Goal: Task Accomplishment & Management: Use online tool/utility

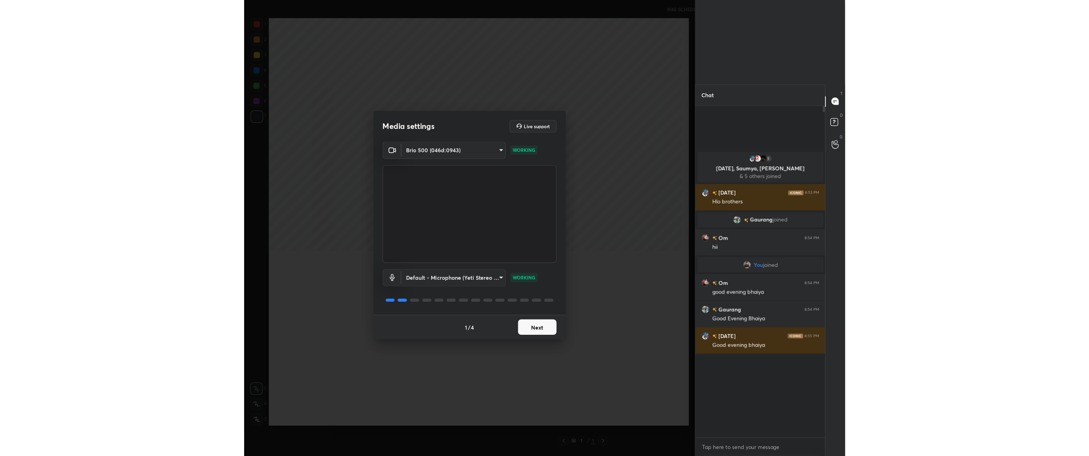
scroll to position [2, 2]
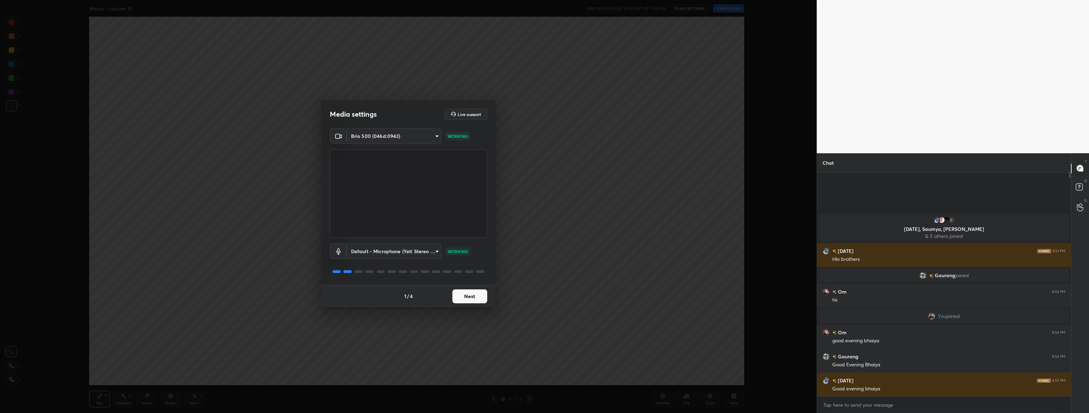
click at [467, 296] on button "Next" at bounding box center [469, 296] width 35 height 14
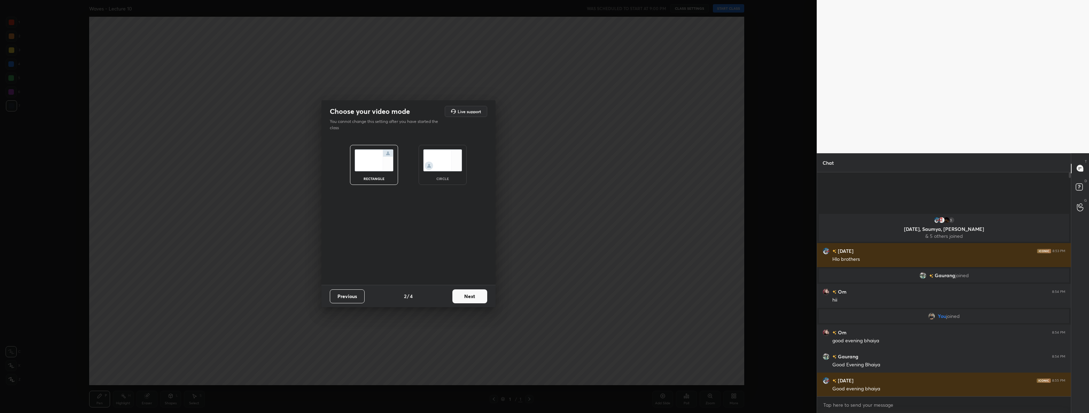
click at [467, 296] on button "Next" at bounding box center [469, 296] width 35 height 14
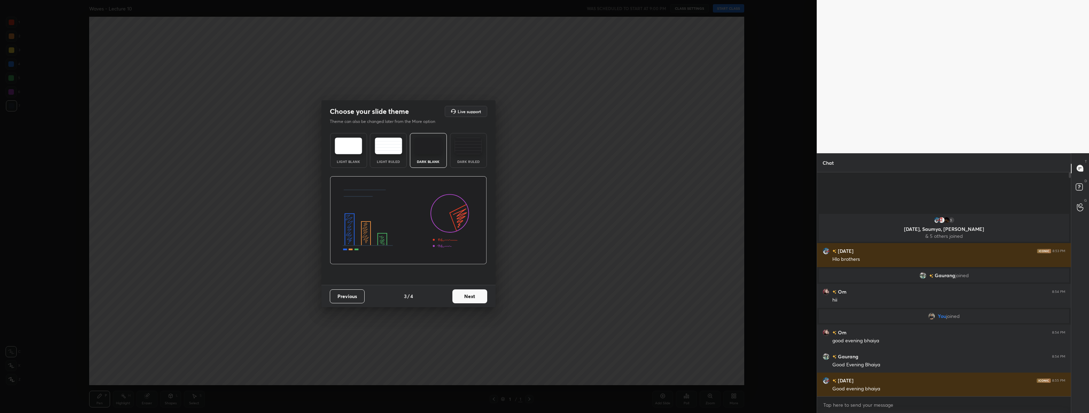
click at [467, 296] on button "Next" at bounding box center [469, 296] width 35 height 14
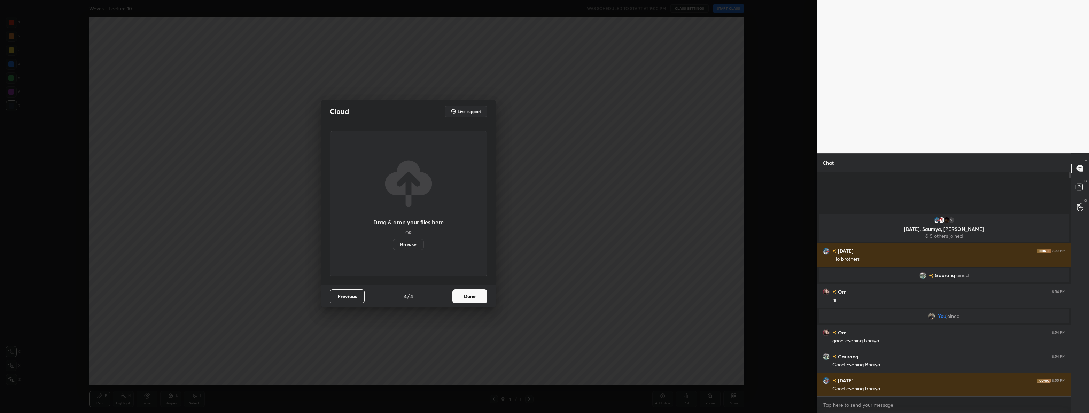
click at [467, 296] on button "Done" at bounding box center [469, 296] width 35 height 14
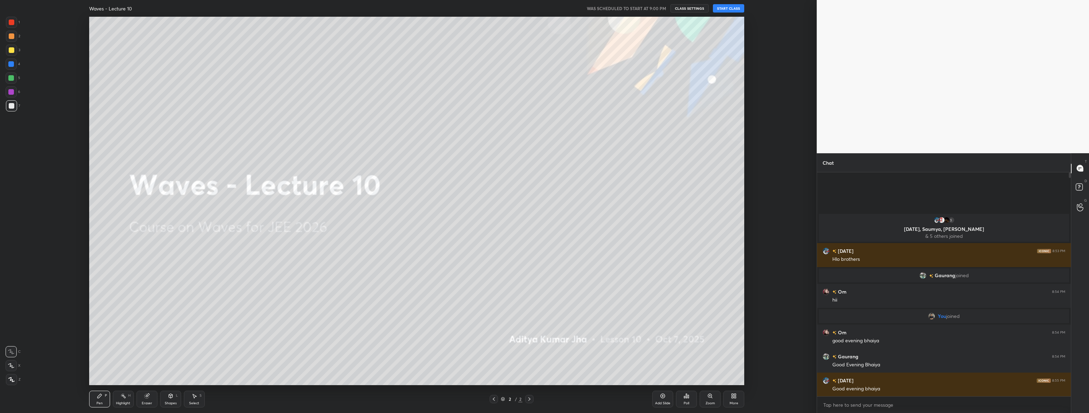
click at [543, 404] on div "More" at bounding box center [733, 399] width 21 height 17
click at [543, 348] on div "Full screen" at bounding box center [724, 349] width 17 height 3
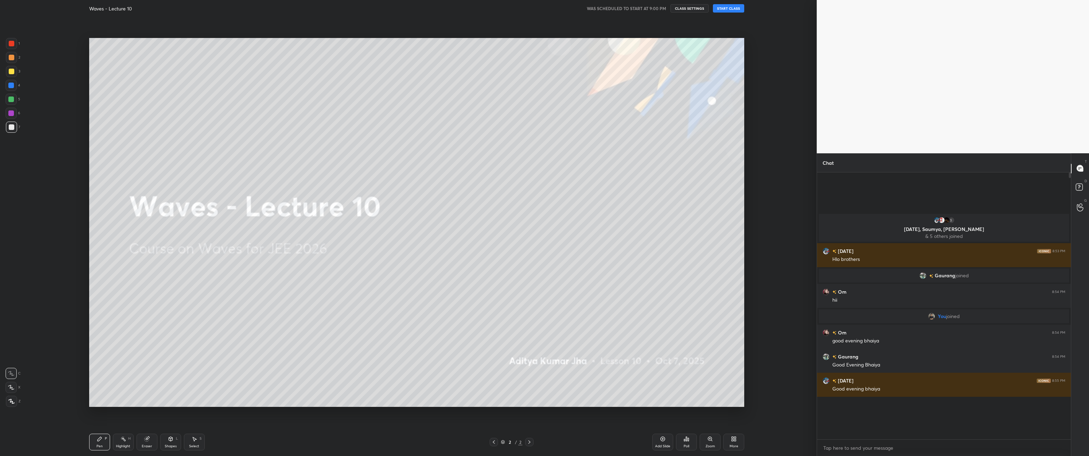
scroll to position [214, 252]
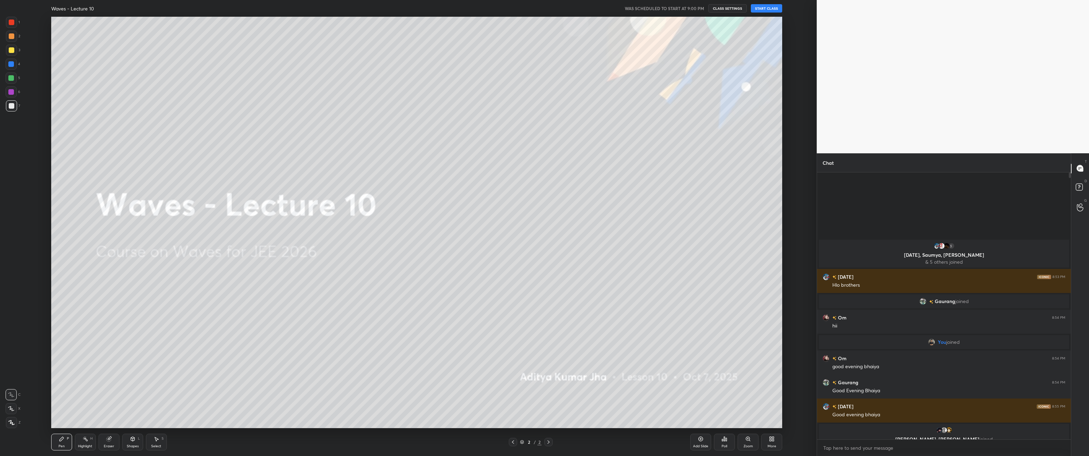
click at [543, 8] on button "START CLASS" at bounding box center [766, 8] width 31 height 8
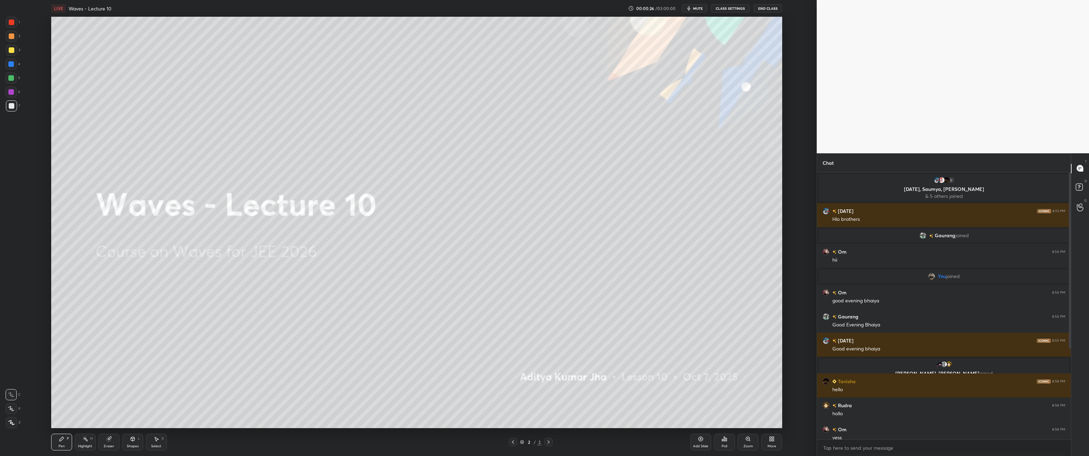
scroll to position [150, 0]
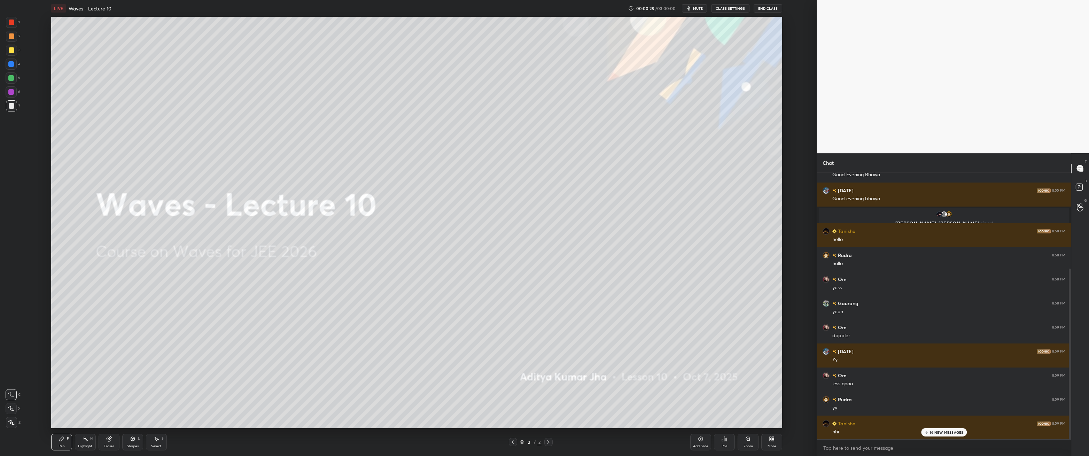
click at [543, 412] on p "16 NEW MESSAGES" at bounding box center [946, 432] width 34 height 4
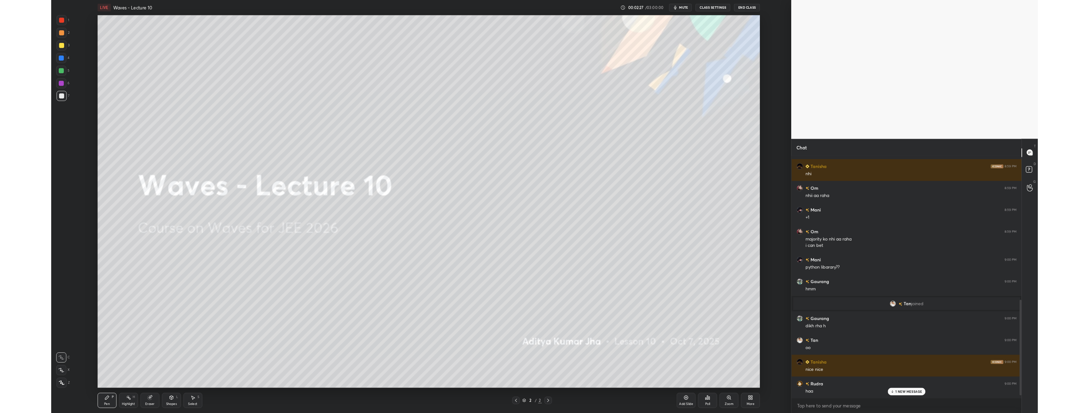
scroll to position [407, 0]
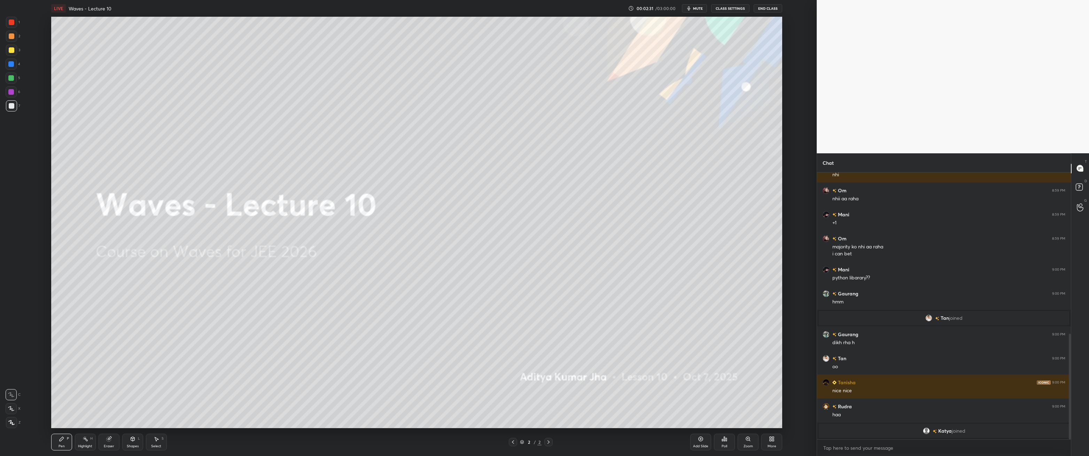
click at [14, 412] on div at bounding box center [11, 422] width 11 height 11
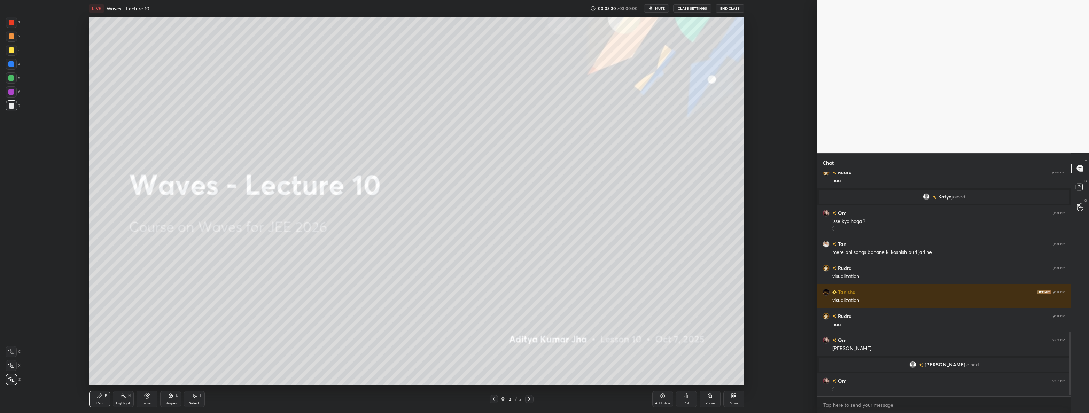
scroll to position [567, 0]
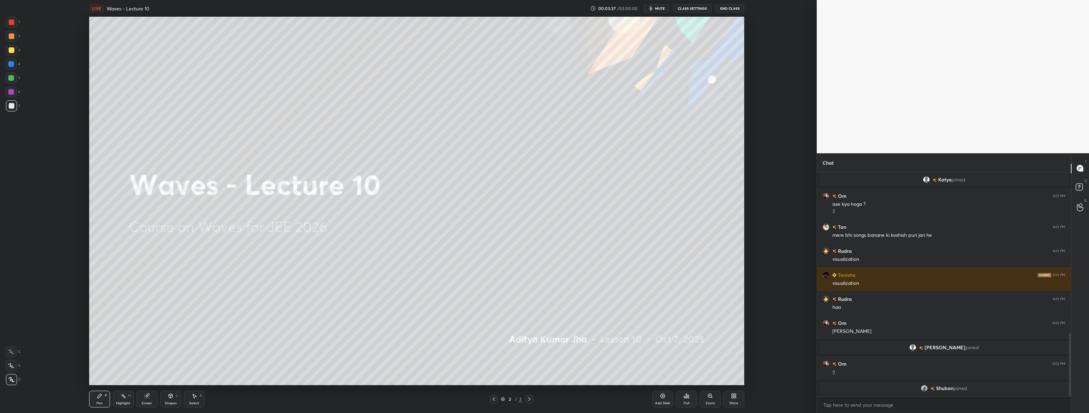
click at [194, 397] on icon at bounding box center [195, 396] width 4 height 4
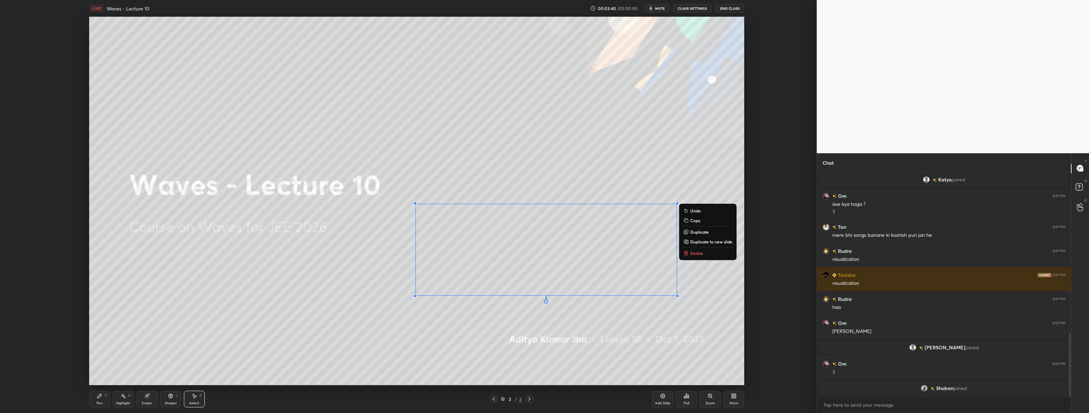
click at [543, 254] on p "Delete" at bounding box center [696, 253] width 13 height 6
click at [105, 396] on div "P" at bounding box center [106, 395] width 2 height 3
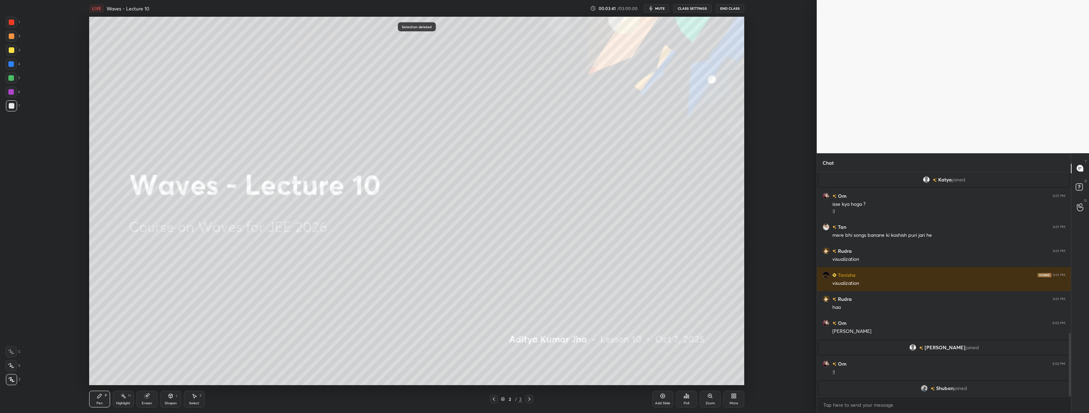
scroll to position [592, 0]
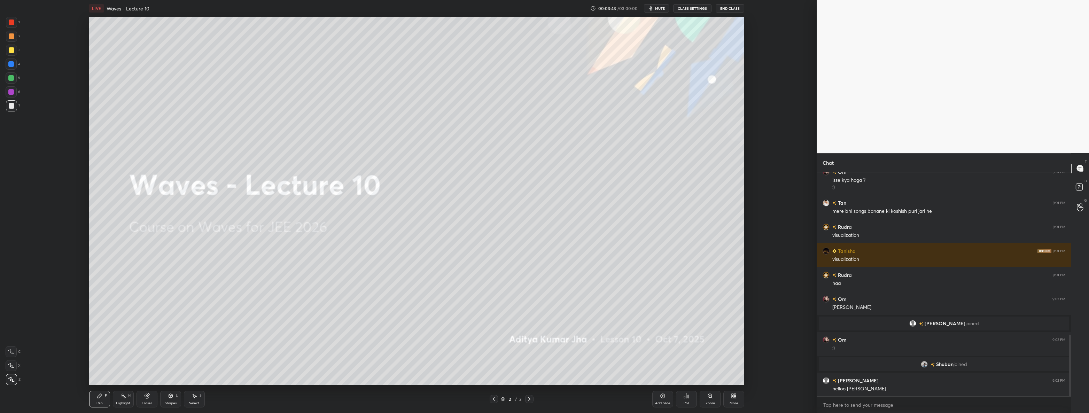
click at [14, 54] on div at bounding box center [11, 50] width 11 height 11
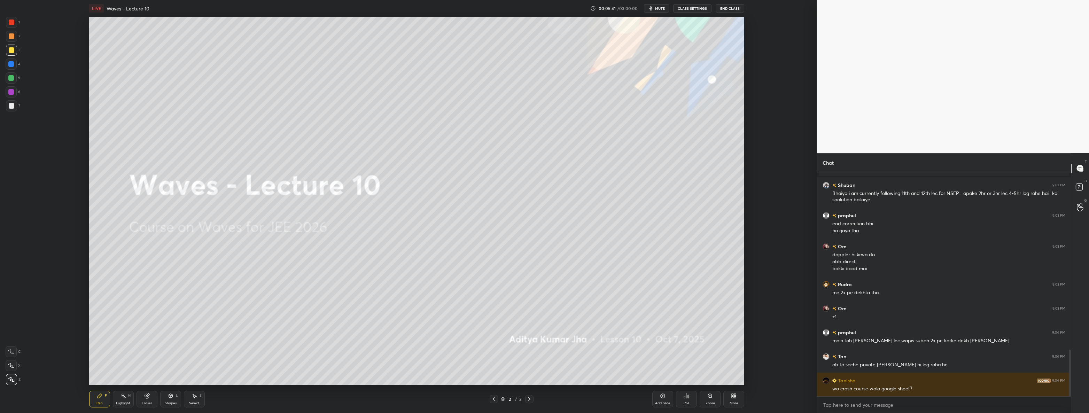
scroll to position [876, 0]
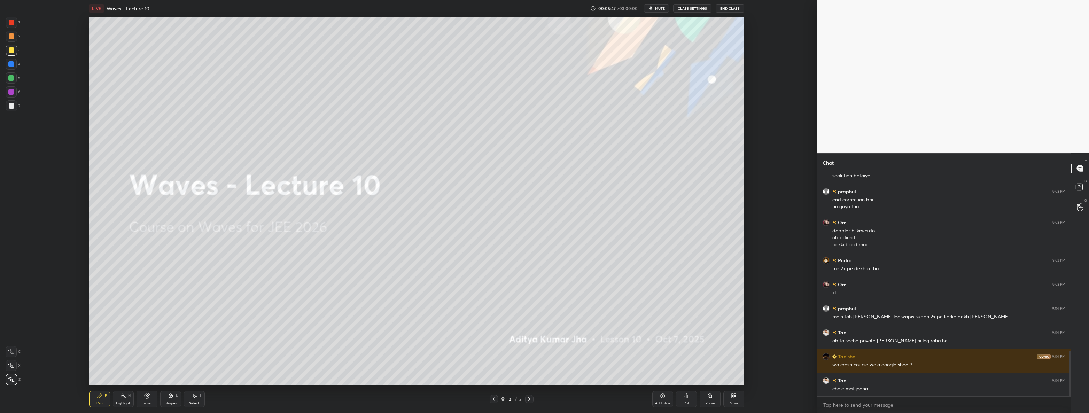
click at [543, 395] on div "More" at bounding box center [733, 399] width 21 height 17
click at [543, 327] on div "Upload File" at bounding box center [694, 326] width 28 height 17
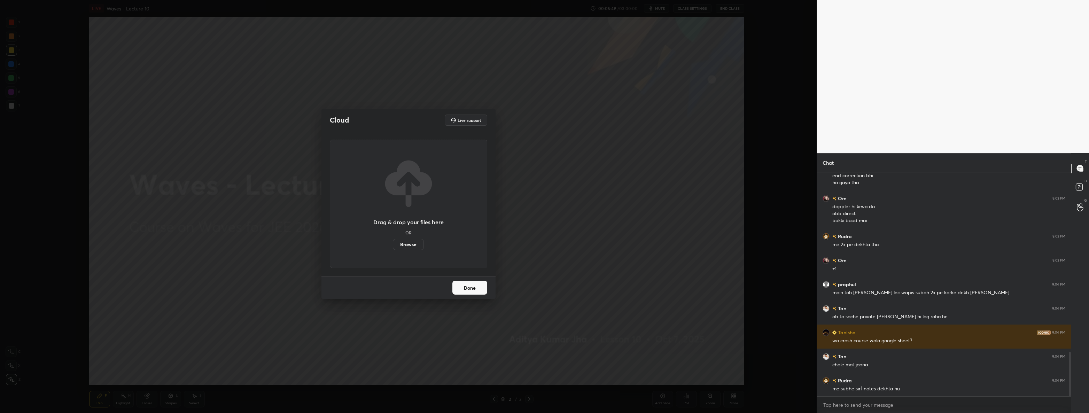
click at [412, 246] on label "Browse" at bounding box center [408, 244] width 31 height 11
click at [393, 246] on input "Browse" at bounding box center [393, 244] width 0 height 11
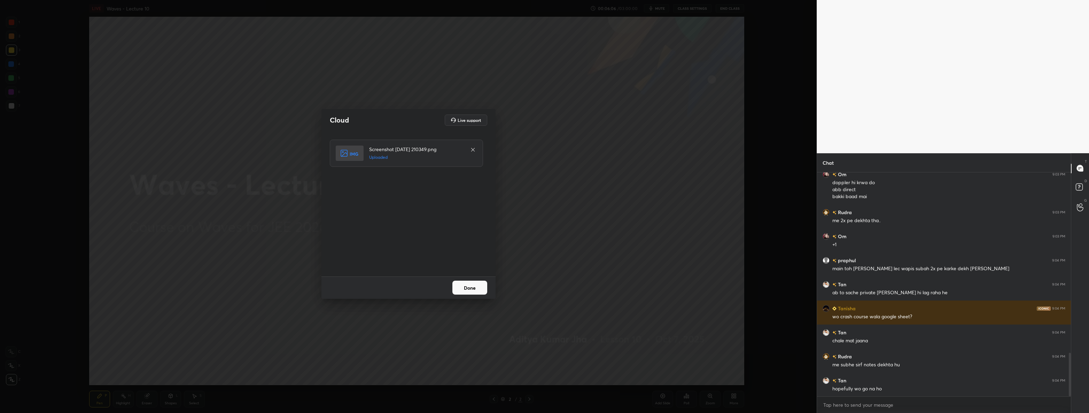
click at [472, 287] on button "Done" at bounding box center [469, 288] width 35 height 14
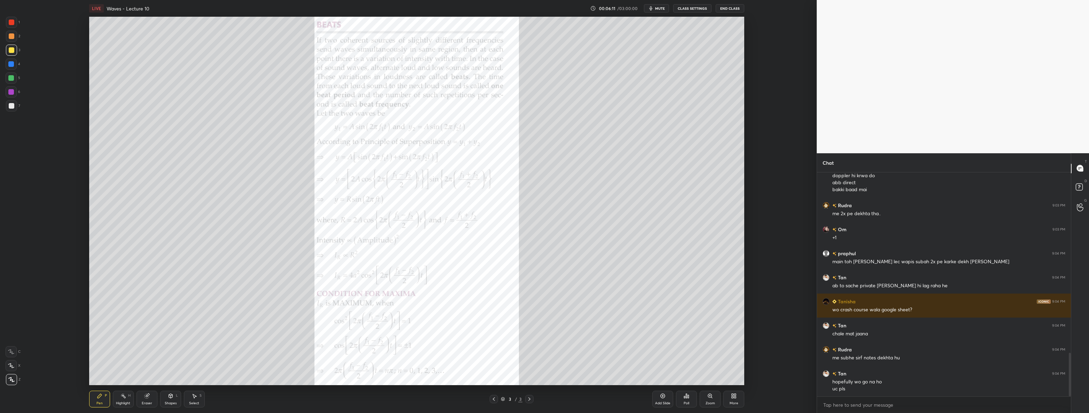
scroll to position [955, 0]
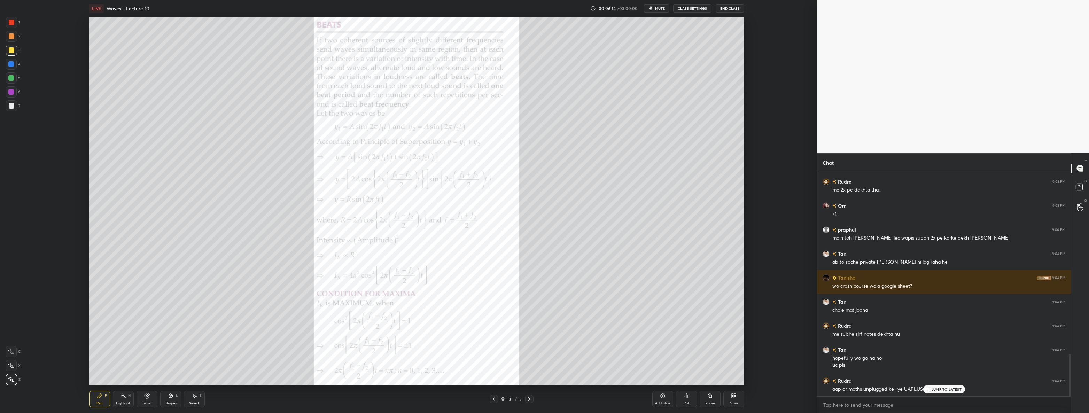
click at [543, 391] on p "JUMP TO LATEST" at bounding box center [946, 389] width 30 height 4
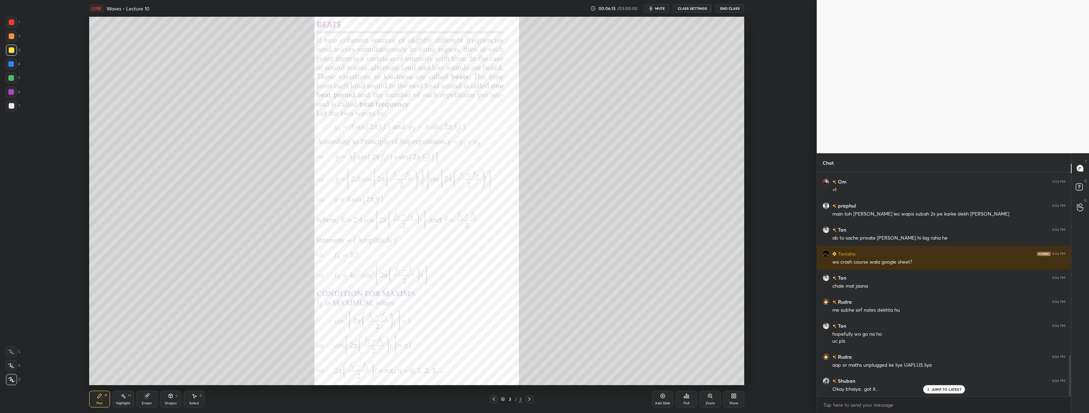
scroll to position [1003, 0]
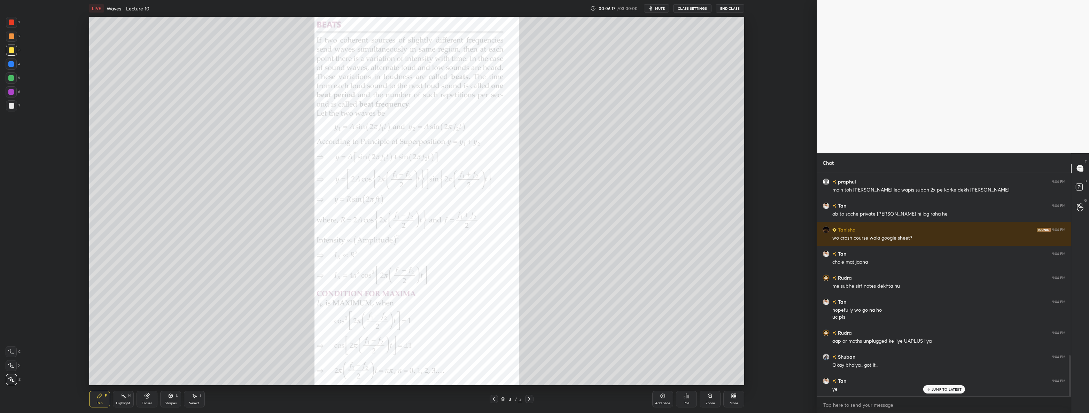
click at [10, 23] on div at bounding box center [12, 22] width 6 height 6
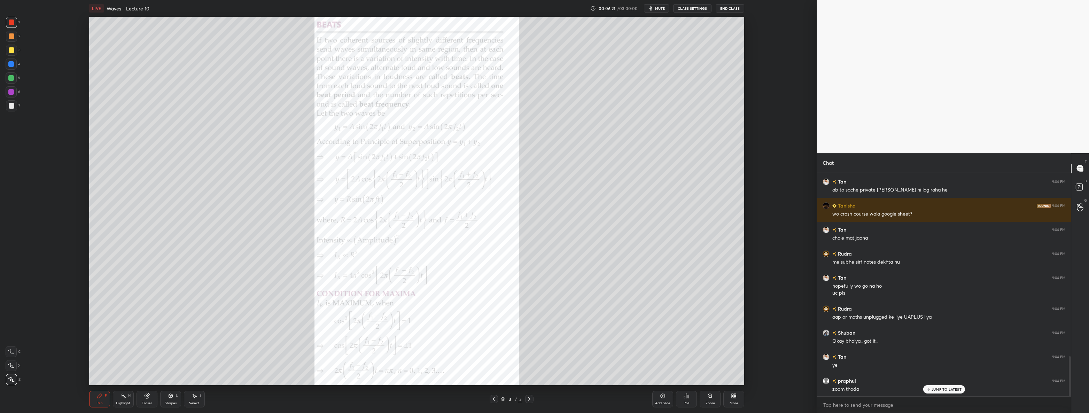
click at [543, 400] on div "Zoom" at bounding box center [709, 399] width 21 height 17
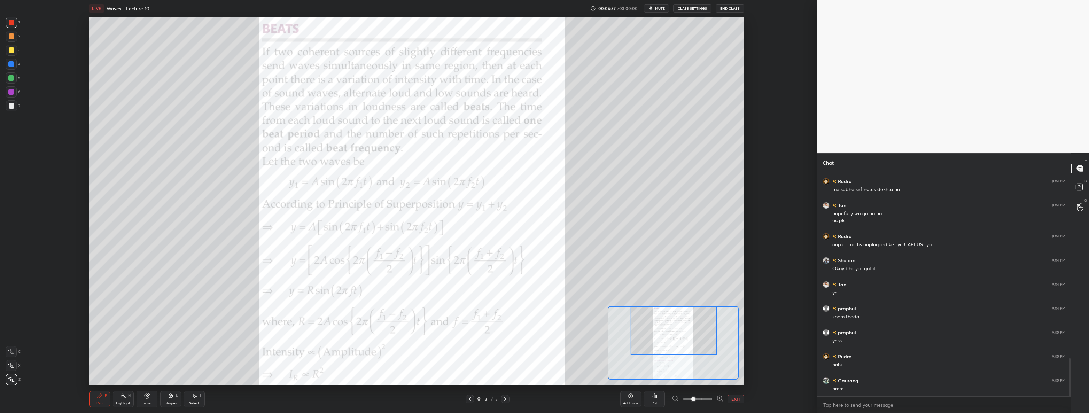
scroll to position [1123, 0]
click at [195, 396] on icon at bounding box center [195, 396] width 4 height 4
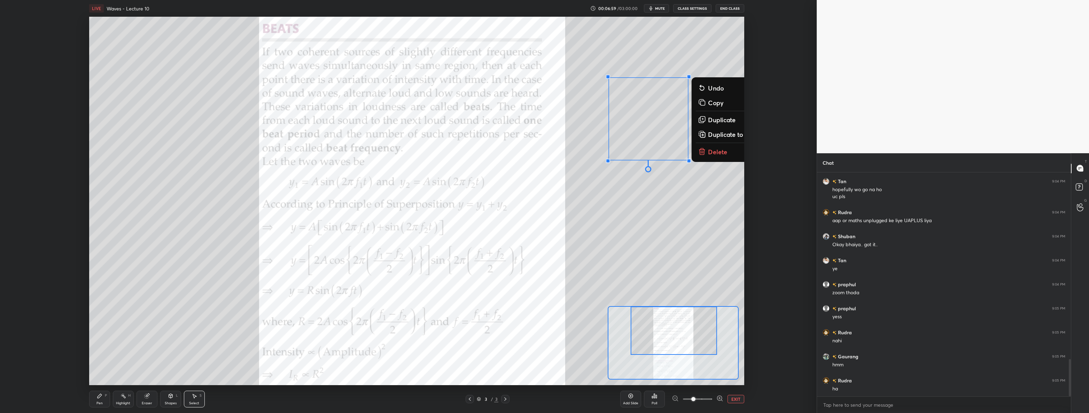
click at [543, 153] on p "Delete" at bounding box center [717, 151] width 19 height 8
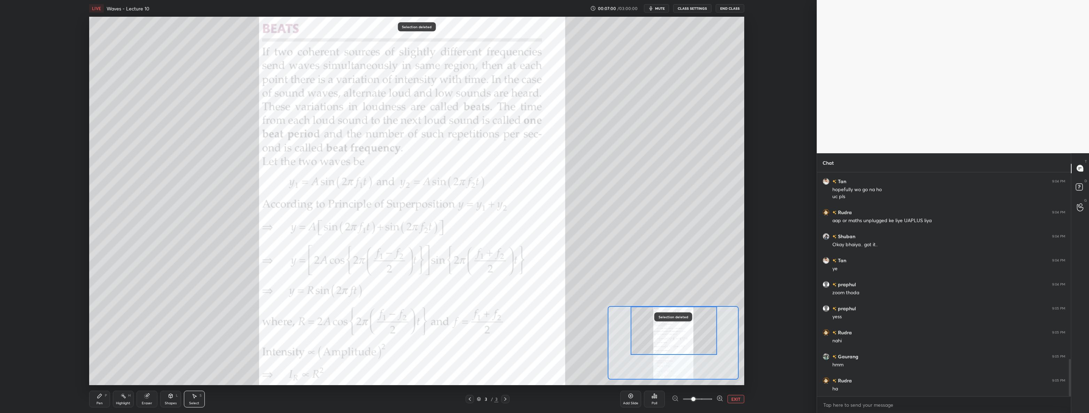
scroll to position [1147, 0]
click at [97, 399] on div "Pen P" at bounding box center [99, 399] width 21 height 17
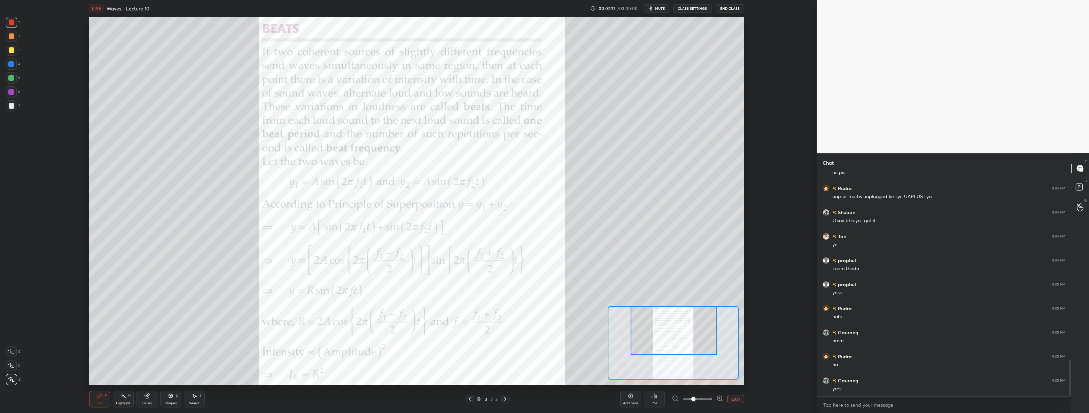
click at [12, 108] on div at bounding box center [12, 106] width 6 height 6
click at [16, 80] on div at bounding box center [11, 77] width 11 height 11
click at [16, 104] on div at bounding box center [11, 105] width 11 height 11
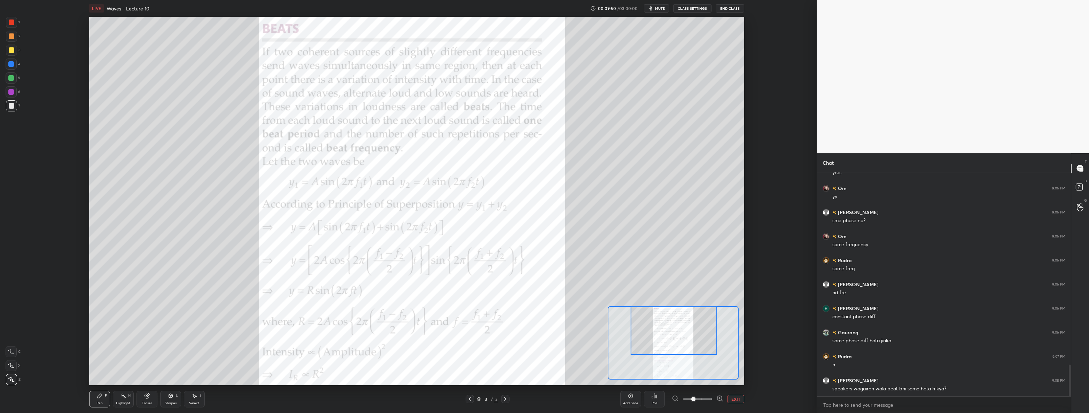
click at [15, 21] on div at bounding box center [11, 22] width 11 height 11
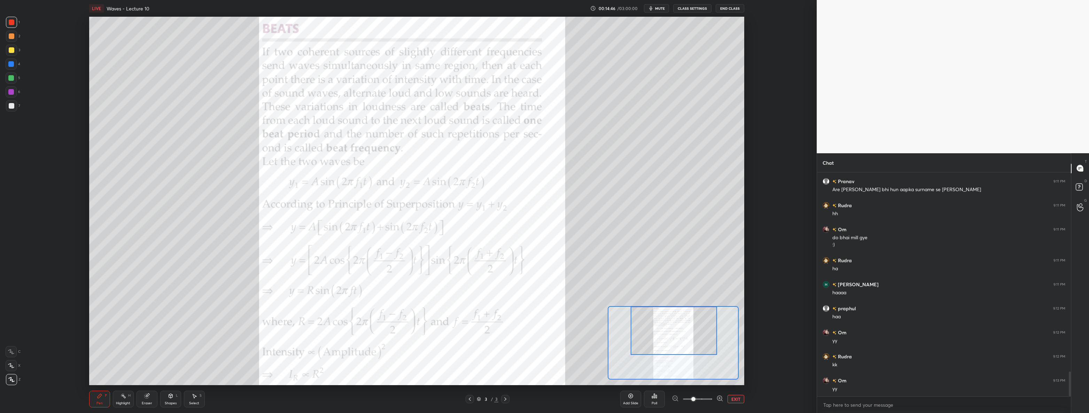
scroll to position [2, 2]
click at [195, 398] on icon at bounding box center [194, 396] width 6 height 6
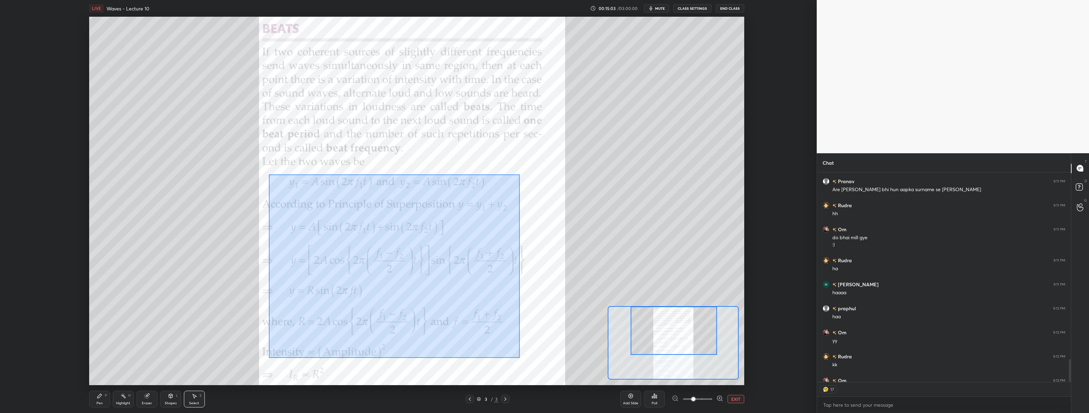
scroll to position [1848, 0]
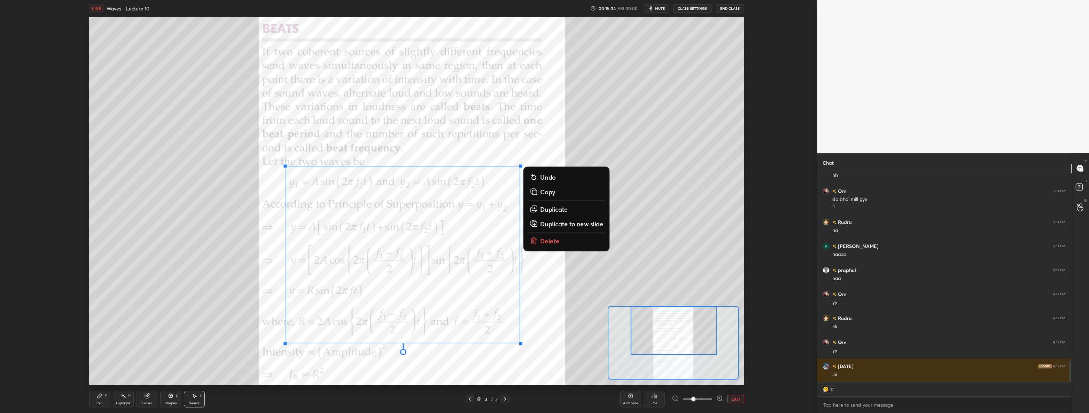
click at [543, 241] on p "Delete" at bounding box center [549, 240] width 19 height 8
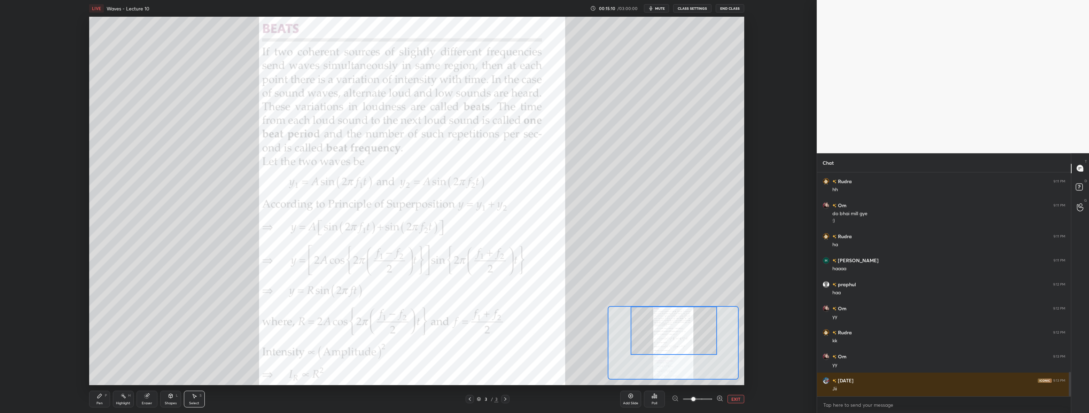
scroll to position [1858, 0]
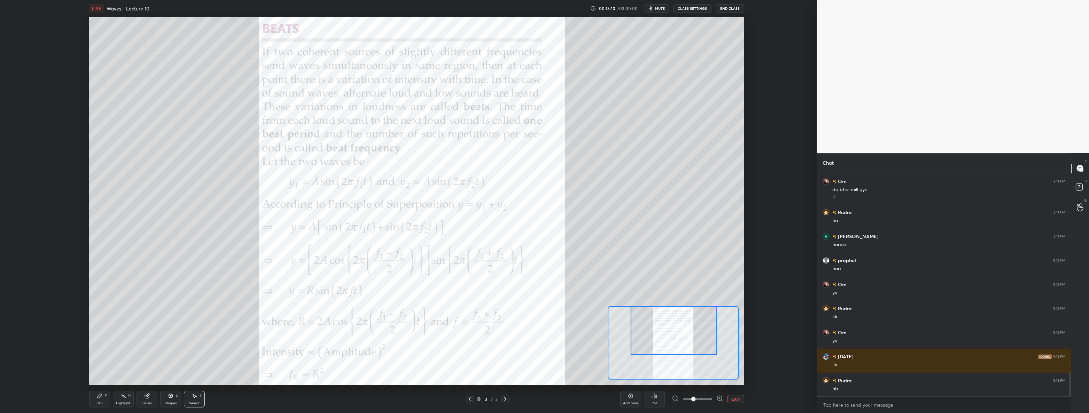
click at [101, 404] on div "Pen" at bounding box center [99, 402] width 6 height 3
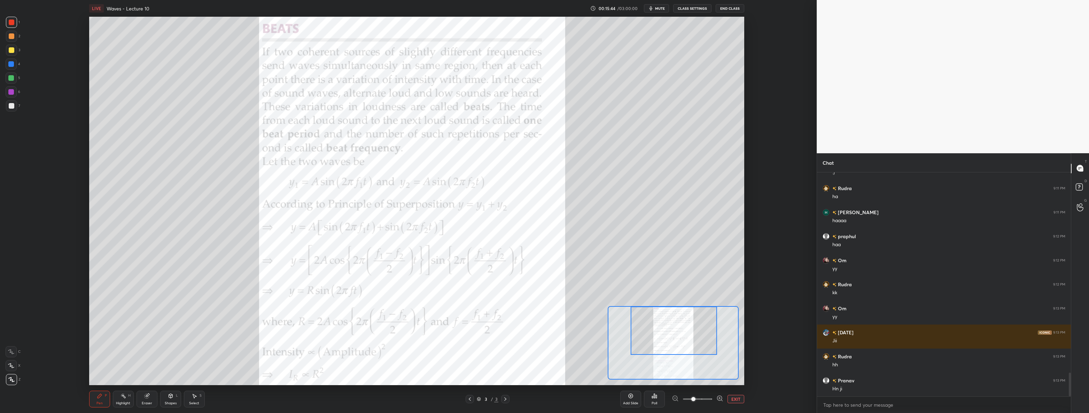
click at [543, 397] on div "Add Slide" at bounding box center [630, 399] width 21 height 17
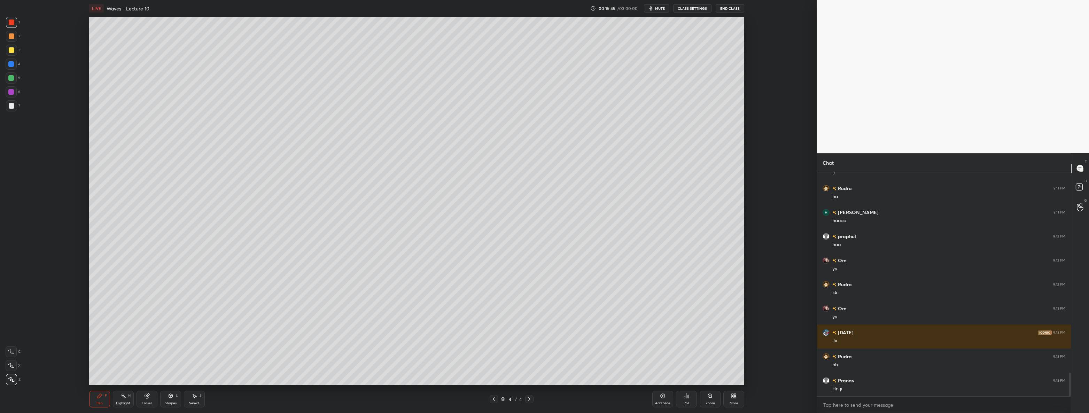
click at [492, 399] on icon at bounding box center [494, 399] width 6 height 6
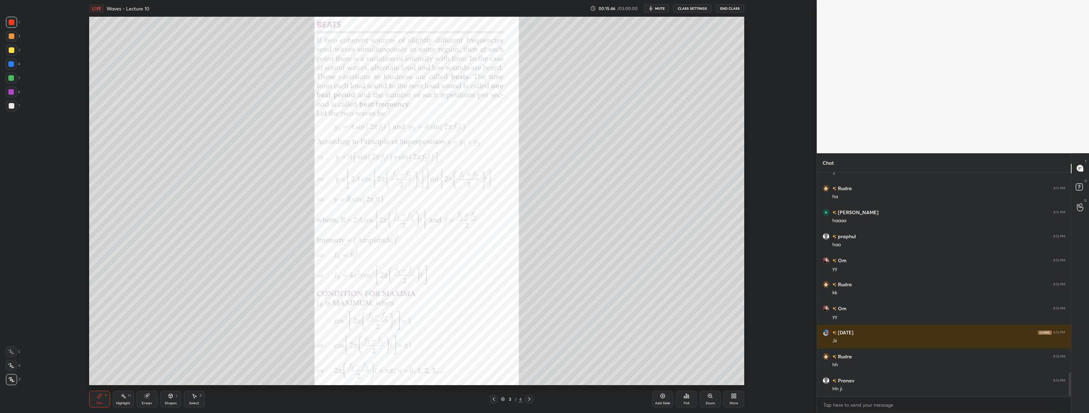
click at [543, 405] on div "More" at bounding box center [733, 399] width 21 height 17
click at [543, 322] on div "Upload File" at bounding box center [694, 326] width 28 height 17
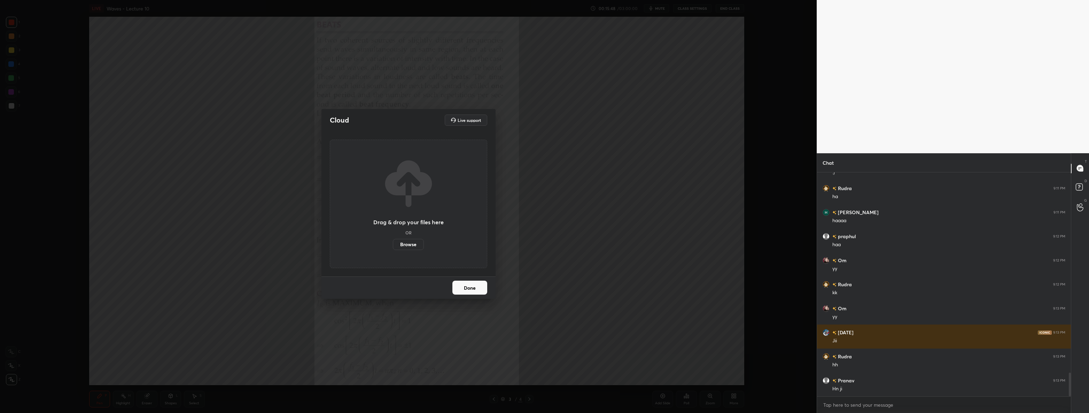
click at [412, 241] on label "Browse" at bounding box center [408, 244] width 31 height 11
click at [393, 241] on input "Browse" at bounding box center [393, 244] width 0 height 11
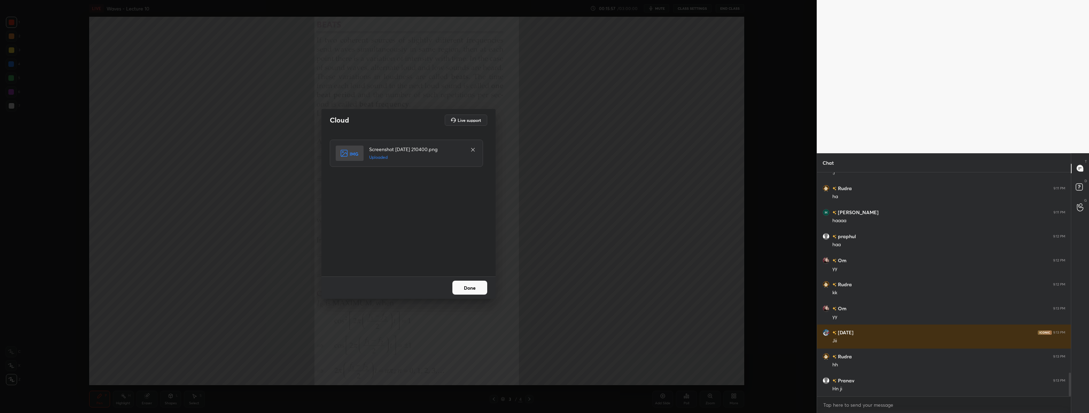
click at [467, 288] on button "Done" at bounding box center [469, 288] width 35 height 14
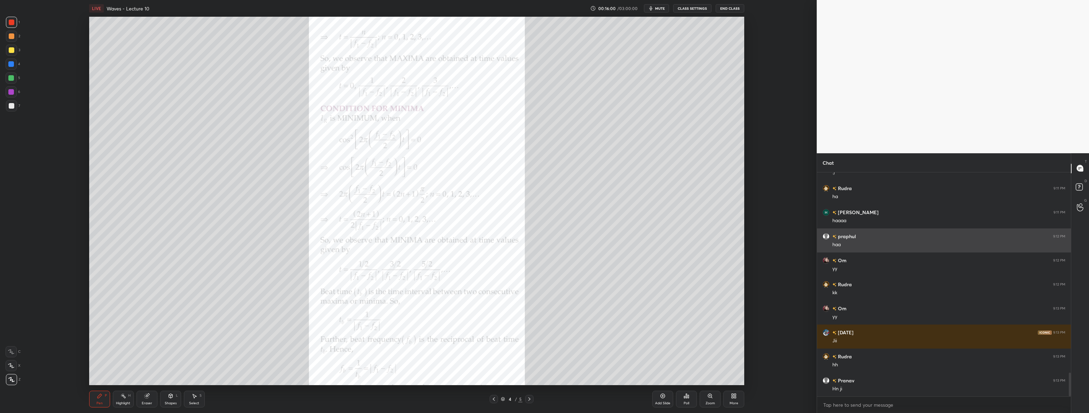
scroll to position [1905, 0]
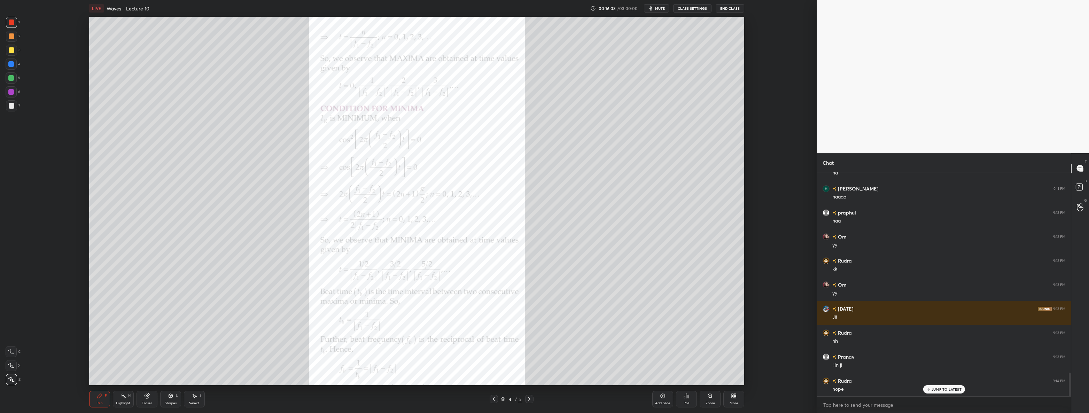
click at [543, 150] on div "Setting up your live class Poll for secs No correct answer Start poll" at bounding box center [416, 201] width 789 height 368
click at [494, 400] on icon at bounding box center [494, 399] width 6 height 6
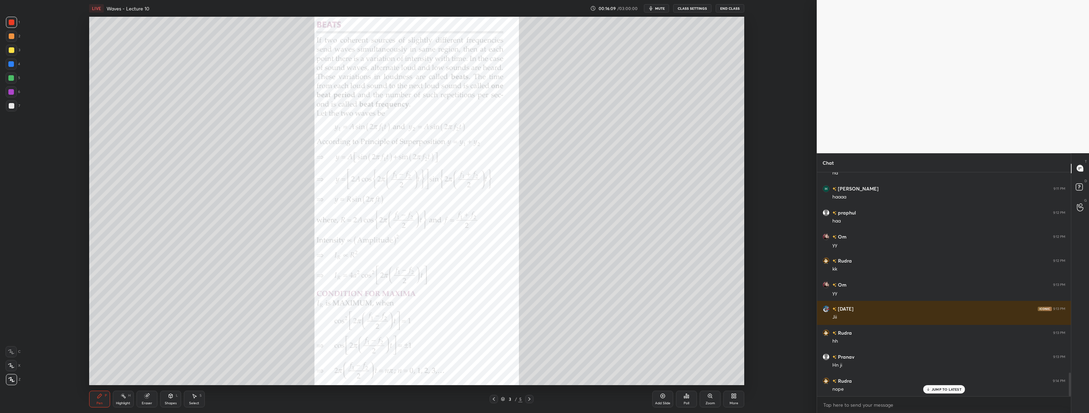
click at [543, 398] on icon at bounding box center [710, 396] width 6 height 6
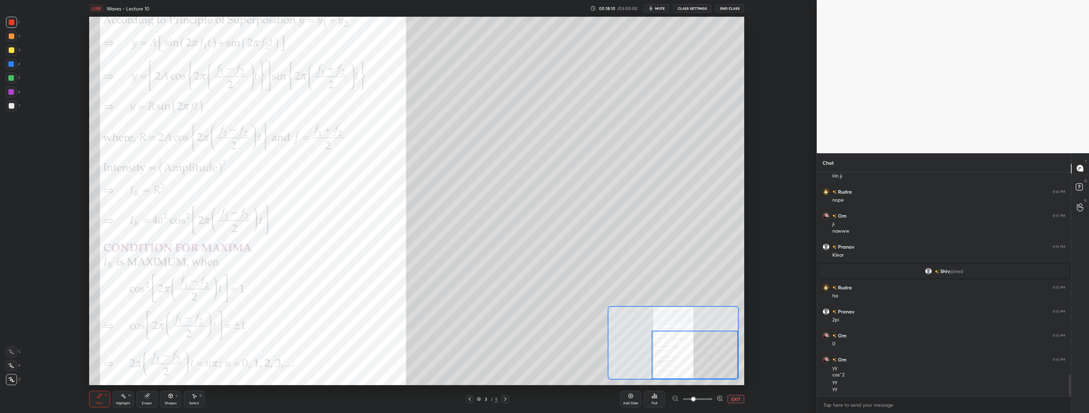
scroll to position [2118, 0]
click at [10, 109] on div at bounding box center [11, 105] width 11 height 11
click at [4, 76] on div "1 2 3 4 5 6 7 C X Z C X Z E E Erase all H H" at bounding box center [11, 201] width 22 height 368
click at [8, 77] on div at bounding box center [11, 77] width 11 height 11
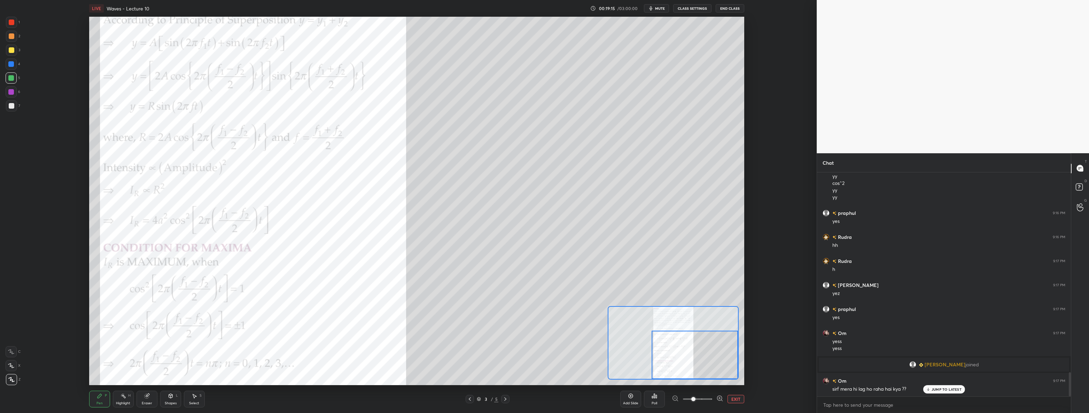
scroll to position [1856, 0]
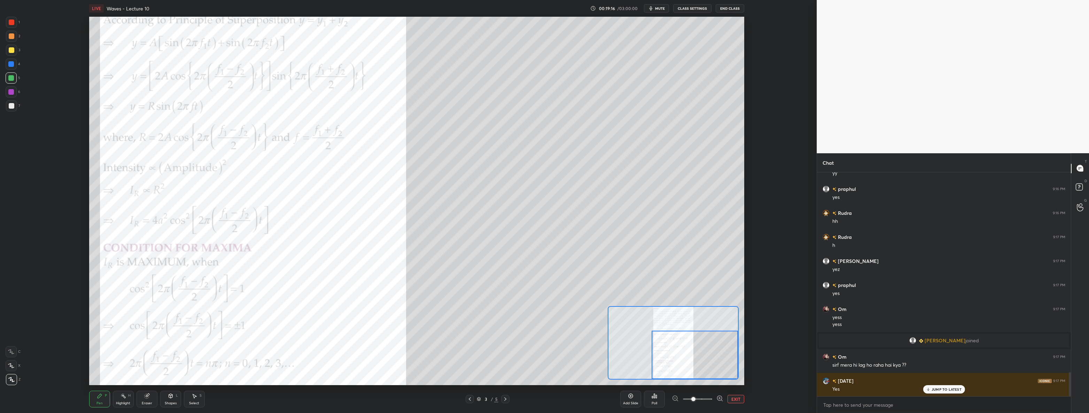
click at [543, 401] on button "EXIT" at bounding box center [735, 399] width 17 height 8
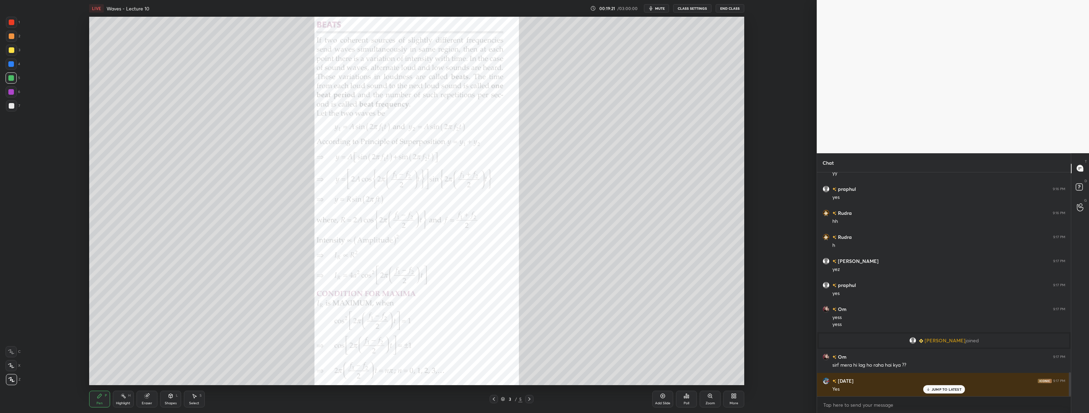
click at [530, 400] on icon at bounding box center [529, 399] width 6 height 6
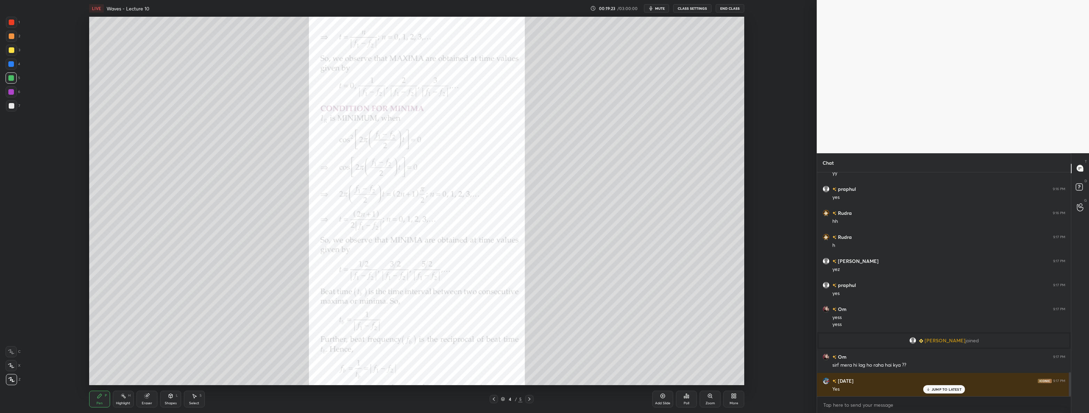
click at [493, 399] on icon at bounding box center [494, 398] width 2 height 3
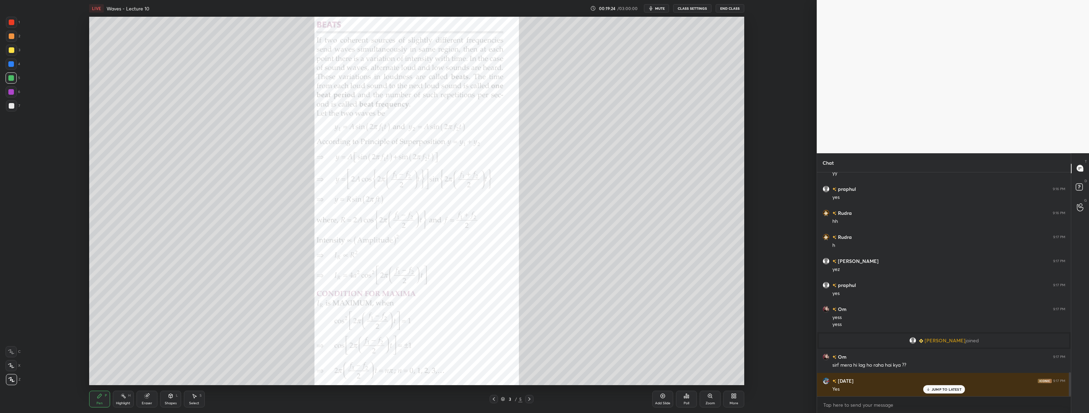
click at [543, 398] on div "Add Slide" at bounding box center [662, 399] width 21 height 17
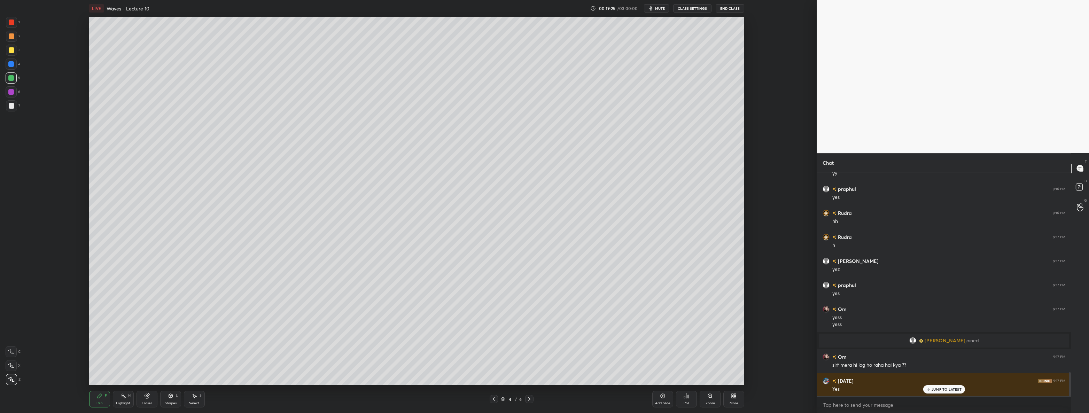
click at [11, 108] on div at bounding box center [12, 106] width 6 height 6
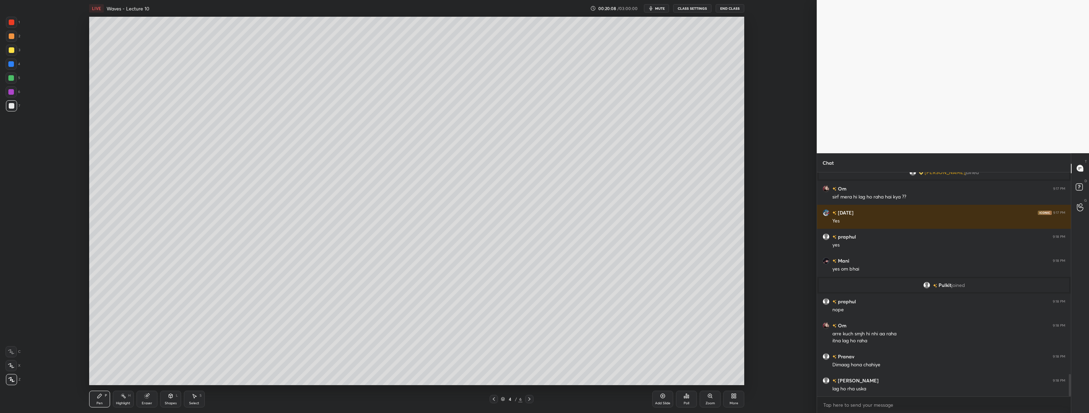
scroll to position [2018, 0]
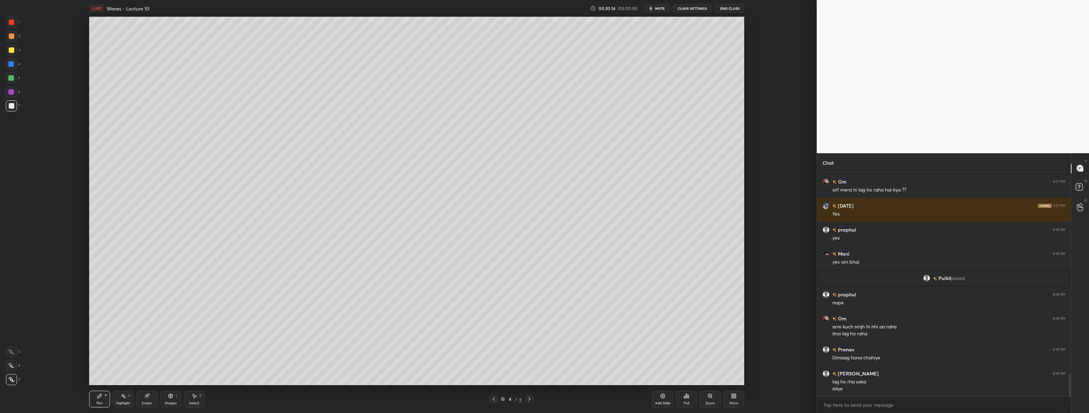
click at [494, 400] on icon at bounding box center [494, 398] width 2 height 3
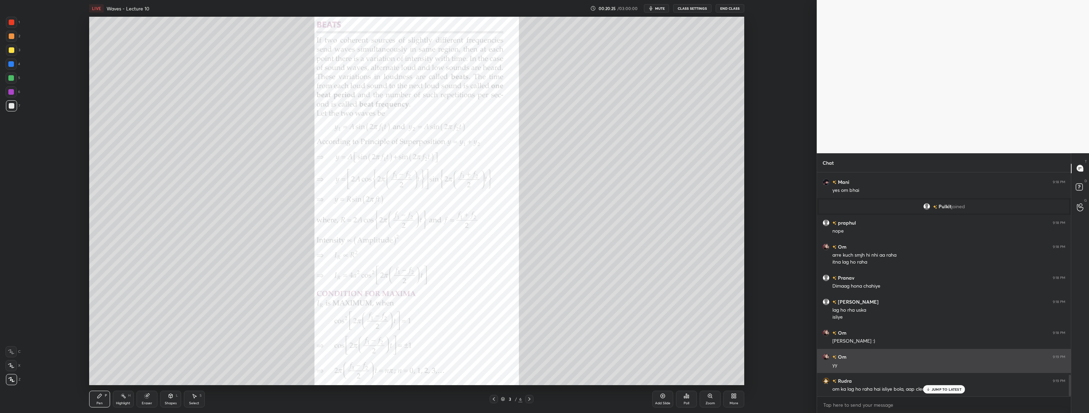
scroll to position [2114, 0]
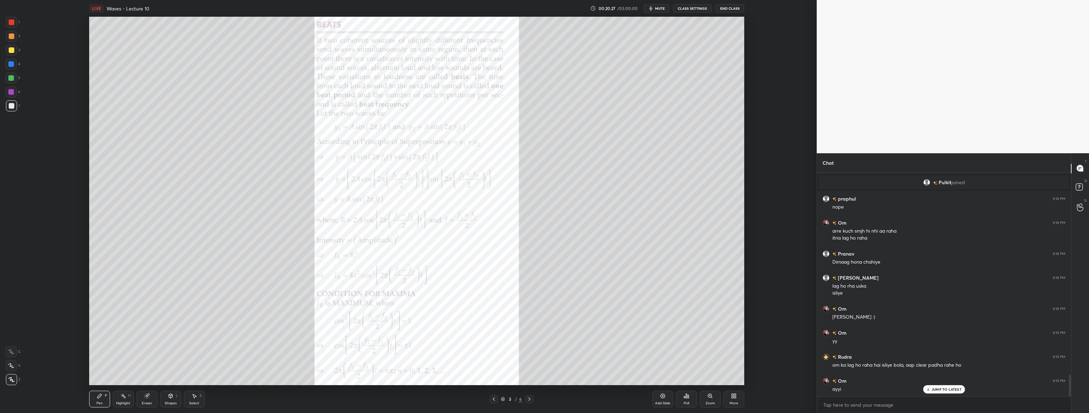
click at [543, 385] on div "JUMP TO LATEST" at bounding box center [944, 389] width 42 height 8
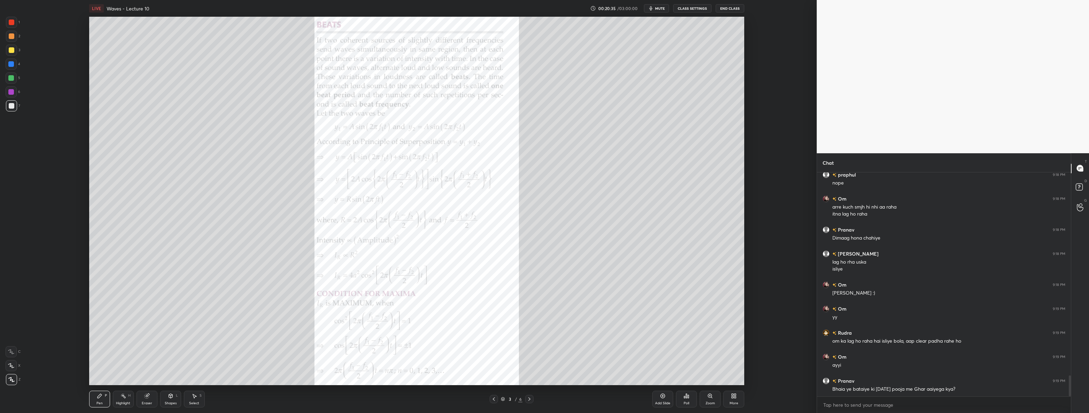
click at [543, 410] on div "rudra +1" at bounding box center [948, 413] width 233 height 7
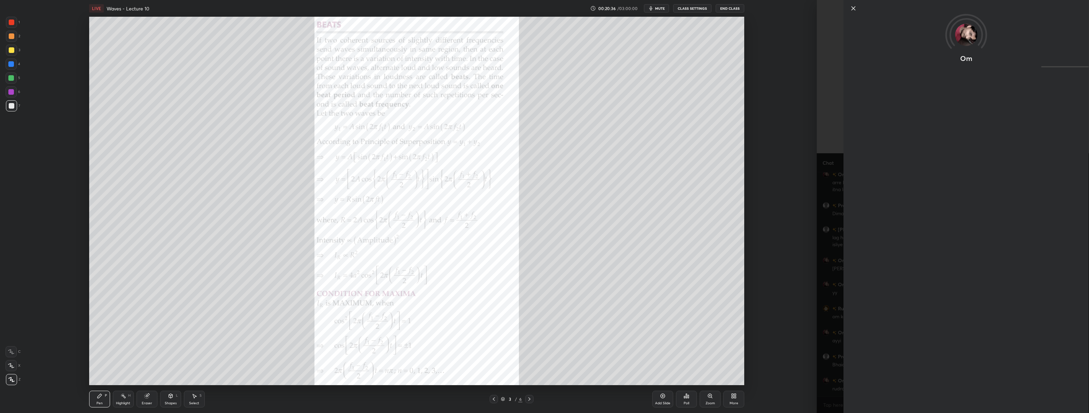
click at [543, 357] on div "Setting up your live class Poll for secs No correct answer Start poll" at bounding box center [416, 201] width 789 height 368
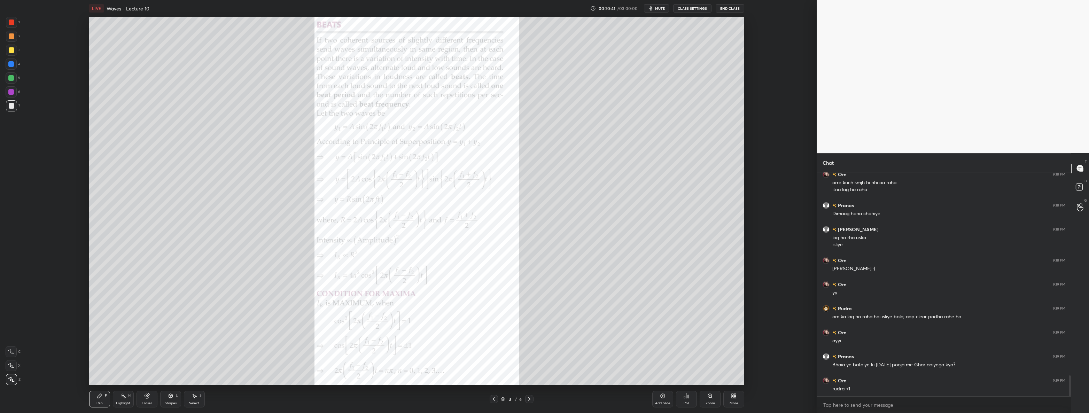
scroll to position [2186, 0]
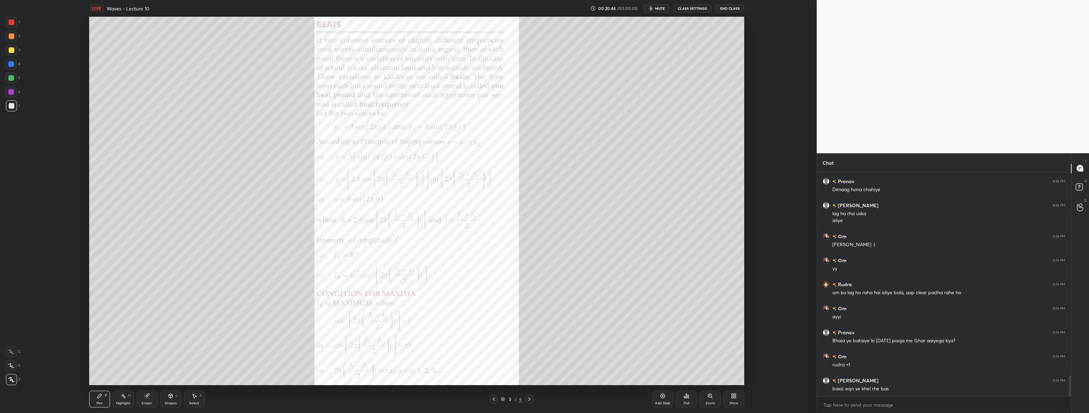
click at [528, 397] on icon at bounding box center [529, 399] width 6 height 6
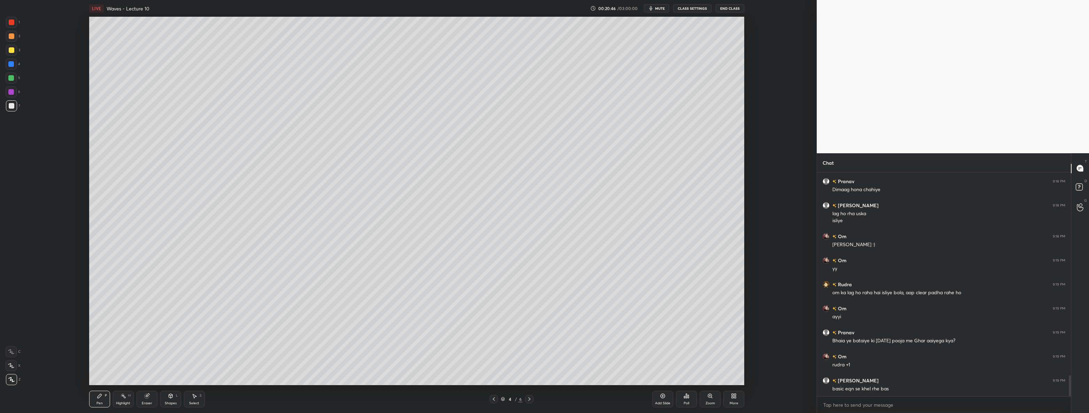
click at [528, 397] on icon at bounding box center [529, 398] width 2 height 3
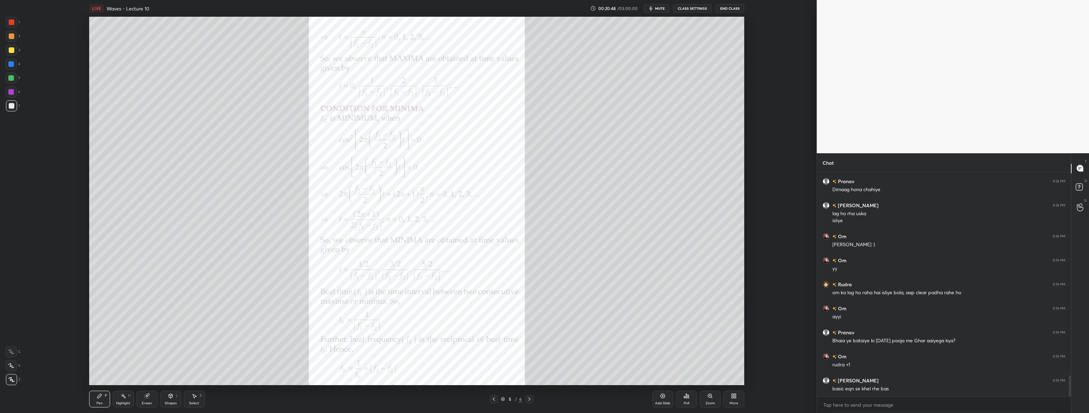
click at [543, 402] on div "Zoom" at bounding box center [709, 402] width 9 height 3
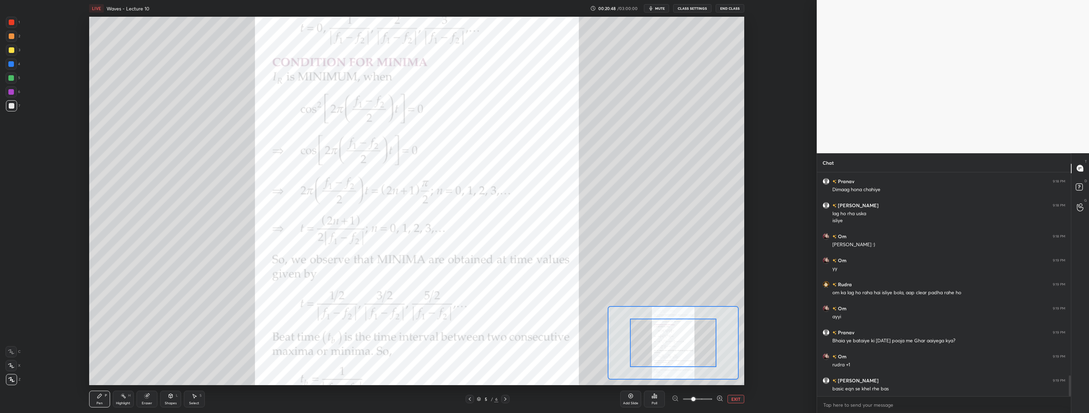
scroll to position [2210, 0]
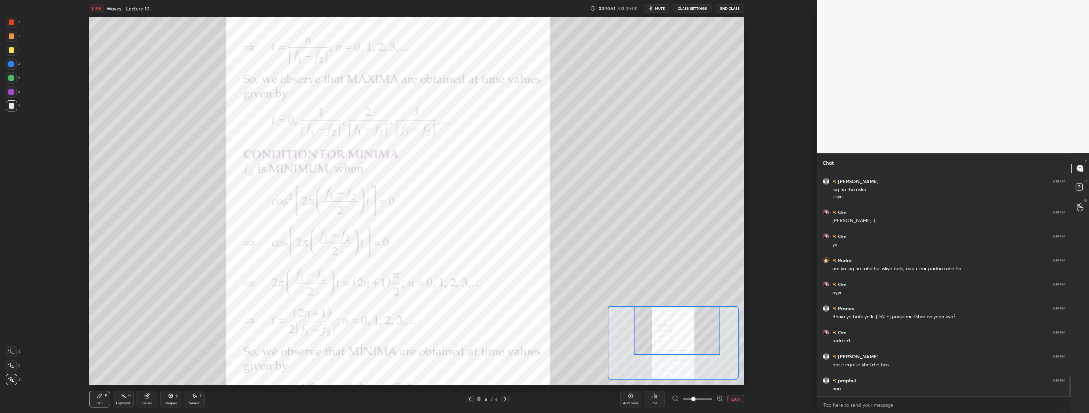
click at [11, 23] on div at bounding box center [12, 22] width 6 height 6
click at [507, 400] on icon at bounding box center [505, 399] width 6 height 6
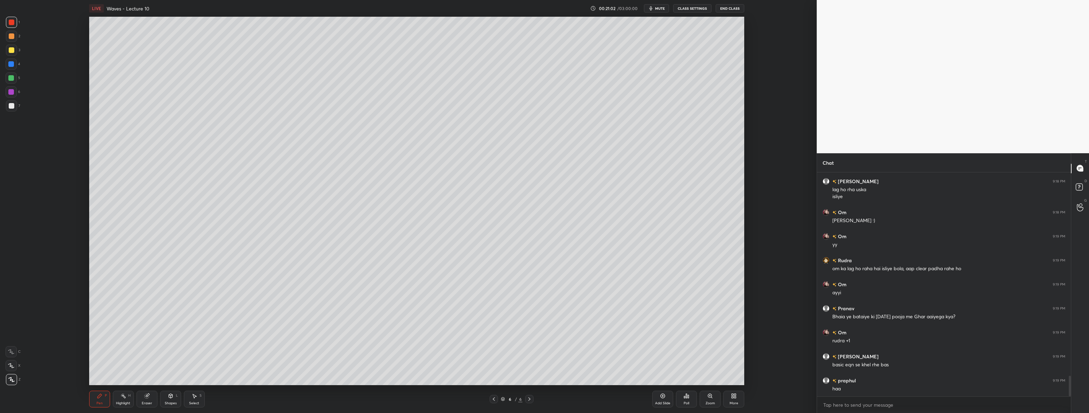
scroll to position [2234, 0]
click at [12, 109] on div at bounding box center [11, 105] width 11 height 11
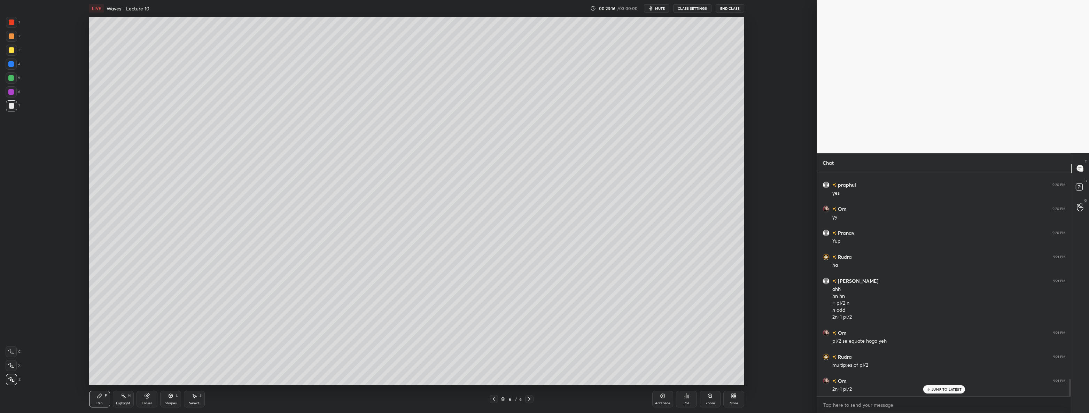
scroll to position [2660, 0]
click at [10, 23] on div at bounding box center [12, 22] width 6 height 6
click at [12, 106] on div at bounding box center [12, 106] width 6 height 6
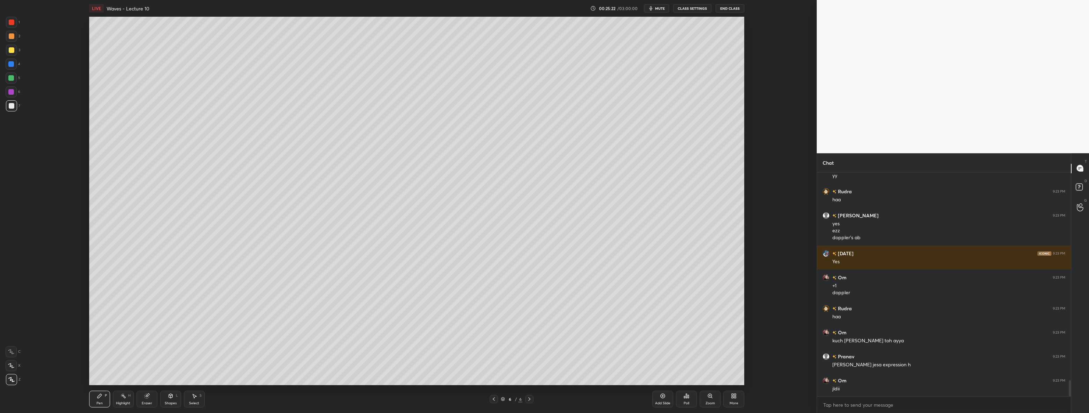
scroll to position [2933, 0]
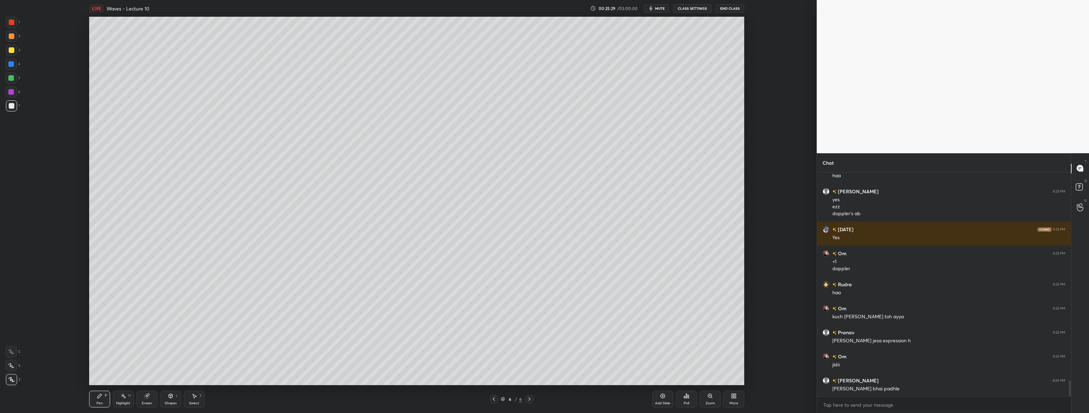
click at [543, 395] on div "More" at bounding box center [733, 399] width 21 height 17
click at [543, 323] on div "Upload File" at bounding box center [694, 326] width 28 height 17
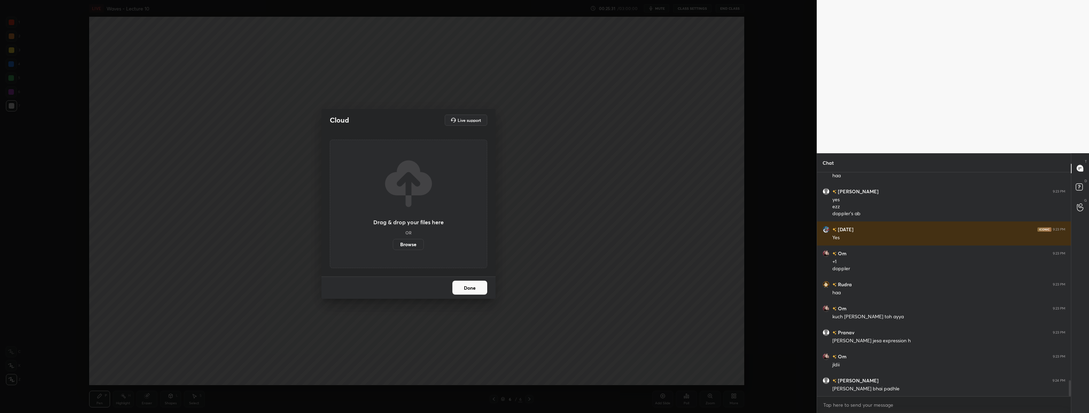
click at [420, 248] on label "Browse" at bounding box center [408, 244] width 31 height 11
click at [393, 248] on input "Browse" at bounding box center [393, 244] width 0 height 11
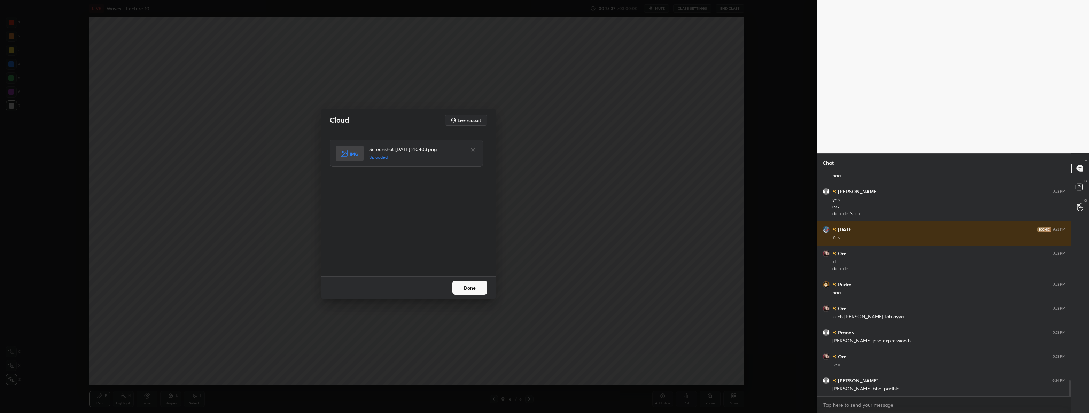
click at [481, 281] on button "Done" at bounding box center [469, 288] width 35 height 14
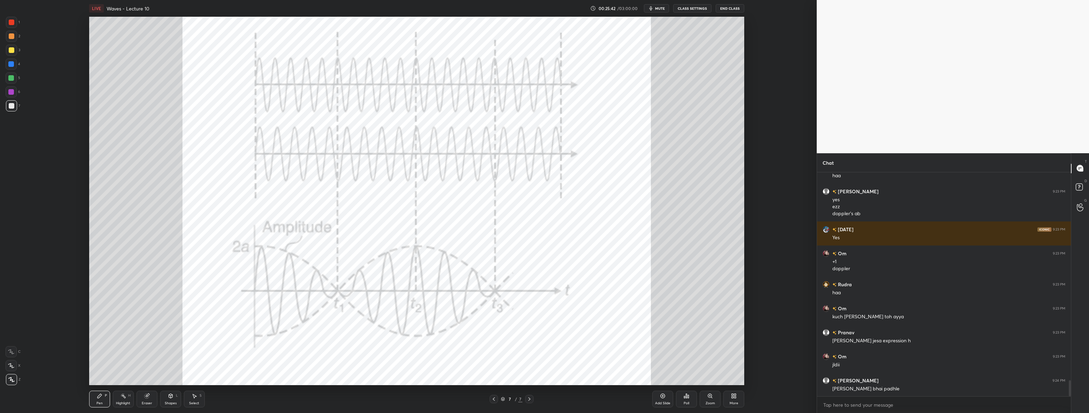
click at [10, 19] on div at bounding box center [12, 22] width 6 height 6
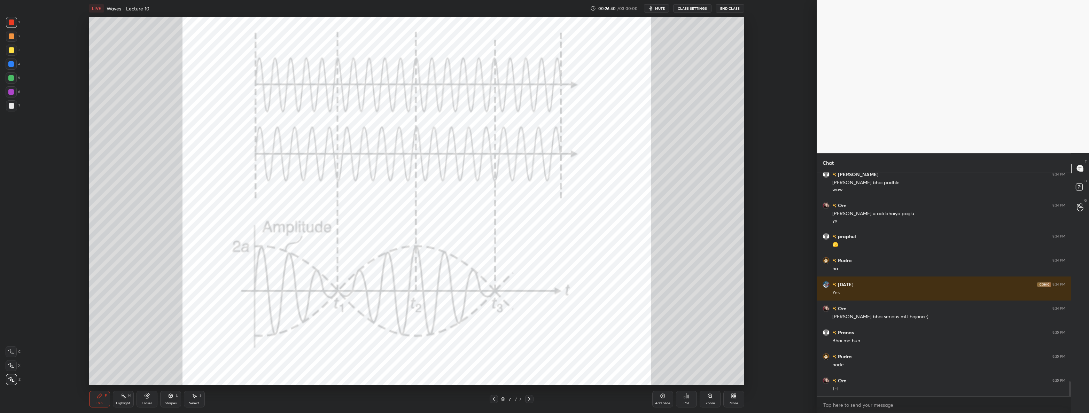
scroll to position [3147, 0]
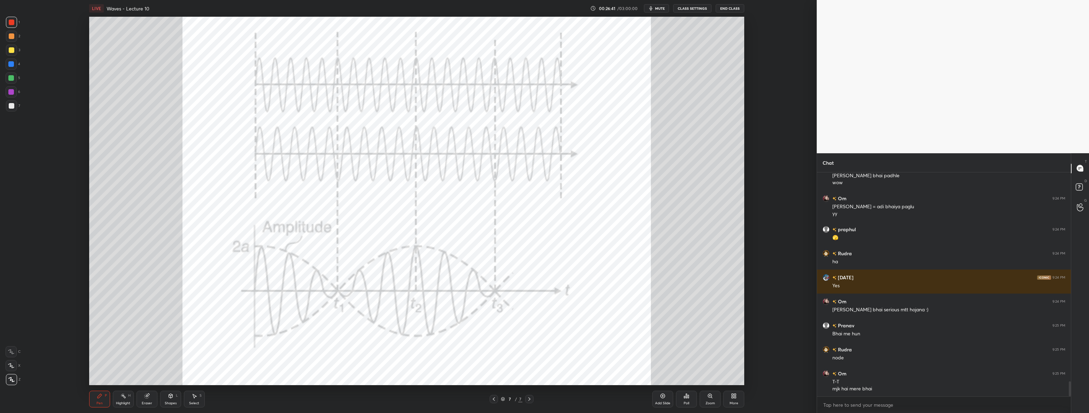
click at [543, 390] on div "Add Slide Poll Zoom More" at bounding box center [698, 398] width 92 height 39
click at [543, 402] on div "More" at bounding box center [733, 402] width 9 height 3
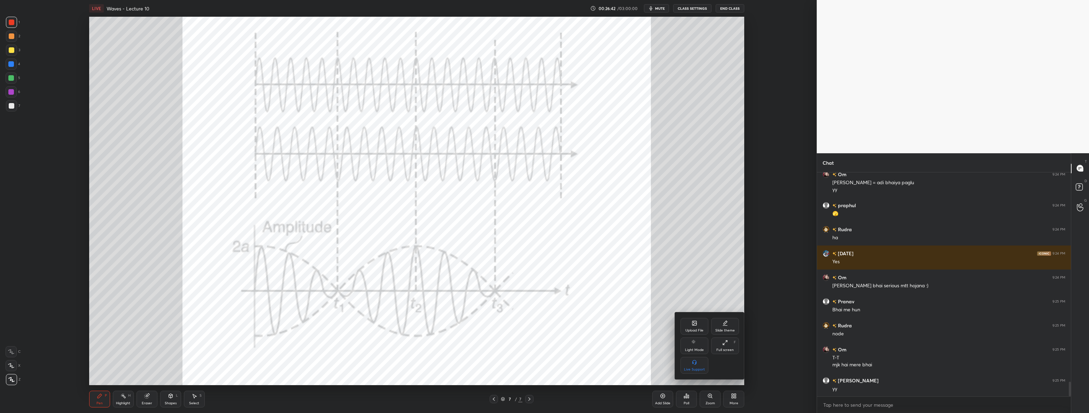
click at [543, 327] on div "Upload File" at bounding box center [694, 326] width 28 height 17
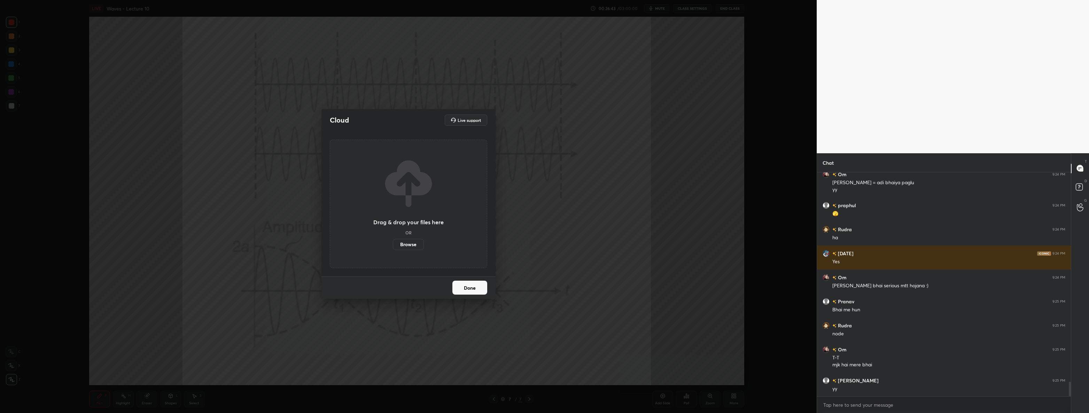
scroll to position [3195, 0]
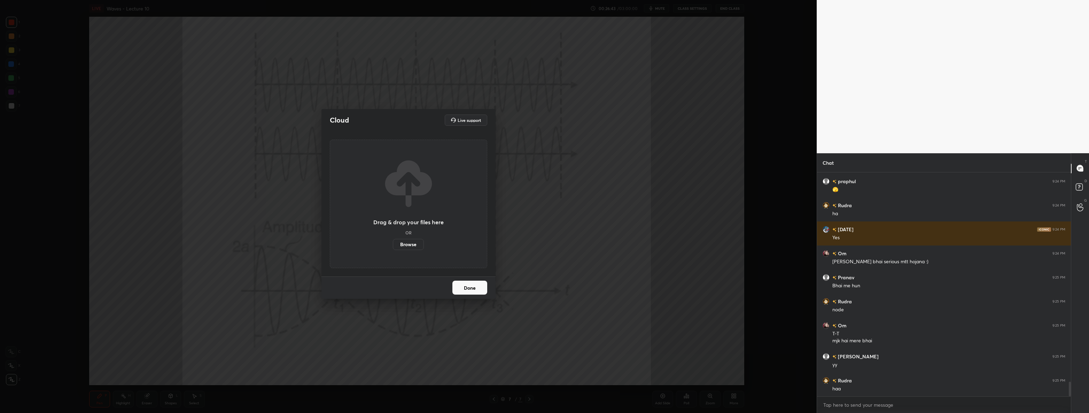
click at [420, 243] on label "Browse" at bounding box center [408, 244] width 31 height 11
click at [393, 243] on input "Browse" at bounding box center [393, 244] width 0 height 11
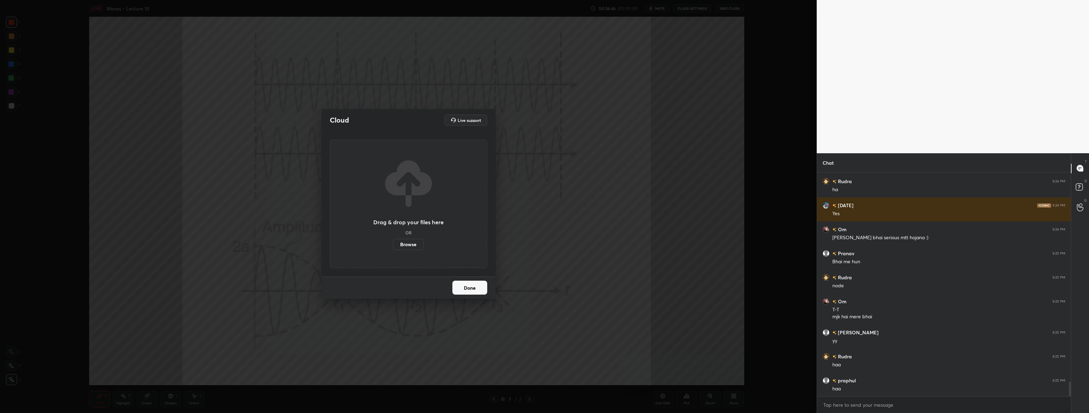
scroll to position [3242, 0]
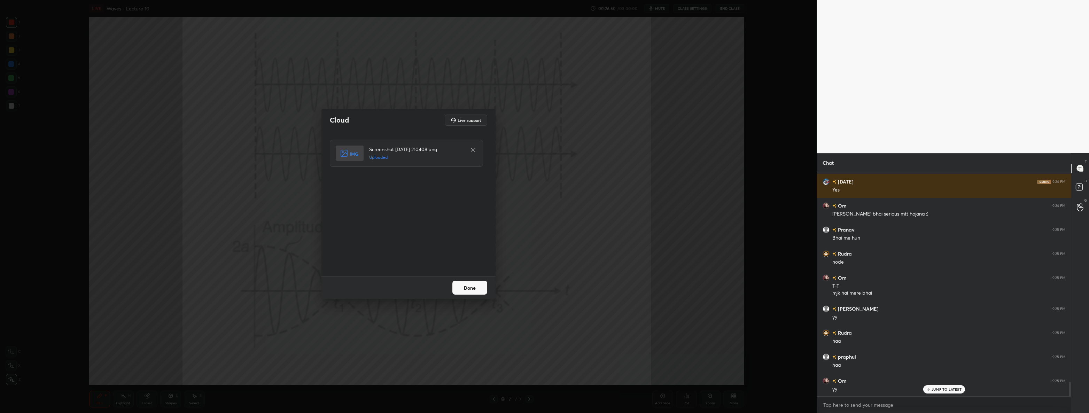
click at [472, 286] on button "Done" at bounding box center [469, 288] width 35 height 14
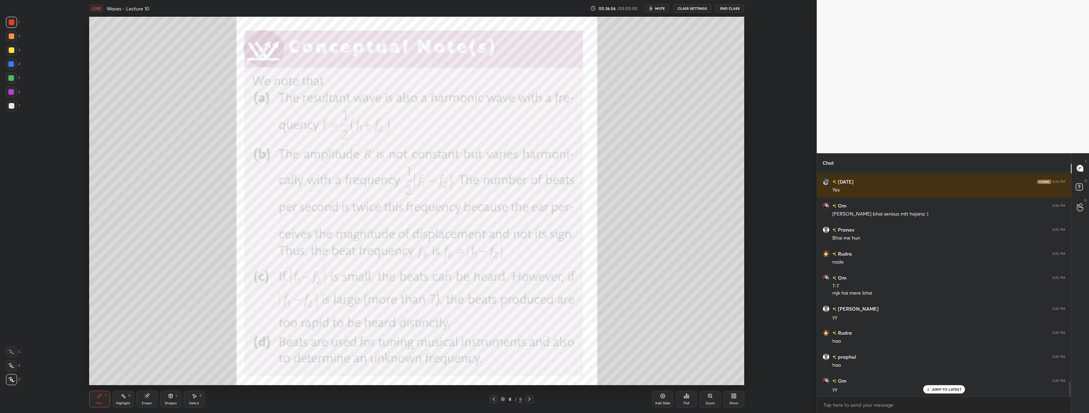
scroll to position [3266, 0]
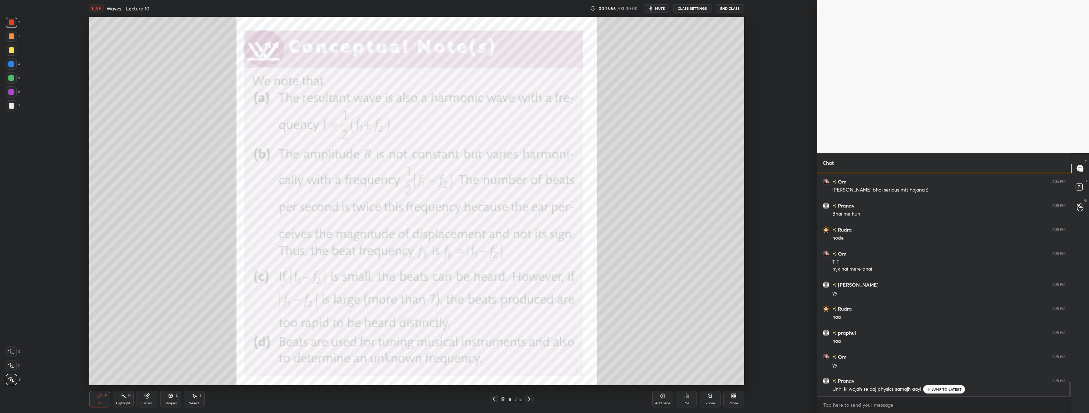
click at [14, 52] on div at bounding box center [11, 50] width 11 height 11
click at [13, 62] on div at bounding box center [11, 64] width 6 height 6
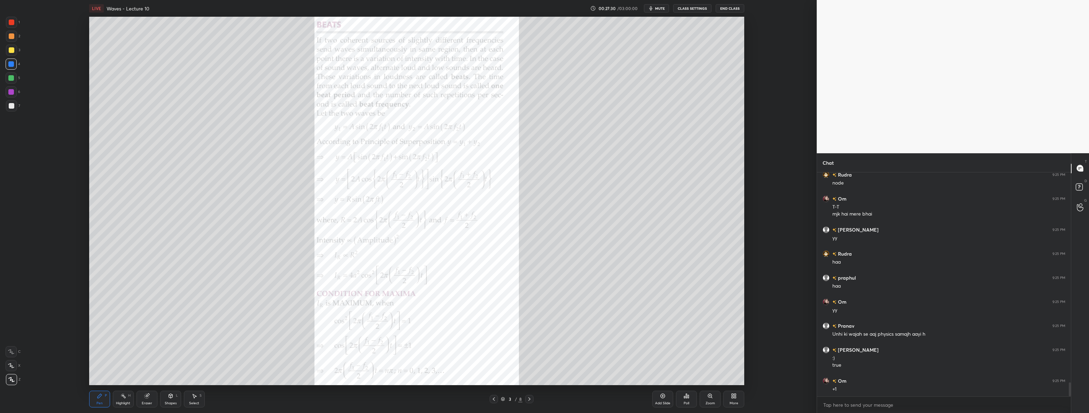
scroll to position [3346, 0]
click at [531, 399] on icon at bounding box center [529, 399] width 6 height 6
click at [532, 400] on div at bounding box center [529, 399] width 8 height 8
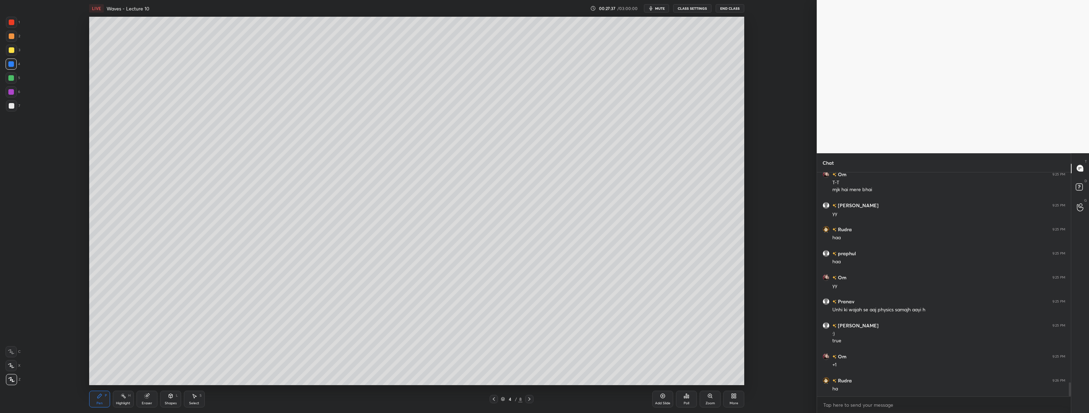
click at [532, 400] on div at bounding box center [529, 399] width 8 height 8
click at [532, 399] on icon at bounding box center [529, 399] width 6 height 6
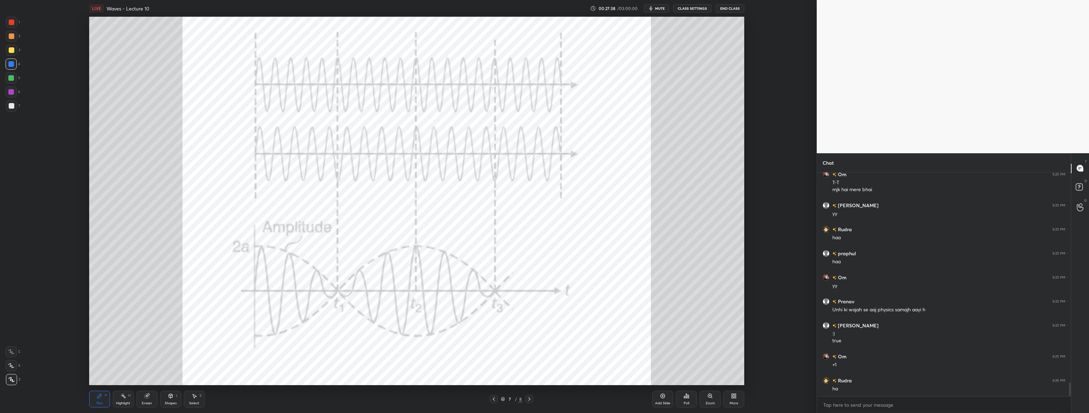
click at [532, 401] on div at bounding box center [529, 399] width 8 height 8
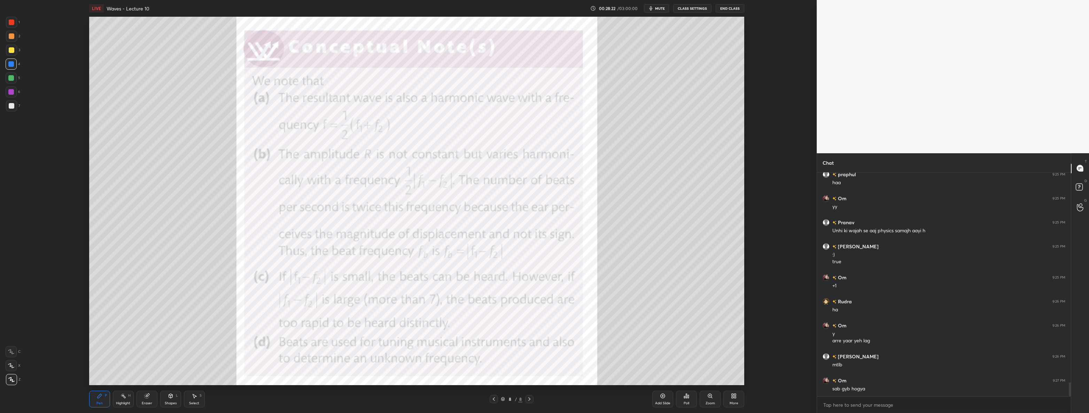
scroll to position [3449, 0]
click at [193, 399] on div "Select S" at bounding box center [194, 399] width 21 height 17
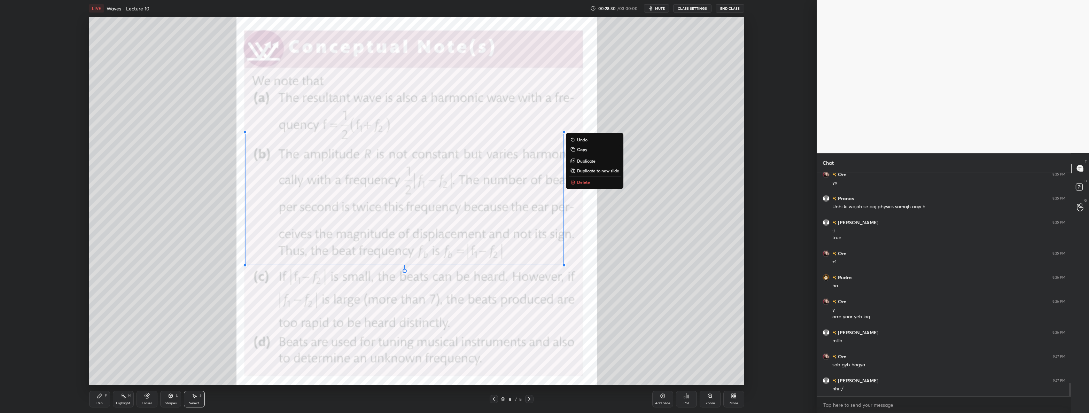
click at [543, 182] on p "Delete" at bounding box center [583, 182] width 13 height 6
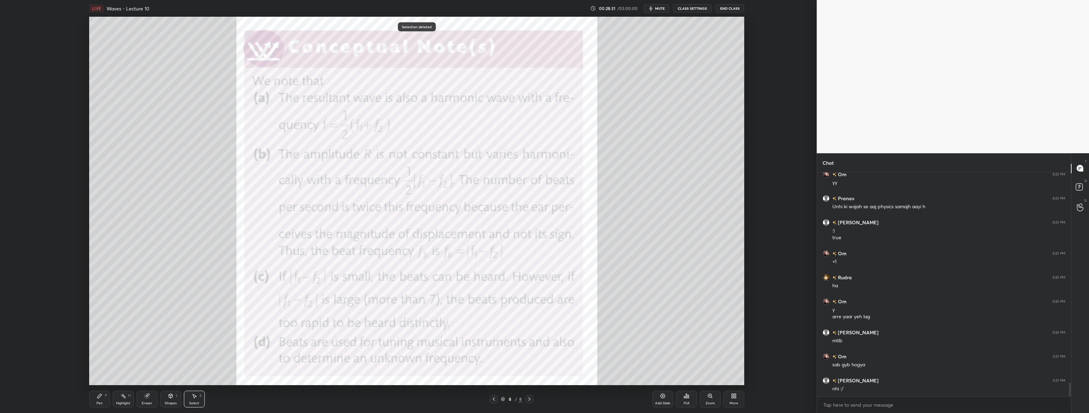
click at [101, 394] on icon at bounding box center [99, 396] width 4 height 4
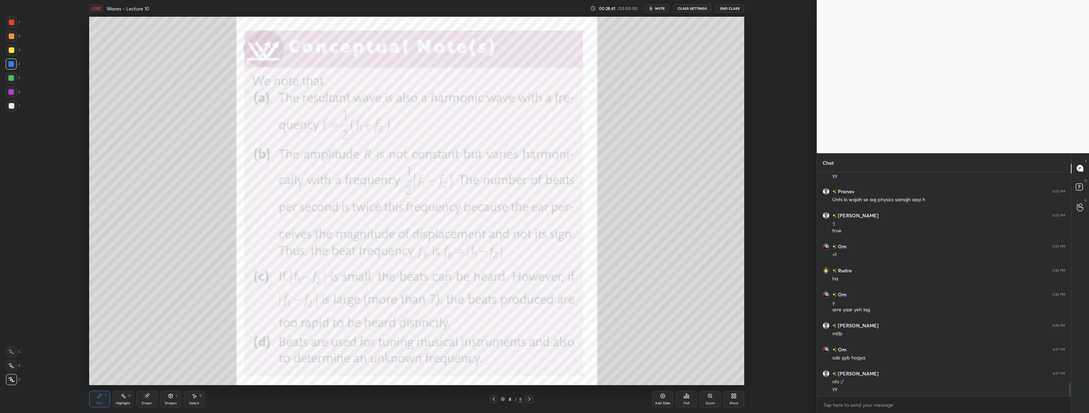
scroll to position [3480, 0]
click at [13, 94] on div at bounding box center [11, 91] width 11 height 11
click at [494, 398] on icon at bounding box center [494, 398] width 2 height 3
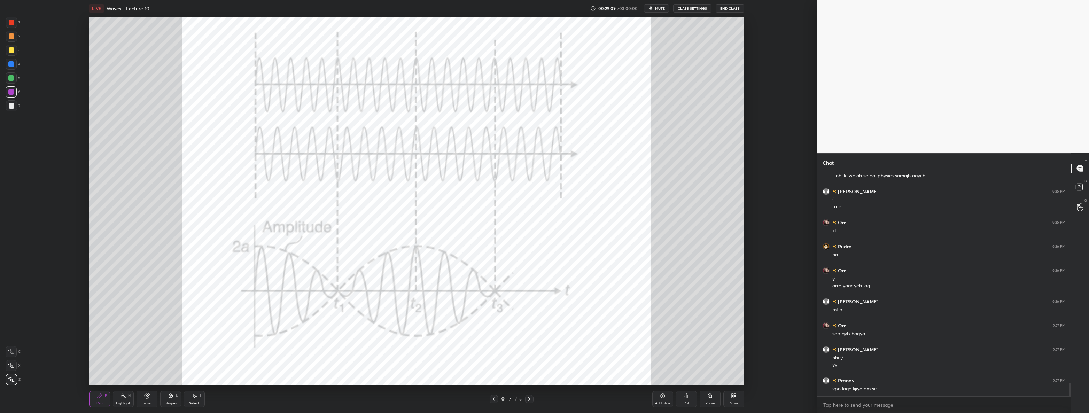
click at [528, 398] on icon at bounding box center [529, 399] width 6 height 6
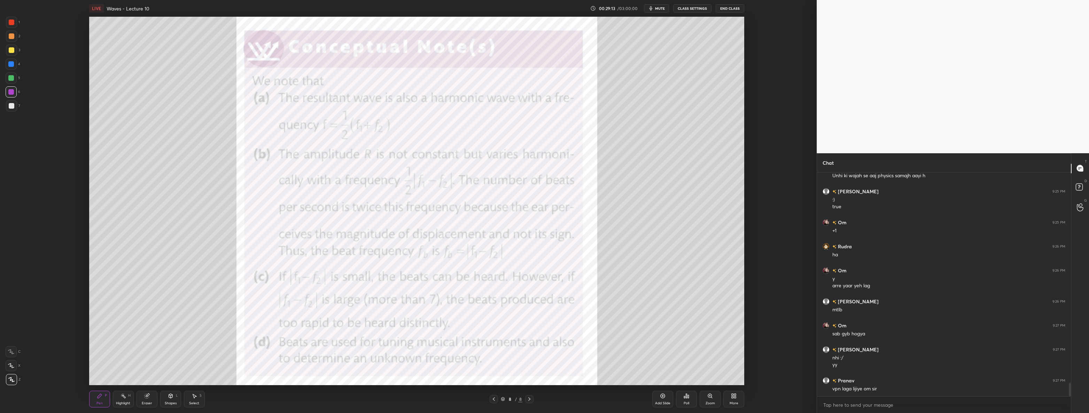
click at [497, 400] on div at bounding box center [493, 399] width 8 height 8
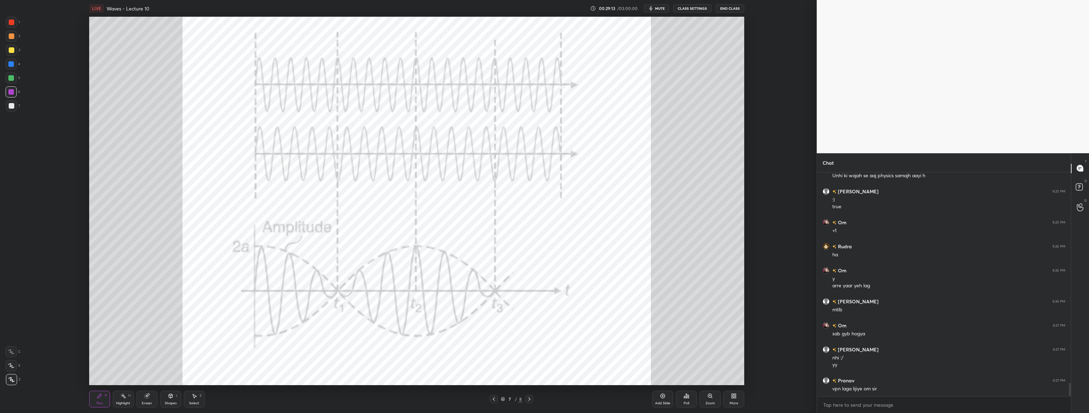
click at [497, 400] on div at bounding box center [493, 399] width 8 height 8
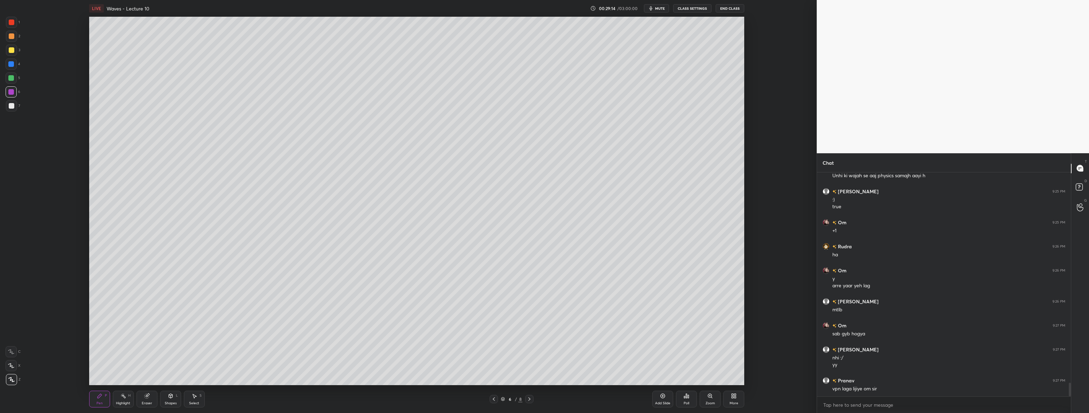
click at [494, 399] on icon at bounding box center [494, 399] width 6 height 6
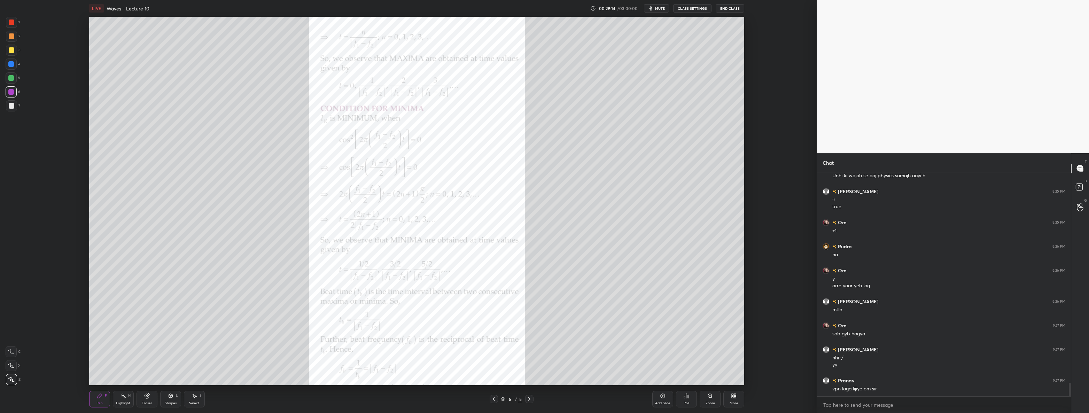
click at [492, 397] on icon at bounding box center [494, 399] width 6 height 6
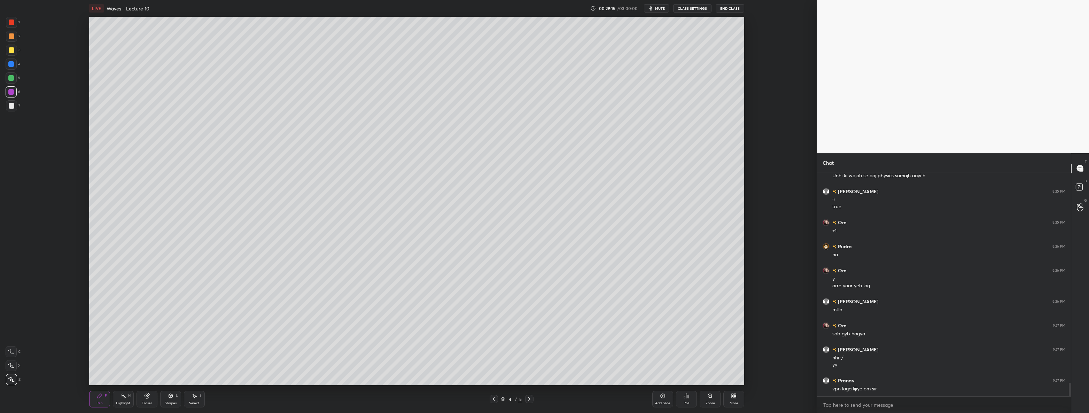
click at [493, 395] on div at bounding box center [493, 399] width 8 height 8
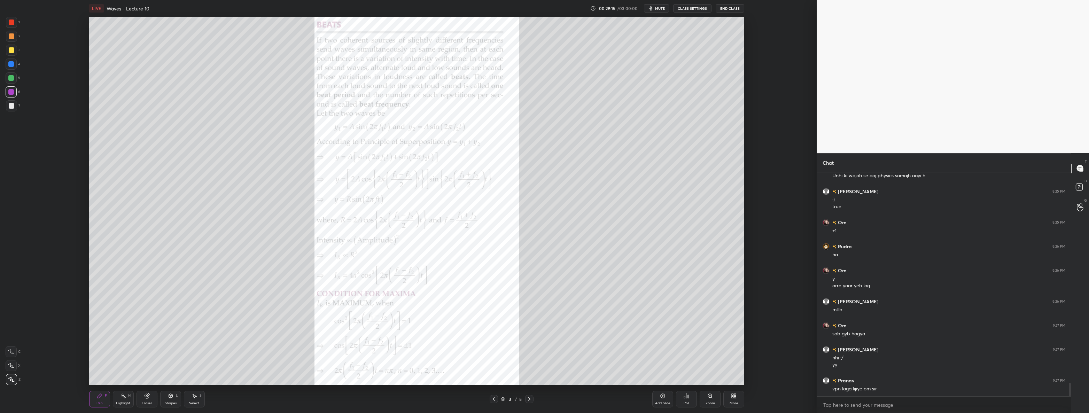
click at [491, 398] on icon at bounding box center [494, 399] width 6 height 6
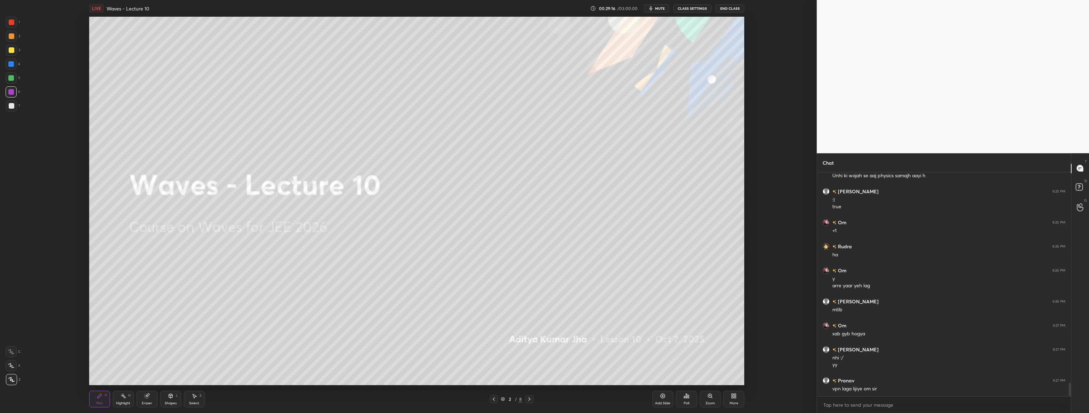
click at [530, 395] on div at bounding box center [529, 399] width 8 height 8
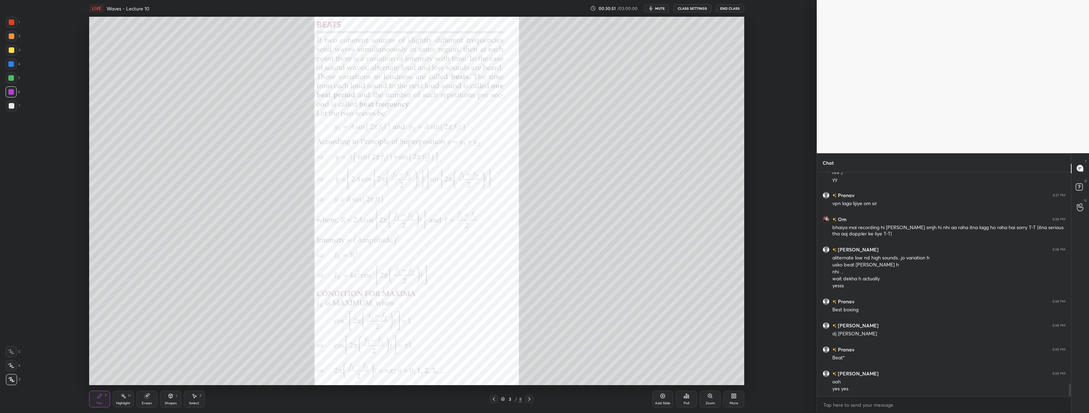
scroll to position [3672, 0]
click at [529, 399] on icon at bounding box center [529, 399] width 6 height 6
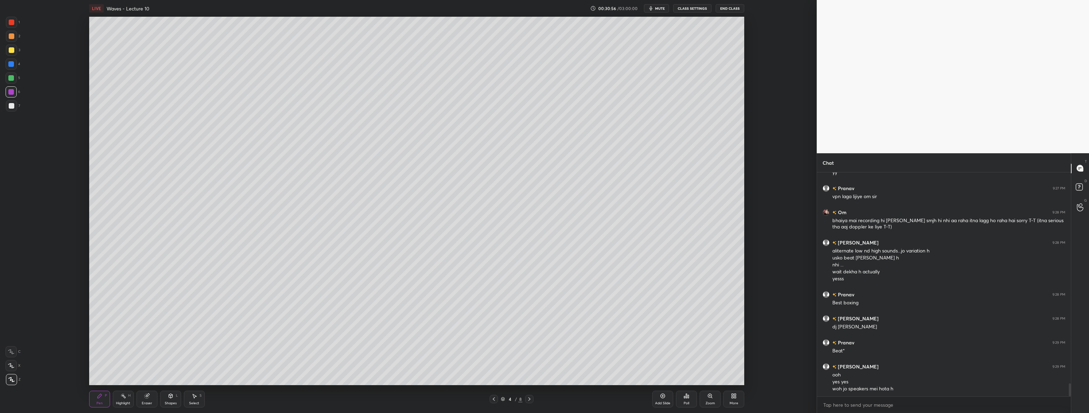
click at [494, 400] on icon at bounding box center [494, 398] width 2 height 3
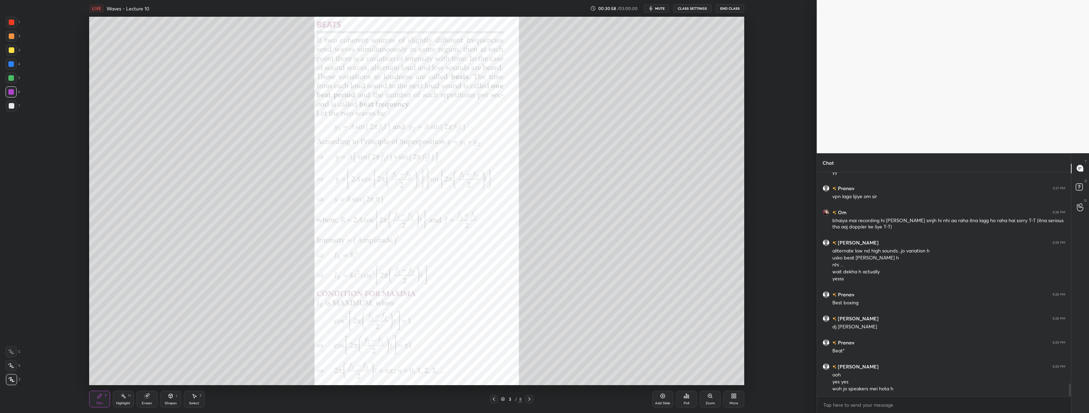
click at [529, 398] on icon at bounding box center [529, 398] width 2 height 3
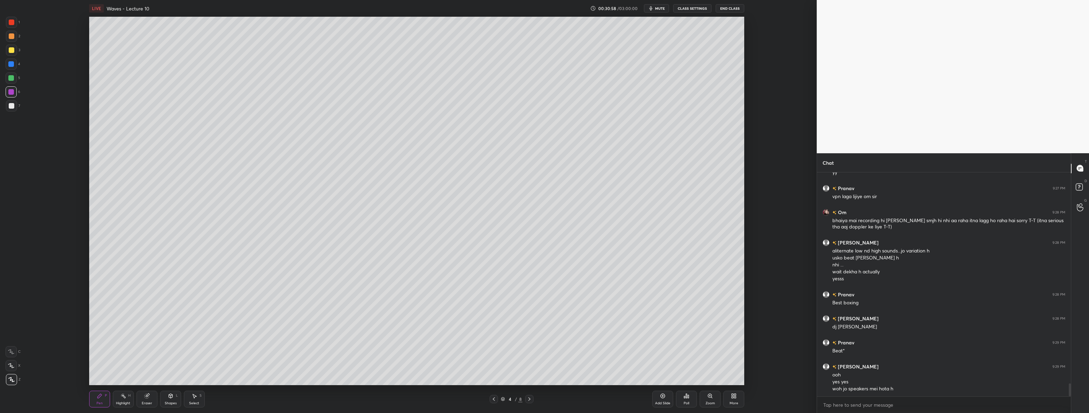
click at [530, 399] on icon at bounding box center [529, 398] width 2 height 3
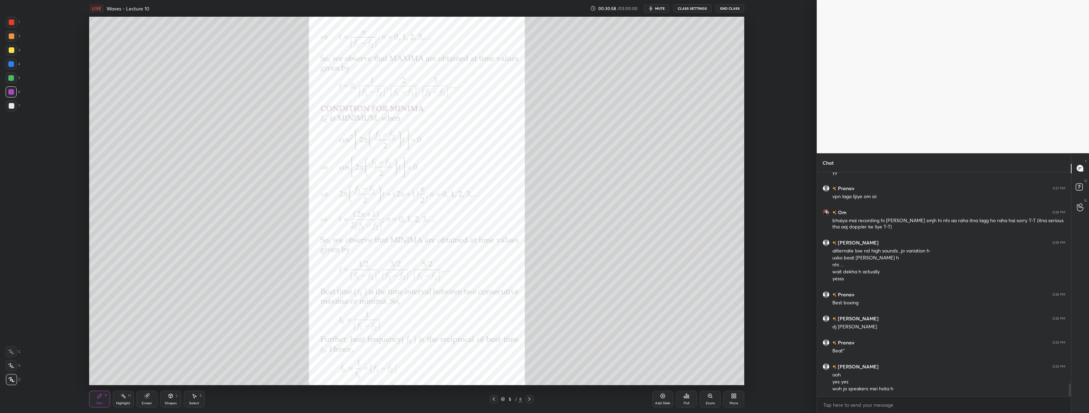
click at [530, 398] on icon at bounding box center [529, 399] width 6 height 6
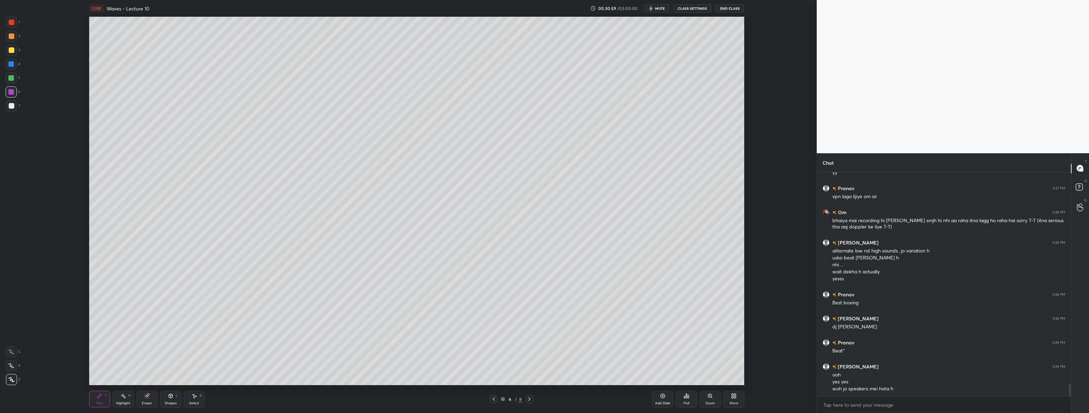
click at [531, 400] on icon at bounding box center [529, 399] width 6 height 6
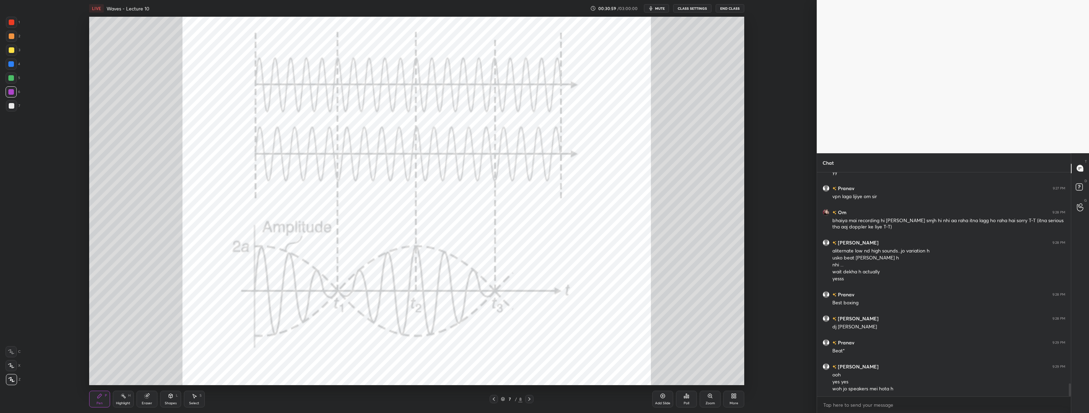
scroll to position [3689, 0]
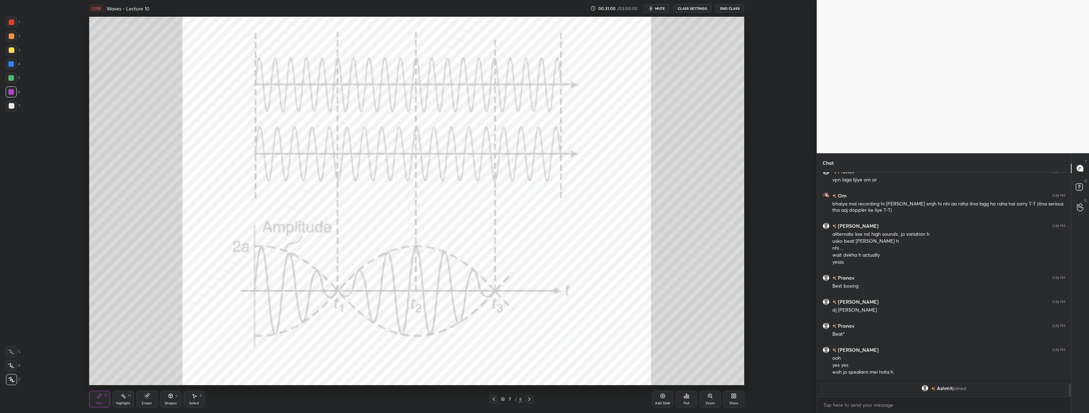
click at [530, 399] on icon at bounding box center [529, 398] width 2 height 3
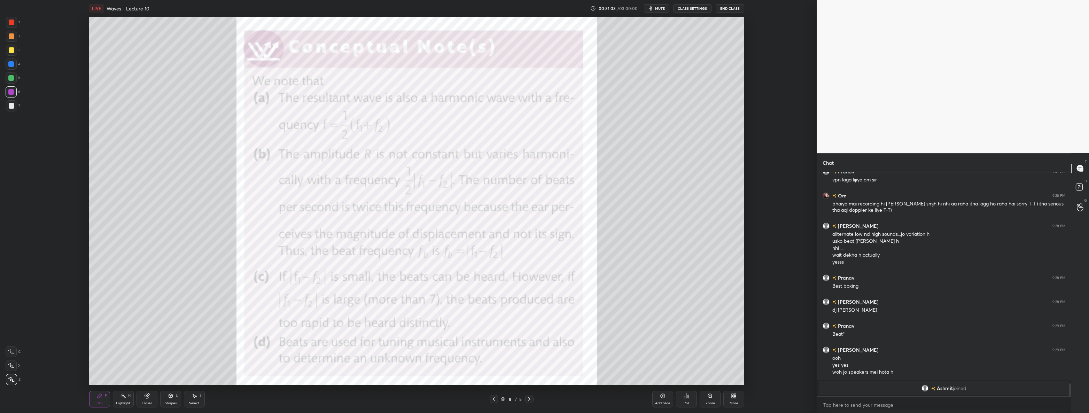
scroll to position [3318, 0]
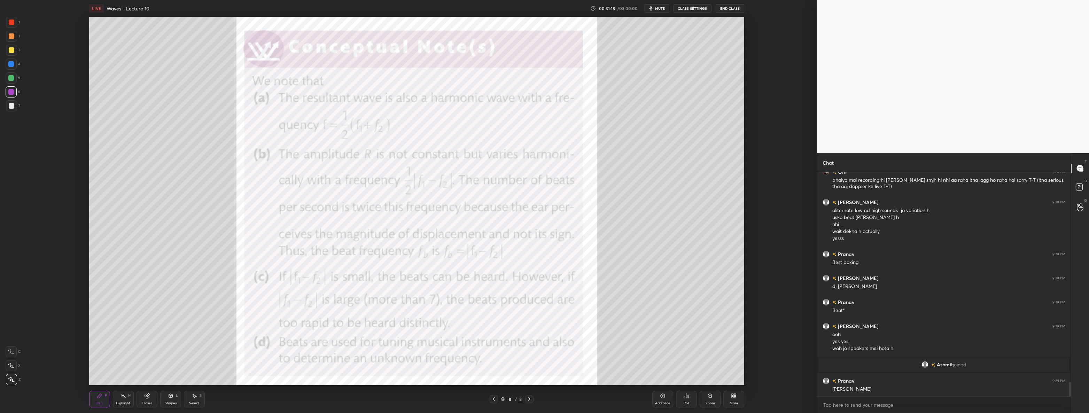
click at [494, 398] on icon at bounding box center [494, 399] width 6 height 6
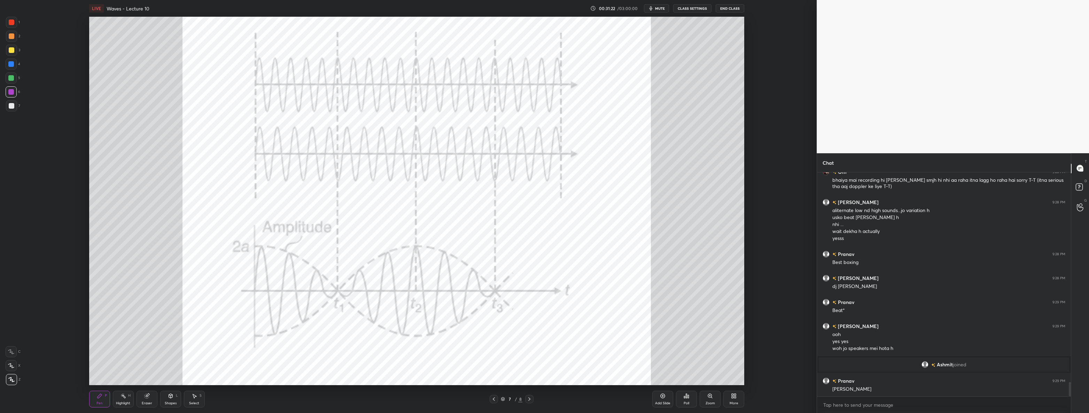
click at [528, 398] on icon at bounding box center [529, 399] width 6 height 6
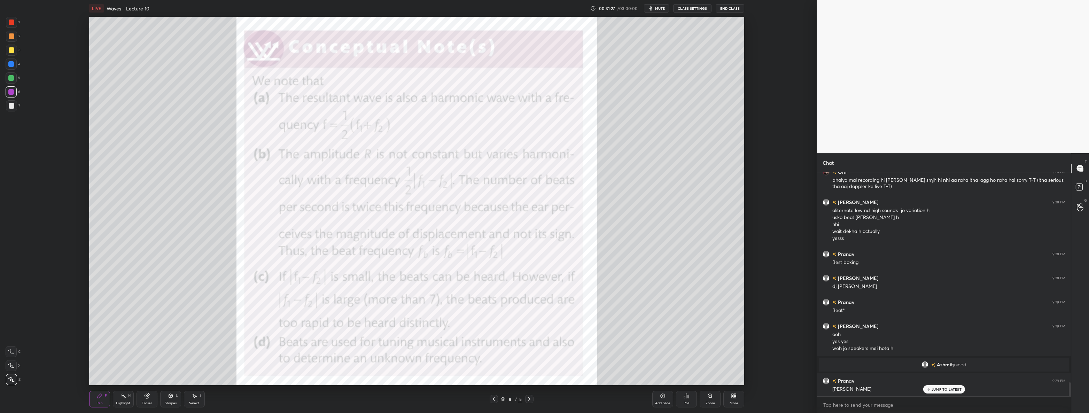
scroll to position [3342, 0]
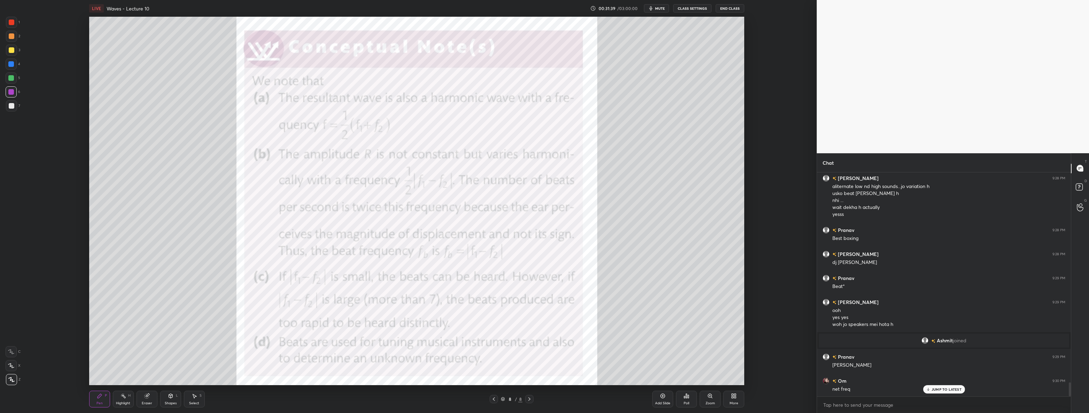
click at [9, 104] on div at bounding box center [12, 106] width 6 height 6
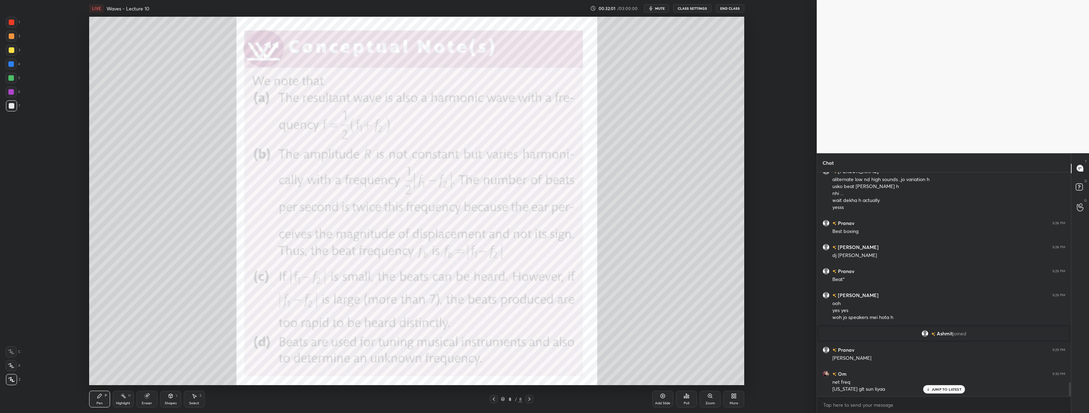
click at [12, 67] on div at bounding box center [11, 63] width 11 height 11
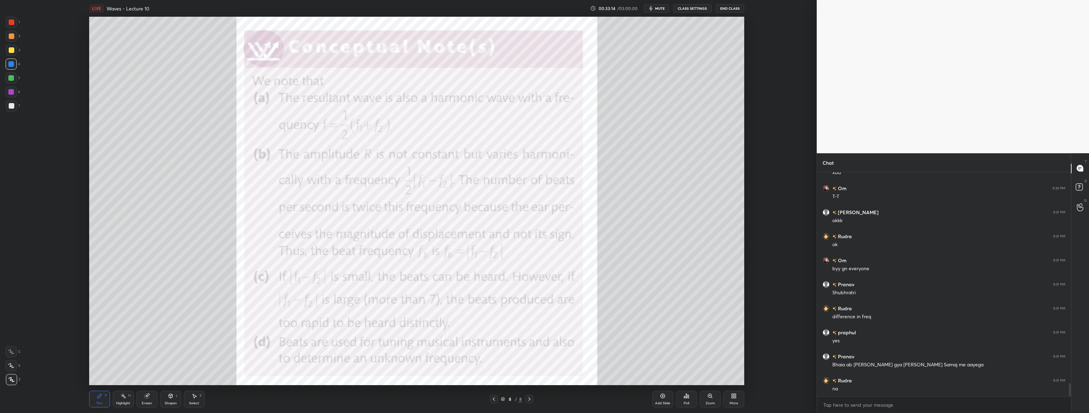
scroll to position [3662, 0]
click at [543, 393] on div "More" at bounding box center [733, 399] width 21 height 17
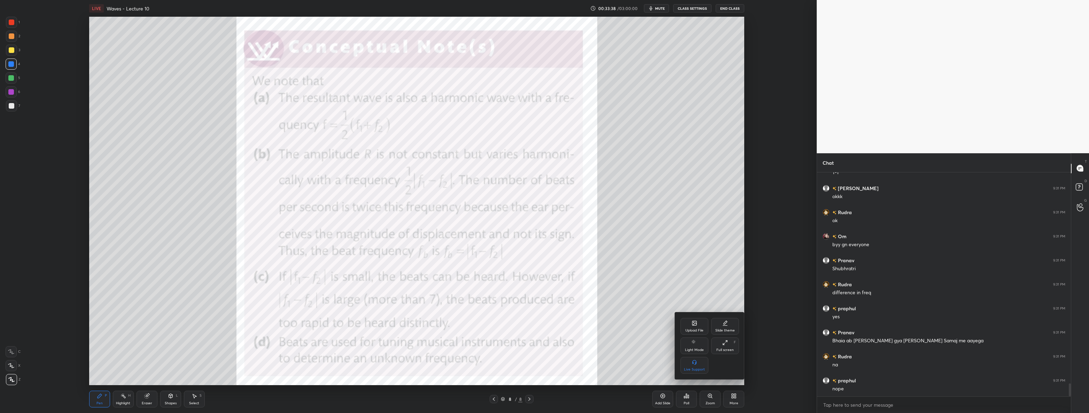
click at [543, 323] on div "Upload File" at bounding box center [694, 326] width 28 height 17
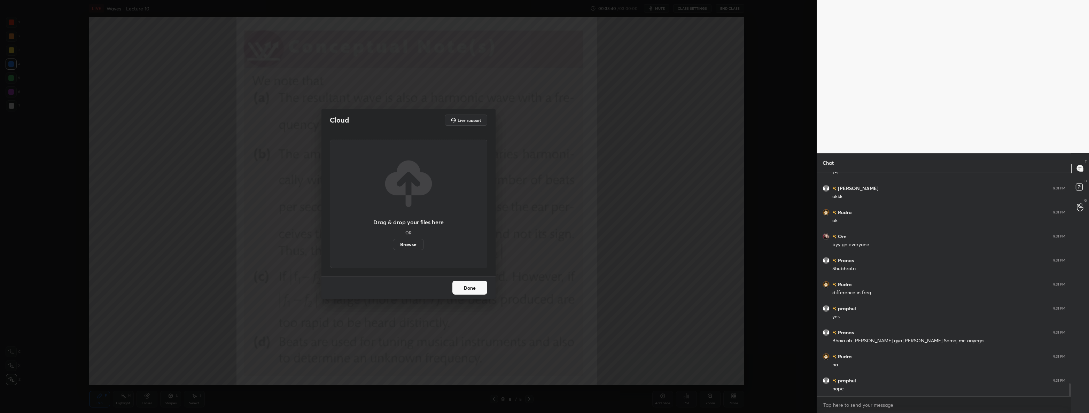
click at [412, 239] on label "Browse" at bounding box center [408, 244] width 31 height 11
click at [393, 239] on input "Browse" at bounding box center [393, 244] width 0 height 11
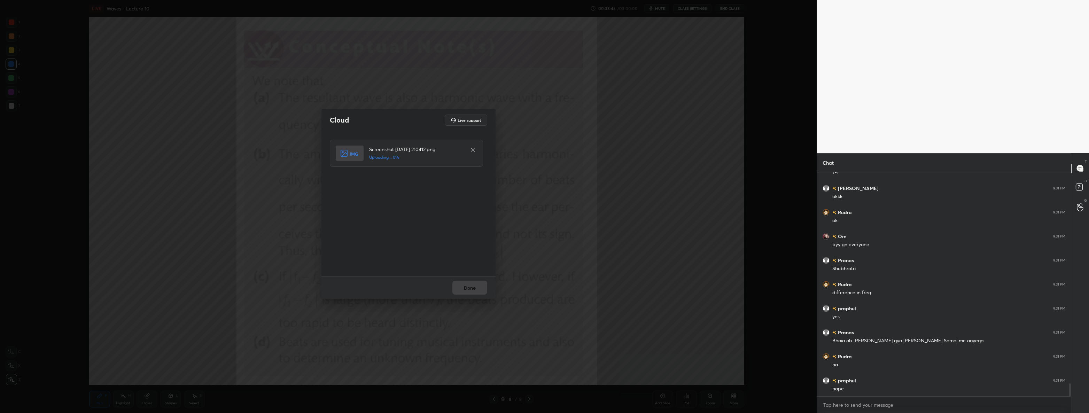
scroll to position [3686, 0]
click at [469, 285] on button "Done" at bounding box center [469, 288] width 35 height 14
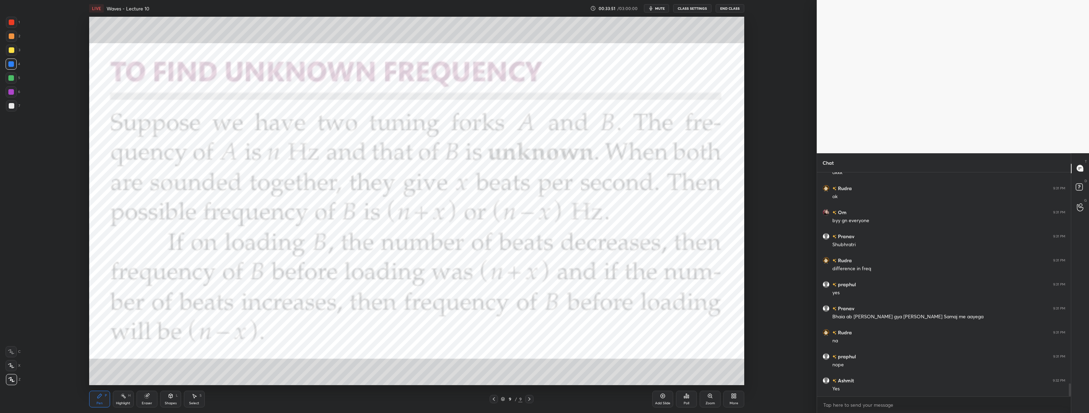
click at [12, 23] on div at bounding box center [12, 22] width 6 height 6
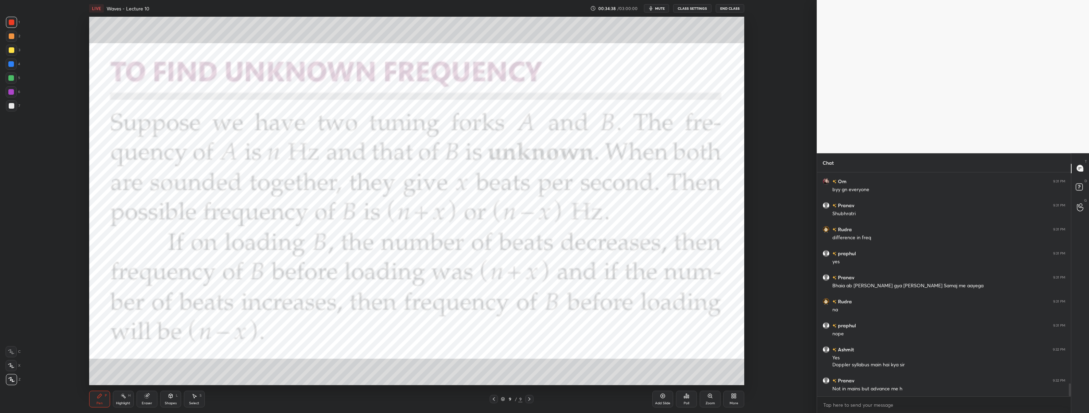
scroll to position [3733, 0]
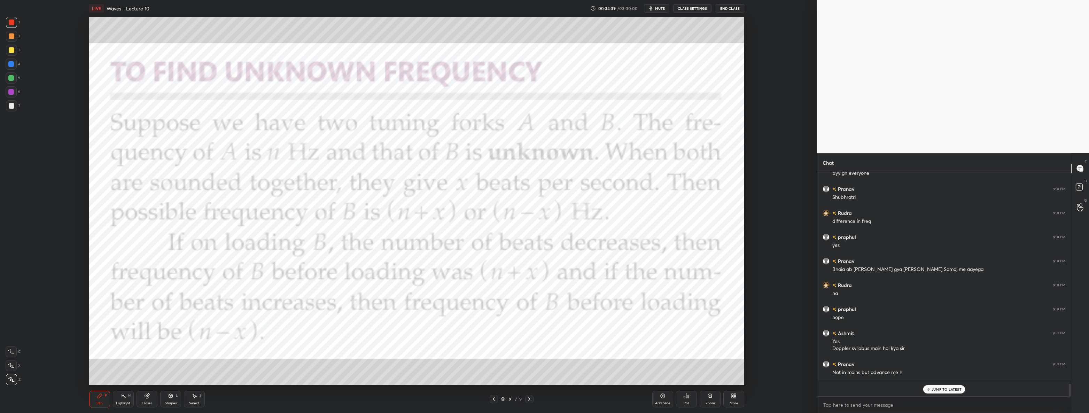
click at [543, 387] on p "JUMP TO LATEST" at bounding box center [946, 389] width 30 height 4
click at [12, 79] on div at bounding box center [11, 78] width 6 height 6
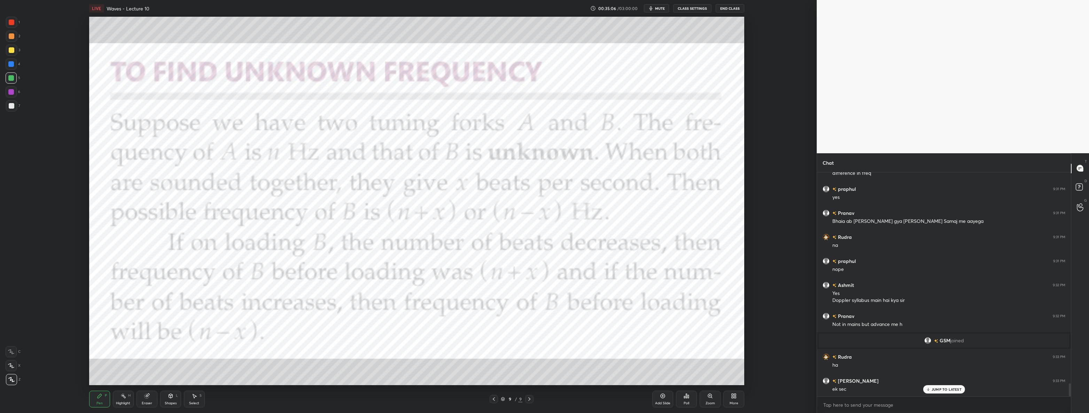
scroll to position [3631, 0]
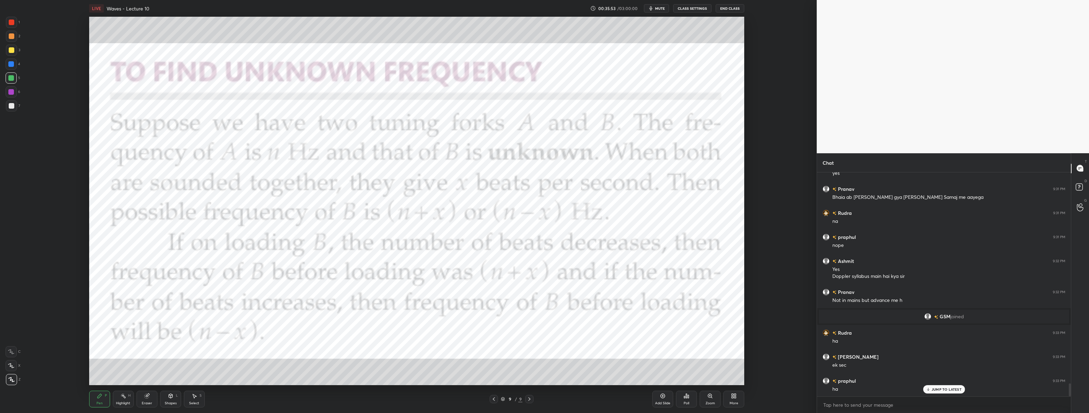
click at [543, 400] on div "More" at bounding box center [733, 399] width 21 height 17
click at [543, 323] on div "Upload File" at bounding box center [694, 326] width 28 height 17
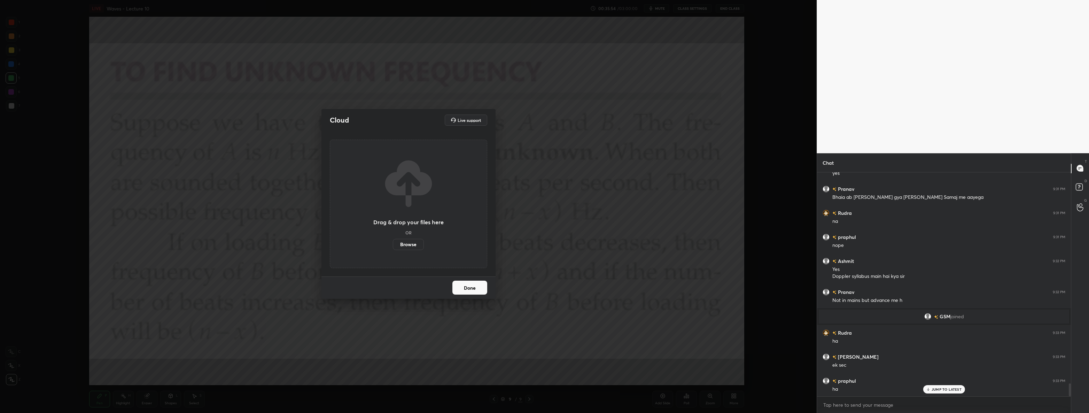
click at [407, 245] on label "Browse" at bounding box center [408, 244] width 31 height 11
click at [393, 245] on input "Browse" at bounding box center [393, 244] width 0 height 11
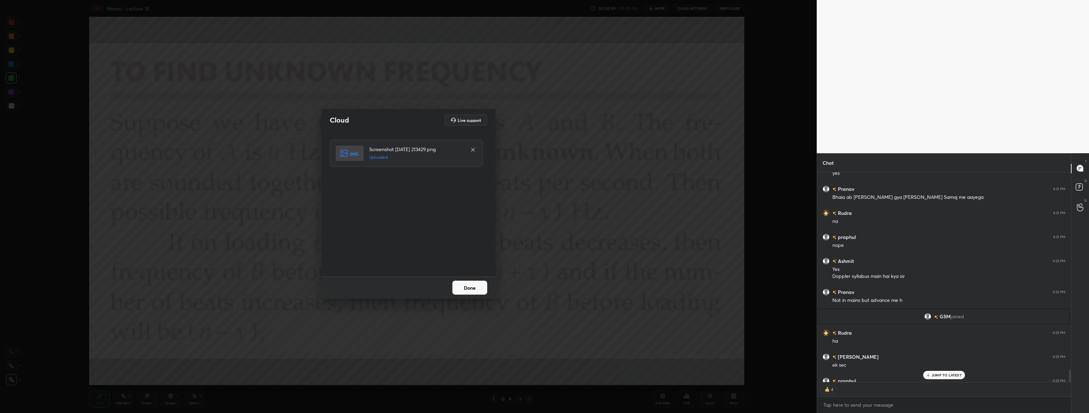
click at [466, 288] on button "Done" at bounding box center [469, 288] width 35 height 14
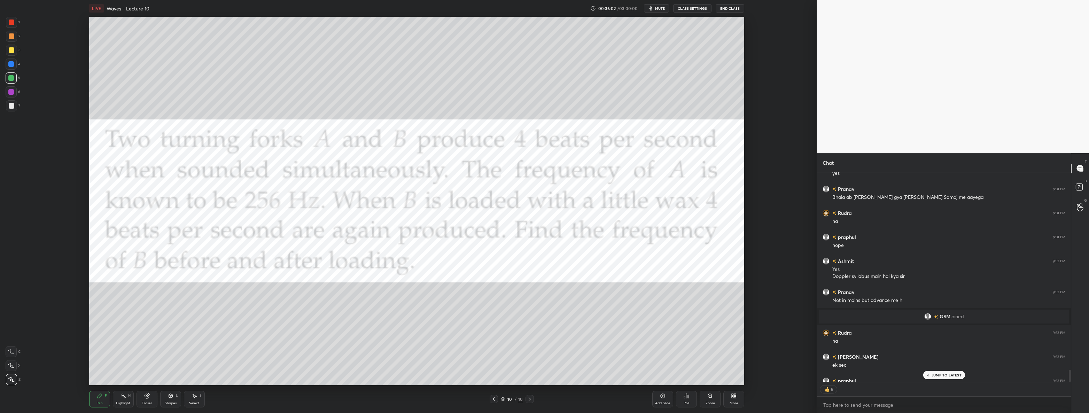
click at [543, 375] on div "JUMP TO LATEST" at bounding box center [944, 375] width 42 height 8
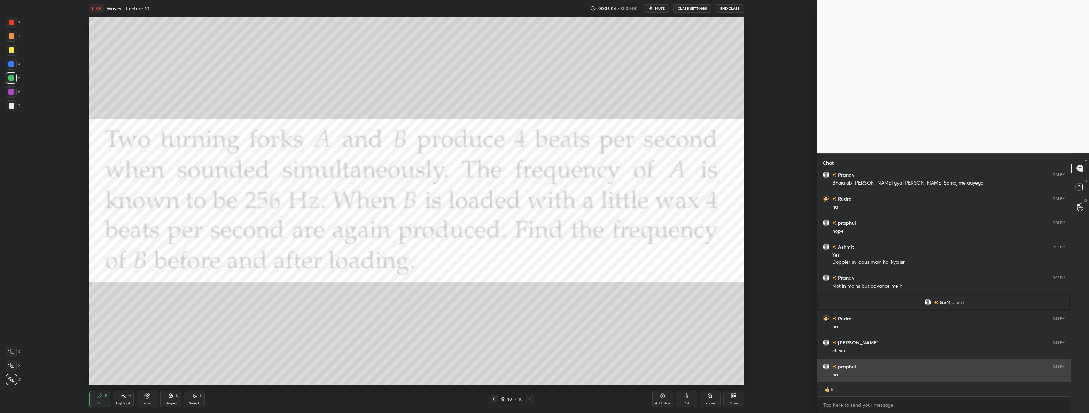
scroll to position [3663, 0]
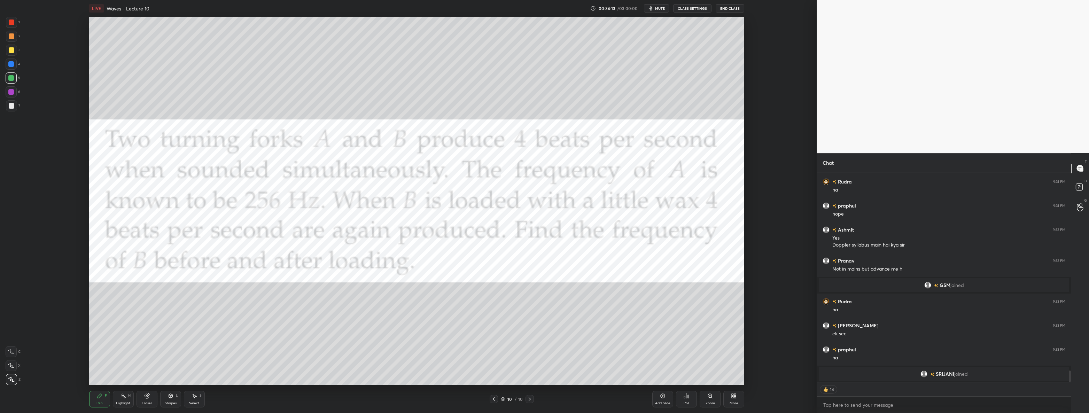
click at [11, 24] on div at bounding box center [12, 22] width 6 height 6
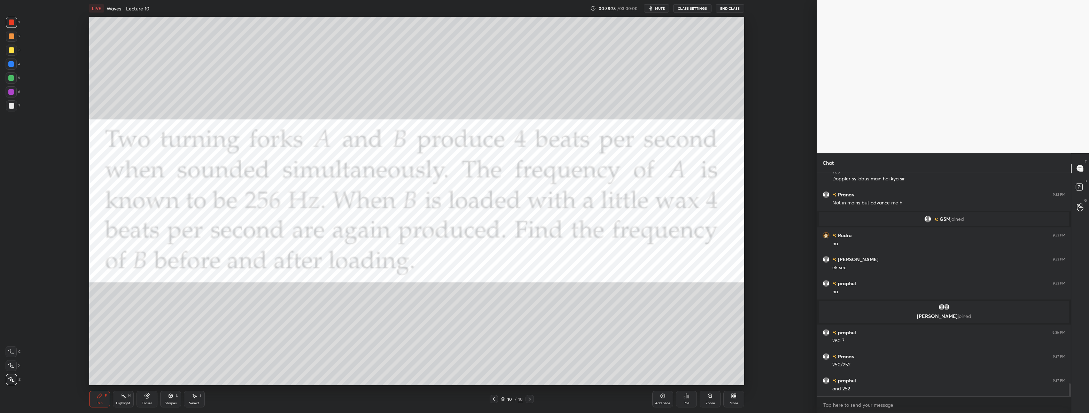
scroll to position [3696, 0]
click at [14, 109] on div at bounding box center [11, 105] width 11 height 11
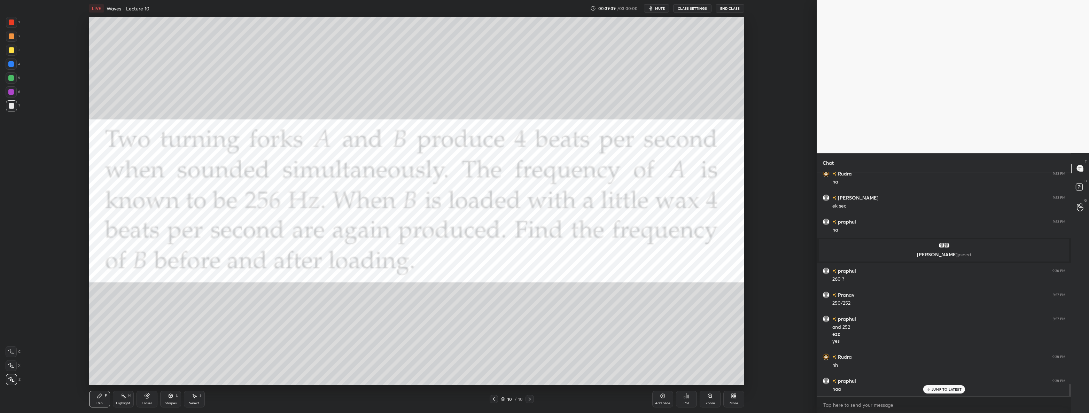
scroll to position [3774, 0]
click at [13, 63] on div at bounding box center [11, 64] width 6 height 6
click at [11, 77] on div at bounding box center [11, 78] width 6 height 6
click at [9, 49] on div at bounding box center [12, 50] width 6 height 6
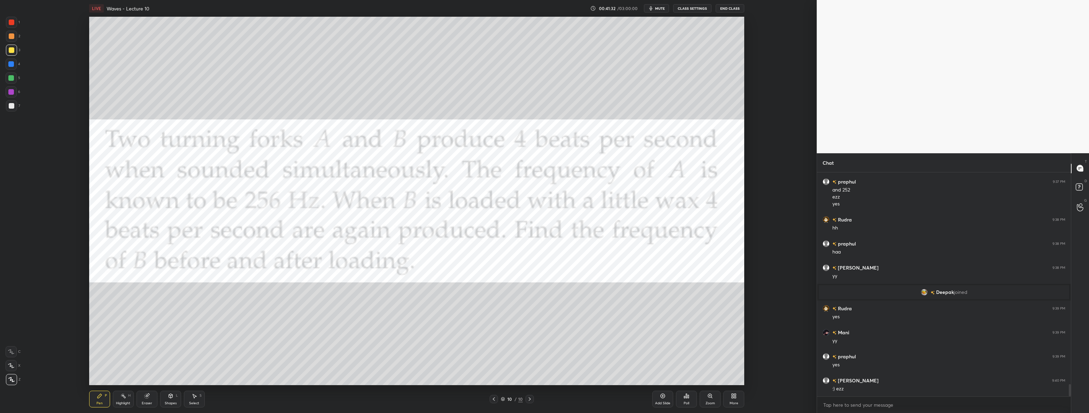
scroll to position [3911, 0]
click at [543, 393] on div "More" at bounding box center [733, 399] width 21 height 17
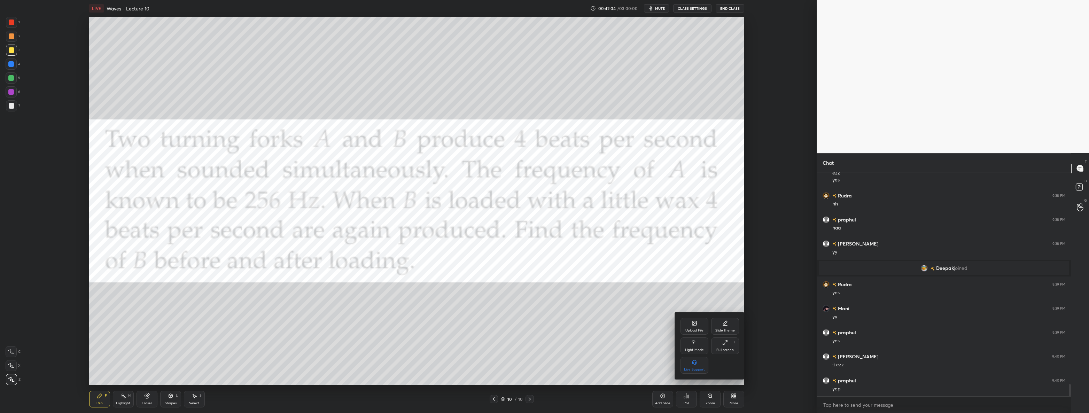
click at [543, 326] on div "Upload File" at bounding box center [694, 326] width 28 height 17
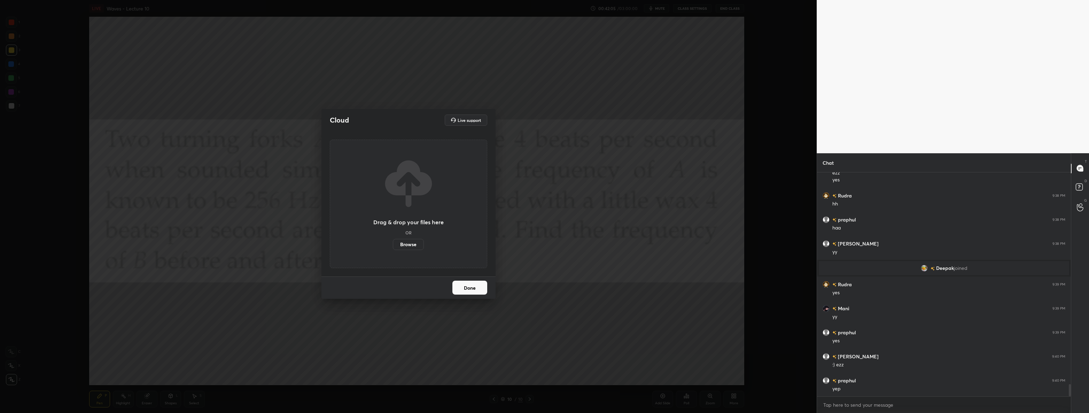
click at [407, 245] on label "Browse" at bounding box center [408, 244] width 31 height 11
click at [393, 245] on input "Browse" at bounding box center [393, 244] width 0 height 11
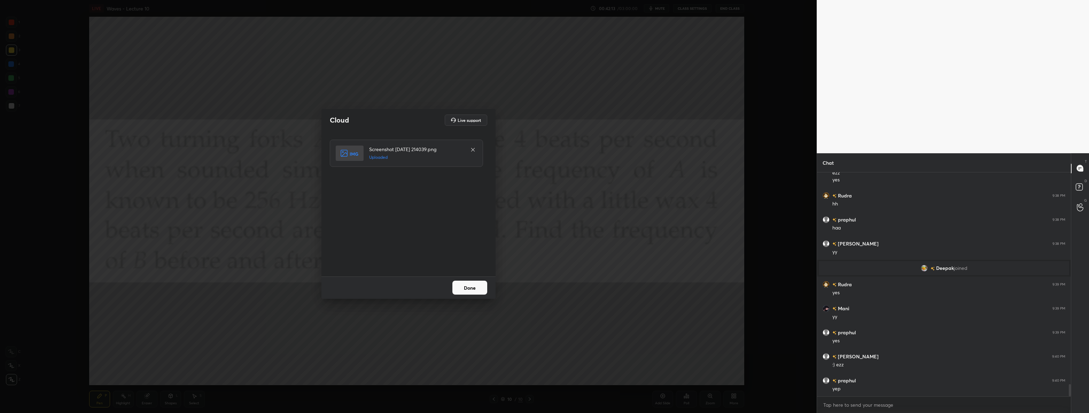
click at [469, 283] on button "Done" at bounding box center [469, 288] width 35 height 14
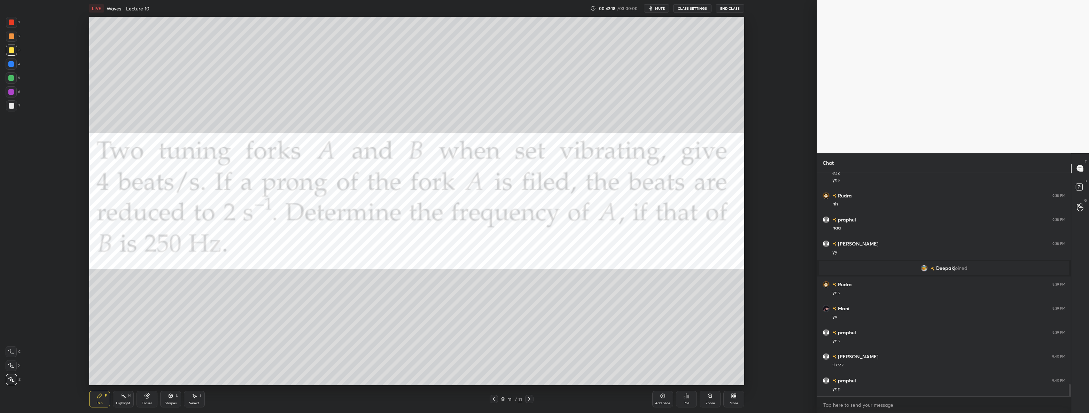
click at [15, 24] on div at bounding box center [11, 22] width 11 height 11
click at [14, 108] on div at bounding box center [12, 106] width 6 height 6
click at [12, 25] on div at bounding box center [11, 22] width 11 height 11
click at [13, 109] on div at bounding box center [11, 105] width 11 height 11
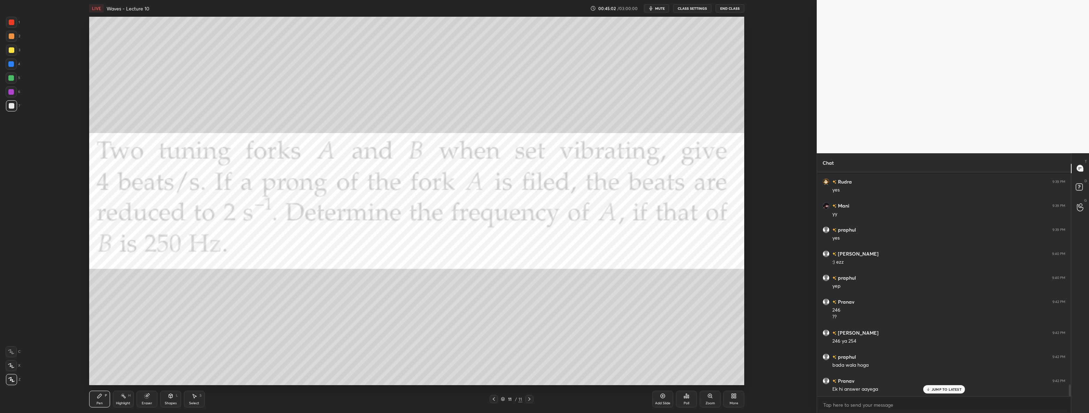
click at [13, 63] on div at bounding box center [11, 64] width 6 height 6
click at [13, 110] on div at bounding box center [11, 105] width 11 height 11
click at [11, 23] on div at bounding box center [12, 22] width 6 height 6
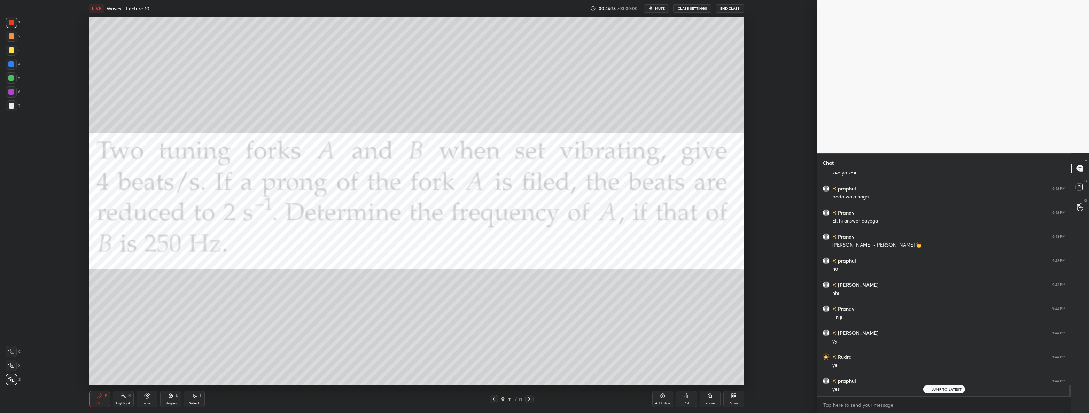
click at [9, 107] on div at bounding box center [12, 106] width 6 height 6
click at [543, 394] on icon at bounding box center [732, 395] width 2 height 2
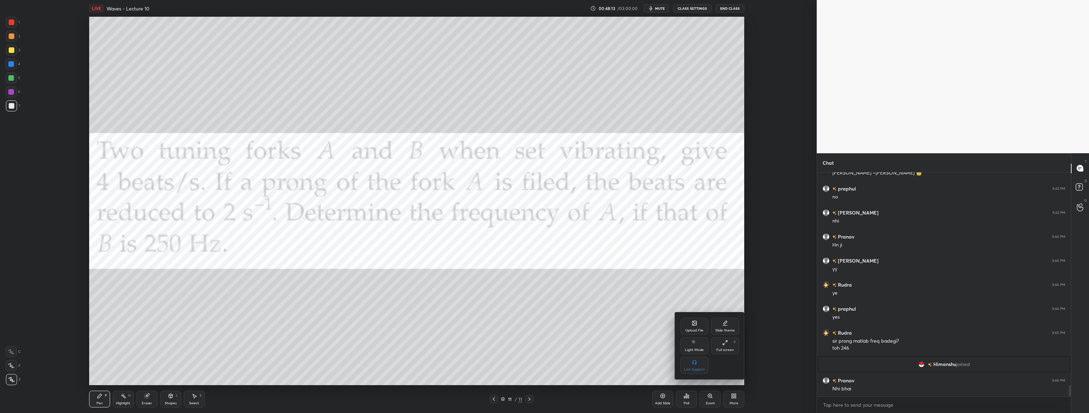
click at [543, 326] on div "Upload File" at bounding box center [694, 326] width 28 height 17
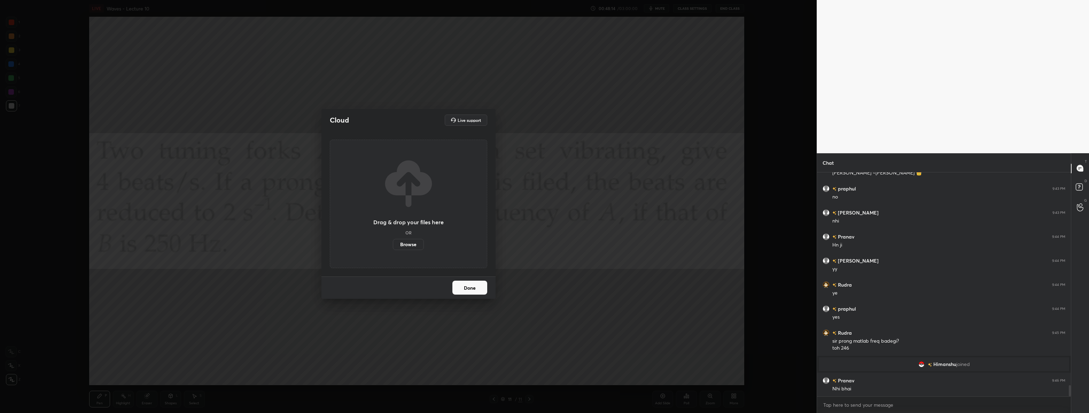
click at [419, 248] on label "Browse" at bounding box center [408, 244] width 31 height 11
click at [393, 248] on input "Browse" at bounding box center [393, 244] width 0 height 11
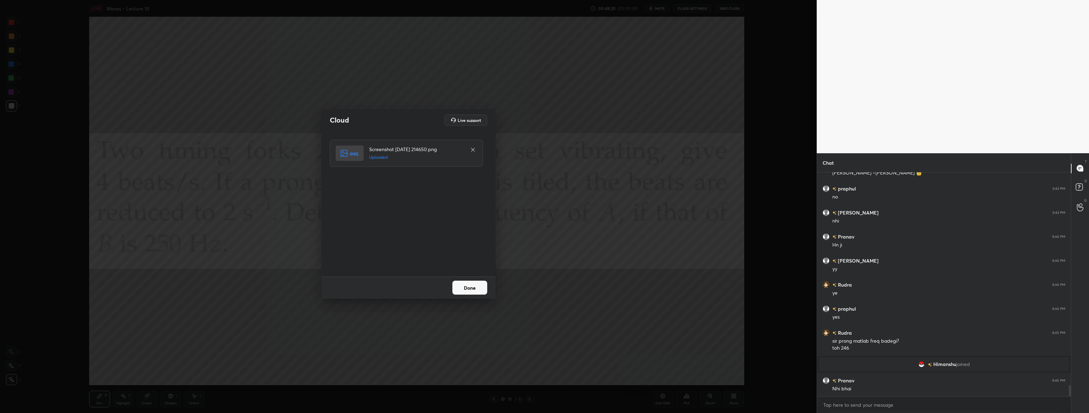
click at [470, 291] on button "Done" at bounding box center [469, 288] width 35 height 14
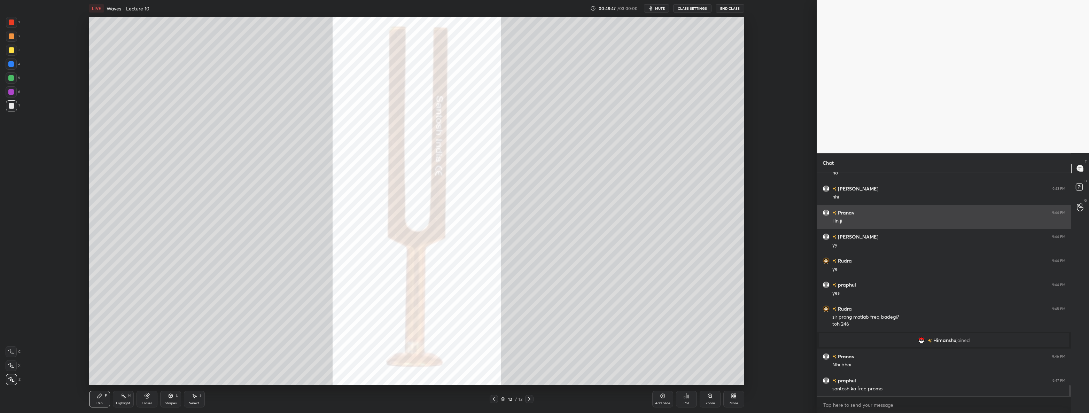
scroll to position [4302, 0]
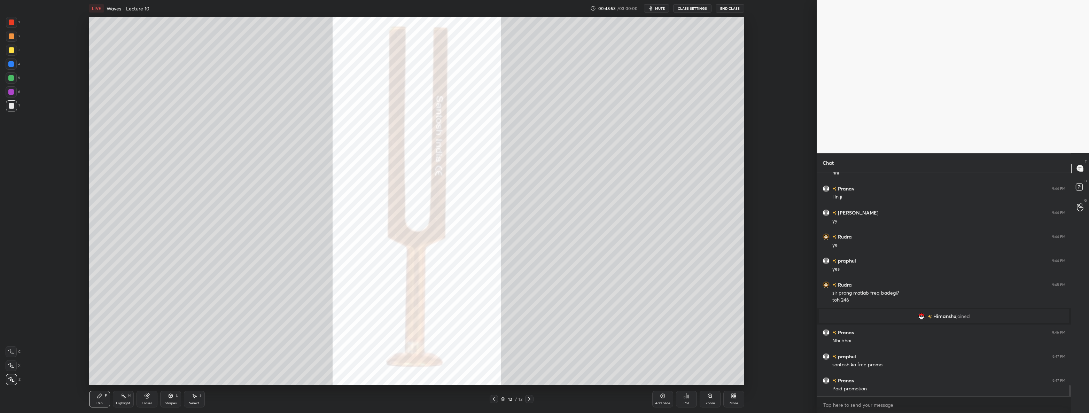
click at [8, 23] on div at bounding box center [11, 22] width 11 height 11
click at [8, 78] on div at bounding box center [11, 77] width 11 height 11
click at [496, 398] on icon at bounding box center [494, 399] width 6 height 6
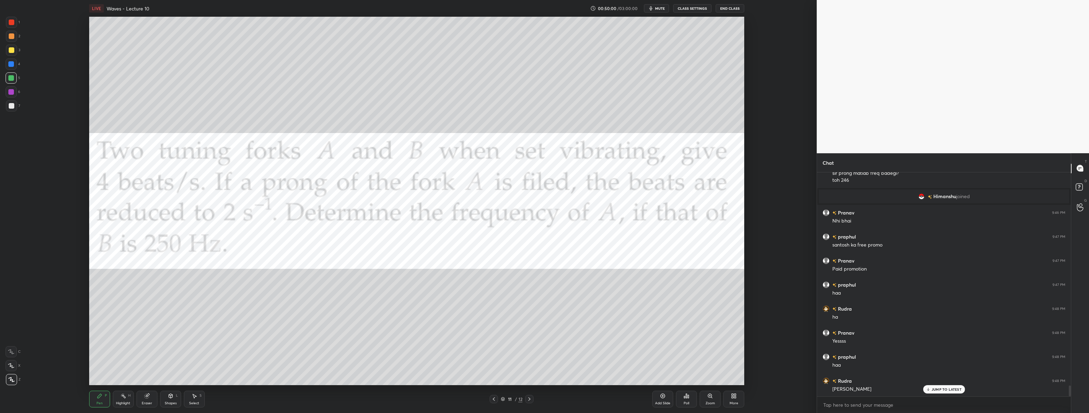
scroll to position [4446, 0]
click at [533, 401] on div at bounding box center [529, 399] width 8 height 8
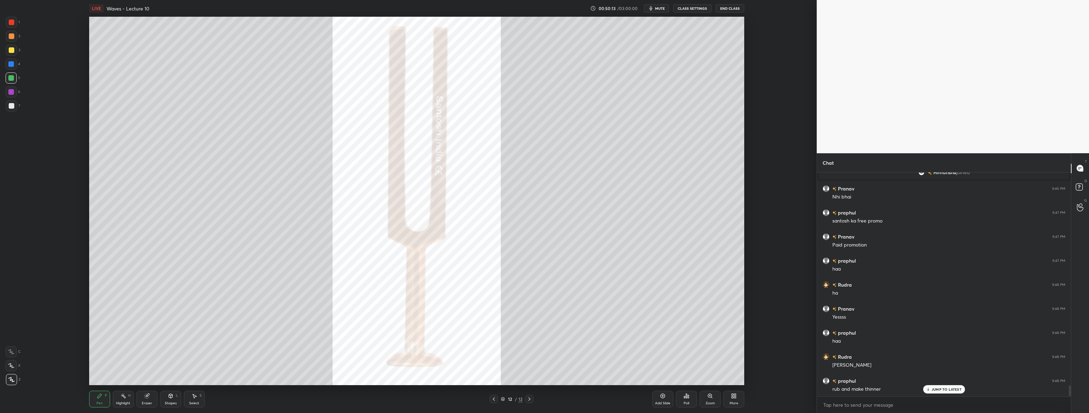
click at [146, 400] on div "Eraser" at bounding box center [146, 399] width 21 height 17
click at [100, 399] on div "Pen P" at bounding box center [99, 399] width 21 height 17
click at [11, 106] on div at bounding box center [12, 106] width 6 height 6
click at [8, 63] on div at bounding box center [11, 64] width 6 height 6
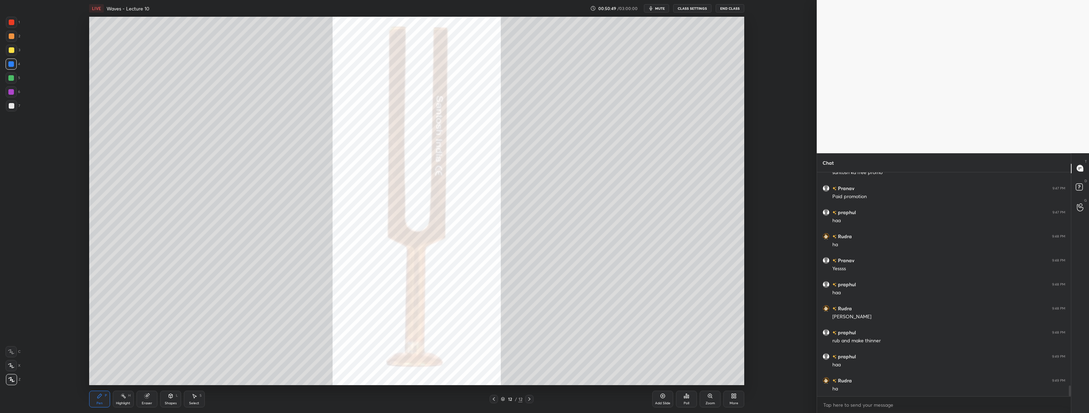
click at [495, 397] on icon at bounding box center [494, 399] width 6 height 6
click at [495, 400] on icon at bounding box center [494, 399] width 6 height 6
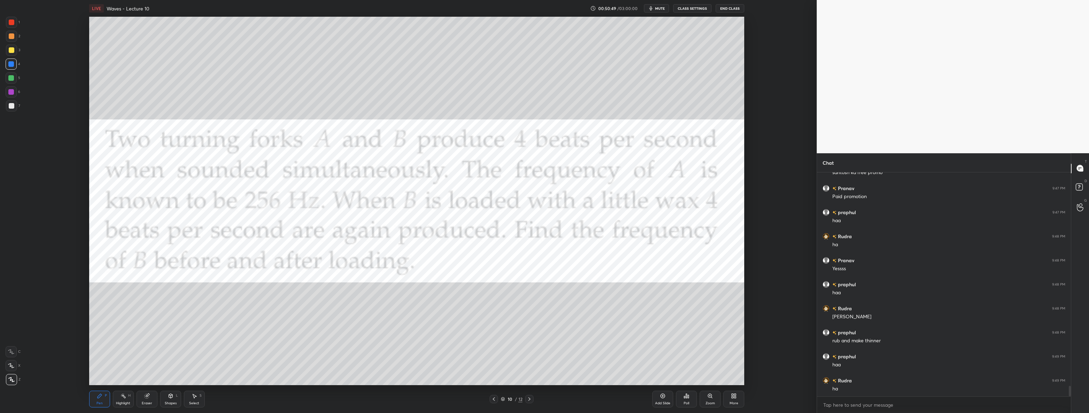
scroll to position [4519, 0]
click at [529, 398] on icon at bounding box center [529, 399] width 6 height 6
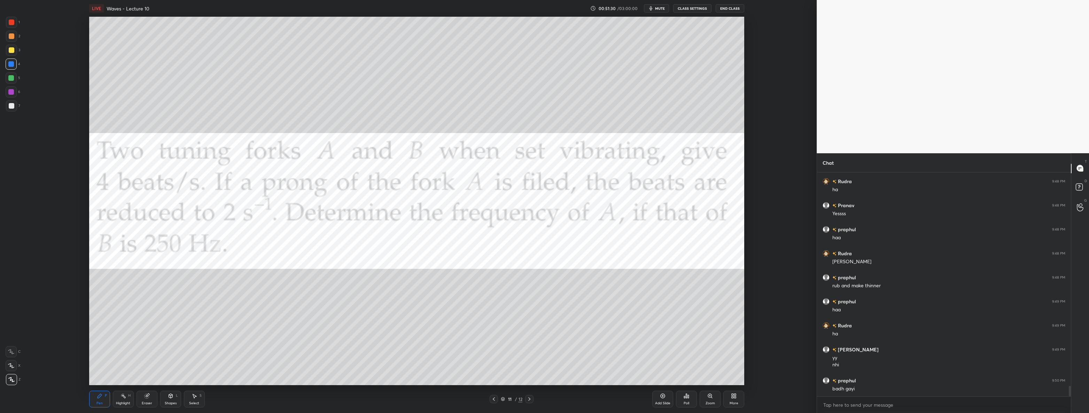
scroll to position [4580, 0]
click at [18, 24] on div "1" at bounding box center [13, 22] width 14 height 11
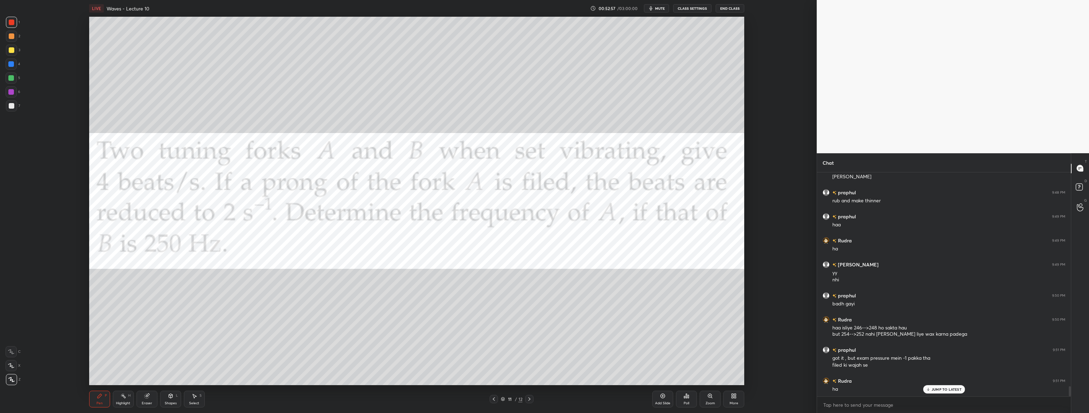
scroll to position [4683, 0]
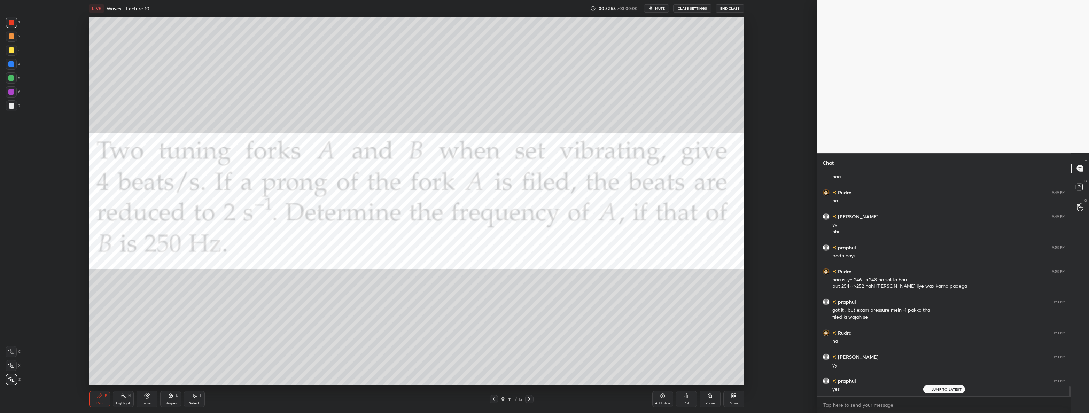
click at [543, 387] on p "JUMP TO LATEST" at bounding box center [946, 389] width 30 height 4
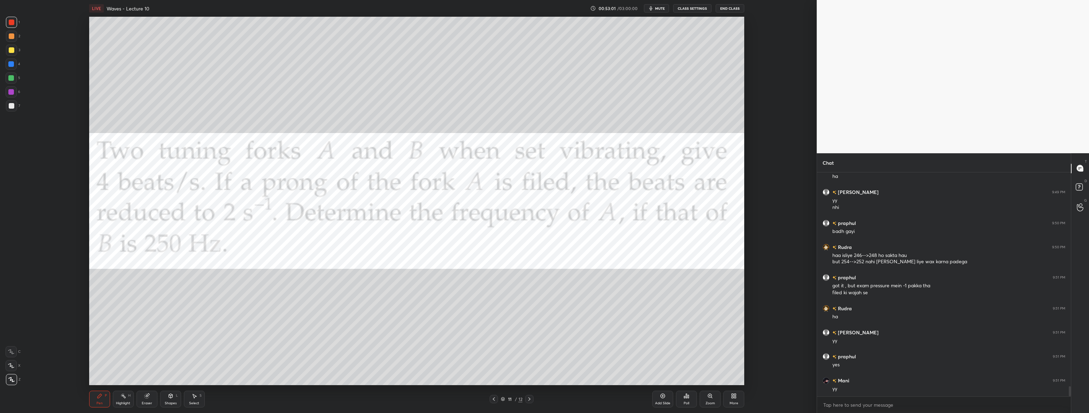
click at [529, 399] on icon at bounding box center [529, 399] width 6 height 6
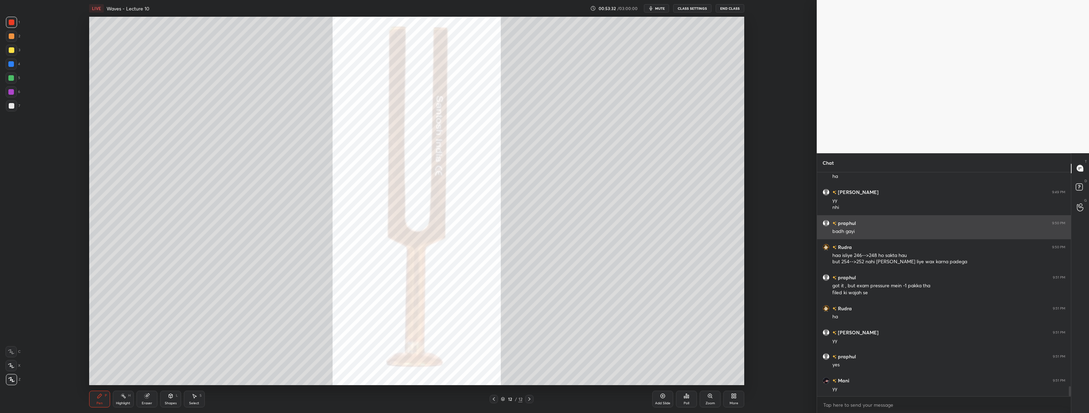
scroll to position [4731, 0]
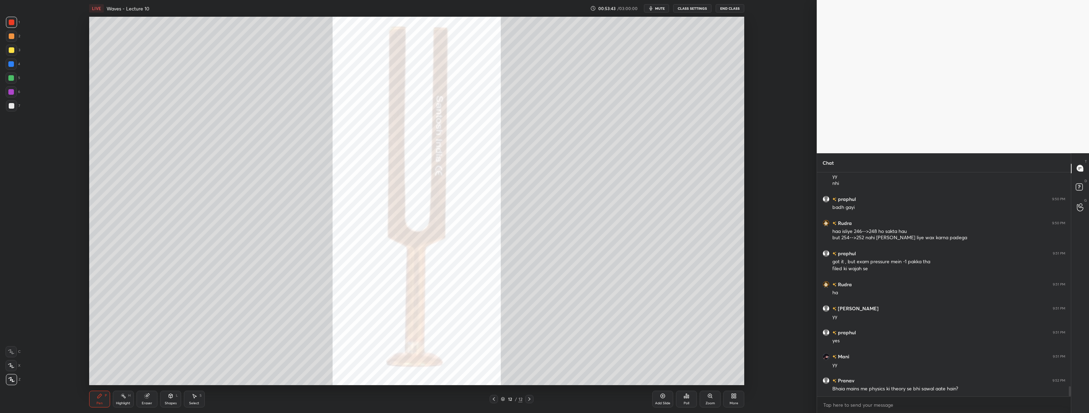
click at [543, 391] on div "More" at bounding box center [733, 399] width 21 height 17
click at [543, 327] on div "Upload File" at bounding box center [694, 326] width 28 height 17
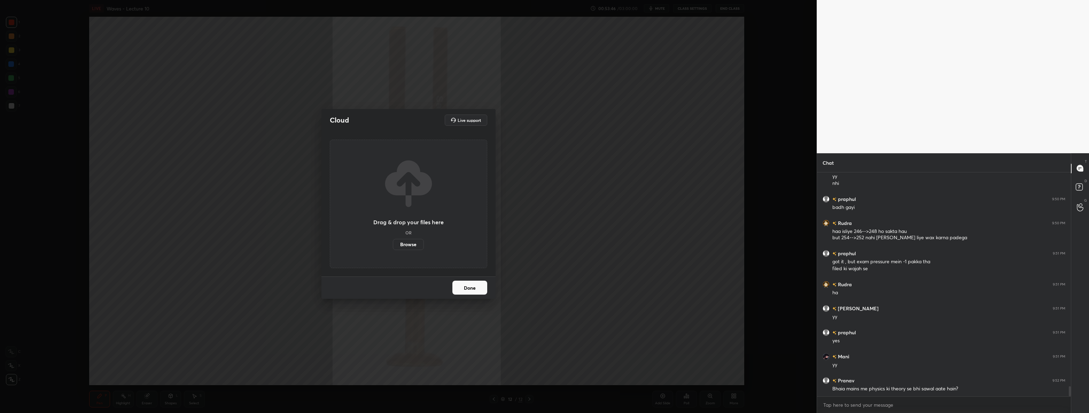
click at [421, 240] on label "Browse" at bounding box center [408, 244] width 31 height 11
click at [393, 240] on input "Browse" at bounding box center [393, 244] width 0 height 11
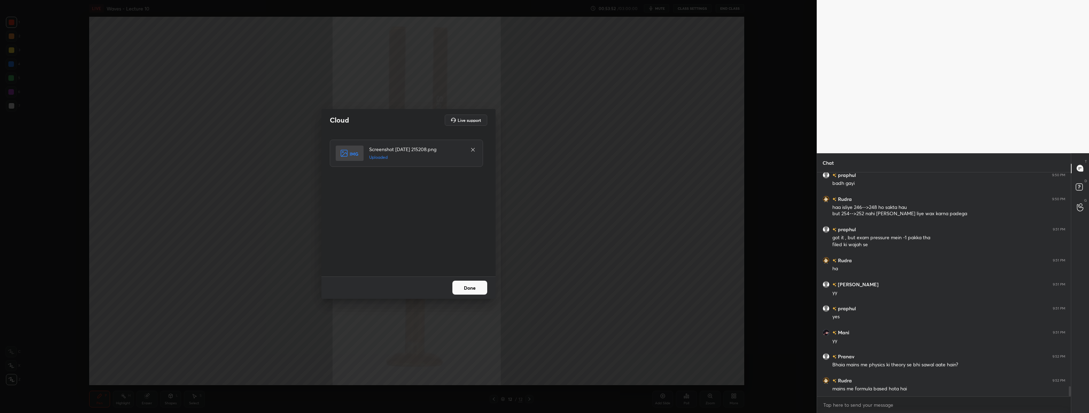
click at [470, 291] on button "Done" at bounding box center [469, 288] width 35 height 14
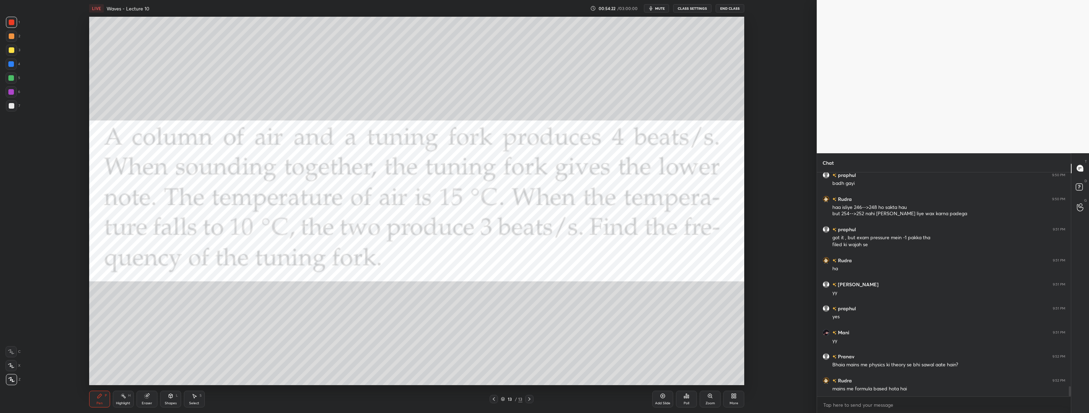
click at [119, 397] on div "Highlight H" at bounding box center [123, 399] width 21 height 17
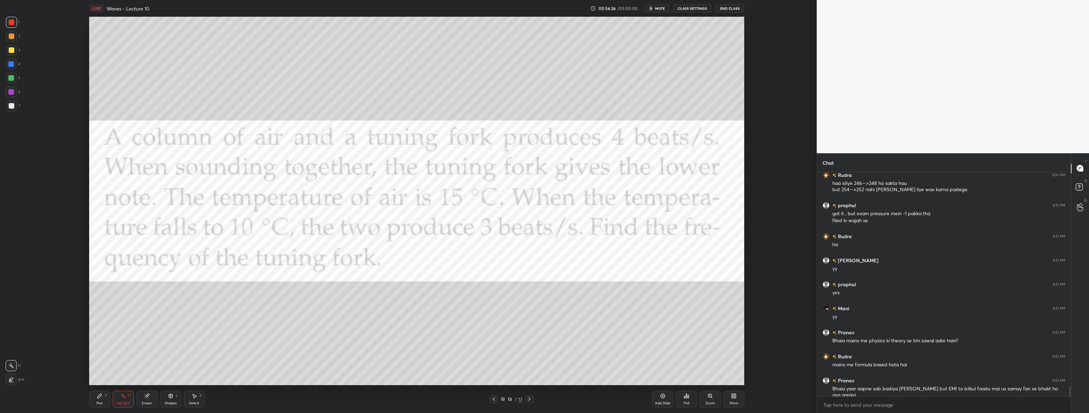
click at [104, 399] on div "Pen P" at bounding box center [99, 399] width 21 height 17
click at [197, 395] on icon at bounding box center [194, 396] width 6 height 6
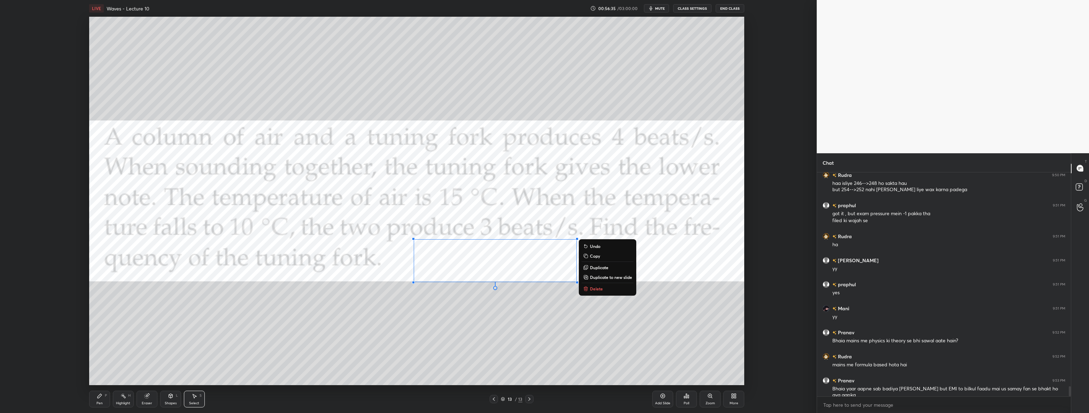
click at [543, 287] on icon at bounding box center [586, 289] width 6 height 6
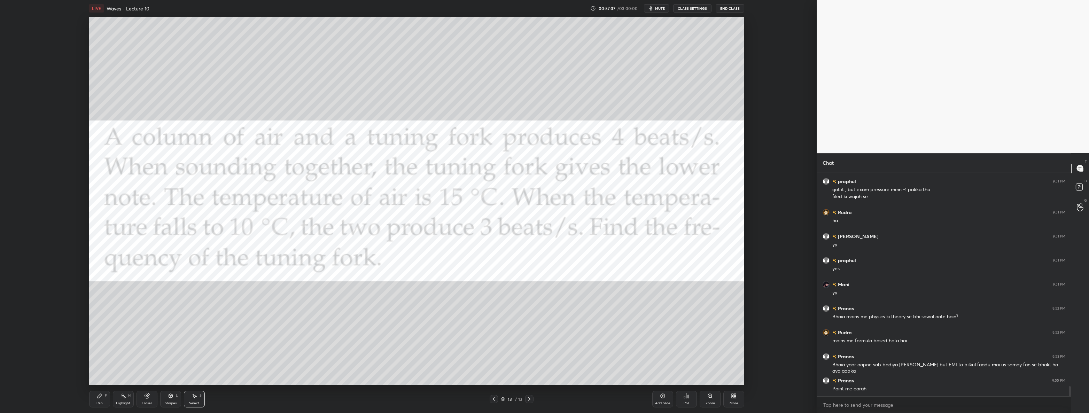
scroll to position [4827, 0]
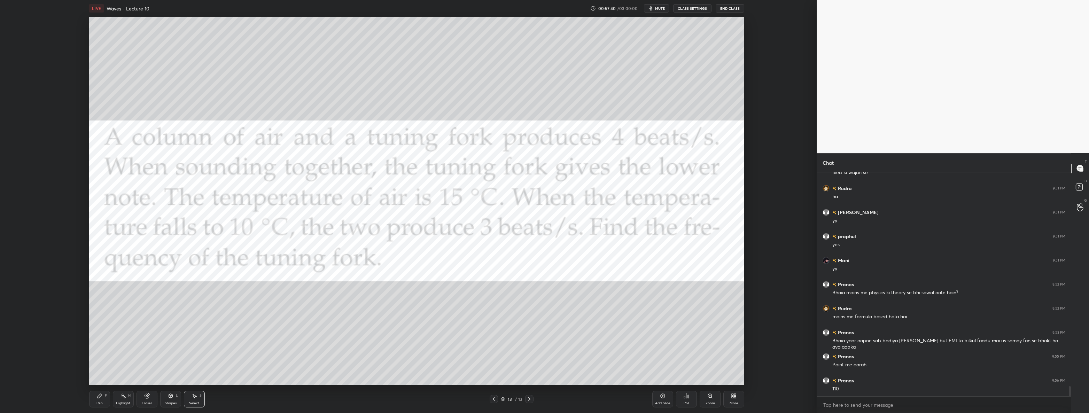
click at [86, 384] on div "0 ° Undo Copy Duplicate Duplicate to new slide Delete Setting up your live clas…" at bounding box center [416, 201] width 789 height 368
click at [95, 396] on div "Pen P" at bounding box center [99, 399] width 21 height 17
click at [194, 399] on div "Select S" at bounding box center [194, 399] width 21 height 17
click at [466, 331] on button "Delete" at bounding box center [481, 328] width 52 height 8
click at [101, 398] on icon at bounding box center [100, 396] width 6 height 6
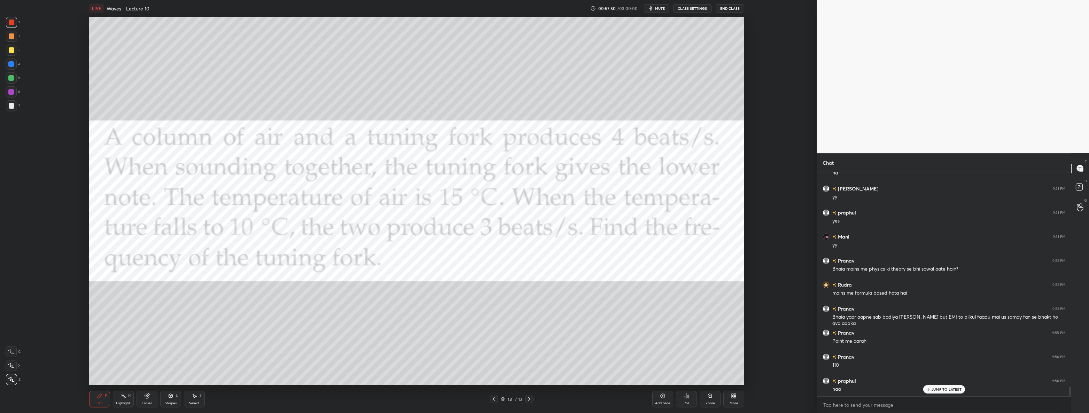
scroll to position [4875, 0]
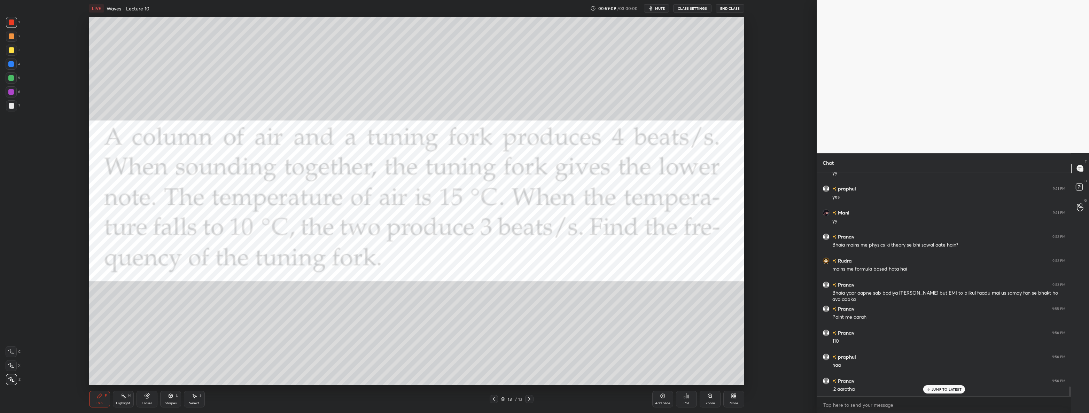
click at [14, 108] on div at bounding box center [11, 105] width 11 height 11
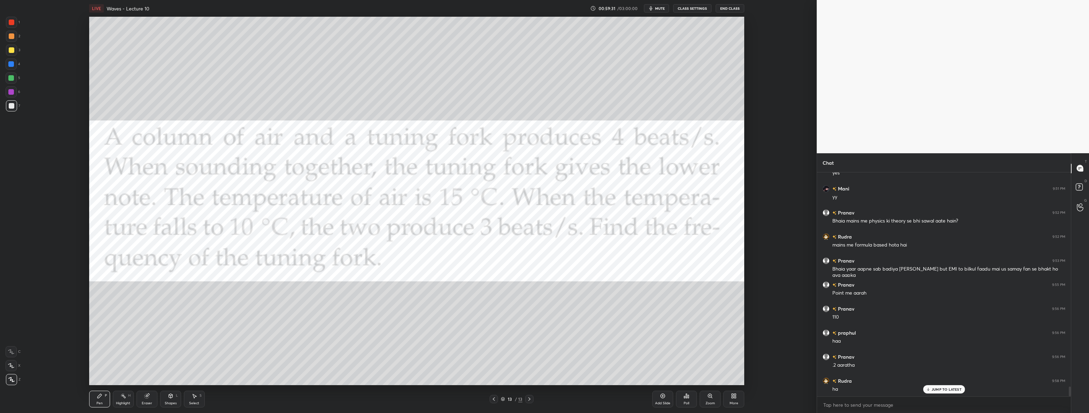
click at [11, 93] on div at bounding box center [11, 92] width 6 height 6
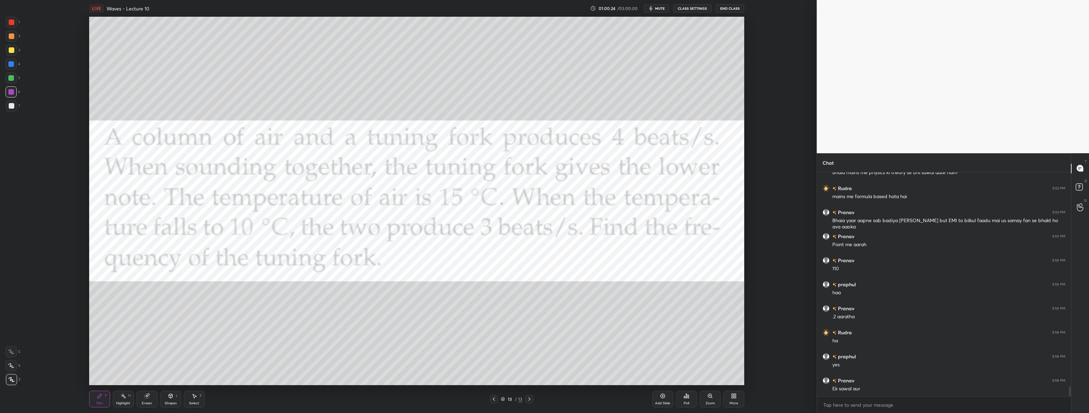
scroll to position [4971, 0]
click at [543, 404] on div "More" at bounding box center [733, 399] width 21 height 17
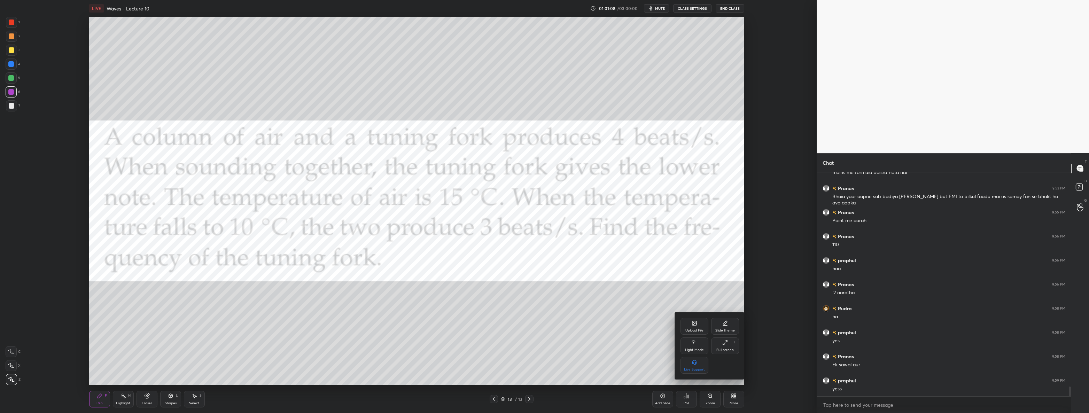
click at [543, 321] on div "Upload File" at bounding box center [694, 326] width 28 height 17
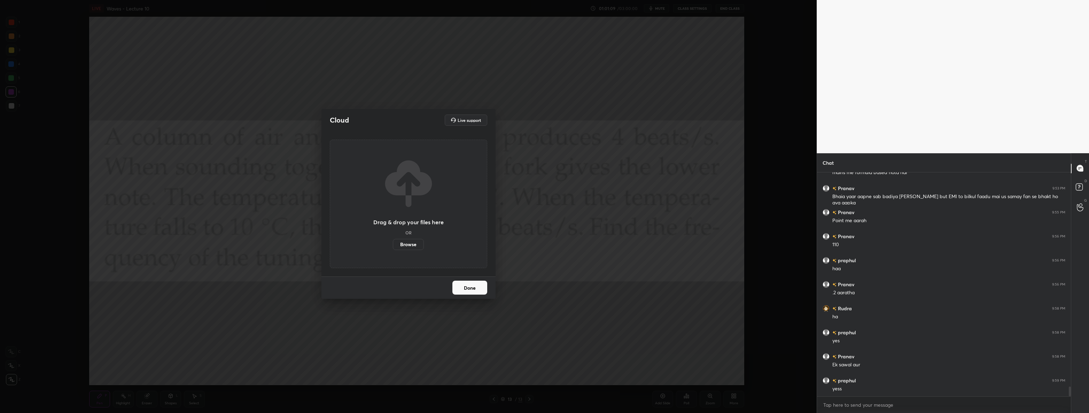
click at [414, 247] on label "Browse" at bounding box center [408, 244] width 31 height 11
click at [393, 247] on input "Browse" at bounding box center [393, 244] width 0 height 11
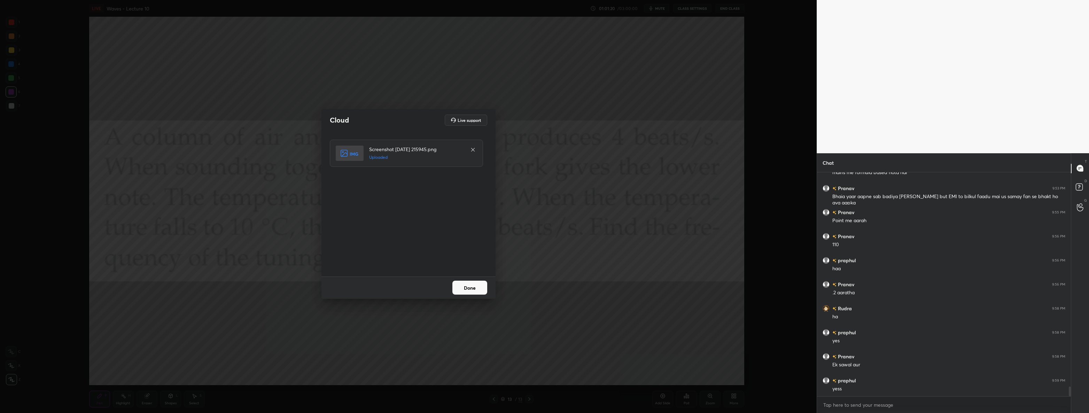
click at [471, 285] on button "Done" at bounding box center [469, 288] width 35 height 14
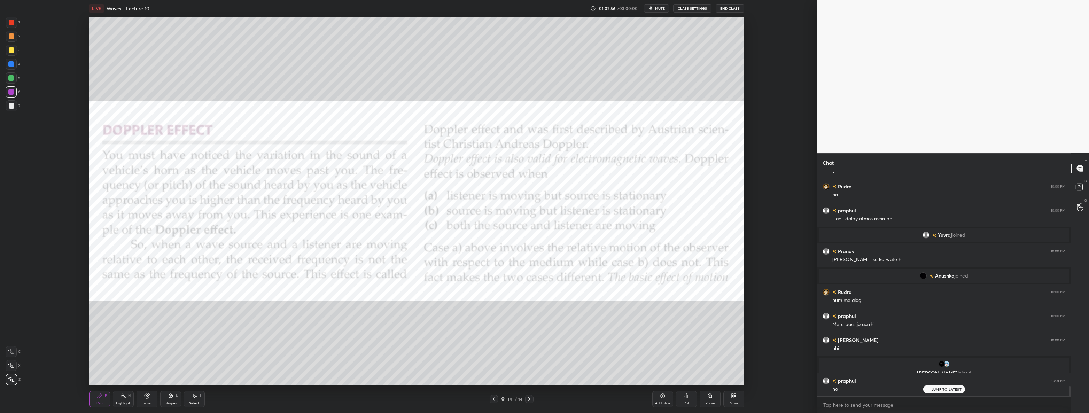
scroll to position [4763, 0]
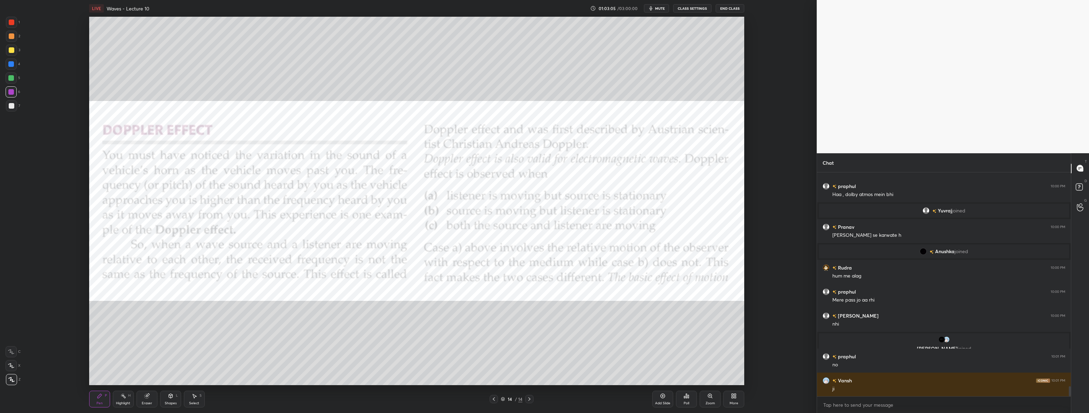
click at [11, 107] on div at bounding box center [12, 106] width 6 height 6
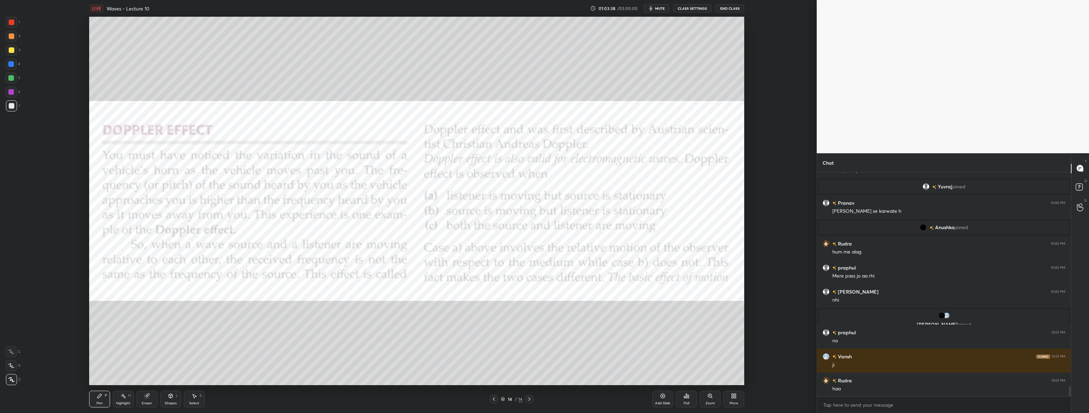
scroll to position [4811, 0]
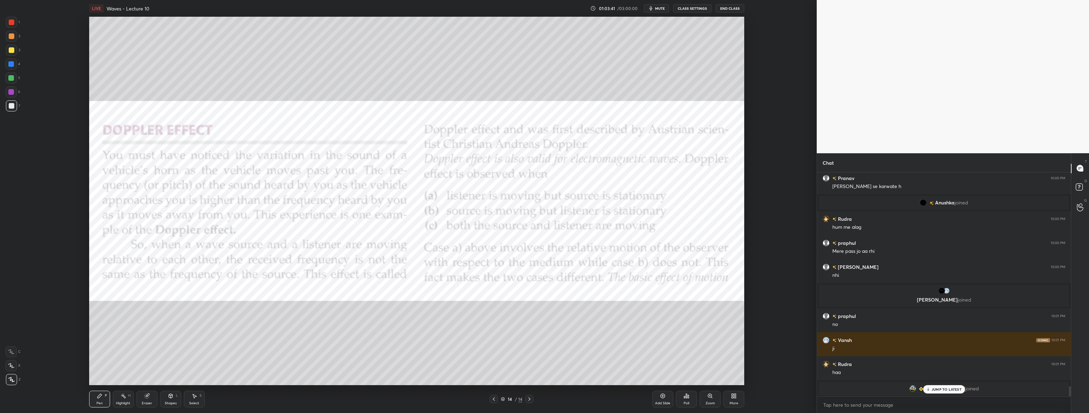
click at [543, 390] on p "JUMP TO LATEST" at bounding box center [946, 389] width 30 height 4
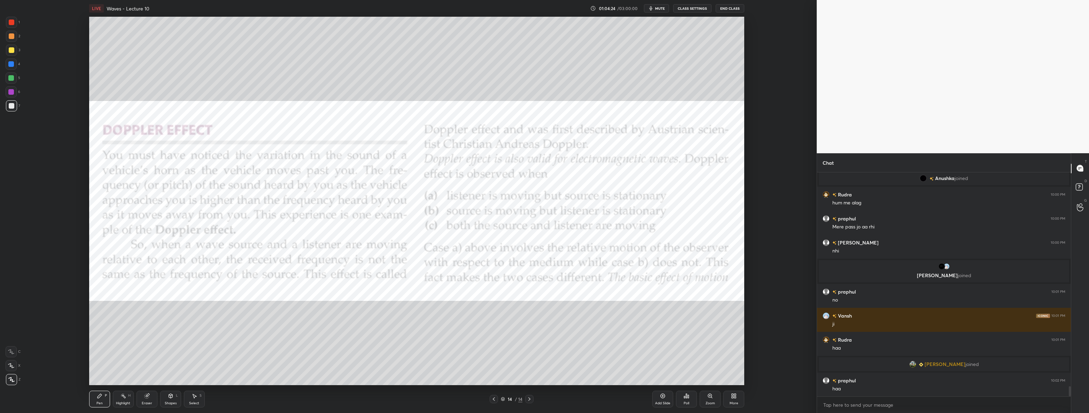
click at [8, 77] on div at bounding box center [11, 77] width 11 height 11
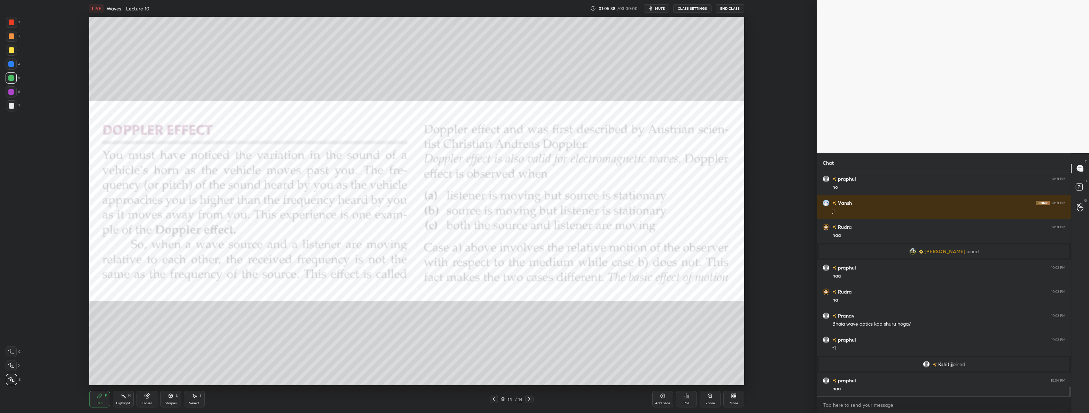
scroll to position [4940, 0]
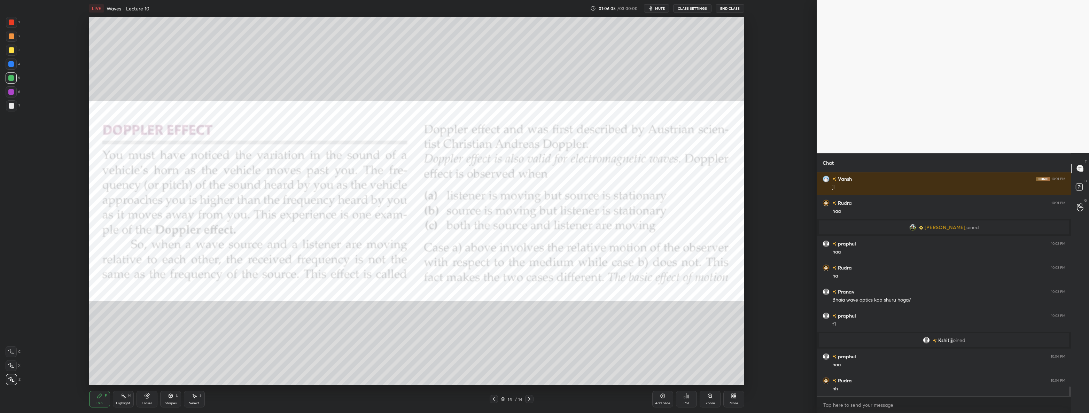
click at [10, 106] on div at bounding box center [12, 106] width 6 height 6
click at [4, 24] on div "1 2 3 4 5 6 7 C X Z C X Z E E Erase all H H" at bounding box center [11, 201] width 22 height 368
click at [0, 25] on div "1 2 3 4 5 6 7 C X Z C X Z E E Erase all H H" at bounding box center [11, 201] width 22 height 368
click at [9, 22] on div at bounding box center [12, 22] width 6 height 6
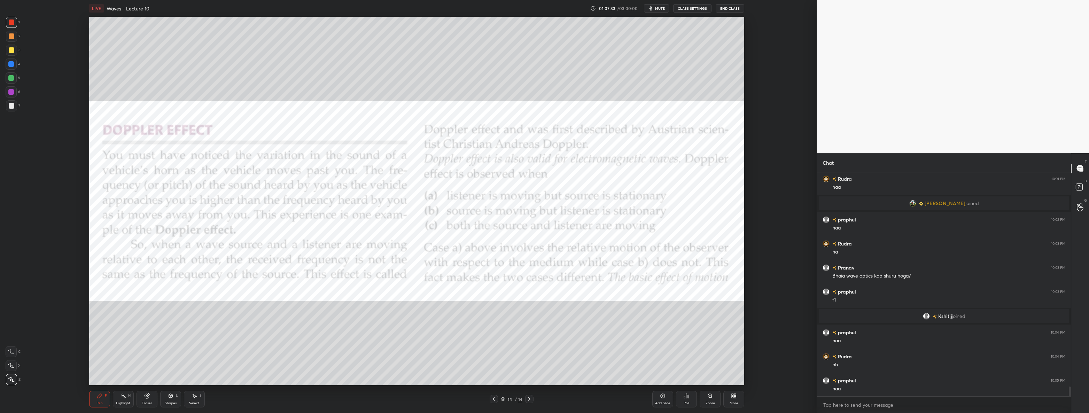
scroll to position [4988, 0]
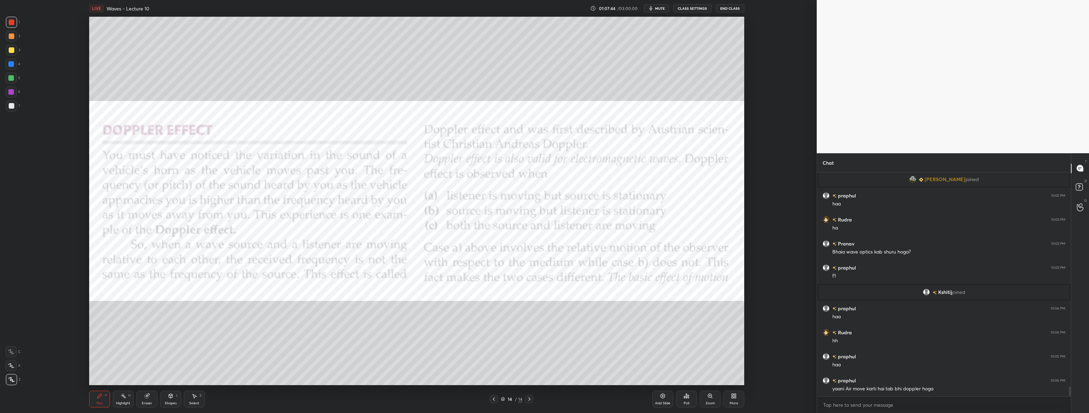
click at [543, 397] on div "More" at bounding box center [733, 399] width 21 height 17
click at [543, 322] on icon at bounding box center [693, 322] width 1 height 1
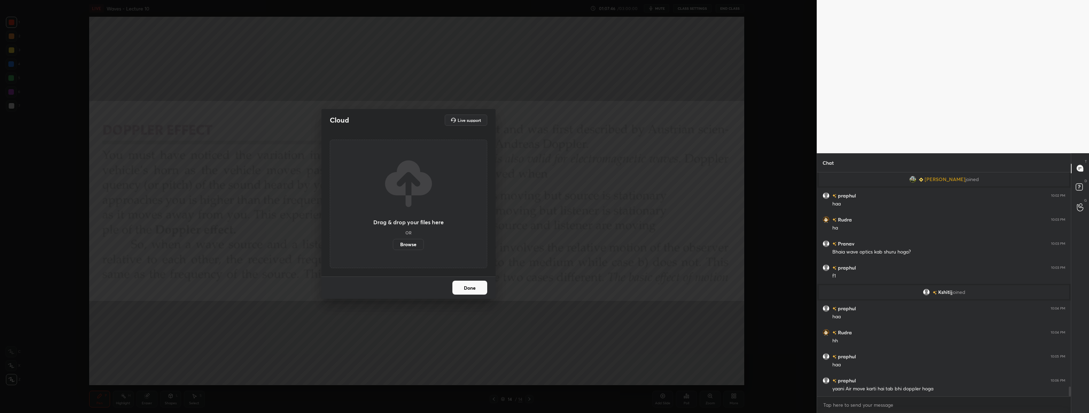
click at [412, 240] on label "Browse" at bounding box center [408, 244] width 31 height 11
click at [393, 240] on input "Browse" at bounding box center [393, 244] width 0 height 11
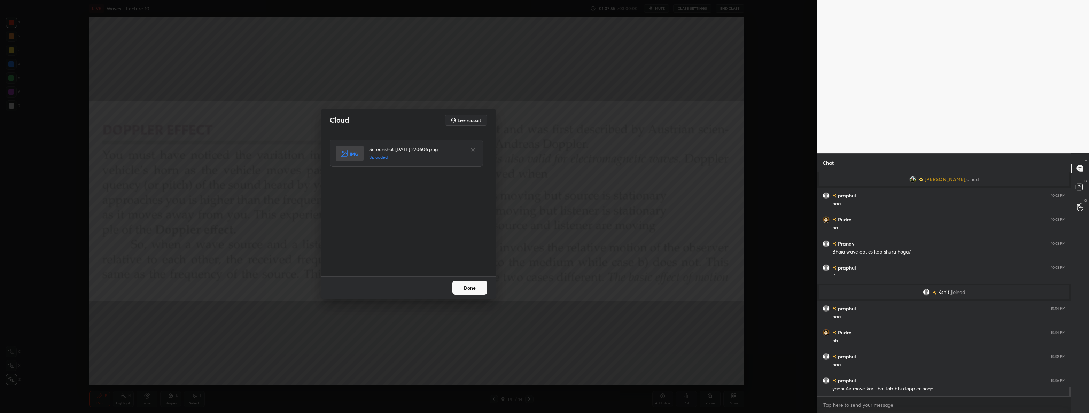
click at [480, 289] on button "Done" at bounding box center [469, 288] width 35 height 14
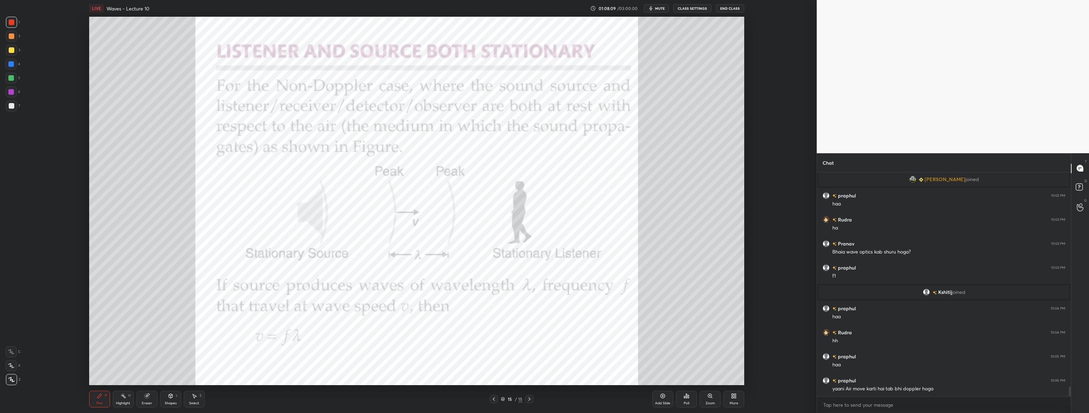
scroll to position [4995, 0]
click at [543, 395] on div "More" at bounding box center [733, 399] width 21 height 17
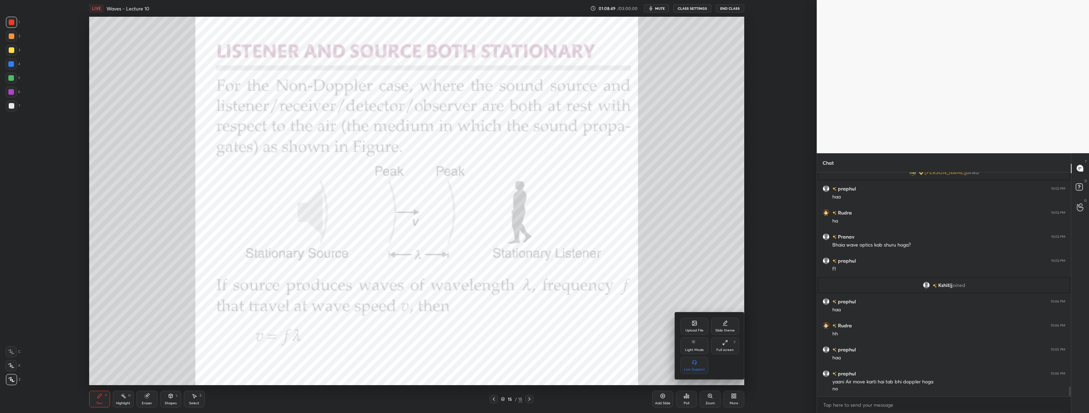
click at [543, 325] on div "Upload File" at bounding box center [694, 326] width 28 height 17
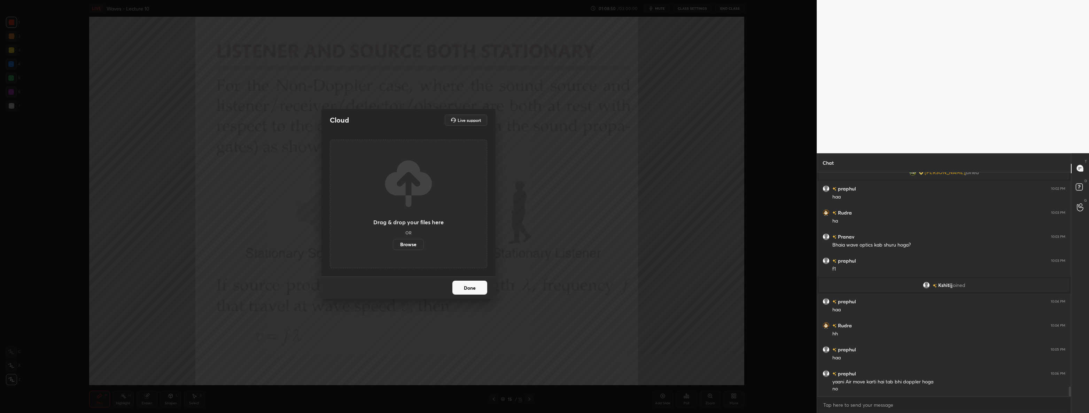
click at [416, 245] on label "Browse" at bounding box center [408, 244] width 31 height 11
click at [393, 245] on input "Browse" at bounding box center [393, 244] width 0 height 11
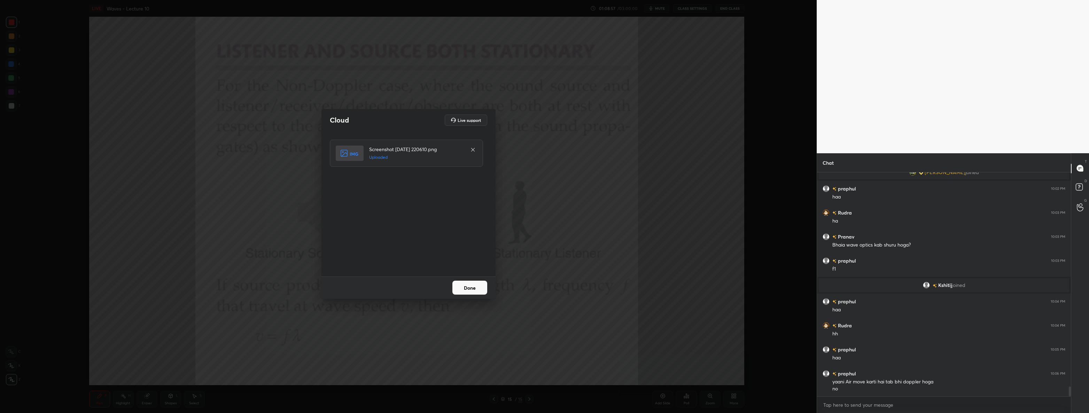
click at [472, 294] on button "Done" at bounding box center [469, 288] width 35 height 14
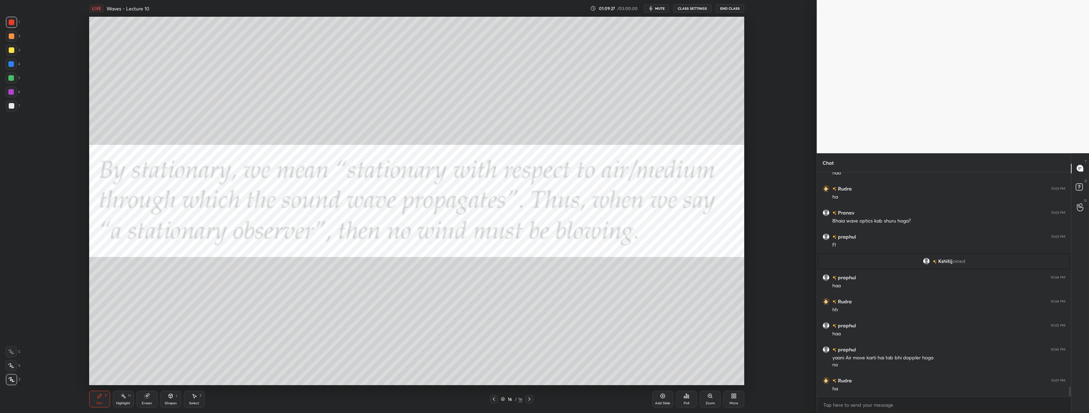
scroll to position [5042, 0]
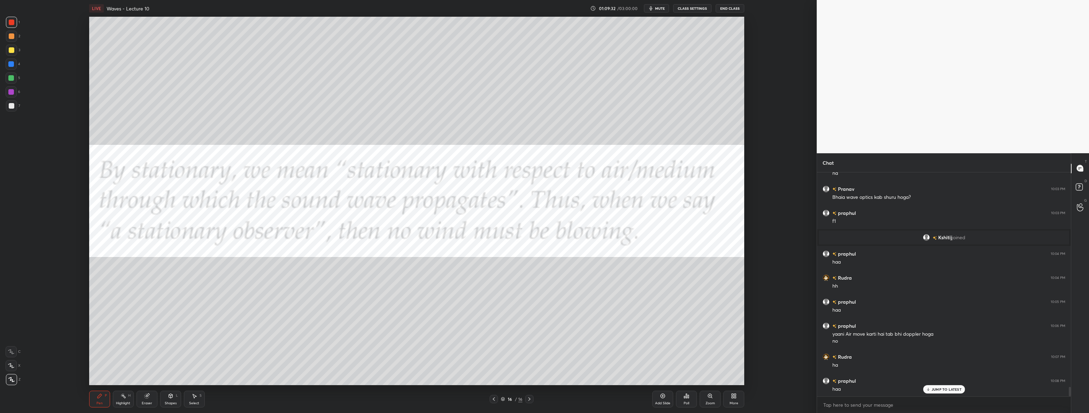
click at [543, 269] on div "Setting up your live class Poll for secs No correct answer Start poll" at bounding box center [416, 201] width 789 height 368
click at [543, 398] on div "More" at bounding box center [733, 399] width 21 height 17
click at [543, 324] on icon at bounding box center [694, 323] width 4 height 4
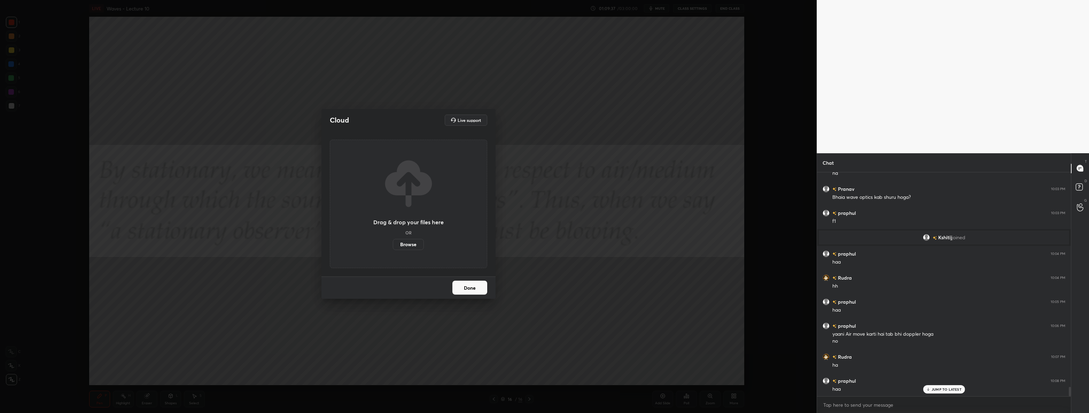
click at [411, 248] on label "Browse" at bounding box center [408, 244] width 31 height 11
click at [393, 248] on input "Browse" at bounding box center [393, 244] width 0 height 11
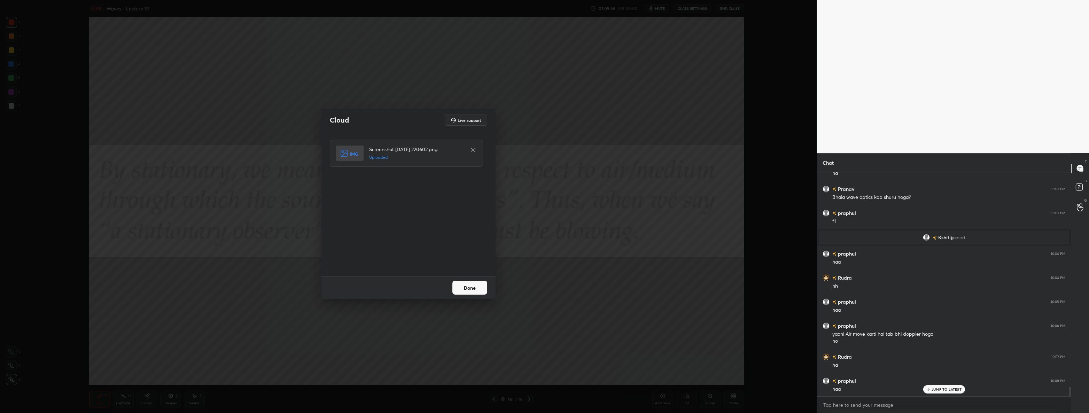
click at [474, 284] on button "Done" at bounding box center [469, 288] width 35 height 14
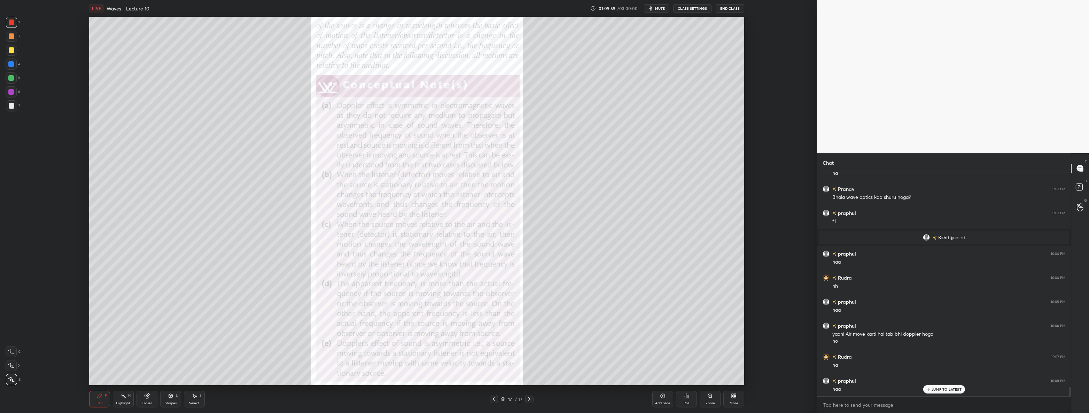
click at [9, 64] on div at bounding box center [11, 64] width 6 height 6
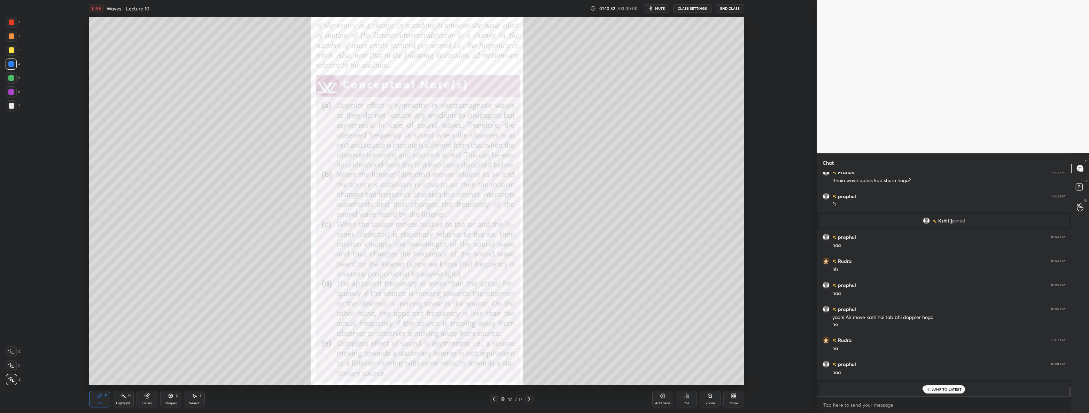
click at [543, 390] on p "JUMP TO LATEST" at bounding box center [946, 389] width 30 height 4
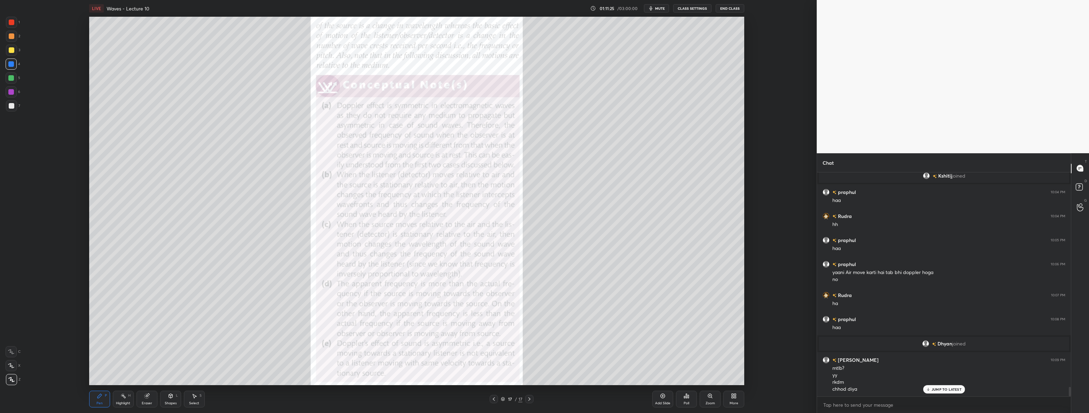
scroll to position [5121, 0]
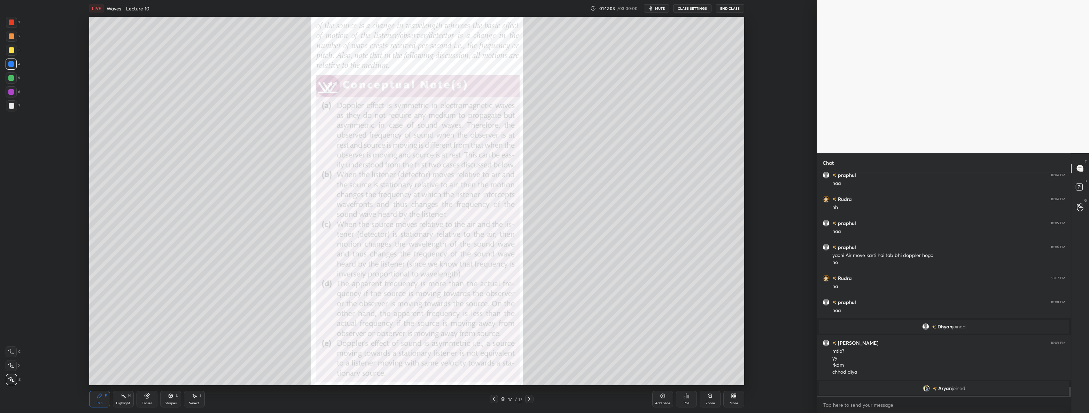
click at [543, 394] on div "More" at bounding box center [733, 399] width 21 height 17
click at [543, 326] on div "Upload File" at bounding box center [694, 326] width 28 height 17
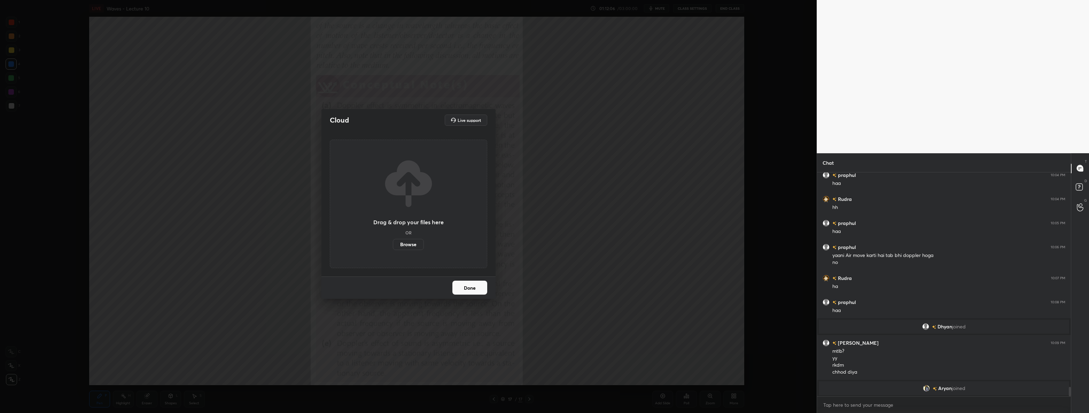
click at [405, 242] on label "Browse" at bounding box center [408, 244] width 31 height 11
click at [393, 242] on input "Browse" at bounding box center [393, 244] width 0 height 11
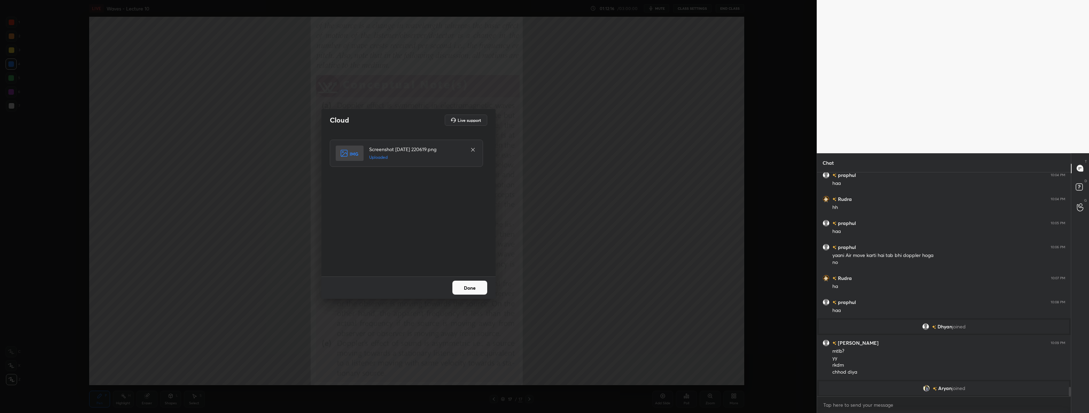
click at [473, 289] on button "Done" at bounding box center [469, 288] width 35 height 14
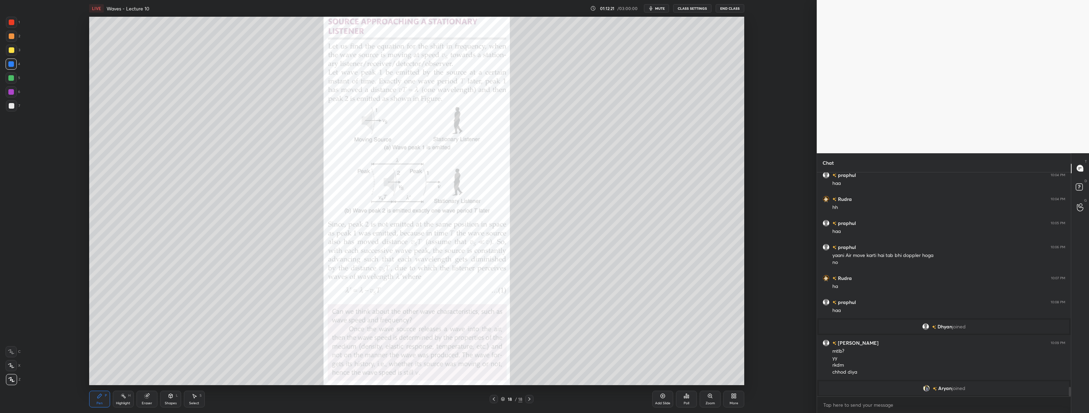
click at [543, 401] on div "More" at bounding box center [733, 402] width 9 height 3
click at [543, 299] on div at bounding box center [544, 206] width 1089 height 413
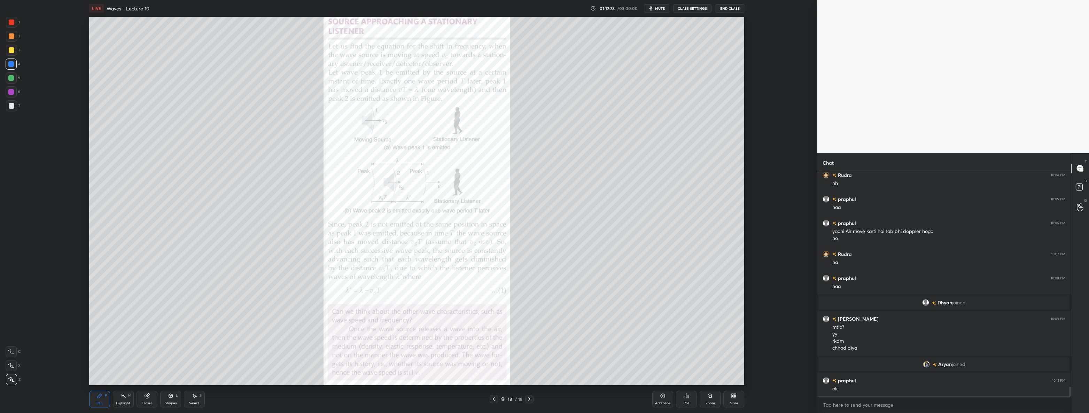
click at [9, 24] on div at bounding box center [12, 22] width 6 height 6
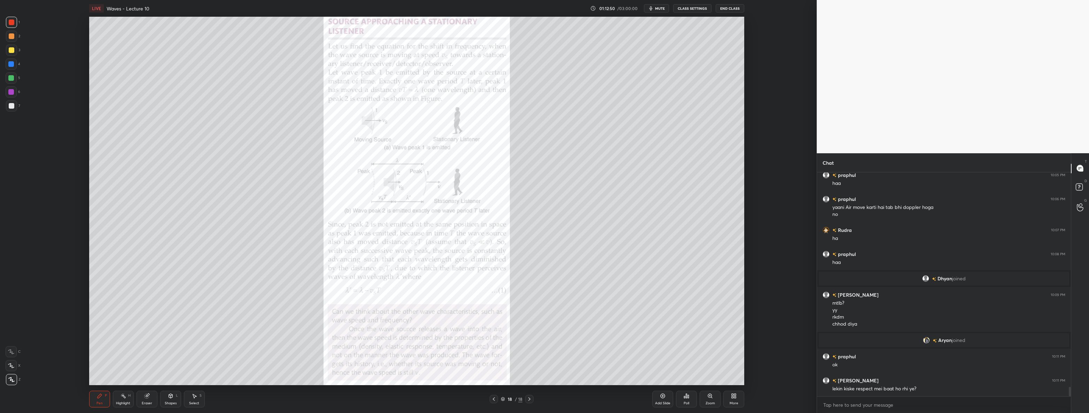
scroll to position [5193, 0]
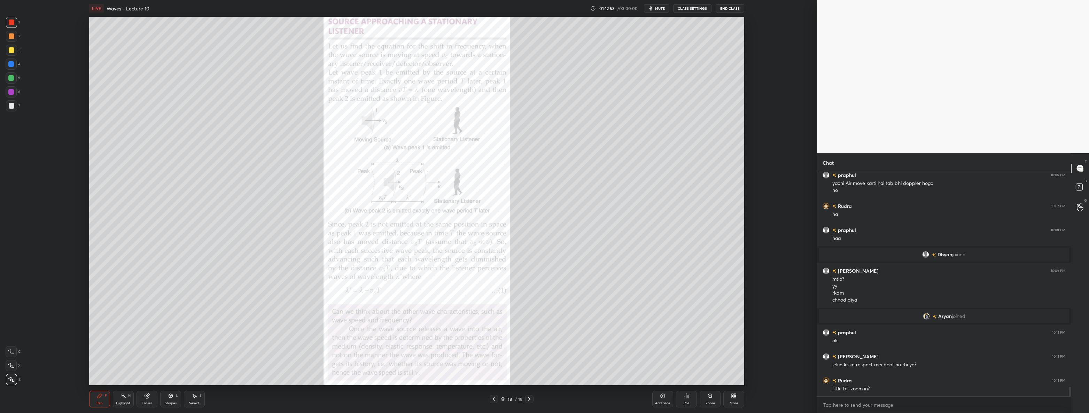
click at [543, 397] on icon at bounding box center [710, 396] width 6 height 6
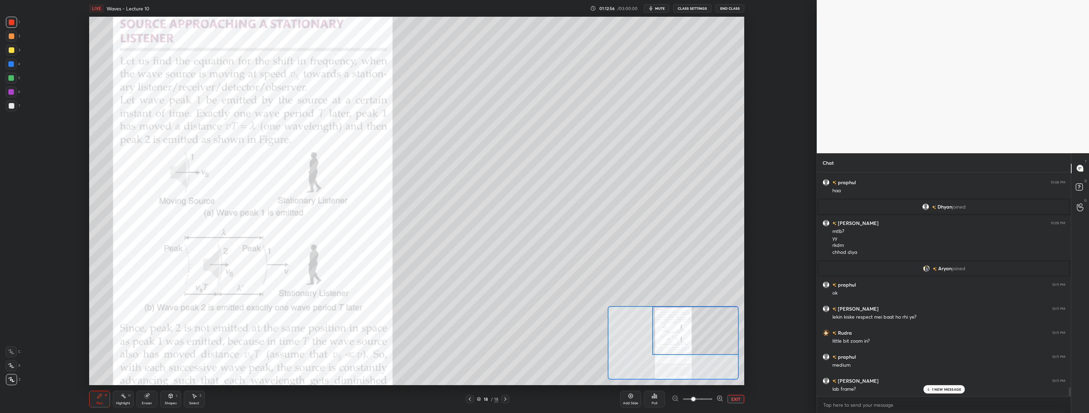
scroll to position [5265, 0]
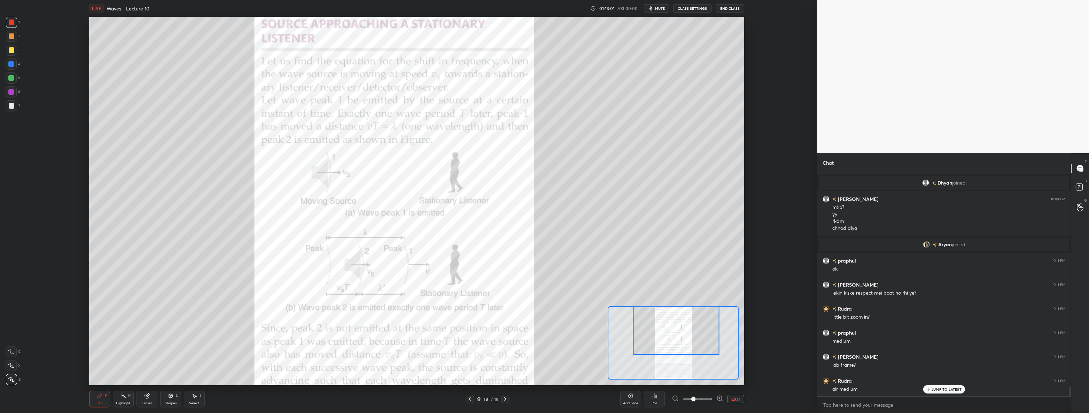
click at [13, 63] on div at bounding box center [11, 64] width 6 height 6
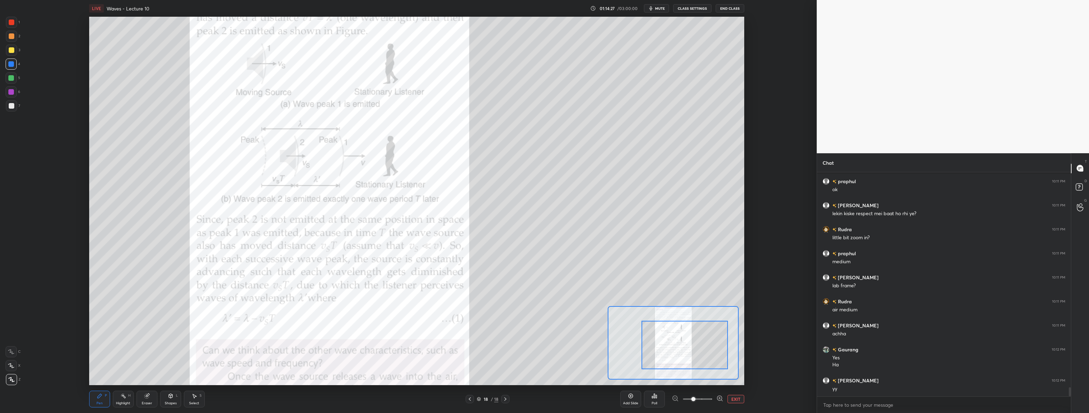
scroll to position [5368, 0]
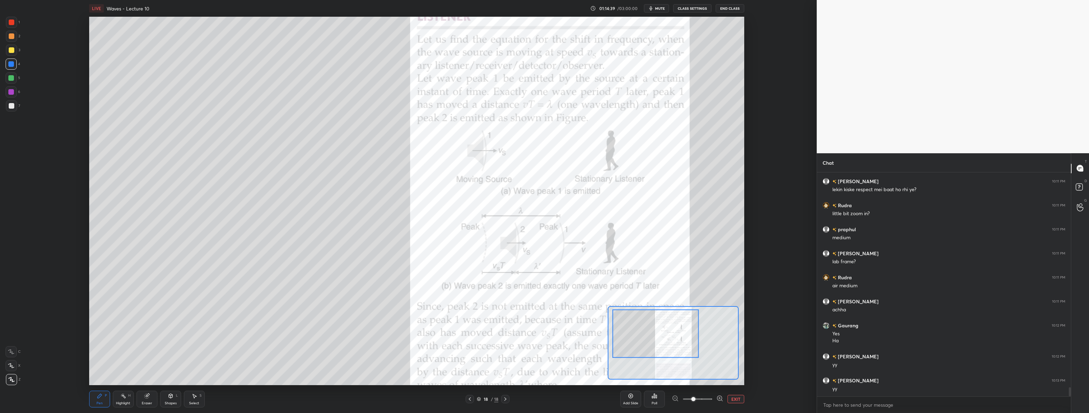
click at [11, 102] on div at bounding box center [11, 105] width 11 height 11
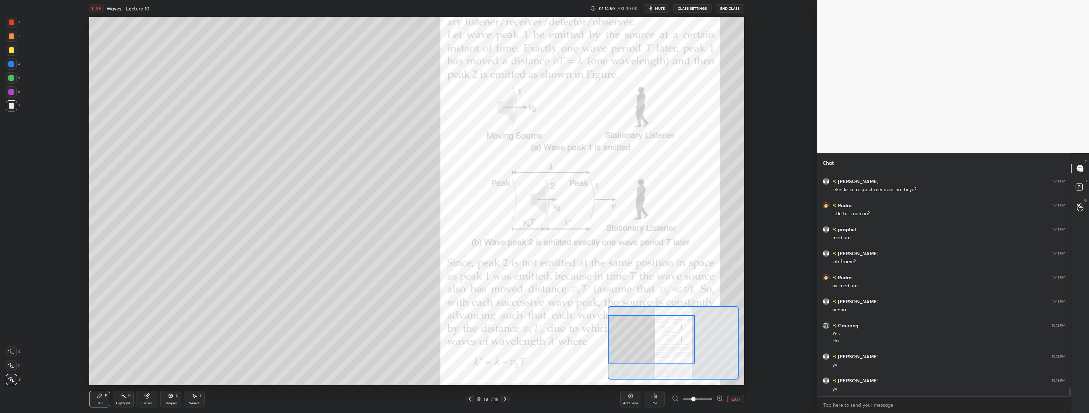
click at [7, 89] on div at bounding box center [11, 91] width 11 height 11
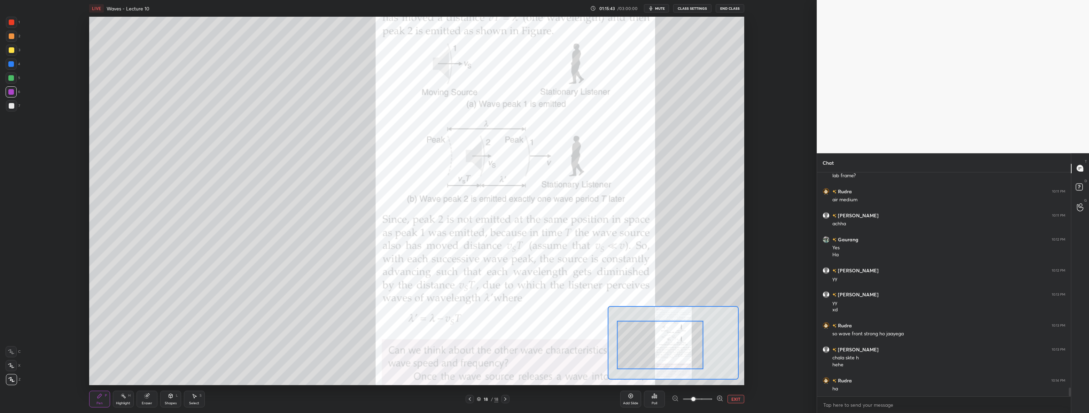
scroll to position [5478, 0]
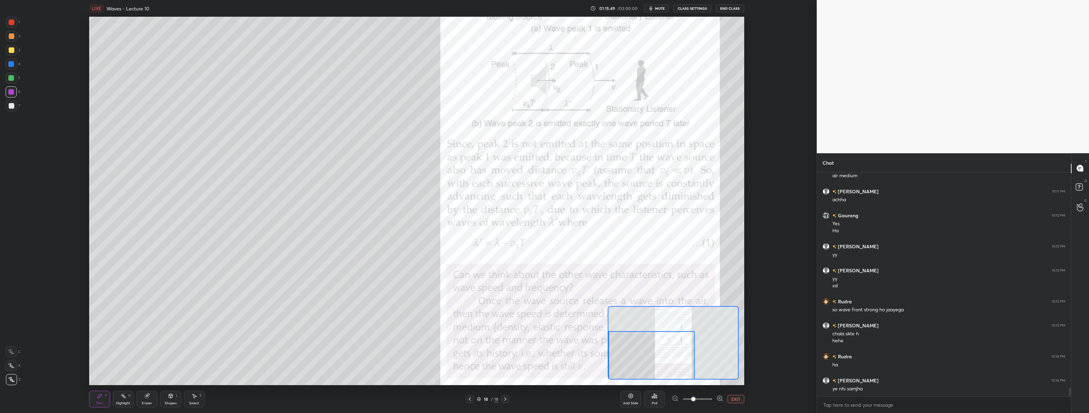
click at [11, 108] on div at bounding box center [12, 106] width 6 height 6
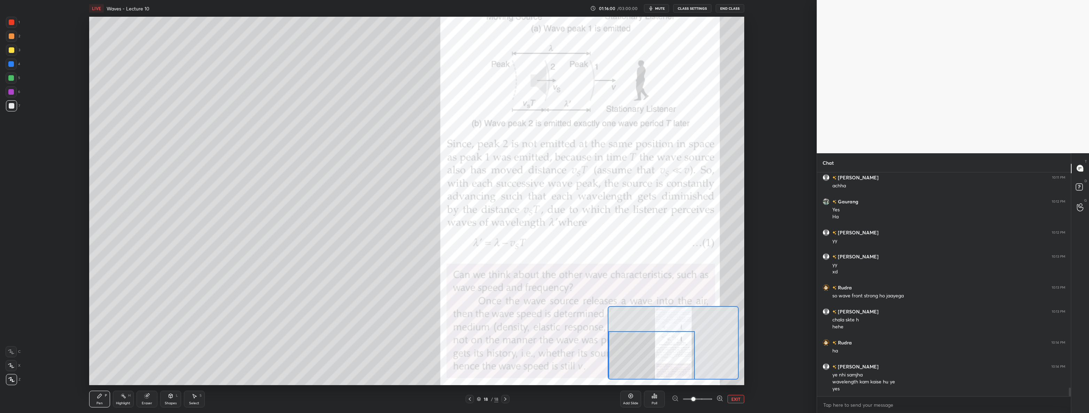
click at [8, 92] on div at bounding box center [11, 91] width 11 height 11
click at [7, 22] on div at bounding box center [11, 22] width 11 height 11
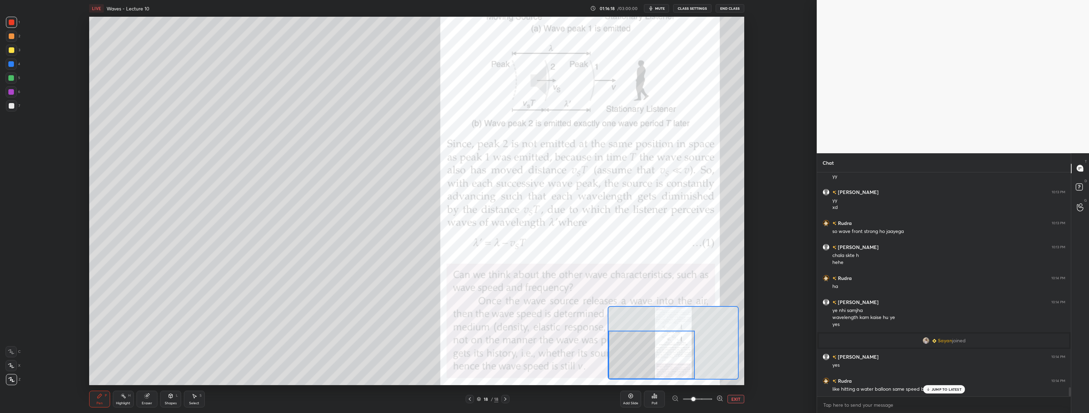
scroll to position [5403, 0]
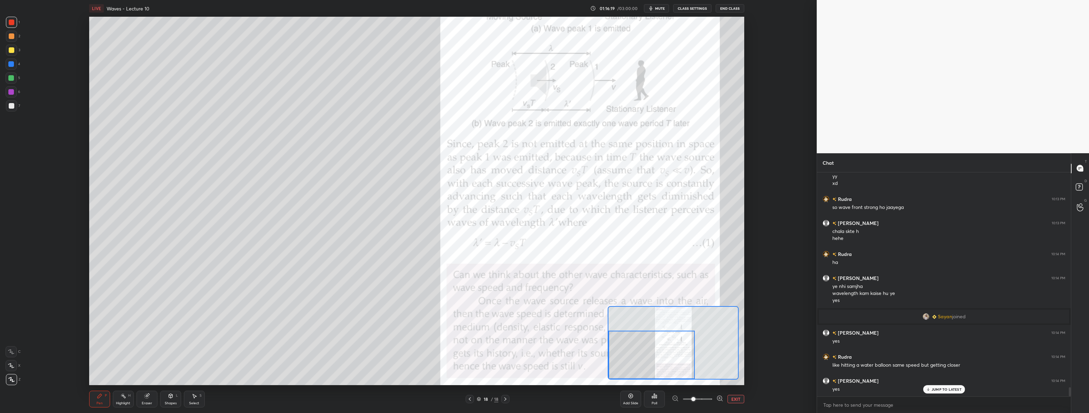
click at [13, 104] on div at bounding box center [12, 106] width 6 height 6
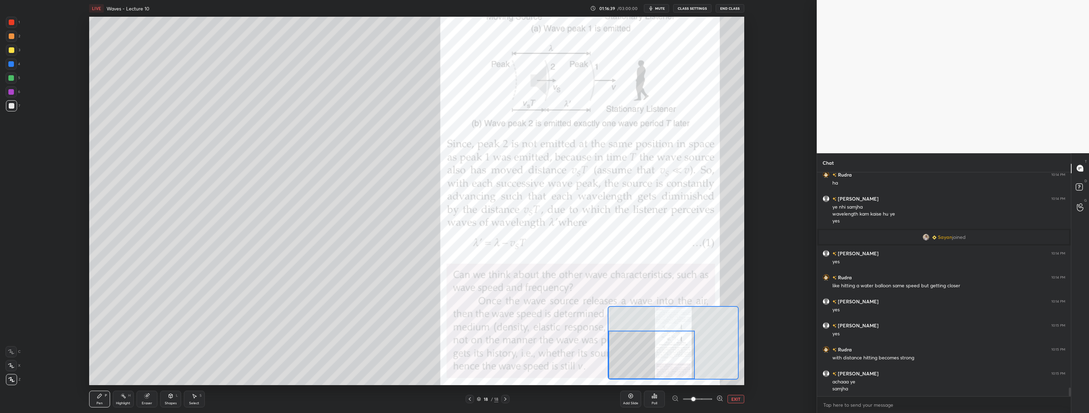
scroll to position [5507, 0]
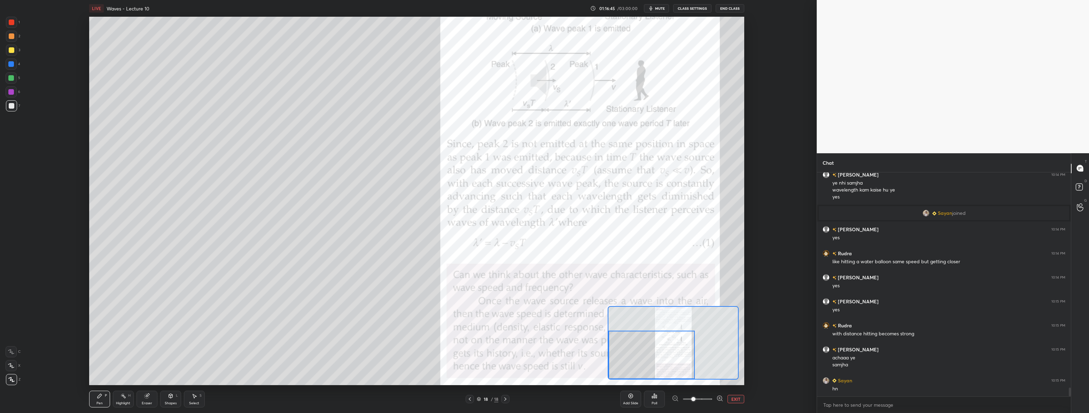
click at [16, 95] on div at bounding box center [11, 91] width 11 height 11
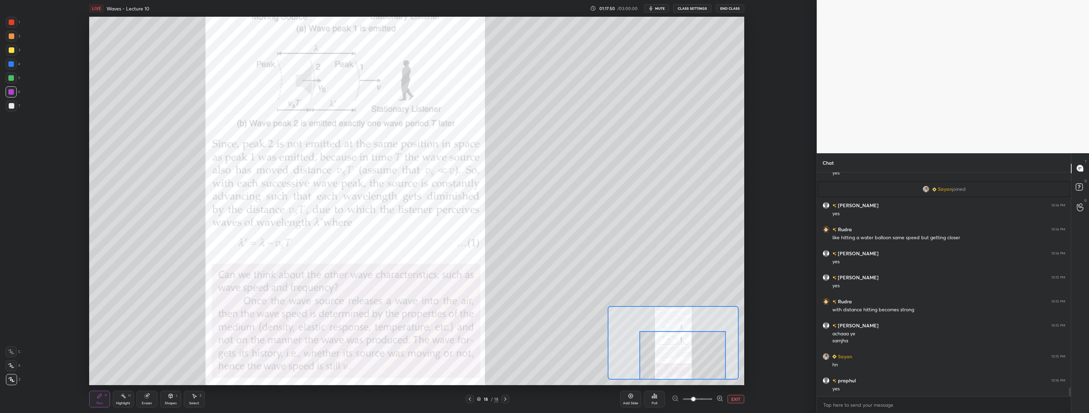
scroll to position [5555, 0]
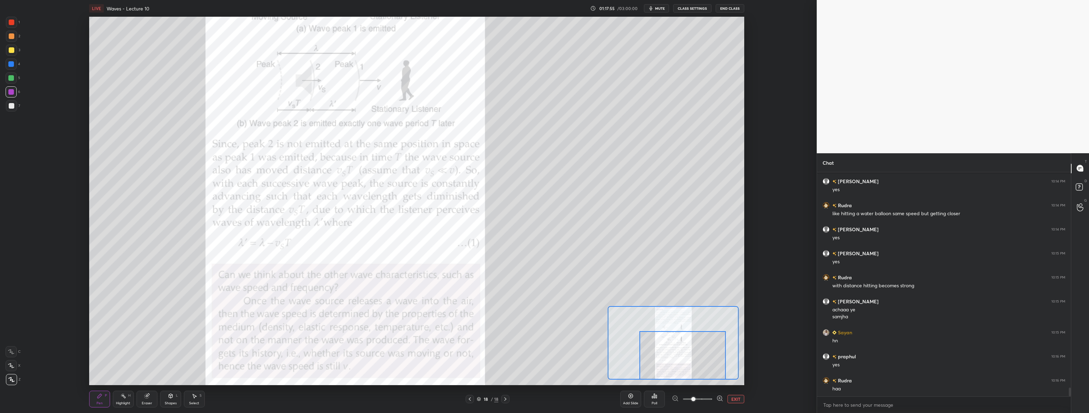
click at [543, 397] on button "EXIT" at bounding box center [735, 399] width 17 height 8
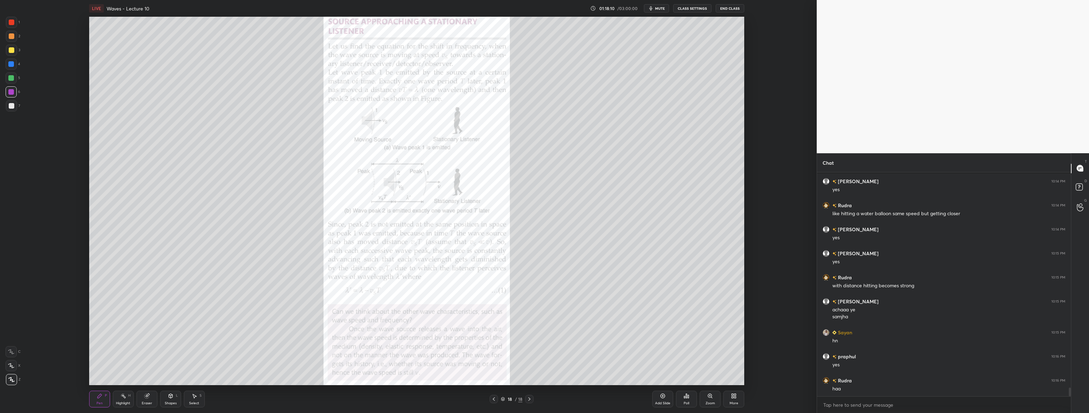
scroll to position [5578, 0]
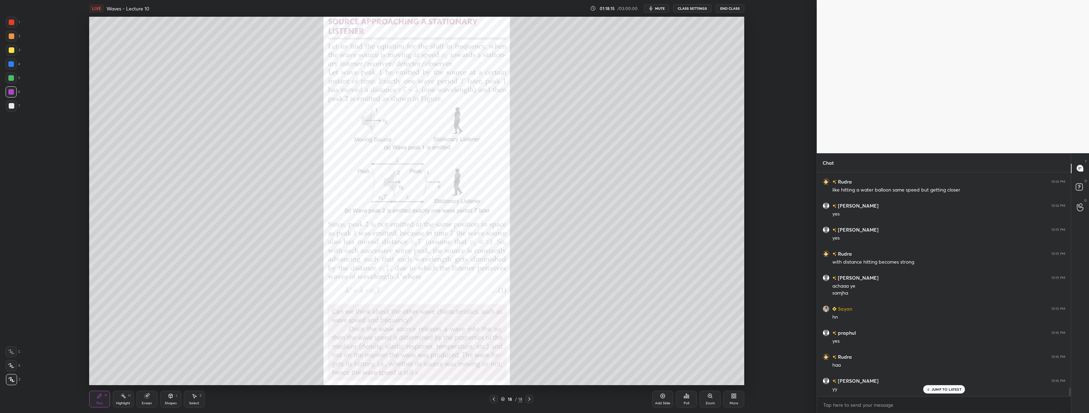
click at [543, 401] on div "Add Slide" at bounding box center [662, 402] width 15 height 3
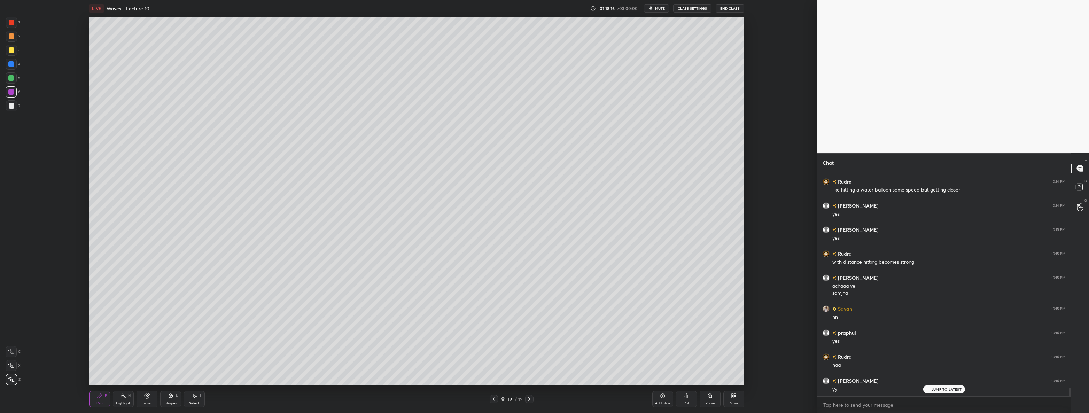
scroll to position [5585, 0]
click at [13, 104] on div at bounding box center [12, 106] width 6 height 6
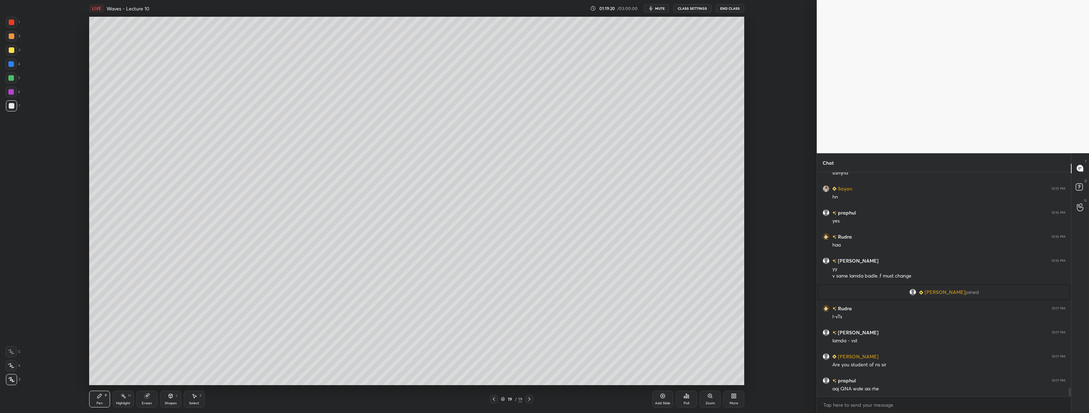
scroll to position [5723, 0]
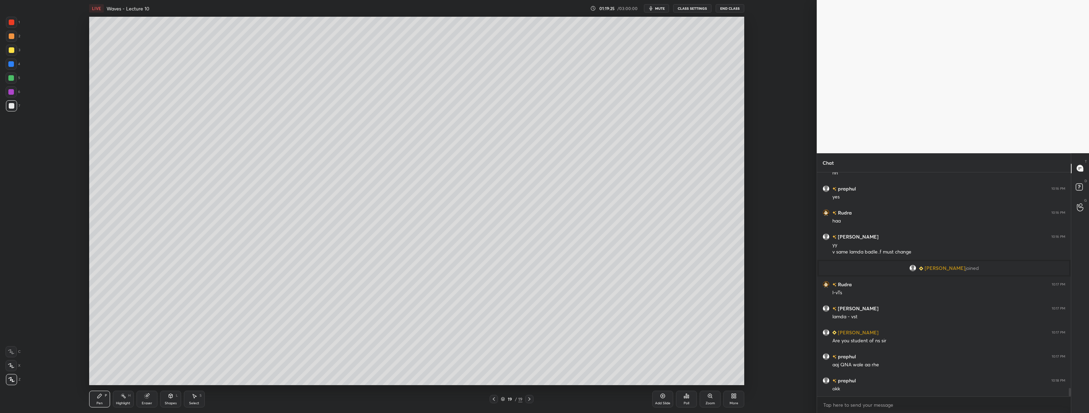
click at [188, 393] on div "Select S" at bounding box center [194, 399] width 21 height 17
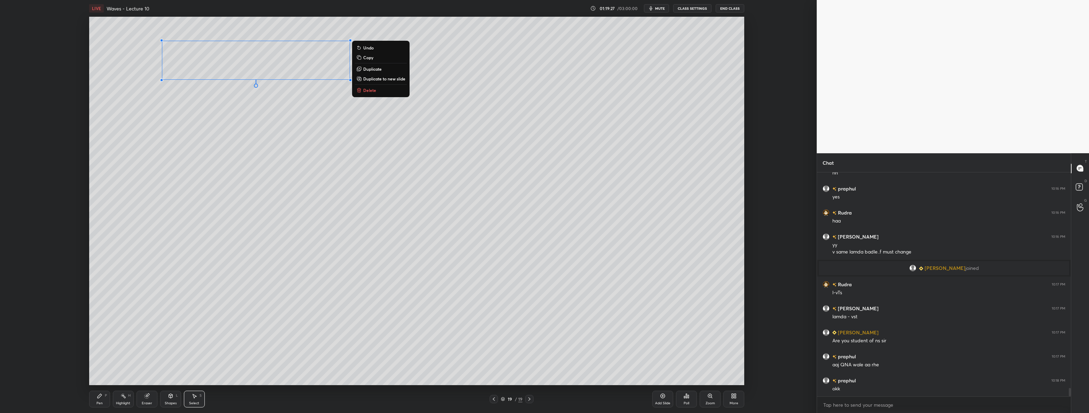
click at [373, 90] on p "Delete" at bounding box center [369, 90] width 13 height 6
click at [489, 398] on div at bounding box center [493, 399] width 8 height 8
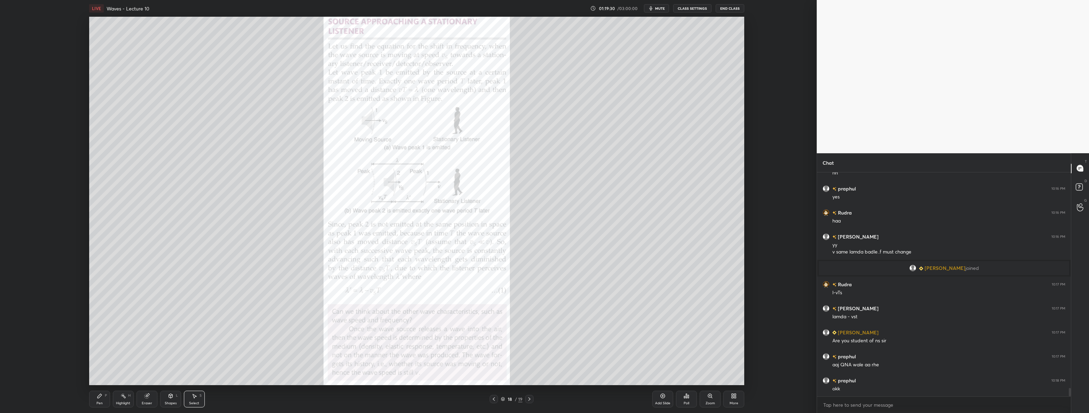
click at [97, 401] on div "Pen" at bounding box center [99, 402] width 6 height 3
click at [529, 401] on icon at bounding box center [529, 399] width 6 height 6
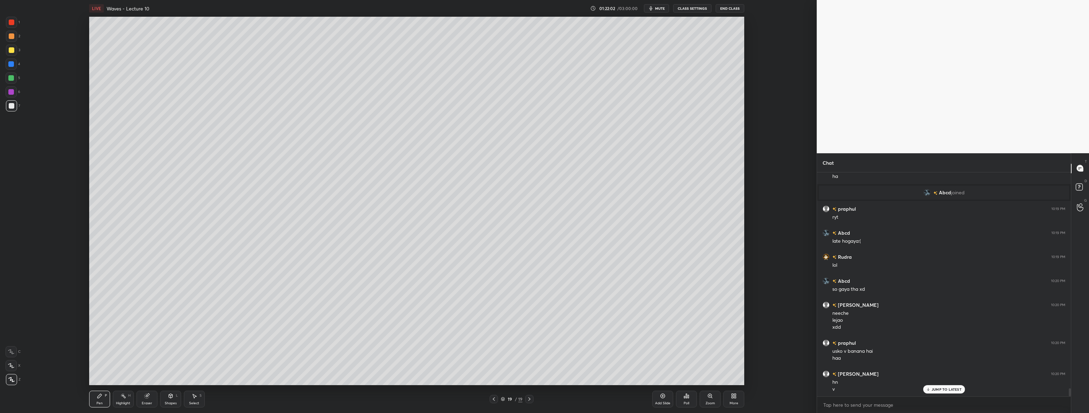
scroll to position [6079, 0]
click at [171, 398] on icon at bounding box center [171, 396] width 6 height 6
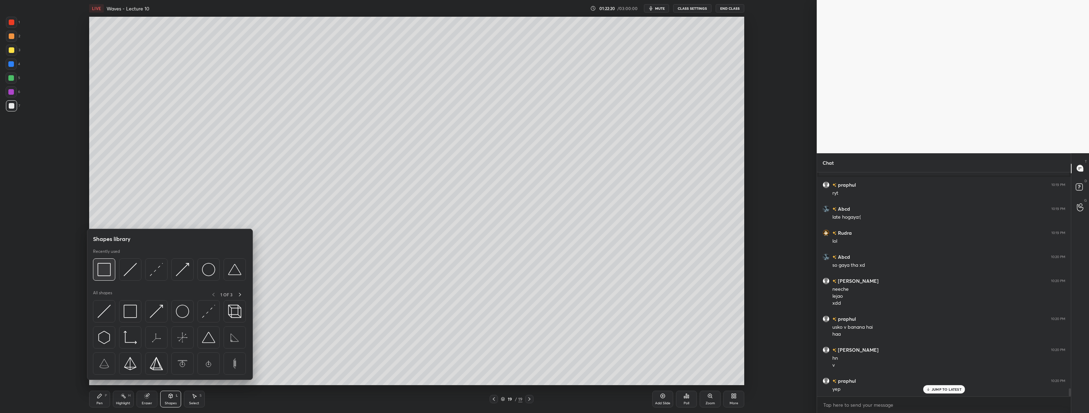
click at [106, 266] on img at bounding box center [103, 269] width 13 height 13
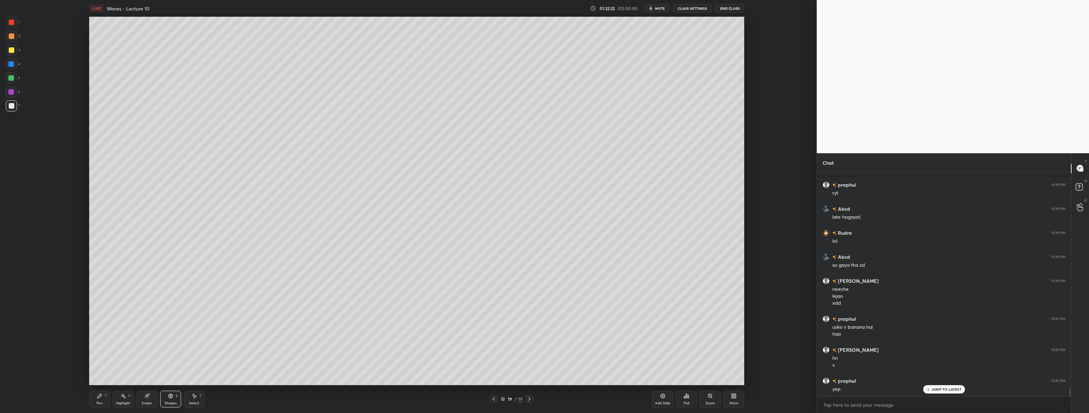
click at [4, 49] on div "1 2 3 4 5 6 7 C X Z C X Z E E Erase all H H" at bounding box center [11, 201] width 22 height 368
click at [14, 52] on div at bounding box center [11, 50] width 11 height 11
click at [108, 396] on div "Pen P" at bounding box center [99, 399] width 21 height 17
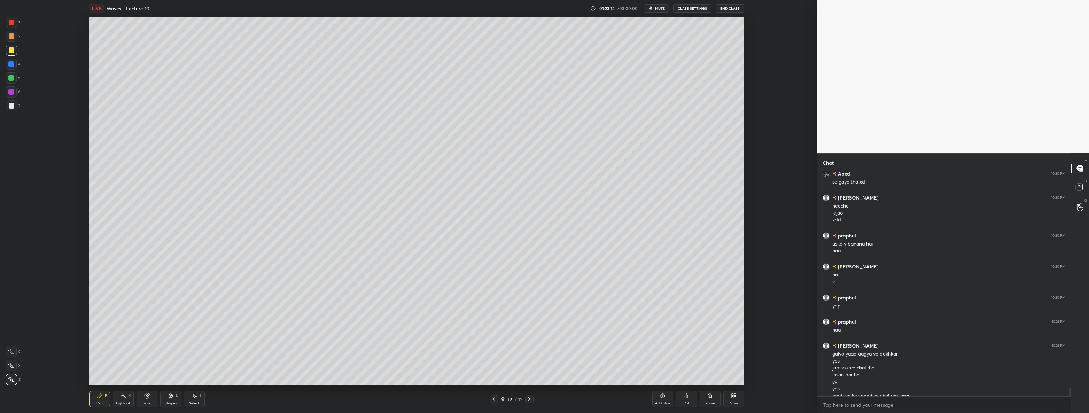
scroll to position [6169, 0]
click at [543, 412] on div "Add Slide Poll Zoom More" at bounding box center [698, 398] width 92 height 39
click at [543, 397] on icon at bounding box center [734, 396] width 6 height 6
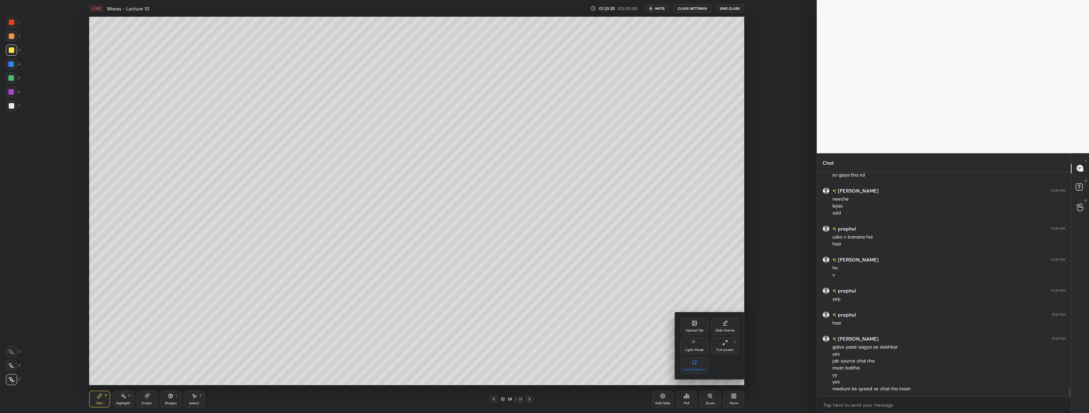
click at [543, 329] on div "Upload File" at bounding box center [694, 330] width 18 height 3
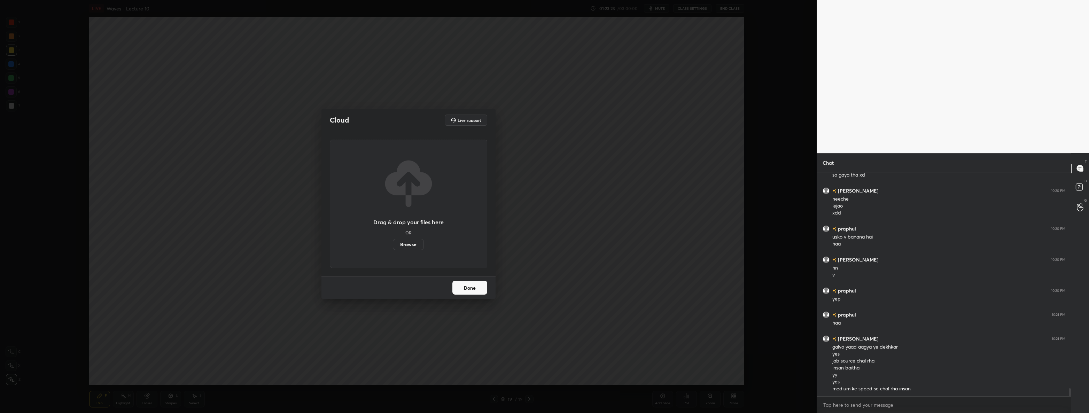
click at [410, 244] on label "Browse" at bounding box center [408, 244] width 31 height 11
click at [393, 244] on input "Browse" at bounding box center [393, 244] width 0 height 11
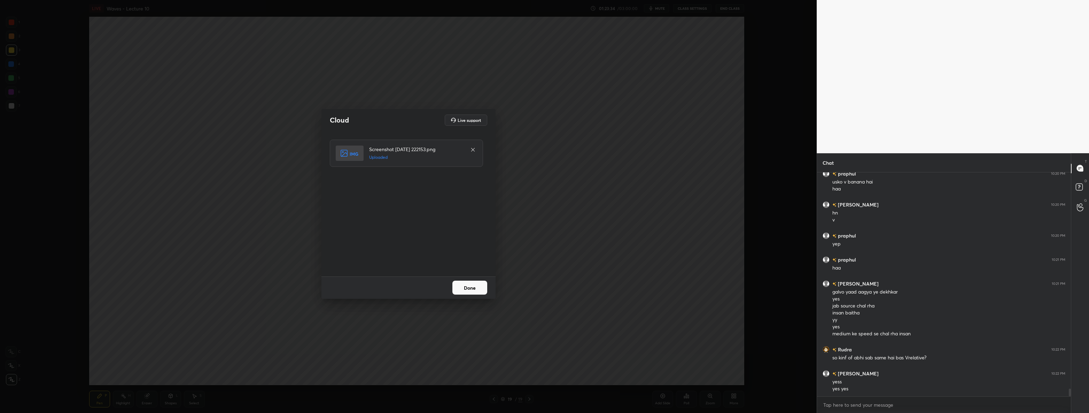
scroll to position [6231, 0]
click at [483, 292] on button "Done" at bounding box center [469, 288] width 35 height 14
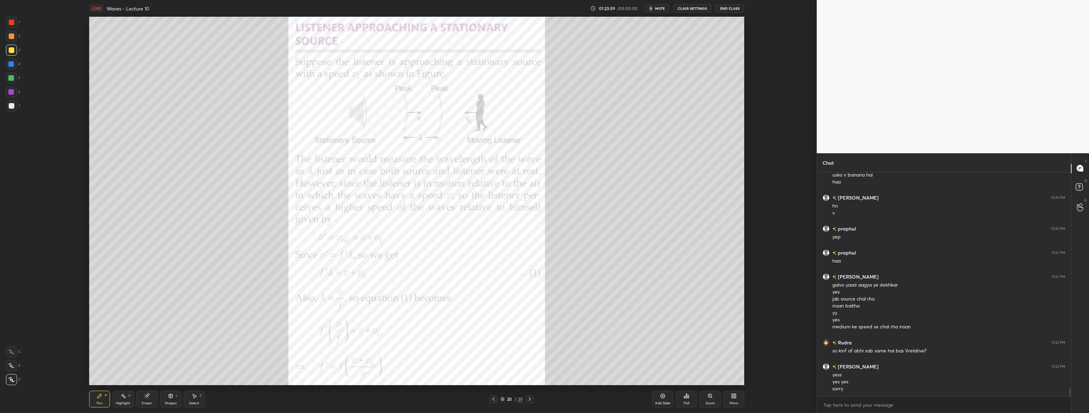
scroll to position [6238, 0]
click at [13, 23] on div at bounding box center [12, 22] width 6 height 6
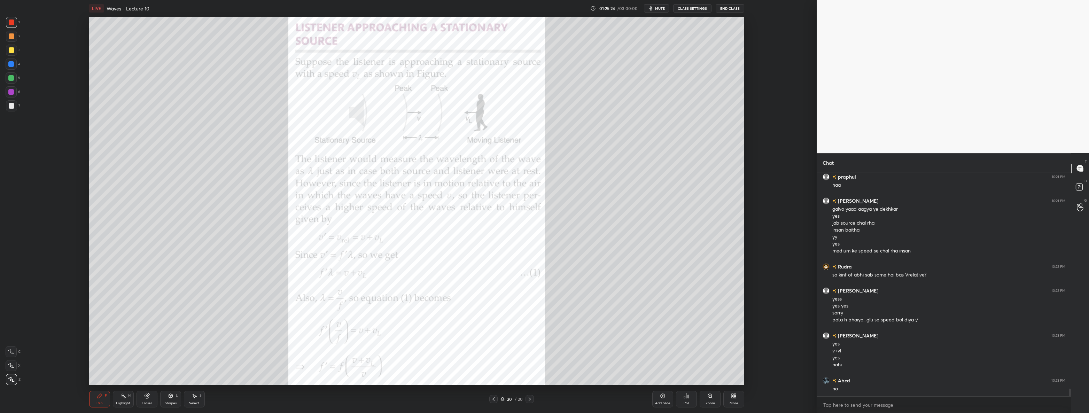
scroll to position [6331, 0]
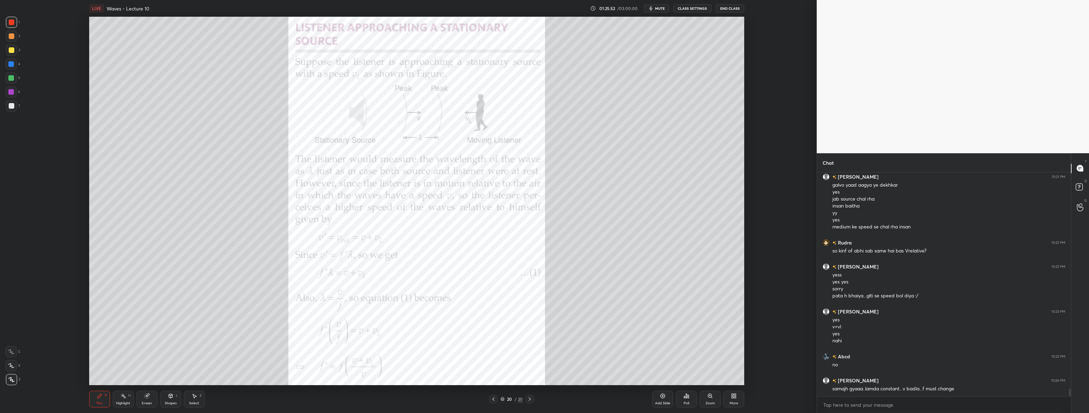
click at [15, 108] on div at bounding box center [11, 105] width 11 height 11
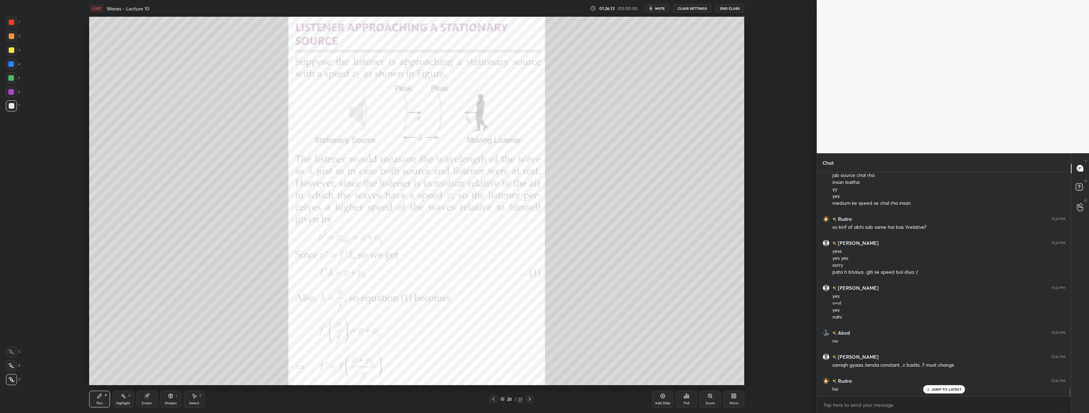
click at [16, 28] on div "1" at bounding box center [13, 22] width 14 height 11
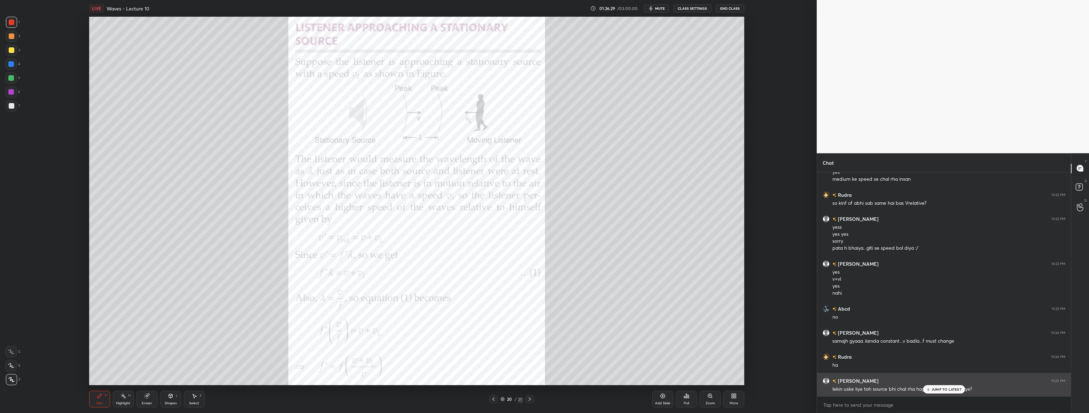
click at [543, 386] on div "JUMP TO LATEST" at bounding box center [944, 389] width 42 height 8
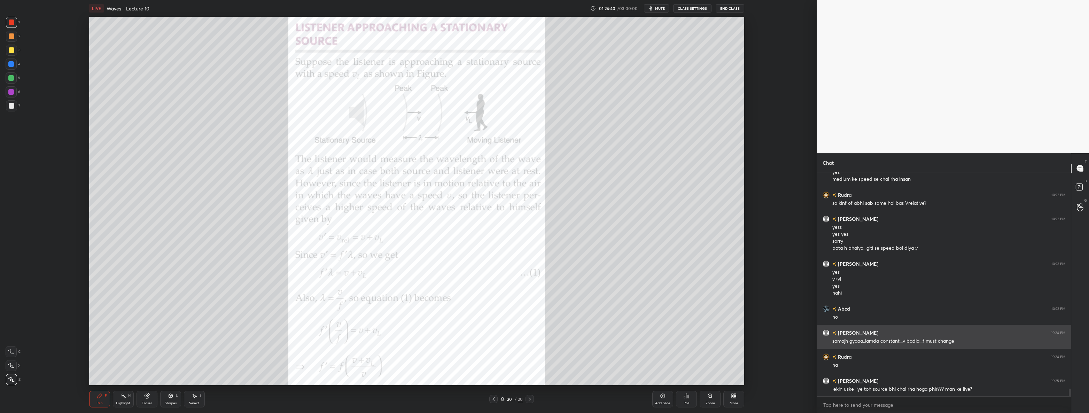
scroll to position [6386, 0]
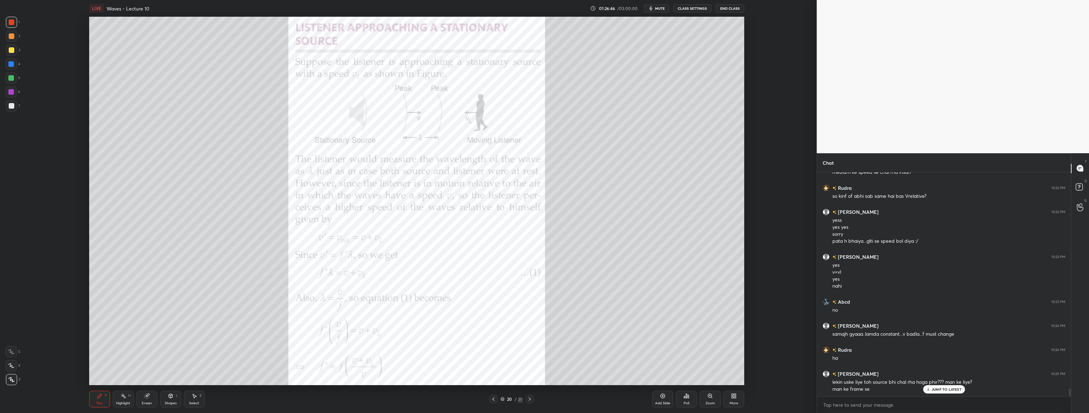
click at [12, 105] on div at bounding box center [12, 106] width 6 height 6
click at [13, 79] on div at bounding box center [11, 78] width 6 height 6
click at [198, 400] on div "Select S" at bounding box center [194, 399] width 21 height 17
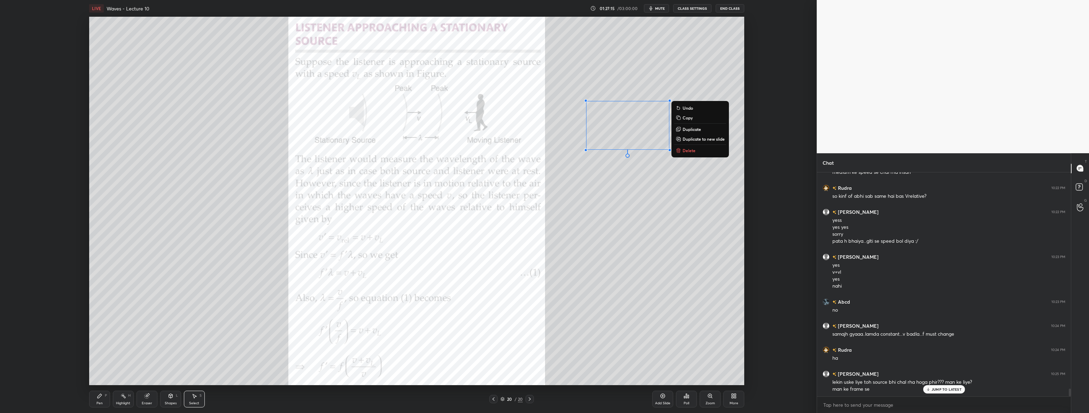
click at [543, 149] on p "Delete" at bounding box center [688, 151] width 13 height 6
click at [91, 399] on div "Pen P" at bounding box center [99, 399] width 21 height 17
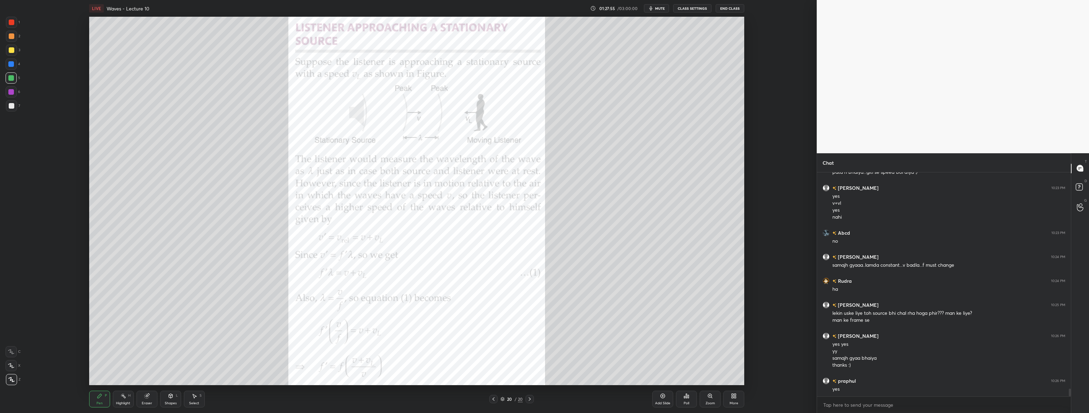
scroll to position [6479, 0]
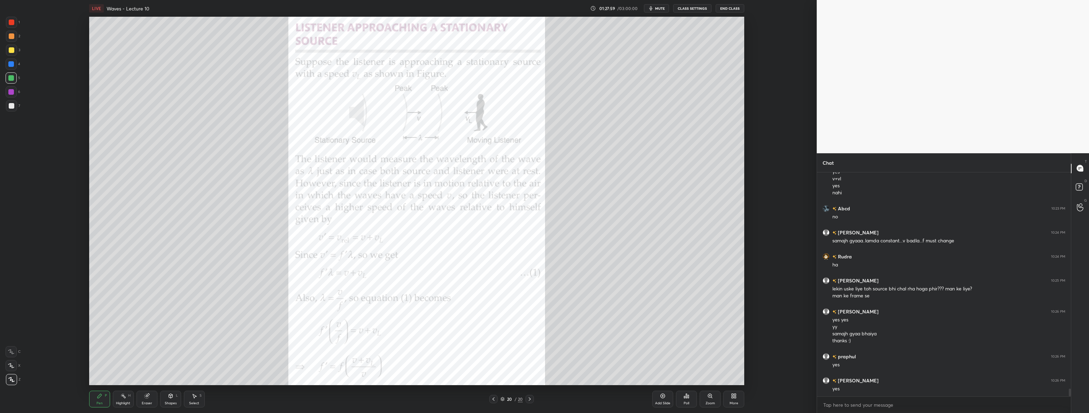
click at [14, 95] on div at bounding box center [11, 91] width 11 height 11
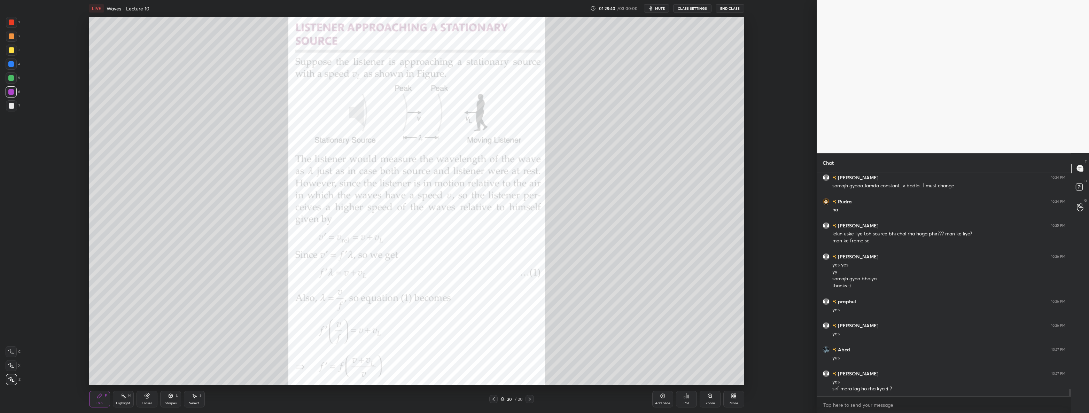
scroll to position [6558, 0]
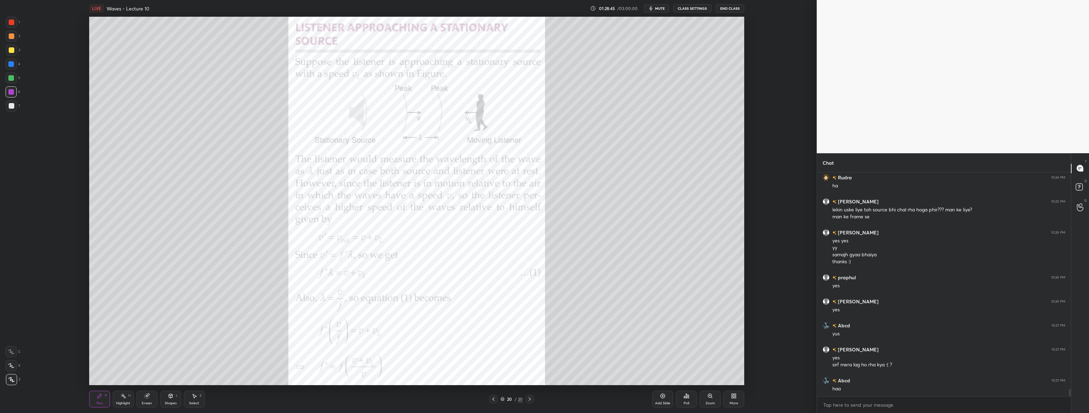
click at [543, 398] on div "More" at bounding box center [733, 399] width 21 height 17
click at [543, 329] on div "Upload File" at bounding box center [694, 330] width 18 height 3
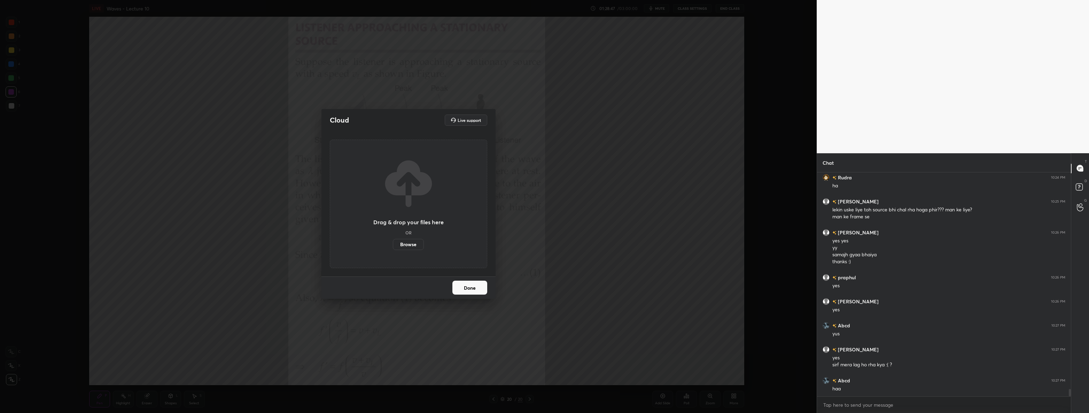
click at [405, 248] on label "Browse" at bounding box center [408, 244] width 31 height 11
click at [393, 248] on input "Browse" at bounding box center [393, 244] width 0 height 11
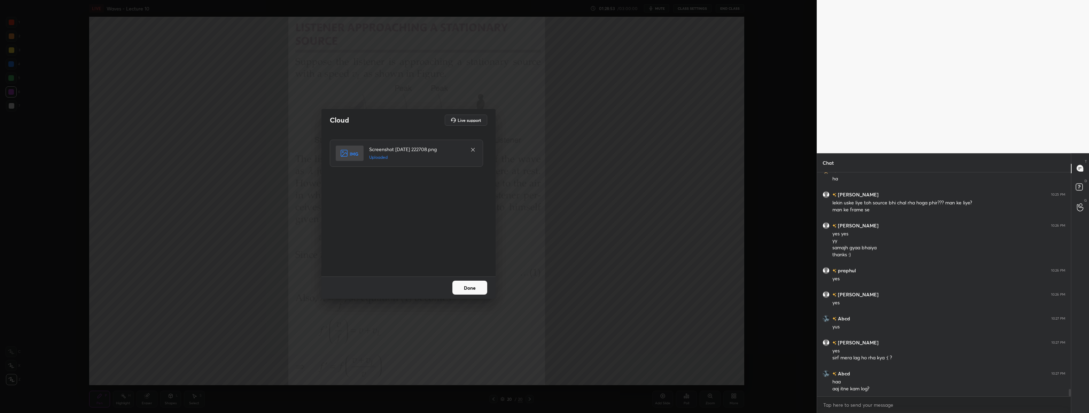
click at [475, 292] on button "Done" at bounding box center [469, 288] width 35 height 14
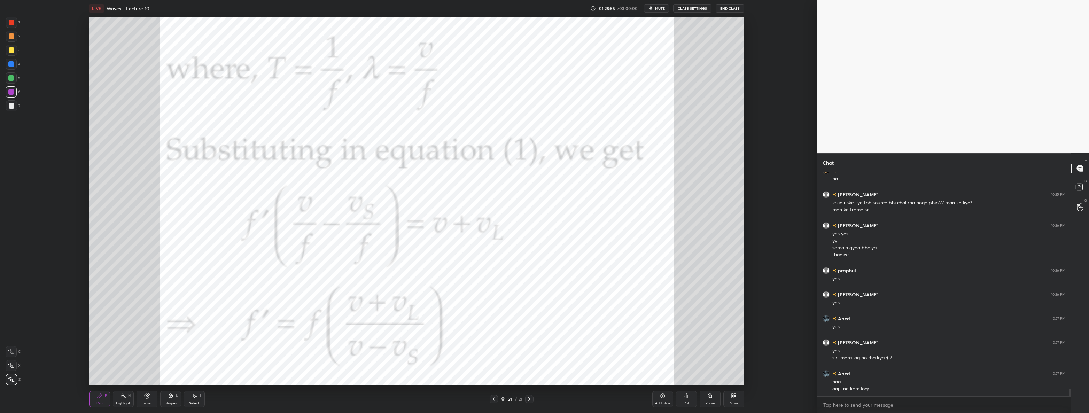
scroll to position [6589, 0]
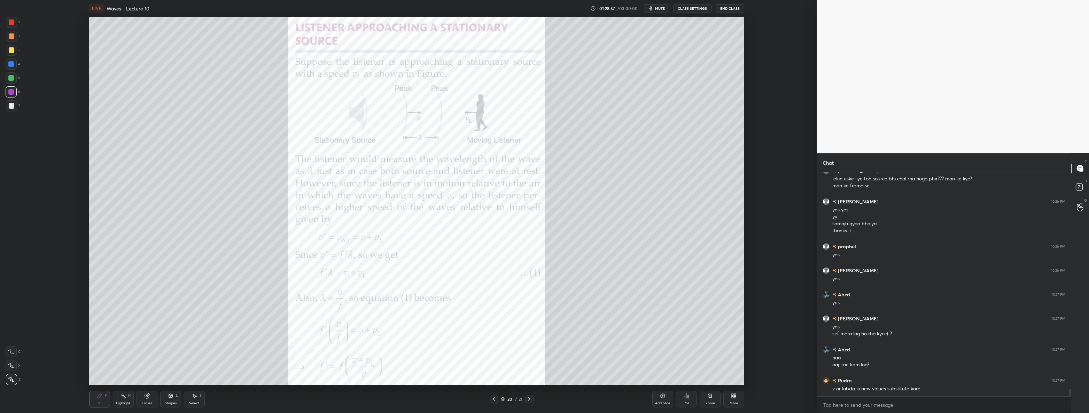
click at [543, 400] on div "More" at bounding box center [733, 399] width 21 height 17
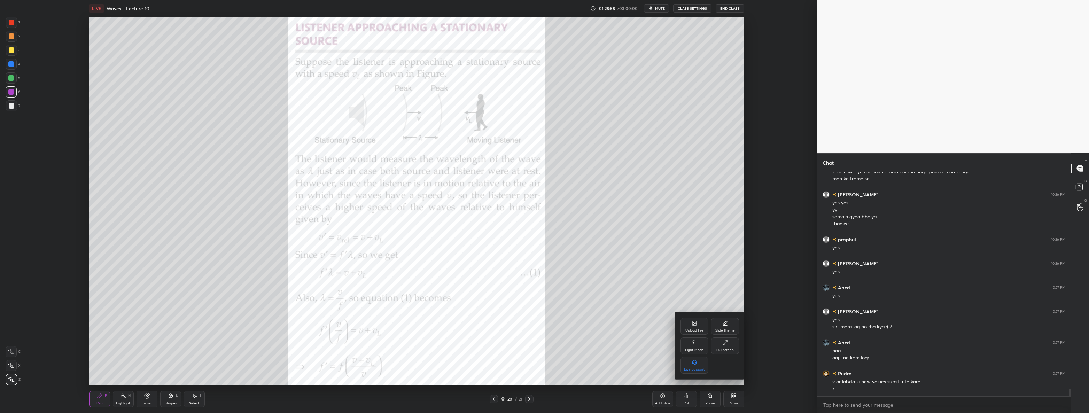
click at [543, 329] on div "Upload File" at bounding box center [694, 330] width 18 height 3
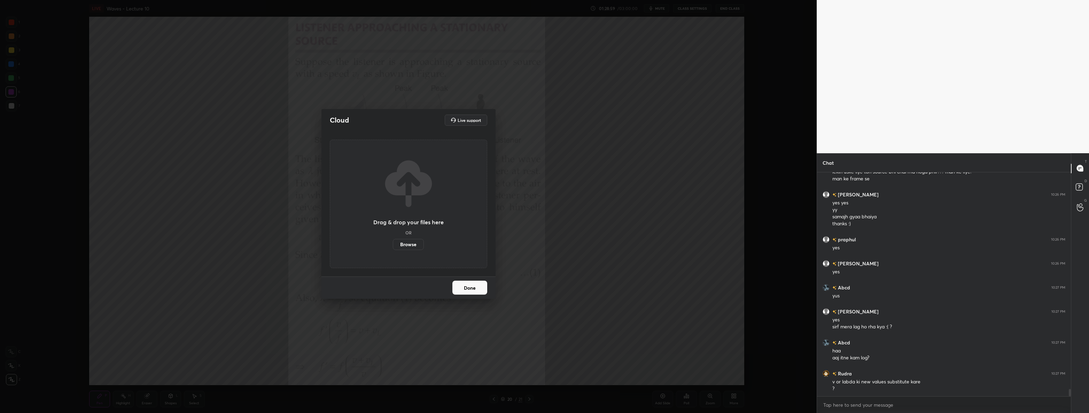
click at [415, 242] on label "Browse" at bounding box center [408, 244] width 31 height 11
click at [393, 242] on input "Browse" at bounding box center [393, 244] width 0 height 11
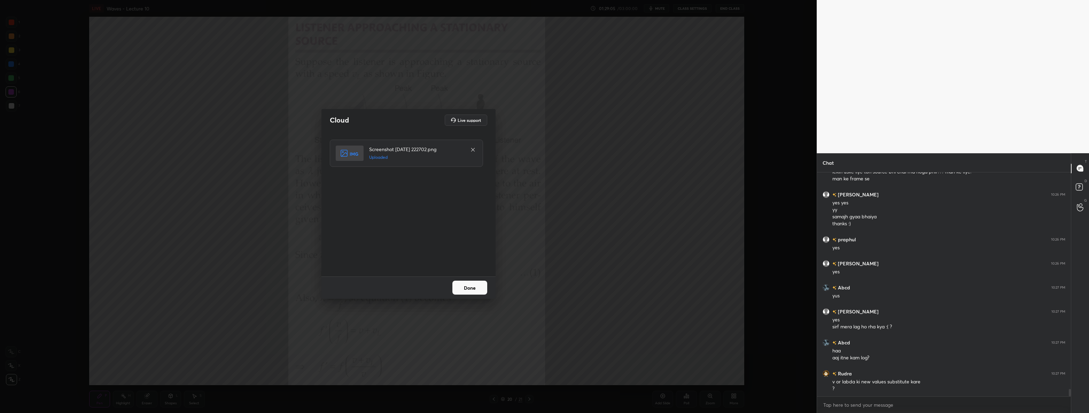
click at [467, 288] on button "Done" at bounding box center [469, 288] width 35 height 14
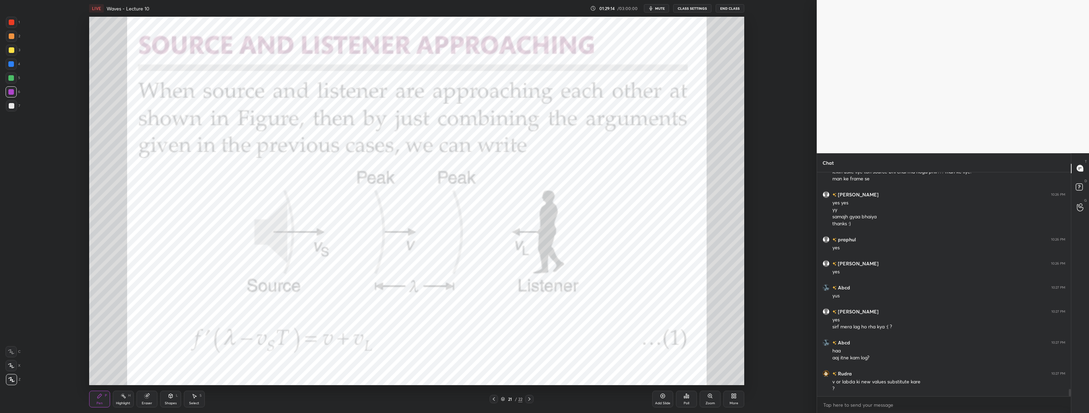
scroll to position [6620, 0]
click at [527, 398] on icon at bounding box center [529, 399] width 6 height 6
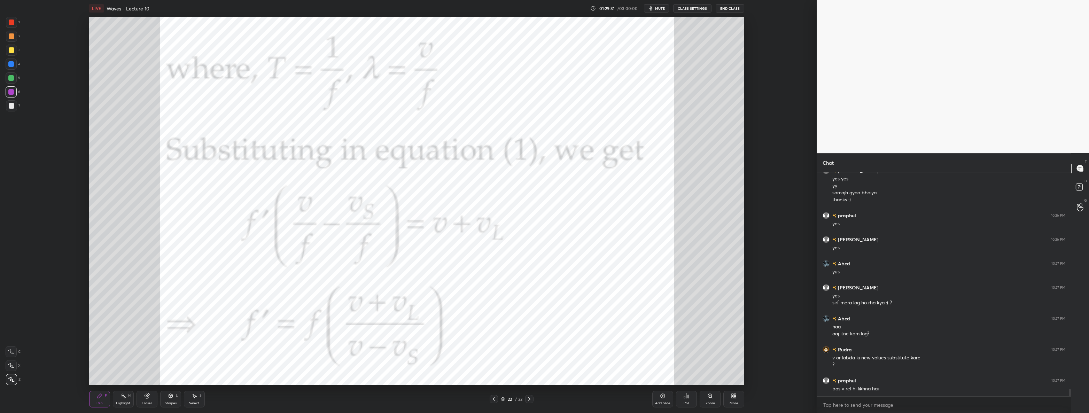
click at [494, 400] on icon at bounding box center [494, 398] width 2 height 3
click at [543, 400] on div "More" at bounding box center [733, 399] width 21 height 17
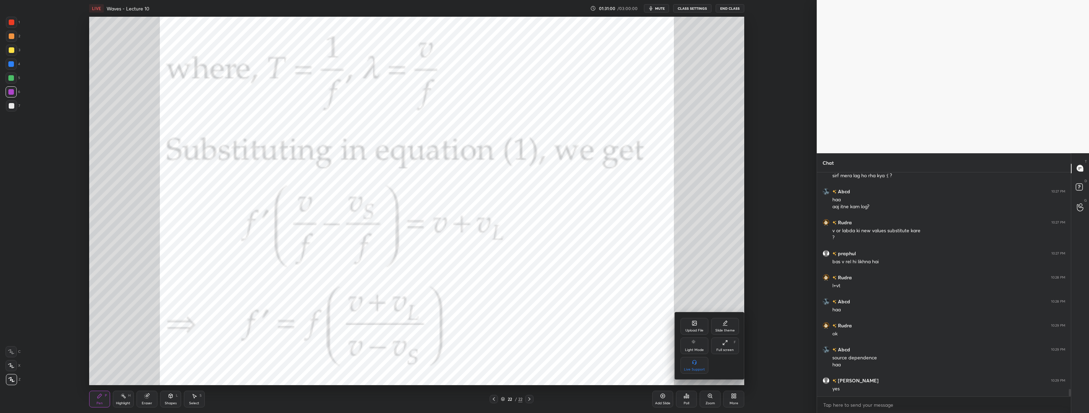
click at [543, 324] on div "Upload File" at bounding box center [694, 326] width 28 height 17
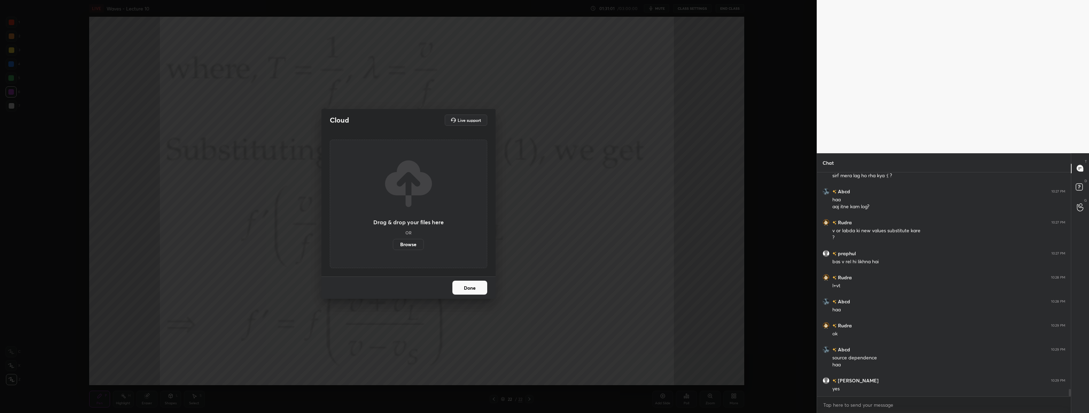
click at [403, 245] on label "Browse" at bounding box center [408, 244] width 31 height 11
click at [393, 245] on input "Browse" at bounding box center [393, 244] width 0 height 11
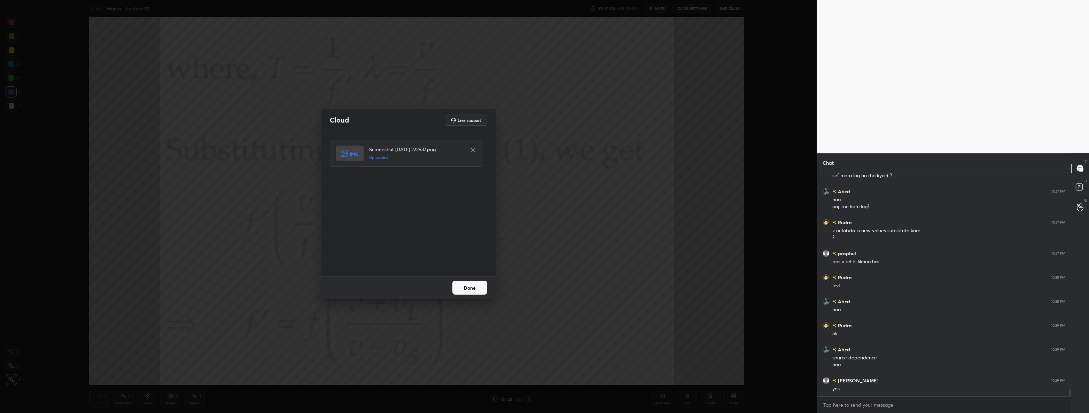
click at [473, 292] on button "Done" at bounding box center [469, 288] width 35 height 14
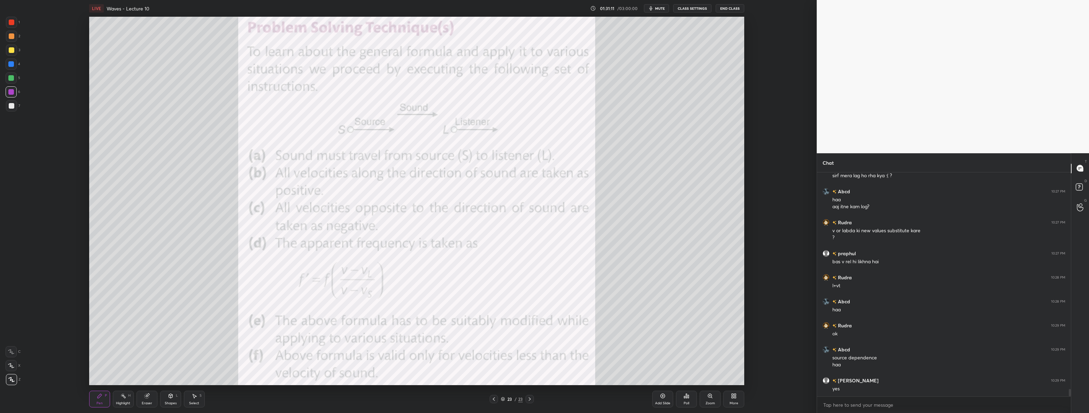
click at [13, 109] on div at bounding box center [11, 105] width 11 height 11
click at [10, 23] on div at bounding box center [12, 22] width 6 height 6
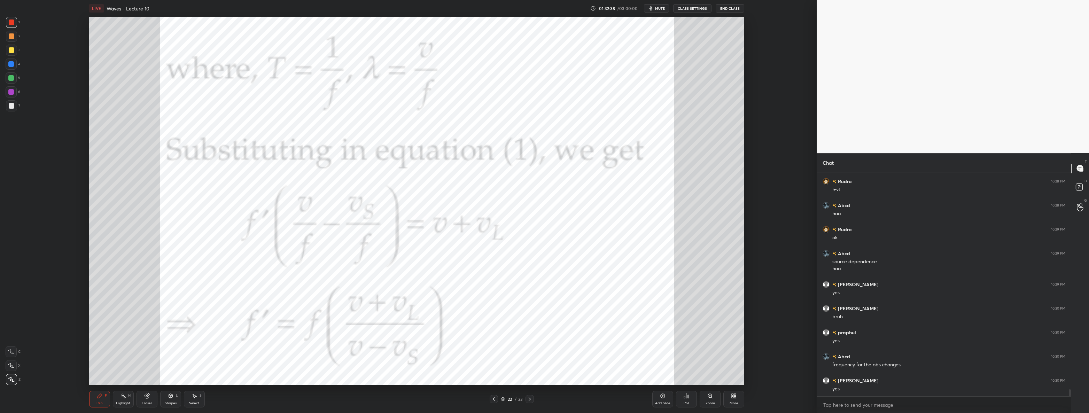
click at [11, 92] on div at bounding box center [11, 92] width 6 height 6
click at [11, 60] on div at bounding box center [11, 63] width 11 height 11
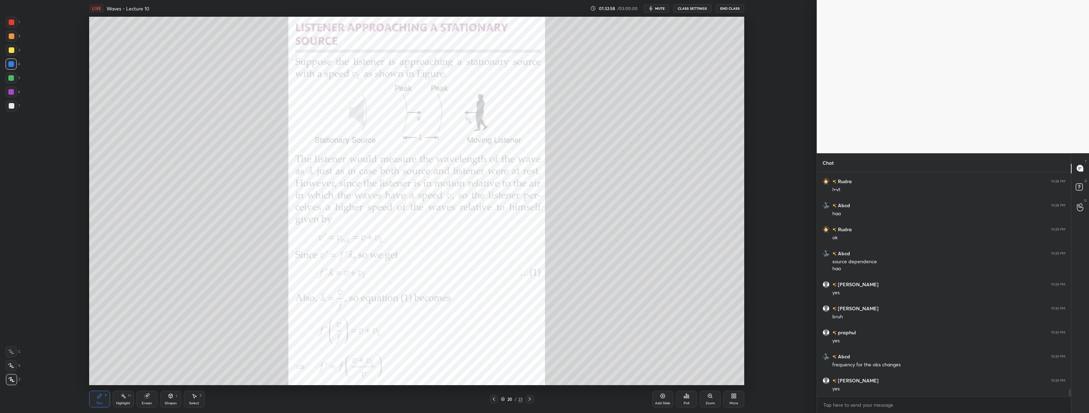
scroll to position [6867, 0]
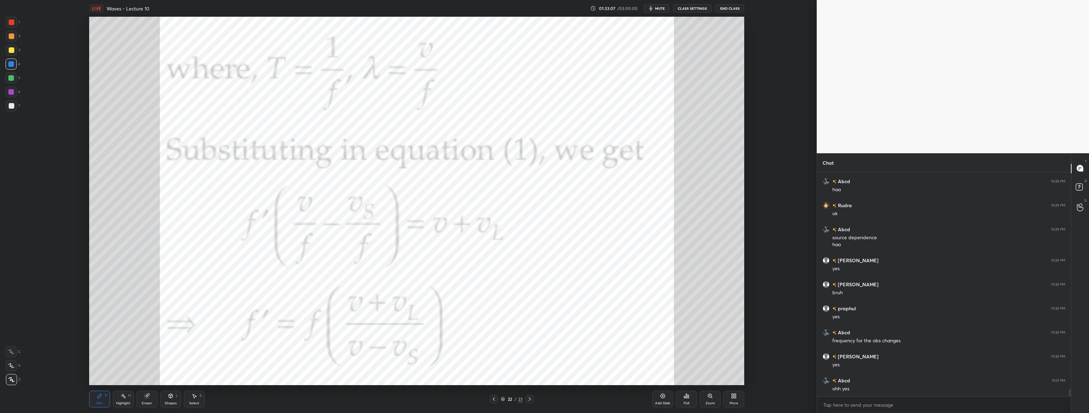
click at [148, 398] on icon at bounding box center [147, 396] width 6 height 6
click at [97, 397] on icon at bounding box center [99, 396] width 4 height 4
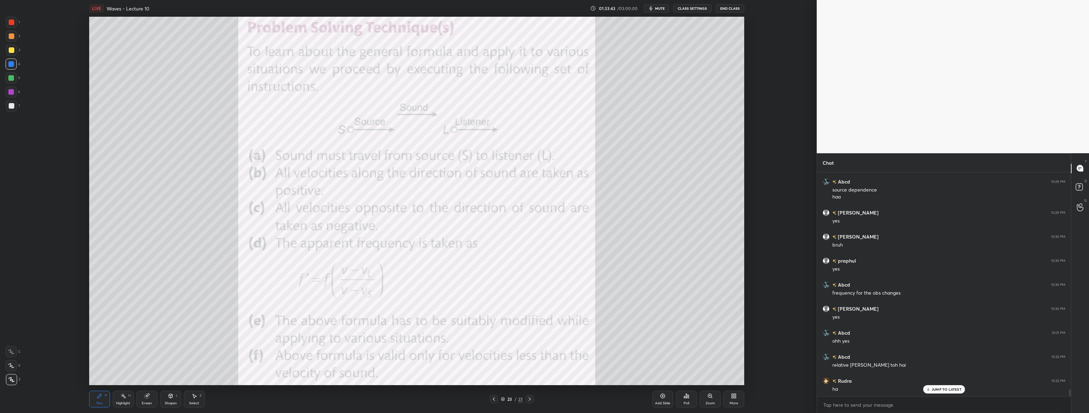
click at [11, 94] on div at bounding box center [11, 92] width 6 height 6
click at [15, 103] on div at bounding box center [11, 105] width 11 height 11
click at [9, 23] on div at bounding box center [12, 22] width 6 height 6
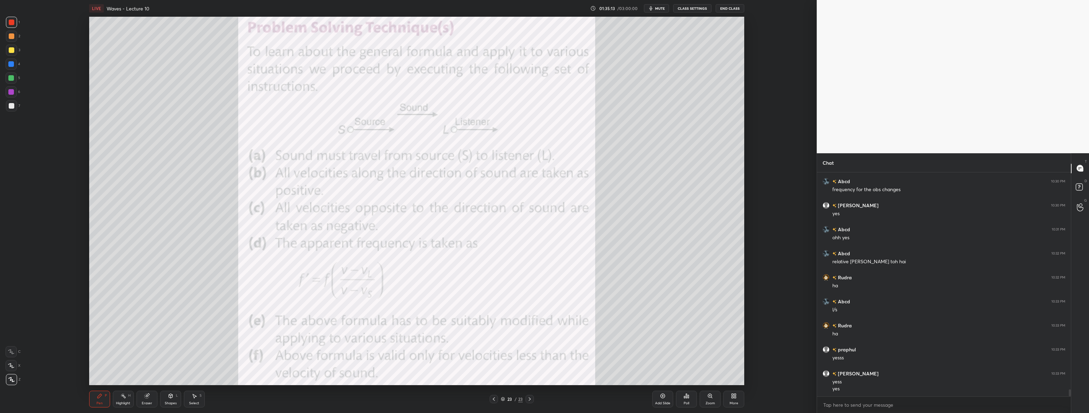
scroll to position [7042, 0]
click at [543, 401] on div "More" at bounding box center [733, 402] width 9 height 3
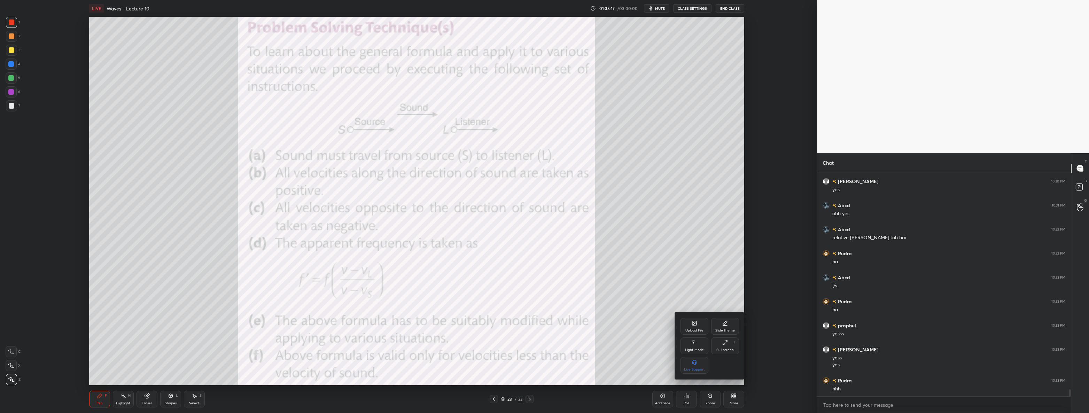
click at [543, 322] on icon at bounding box center [693, 322] width 1 height 1
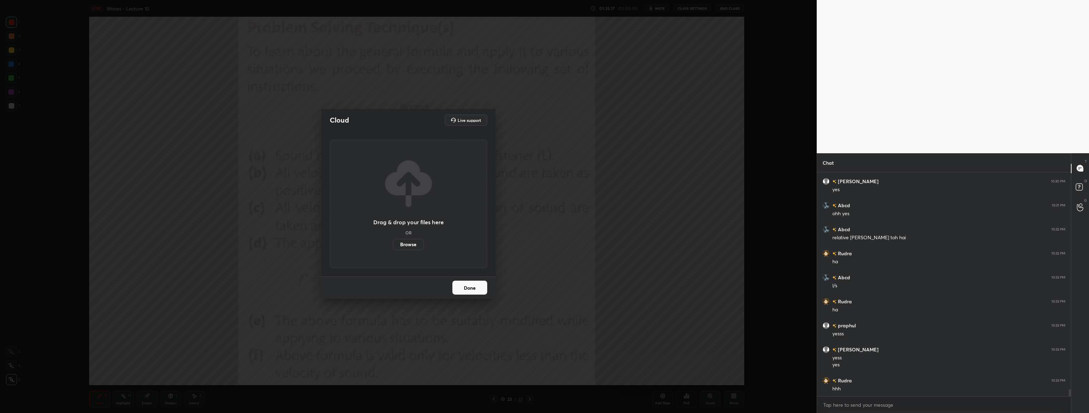
scroll to position [7066, 0]
click at [414, 241] on label "Browse" at bounding box center [408, 244] width 31 height 11
click at [393, 241] on input "Browse" at bounding box center [393, 244] width 0 height 11
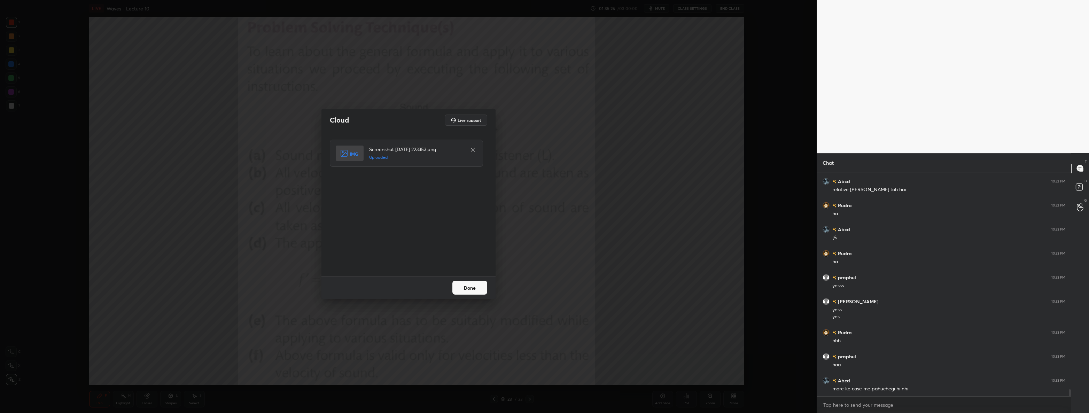
click at [467, 281] on button "Done" at bounding box center [469, 288] width 35 height 14
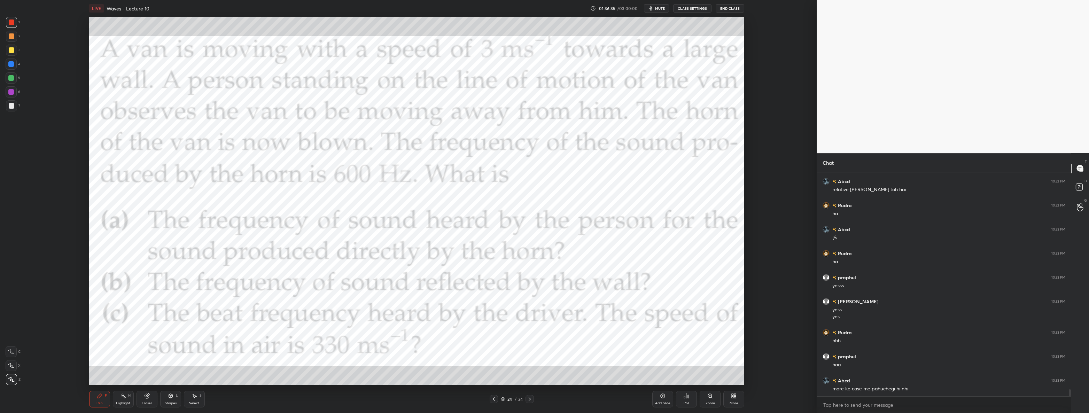
scroll to position [7107, 0]
click at [543, 386] on div "JUMP TO LATEST" at bounding box center [944, 389] width 42 height 8
click at [543, 399] on div "Add Slide" at bounding box center [662, 399] width 21 height 17
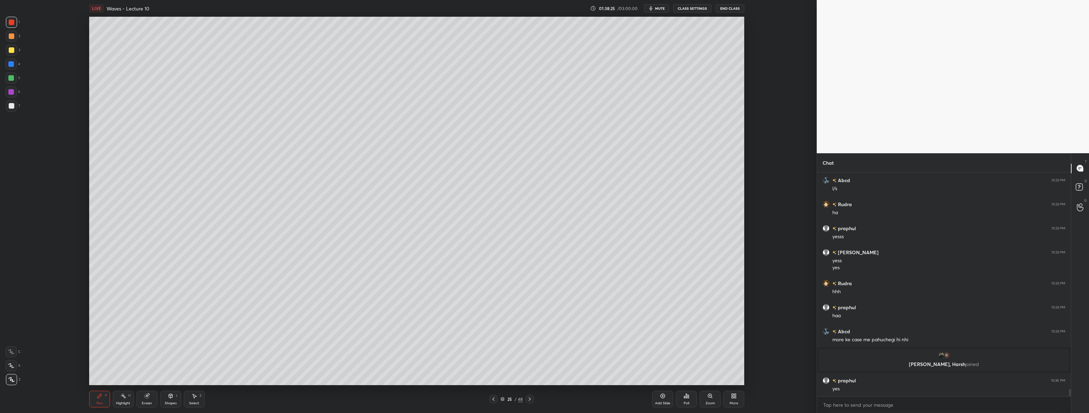
click at [165, 404] on div "Shapes" at bounding box center [171, 402] width 12 height 3
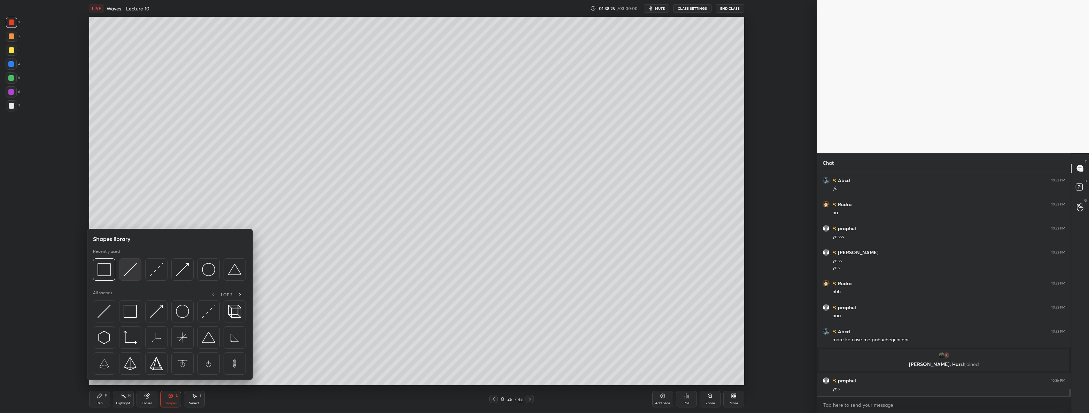
click at [120, 265] on div at bounding box center [130, 269] width 22 height 22
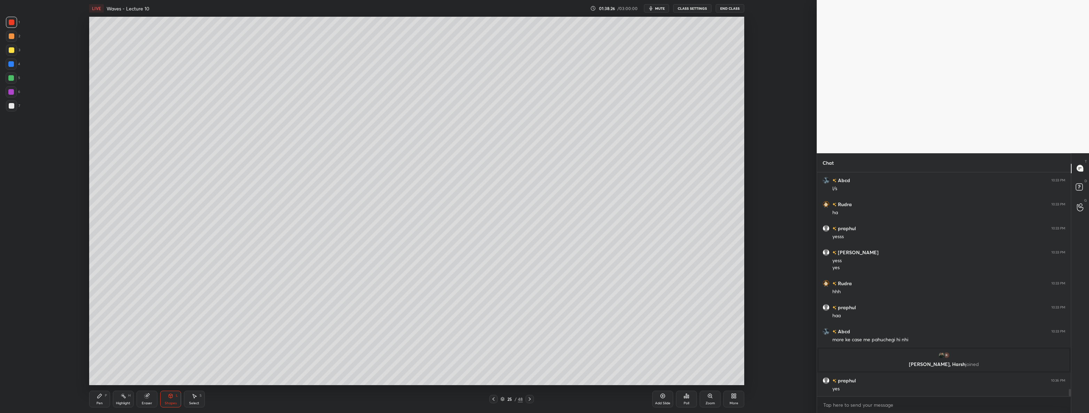
click at [12, 106] on div at bounding box center [12, 106] width 6 height 6
click at [92, 396] on div "Pen P" at bounding box center [99, 399] width 21 height 17
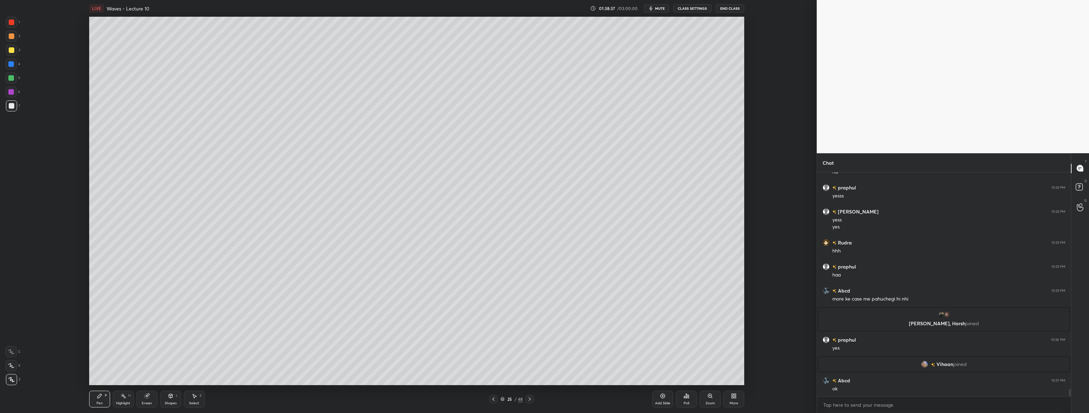
scroll to position [6537, 0]
click at [494, 398] on icon at bounding box center [494, 399] width 6 height 6
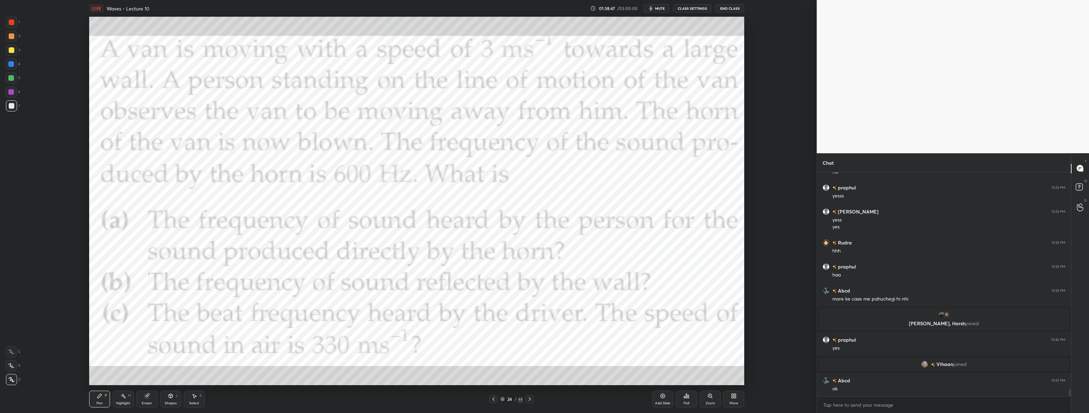
click at [530, 400] on icon at bounding box center [530, 399] width 6 height 6
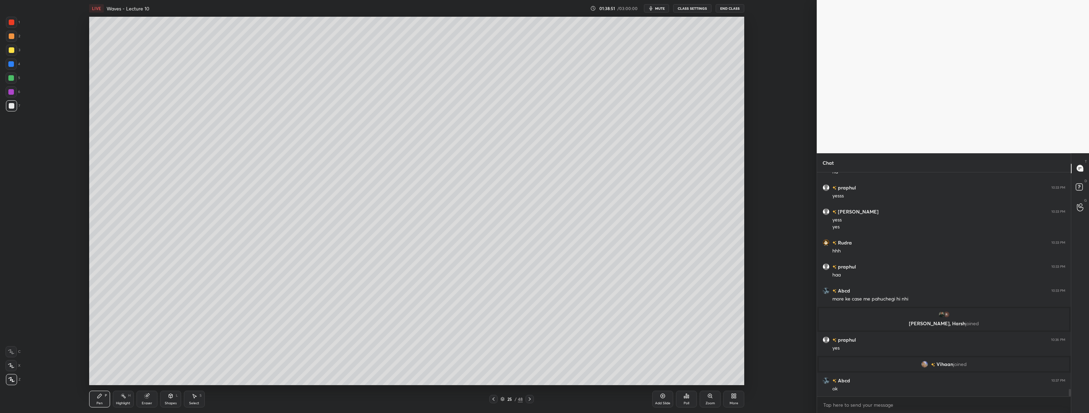
scroll to position [6561, 0]
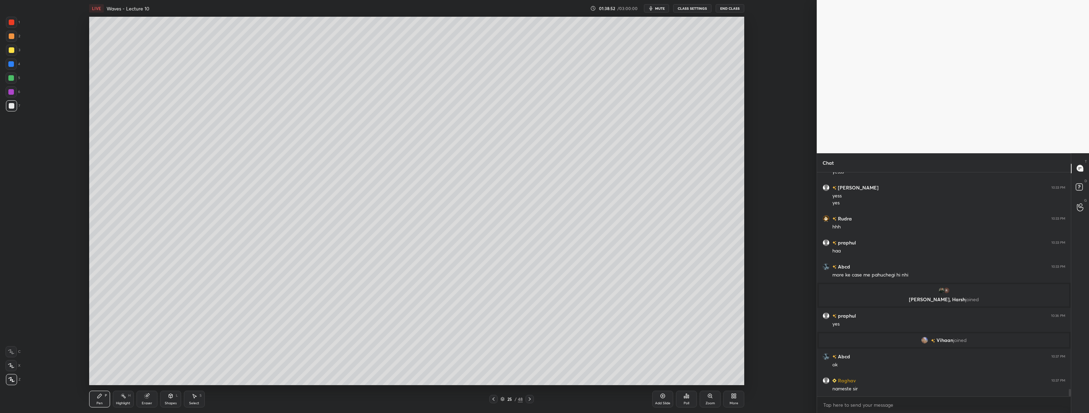
click at [173, 399] on div "Shapes L" at bounding box center [170, 399] width 21 height 17
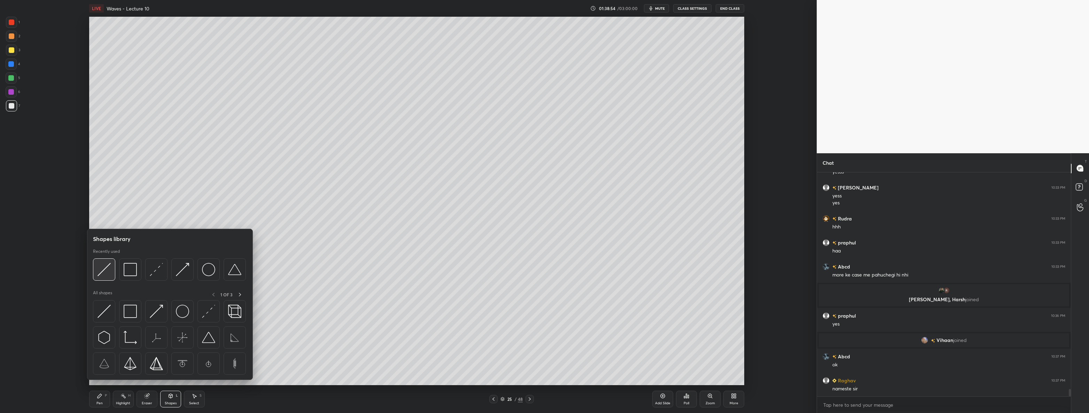
click at [108, 275] on img at bounding box center [103, 269] width 13 height 13
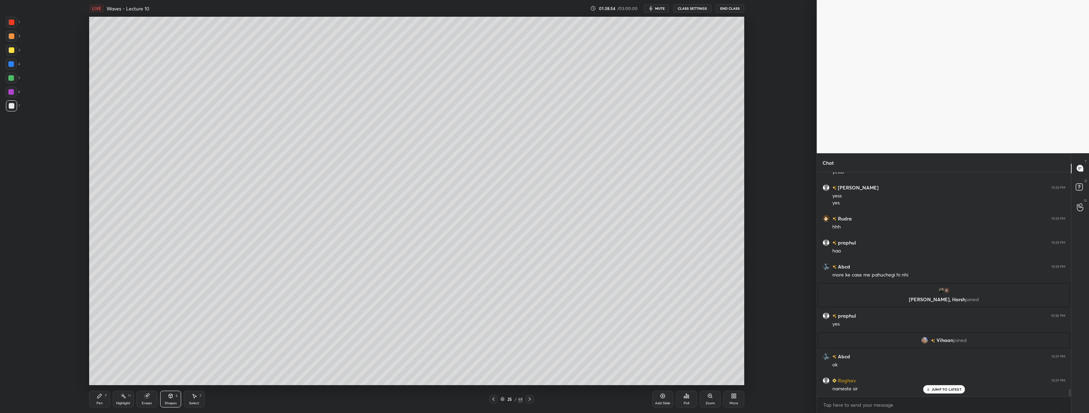
scroll to position [6578, 0]
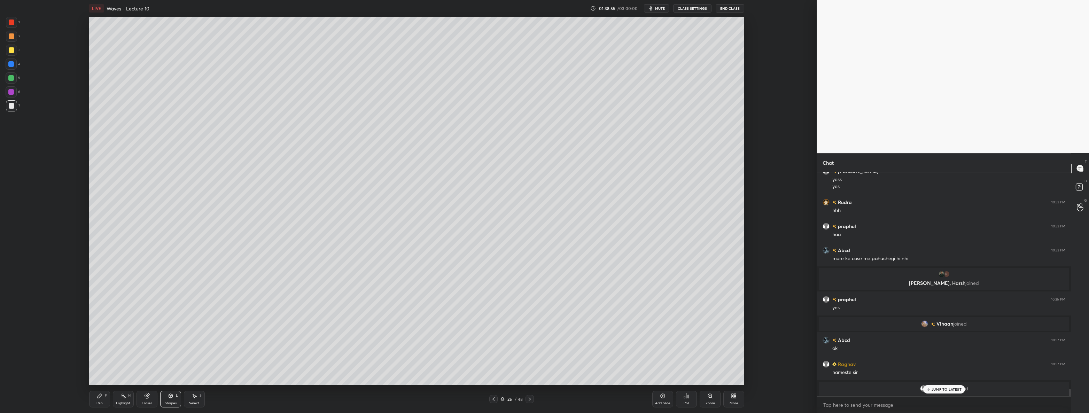
click at [10, 46] on div at bounding box center [11, 50] width 11 height 11
click at [97, 400] on div "Pen P" at bounding box center [99, 399] width 21 height 17
click at [493, 398] on icon at bounding box center [494, 399] width 6 height 6
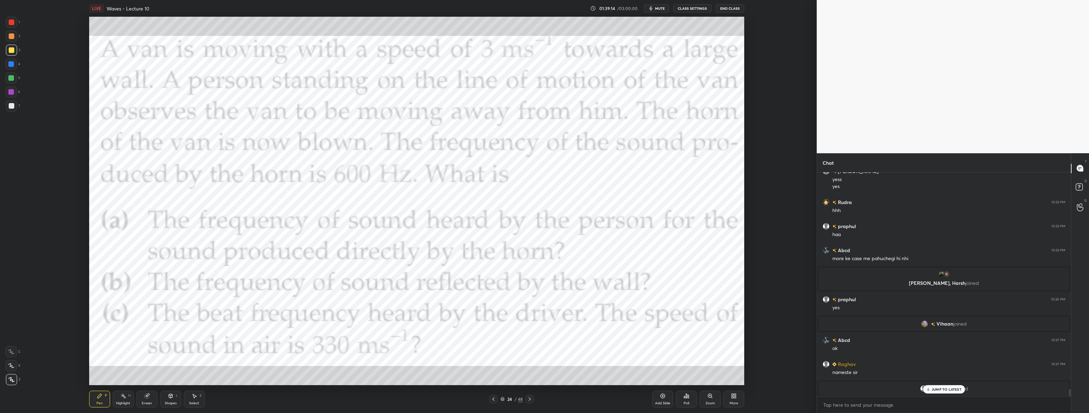
click at [531, 400] on icon at bounding box center [530, 399] width 6 height 6
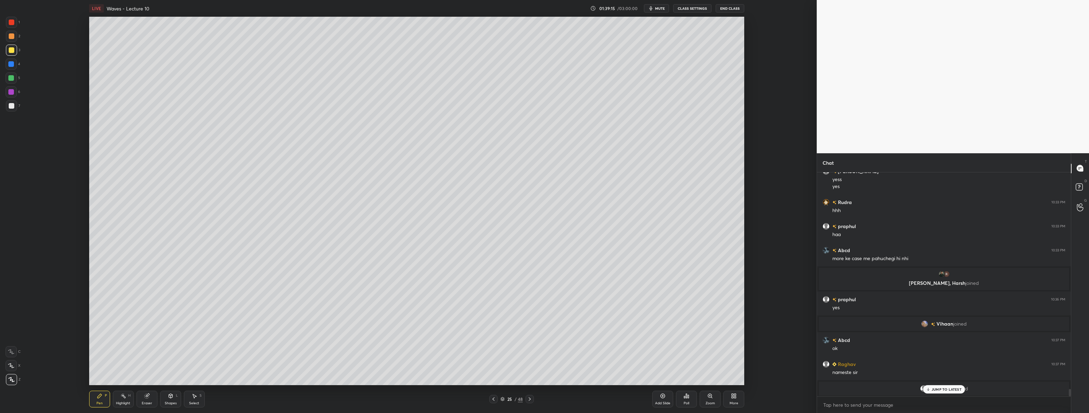
scroll to position [6575, 0]
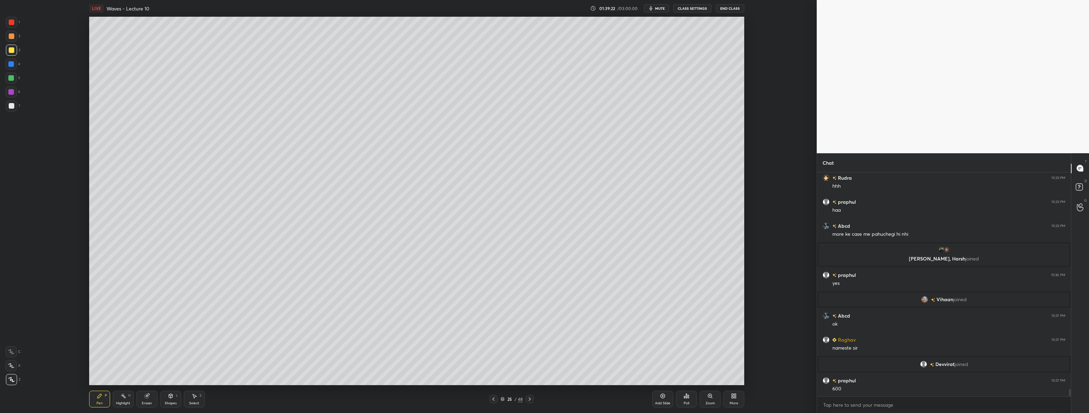
click at [11, 109] on div at bounding box center [11, 105] width 11 height 11
click at [14, 78] on div at bounding box center [11, 78] width 6 height 6
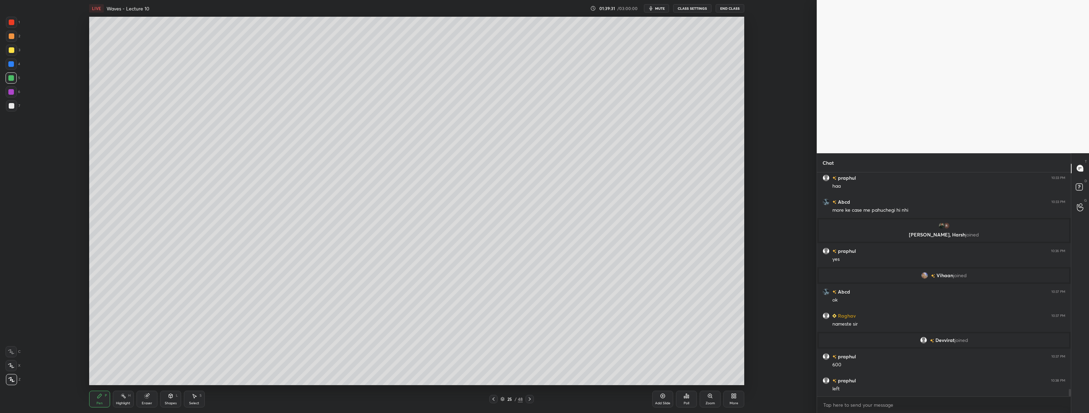
scroll to position [6623, 0]
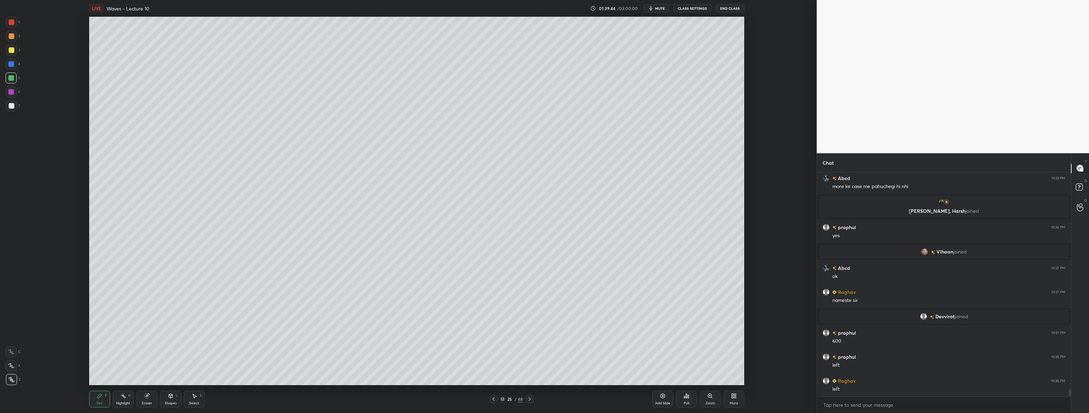
click at [494, 399] on icon at bounding box center [494, 399] width 6 height 6
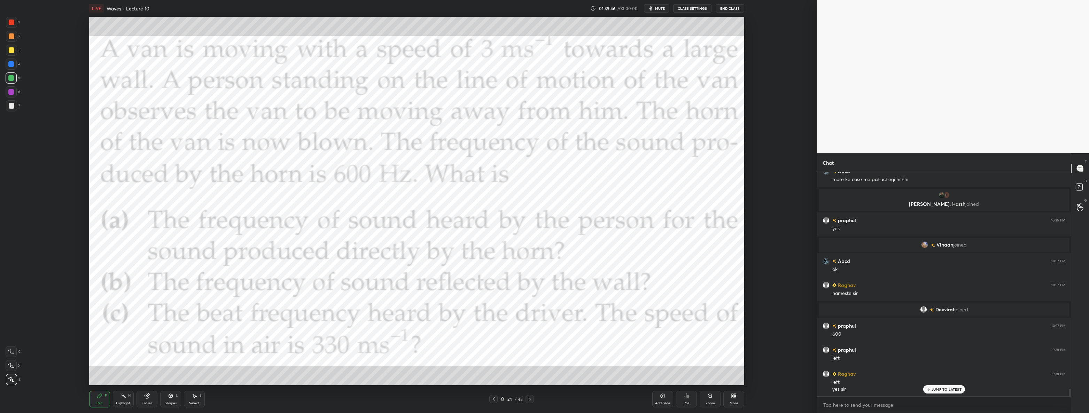
scroll to position [6654, 0]
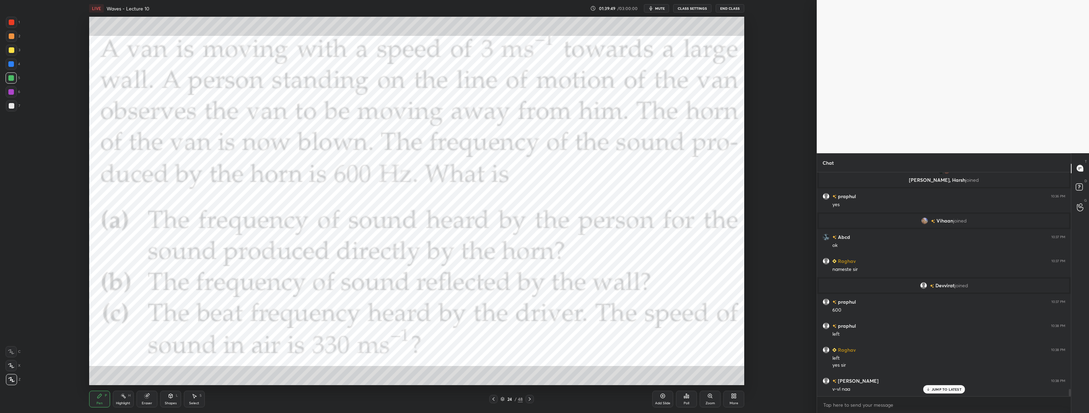
click at [530, 397] on icon at bounding box center [530, 399] width 6 height 6
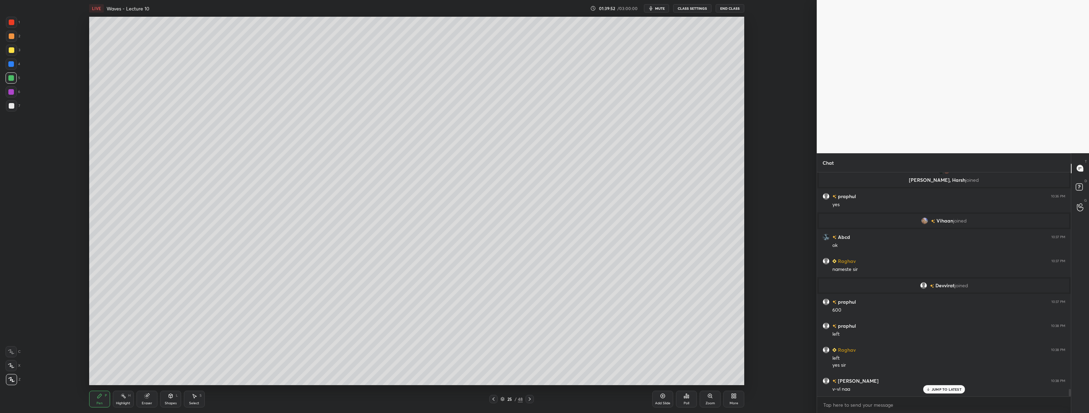
click at [149, 402] on div "Eraser" at bounding box center [147, 402] width 10 height 3
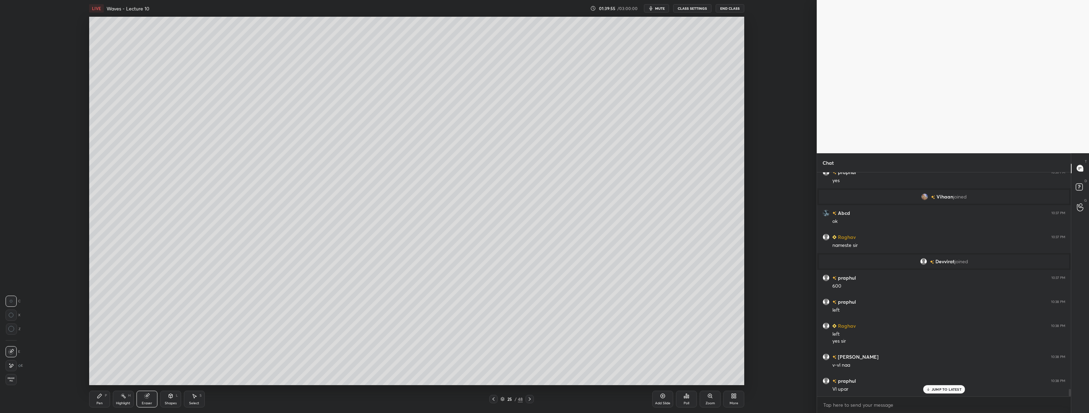
click at [92, 395] on div "Pen P" at bounding box center [99, 399] width 21 height 17
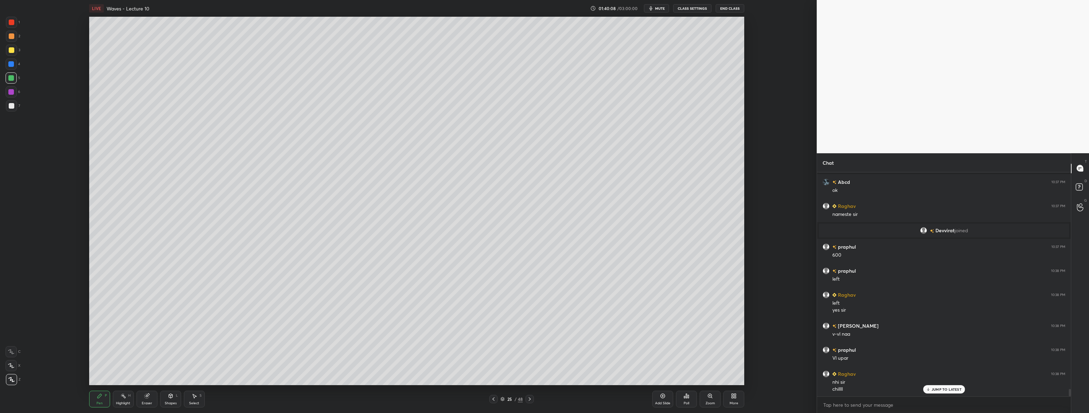
scroll to position [6733, 0]
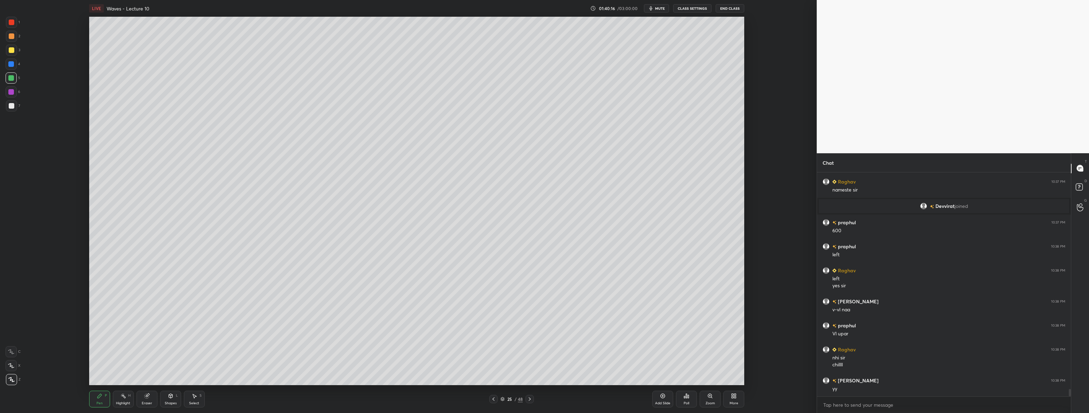
click at [14, 105] on div at bounding box center [11, 105] width 11 height 11
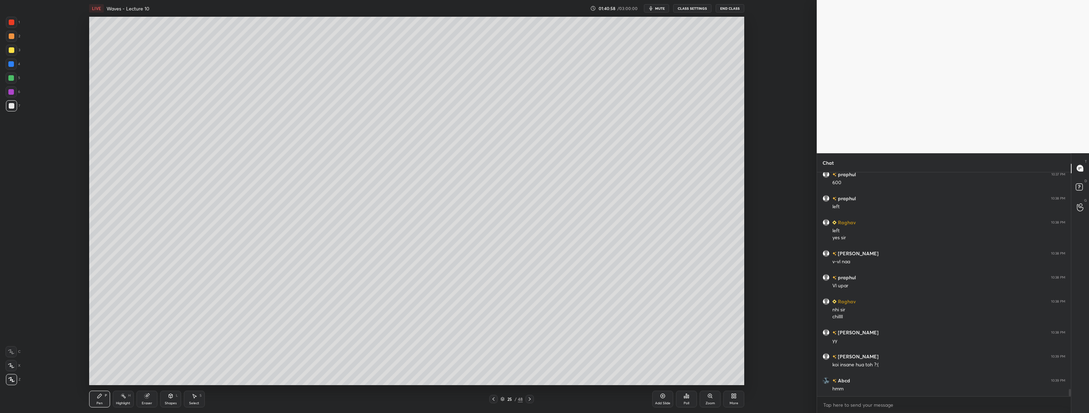
click at [13, 78] on div at bounding box center [11, 78] width 6 height 6
click at [494, 398] on icon at bounding box center [494, 399] width 6 height 6
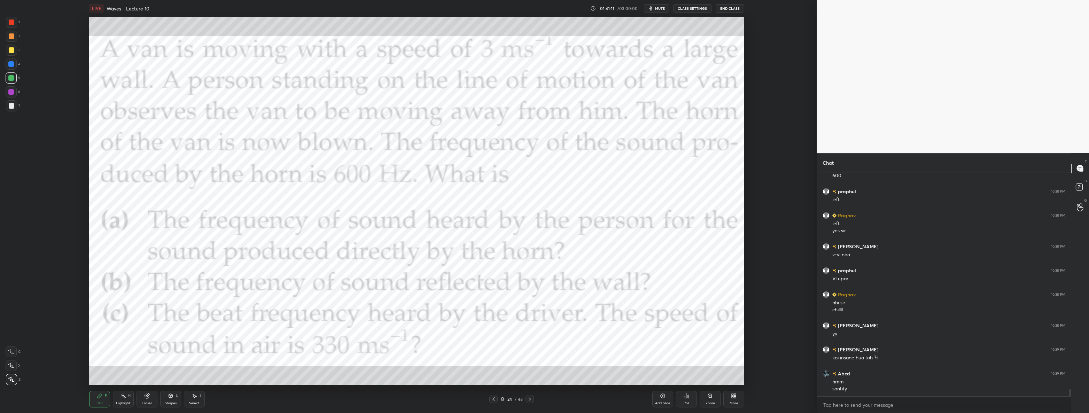
click at [531, 399] on icon at bounding box center [530, 399] width 6 height 6
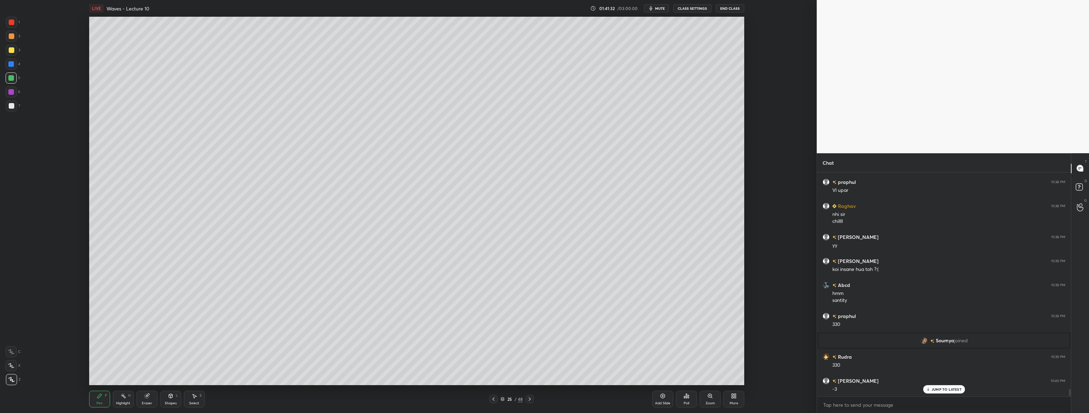
scroll to position [6804, 0]
click at [14, 105] on div at bounding box center [12, 106] width 6 height 6
click at [14, 92] on div at bounding box center [11, 91] width 11 height 11
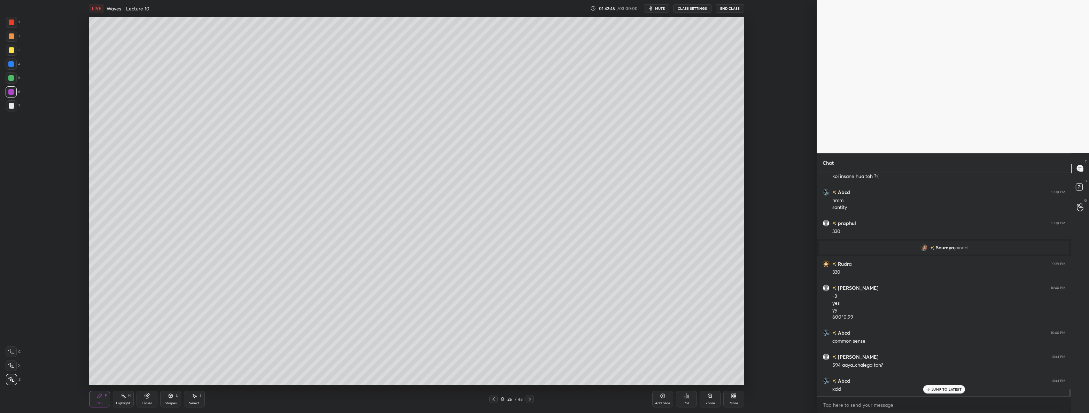
click at [198, 393] on div "Select S" at bounding box center [194, 399] width 21 height 17
click at [543, 400] on div "Add Slide" at bounding box center [662, 399] width 21 height 17
click at [97, 394] on icon at bounding box center [100, 396] width 6 height 6
click at [169, 399] on div "Shapes L" at bounding box center [170, 399] width 21 height 17
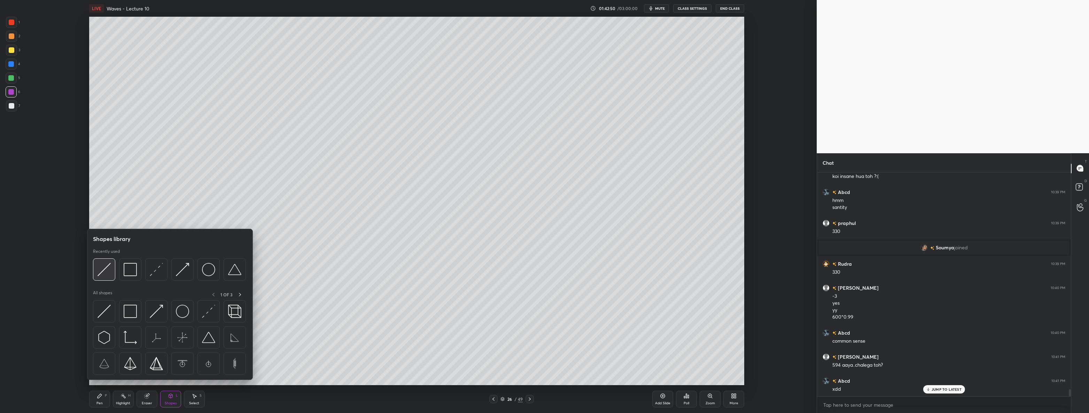
click at [105, 272] on img at bounding box center [103, 269] width 13 height 13
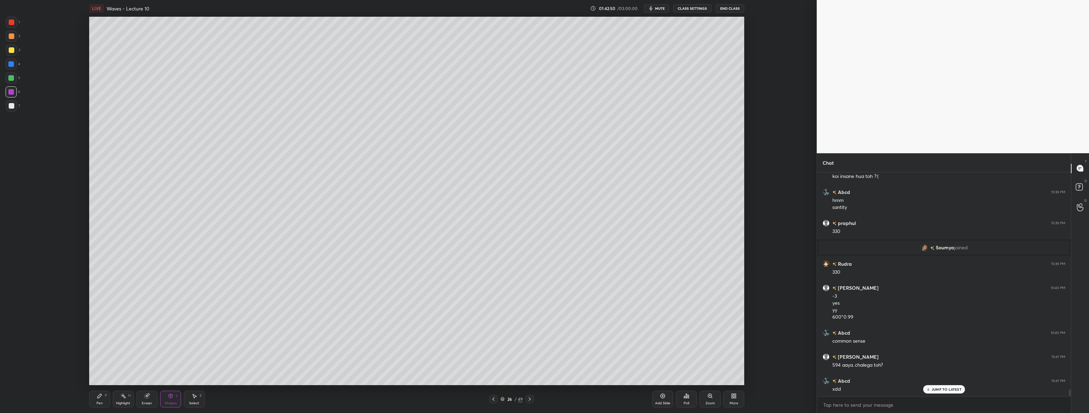
click at [13, 105] on div at bounding box center [12, 106] width 6 height 6
click at [17, 49] on div at bounding box center [11, 50] width 11 height 11
click at [103, 400] on div "Pen P" at bounding box center [99, 399] width 21 height 17
click at [13, 109] on div at bounding box center [11, 105] width 11 height 11
click at [496, 401] on div at bounding box center [493, 399] width 8 height 8
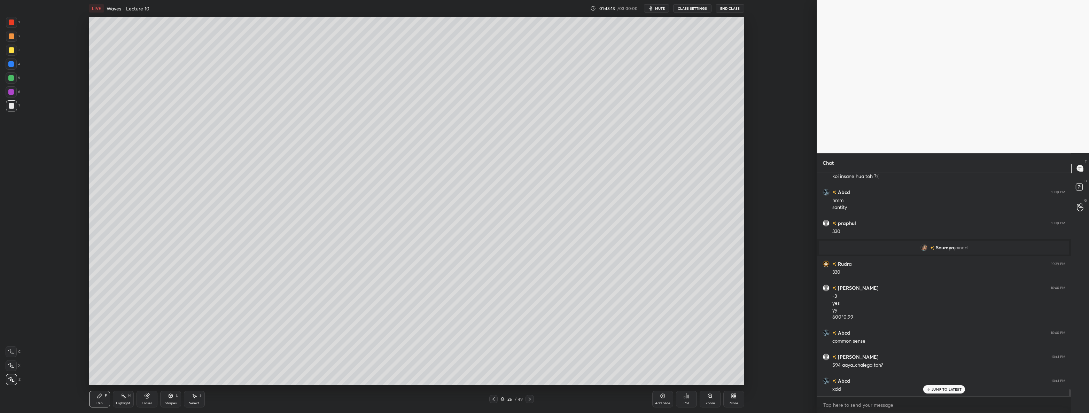
click at [493, 400] on icon at bounding box center [494, 399] width 6 height 6
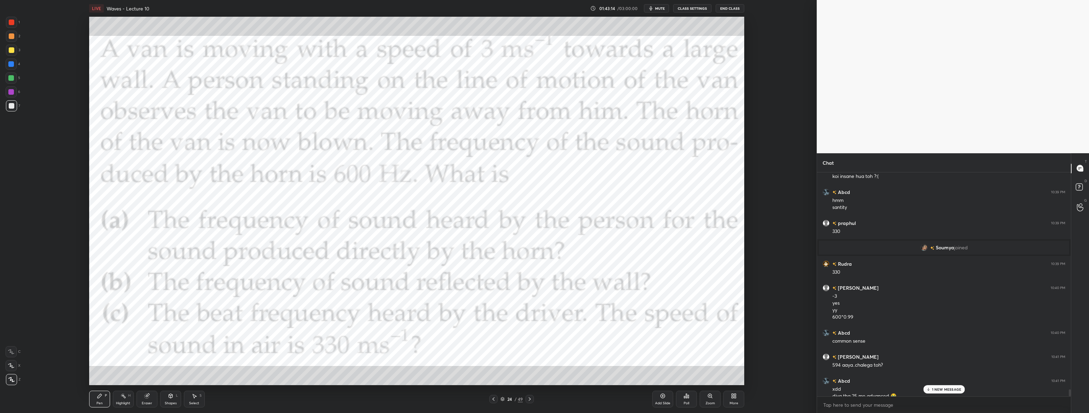
scroll to position [6897, 0]
click at [10, 65] on div at bounding box center [11, 64] width 6 height 6
click at [531, 401] on icon at bounding box center [530, 399] width 6 height 6
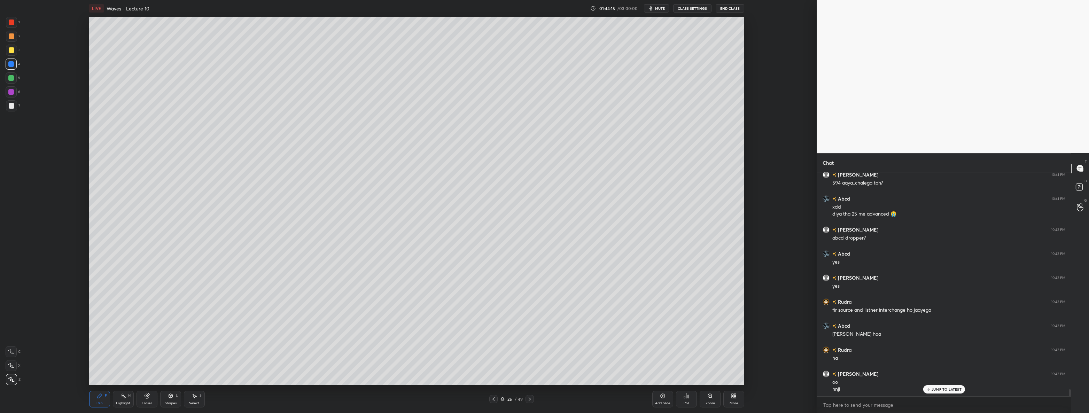
scroll to position [7096, 0]
click at [529, 397] on icon at bounding box center [529, 398] width 2 height 3
click at [16, 103] on div at bounding box center [11, 105] width 11 height 11
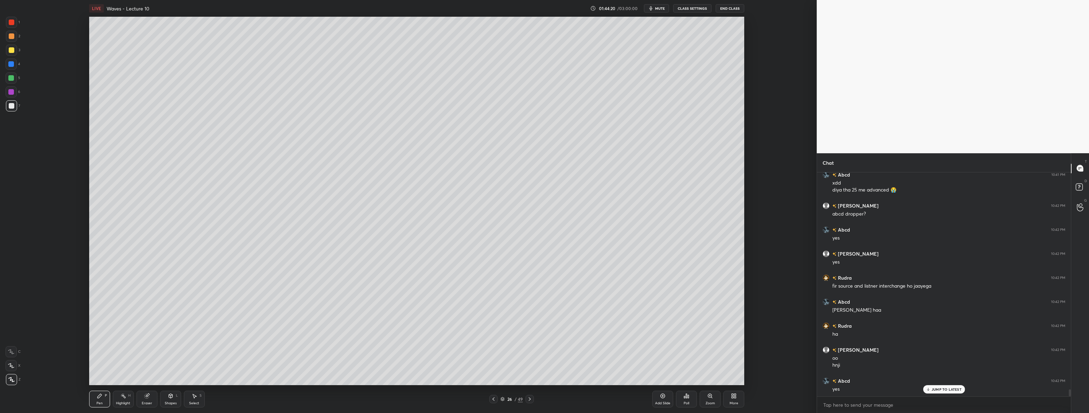
scroll to position [7120, 0]
click at [139, 395] on div "Eraser" at bounding box center [146, 399] width 21 height 17
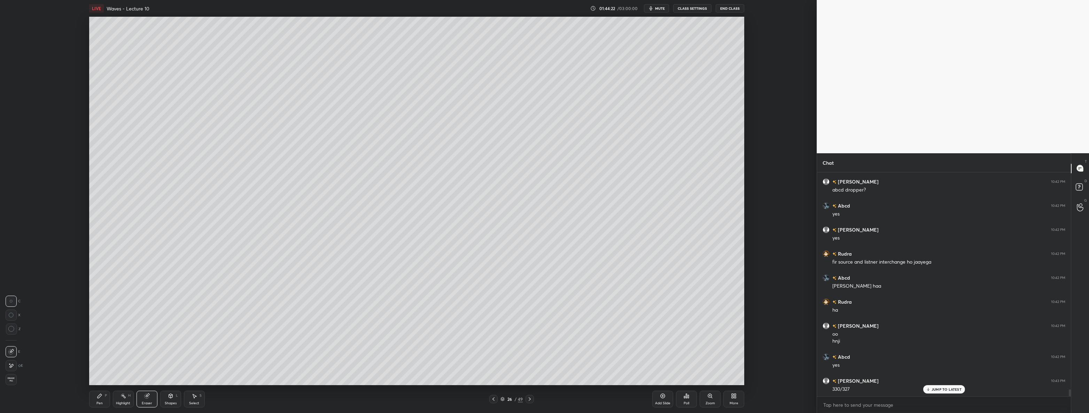
click at [17, 365] on div "E" at bounding box center [14, 365] width 17 height 11
click at [104, 397] on div "Pen P" at bounding box center [99, 399] width 21 height 17
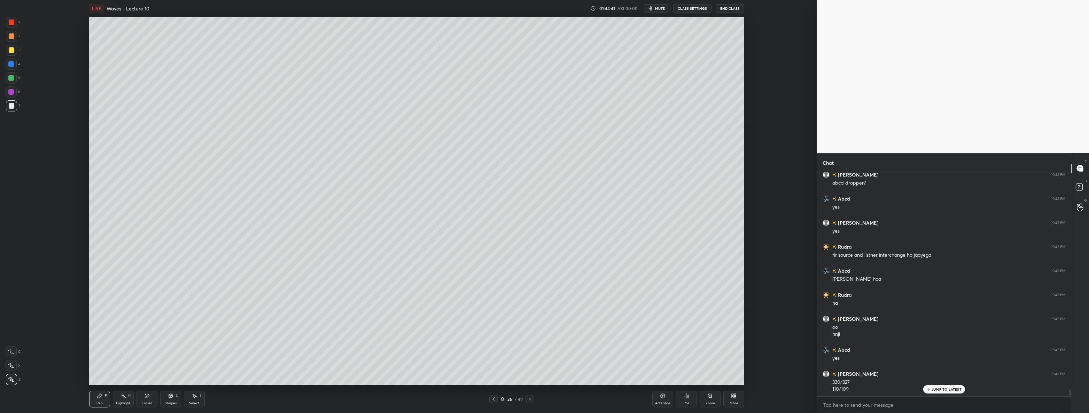
scroll to position [7134, 0]
click at [14, 54] on div at bounding box center [11, 50] width 11 height 11
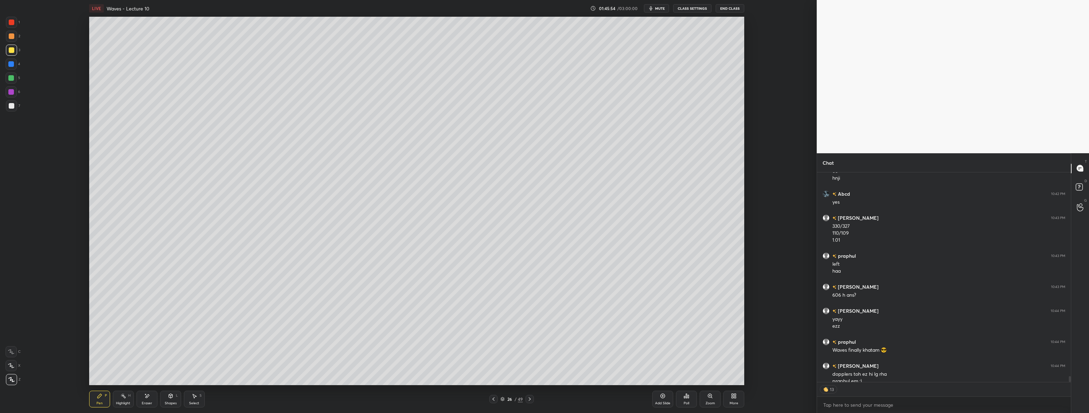
scroll to position [7314, 0]
click at [493, 397] on icon at bounding box center [494, 399] width 6 height 6
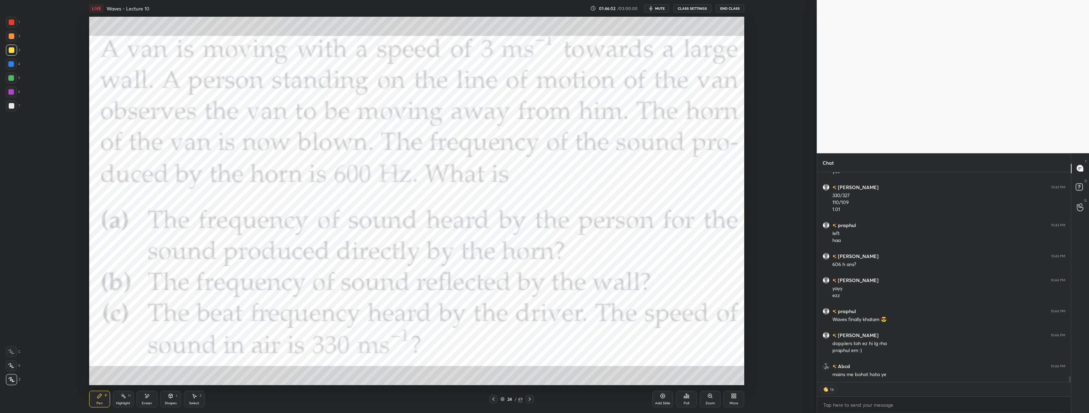
click at [17, 25] on div at bounding box center [11, 22] width 11 height 11
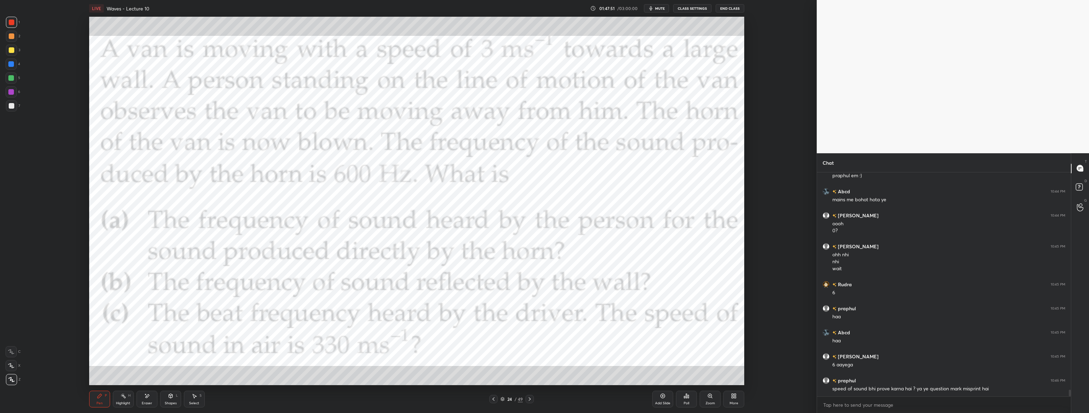
scroll to position [7512, 0]
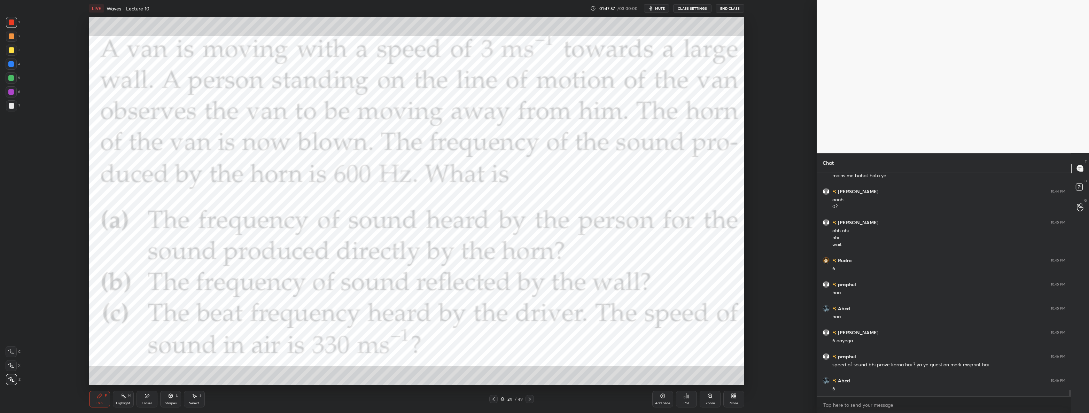
click at [493, 400] on icon at bounding box center [494, 399] width 6 height 6
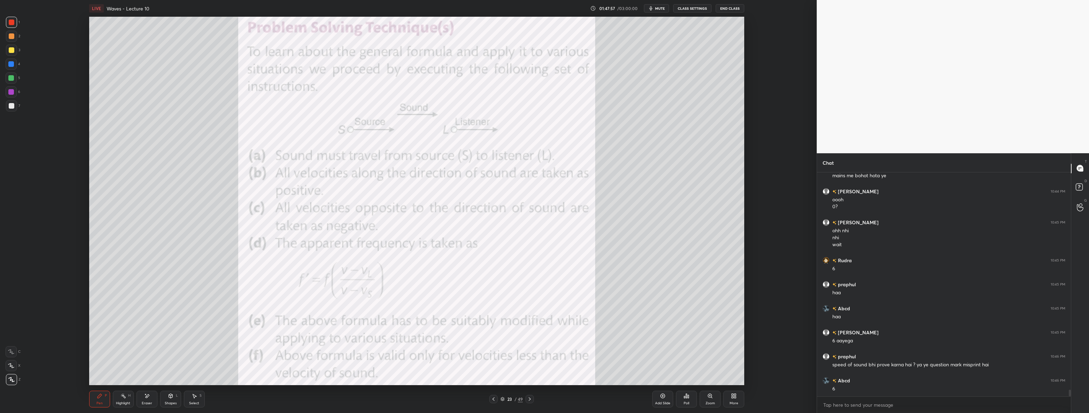
click at [494, 398] on icon at bounding box center [494, 399] width 6 height 6
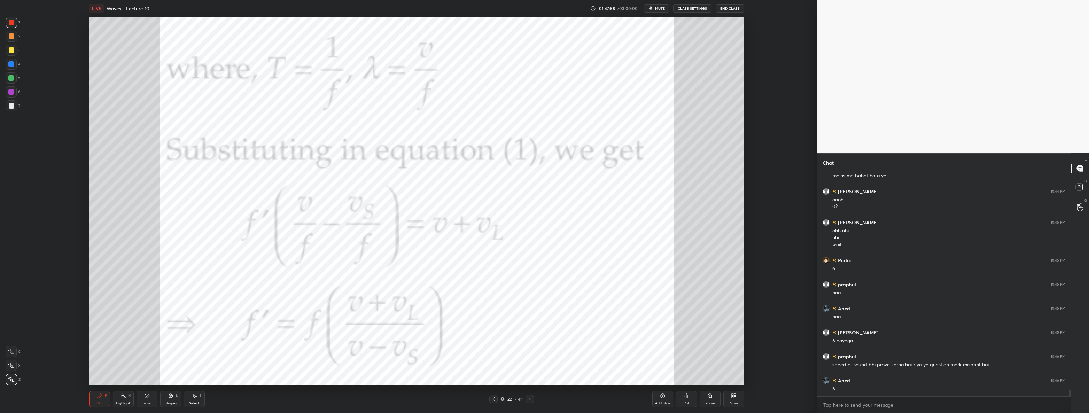
click at [524, 398] on div "22 / 49" at bounding box center [511, 399] width 45 height 8
click at [529, 399] on icon at bounding box center [530, 399] width 6 height 6
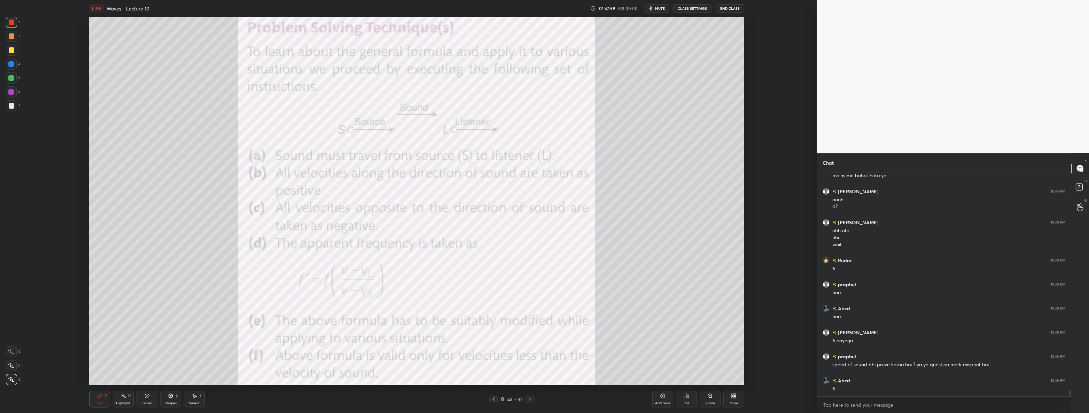
click at [528, 397] on icon at bounding box center [530, 399] width 6 height 6
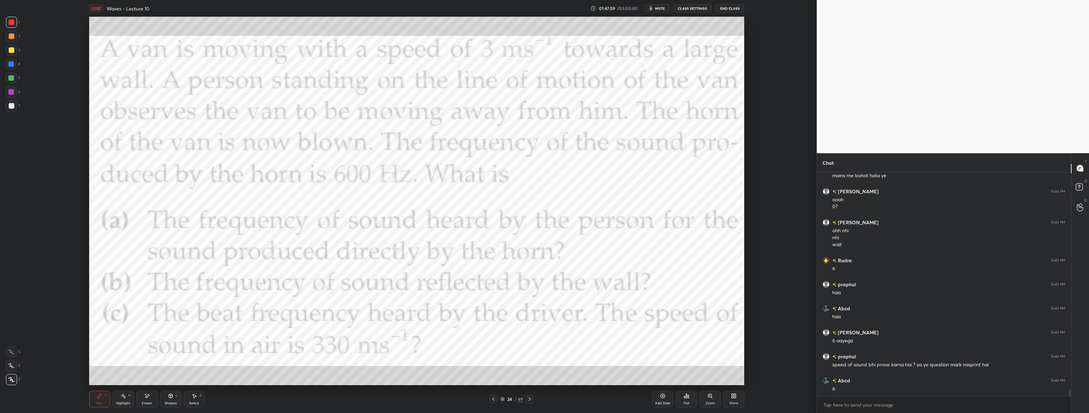
click at [528, 395] on div at bounding box center [529, 399] width 8 height 8
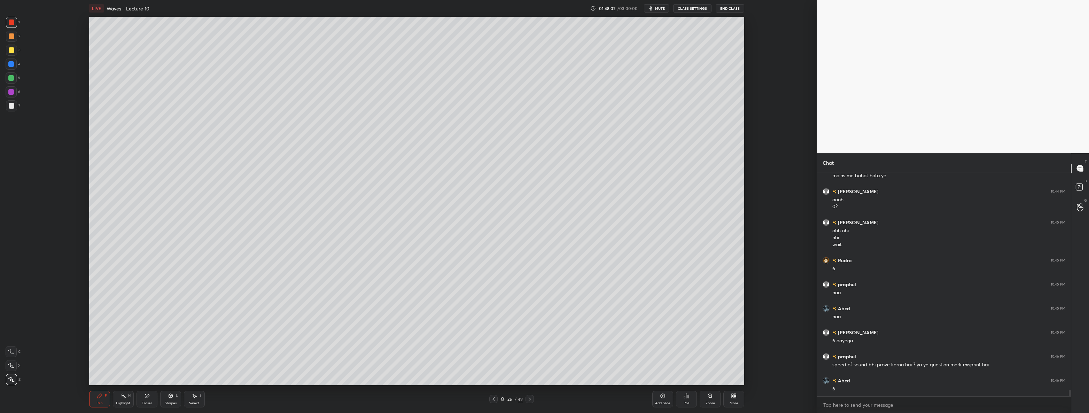
click at [531, 394] on div "Pen P Highlight H Eraser Shapes L Select S 25 / 49 Add Slide Poll Zoom More" at bounding box center [416, 399] width 655 height 28
click at [530, 397] on icon at bounding box center [530, 399] width 6 height 6
click at [494, 399] on icon at bounding box center [494, 399] width 6 height 6
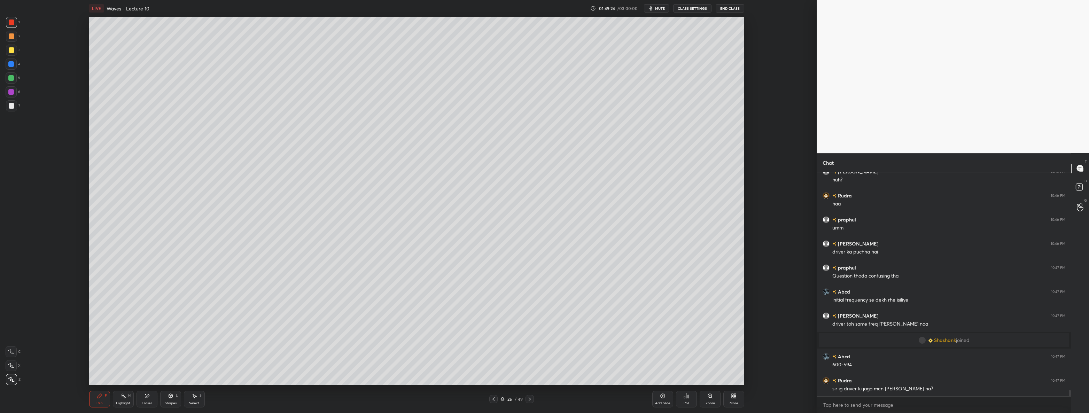
scroll to position [7769, 0]
click at [528, 399] on icon at bounding box center [530, 399] width 6 height 6
click at [528, 400] on icon at bounding box center [530, 399] width 6 height 6
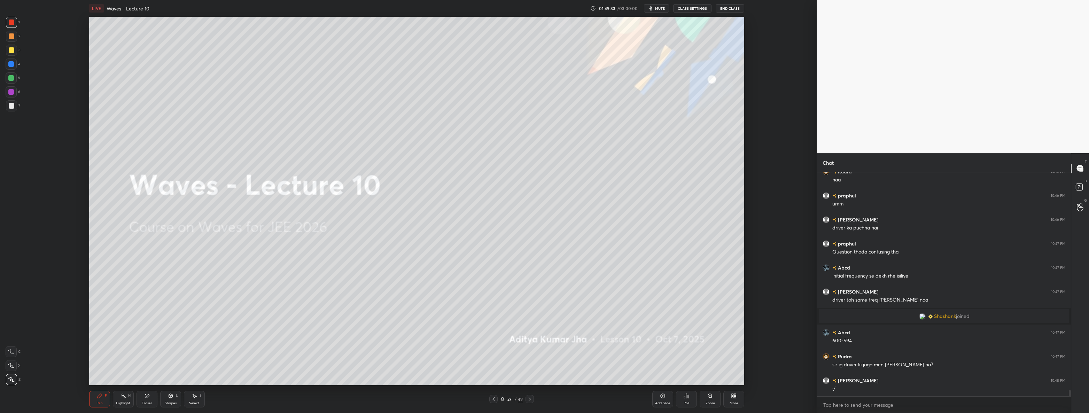
click at [493, 397] on icon at bounding box center [494, 399] width 6 height 6
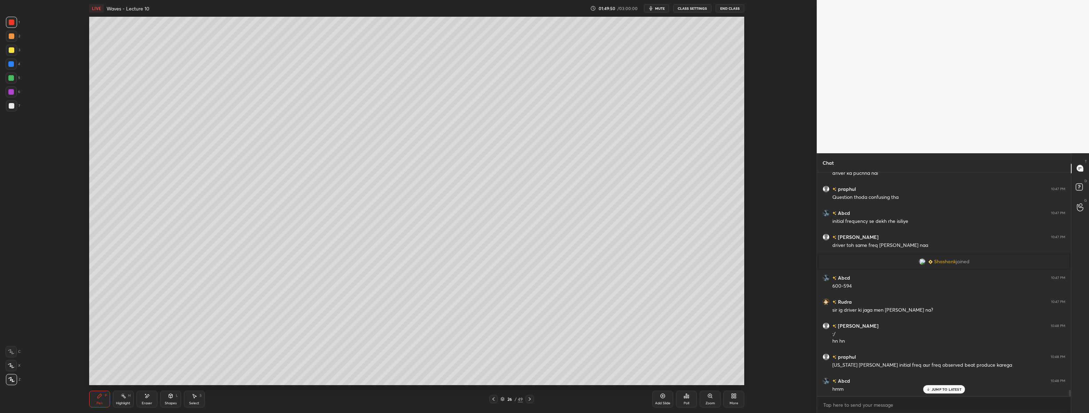
scroll to position [7848, 0]
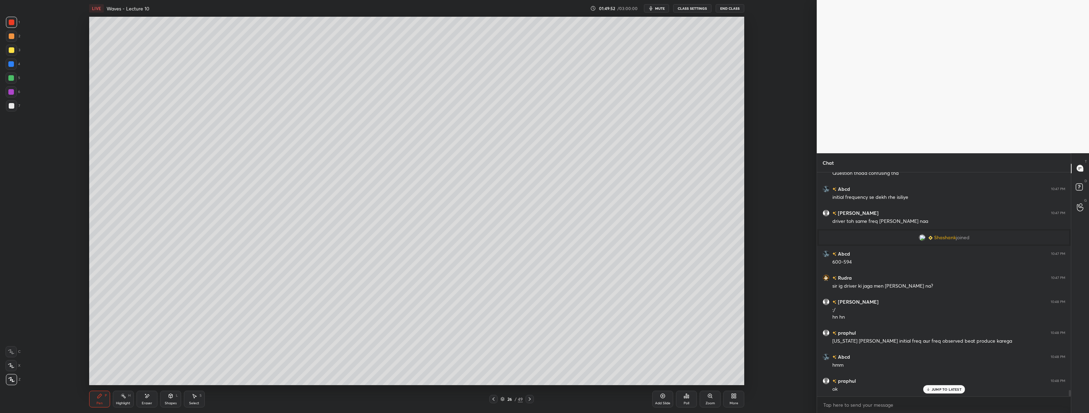
click at [543, 405] on div "More" at bounding box center [733, 399] width 21 height 17
click at [543, 323] on icon at bounding box center [694, 323] width 4 height 4
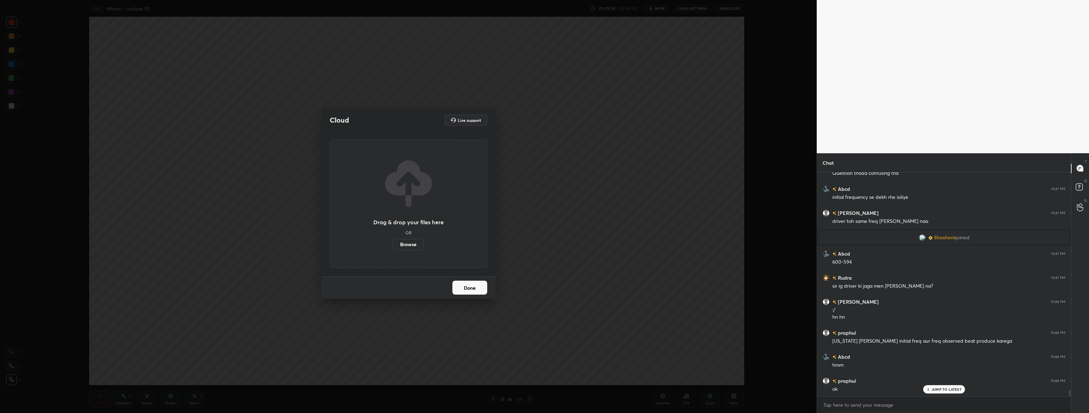
click at [418, 247] on label "Browse" at bounding box center [408, 244] width 31 height 11
click at [393, 247] on input "Browse" at bounding box center [393, 244] width 0 height 11
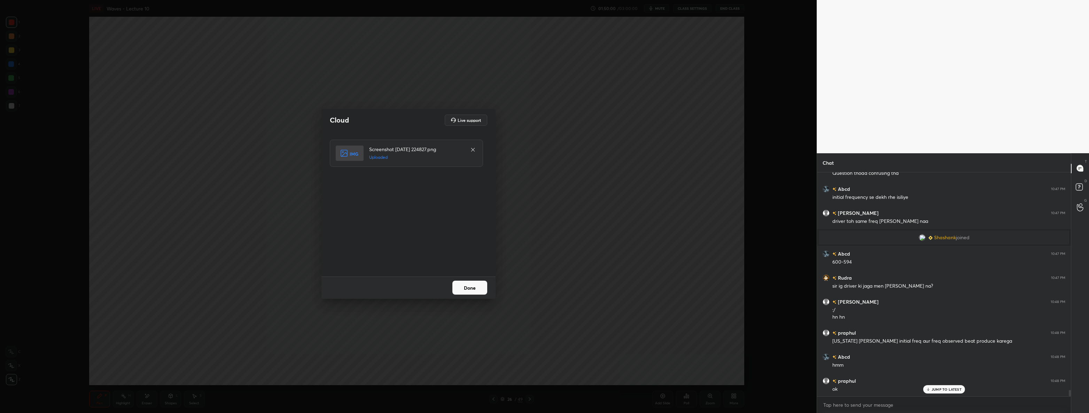
click at [478, 290] on button "Done" at bounding box center [469, 288] width 35 height 14
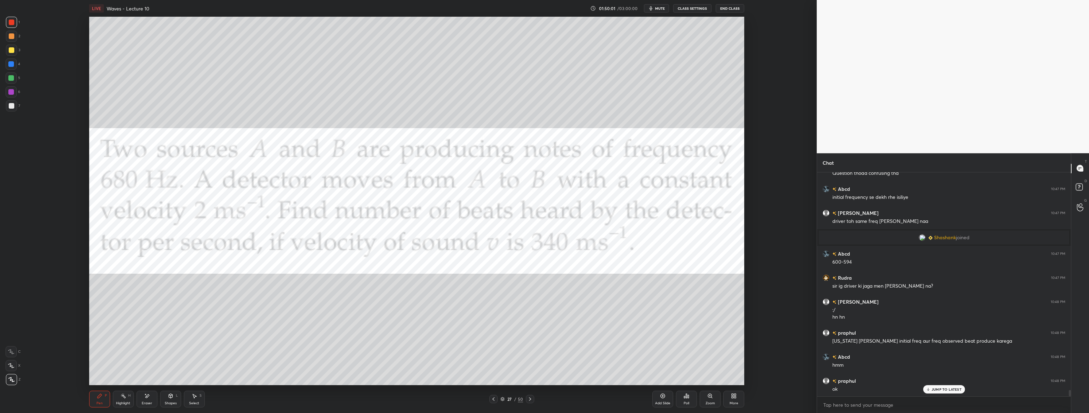
click at [543, 387] on p "JUMP TO LATEST" at bounding box center [946, 389] width 30 height 4
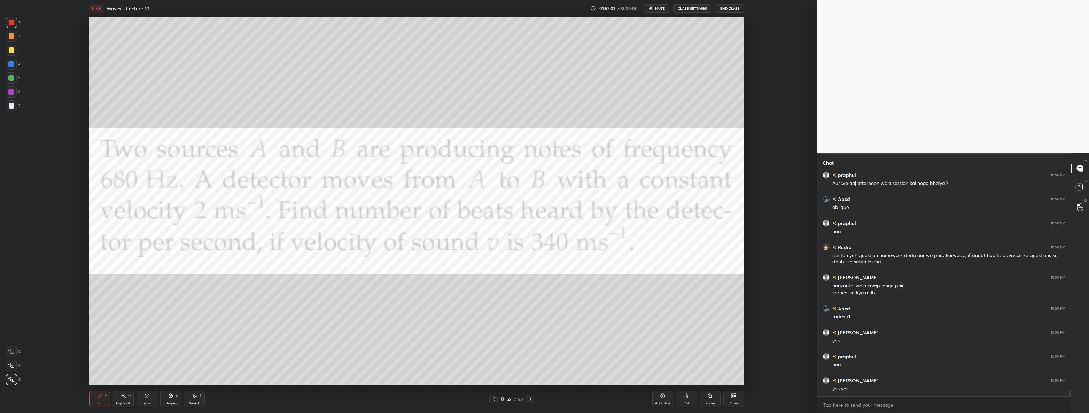
scroll to position [2, 2]
click at [10, 67] on div at bounding box center [11, 63] width 11 height 11
click at [12, 49] on div at bounding box center [12, 50] width 6 height 6
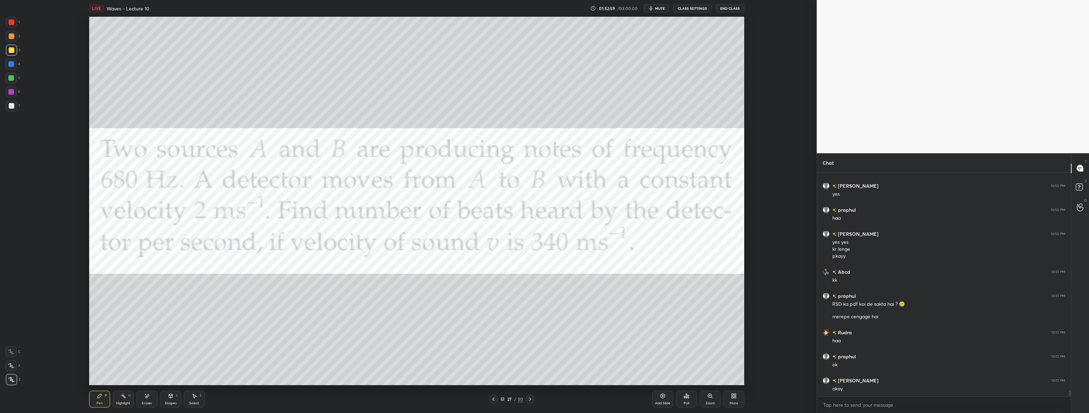
scroll to position [8413, 0]
click at [543, 397] on div "More" at bounding box center [733, 399] width 21 height 17
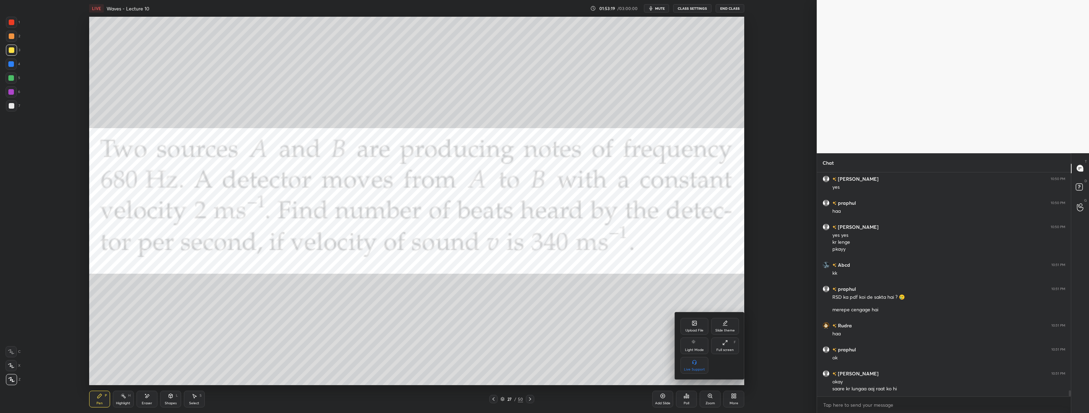
click at [543, 329] on div "Upload File" at bounding box center [694, 330] width 18 height 3
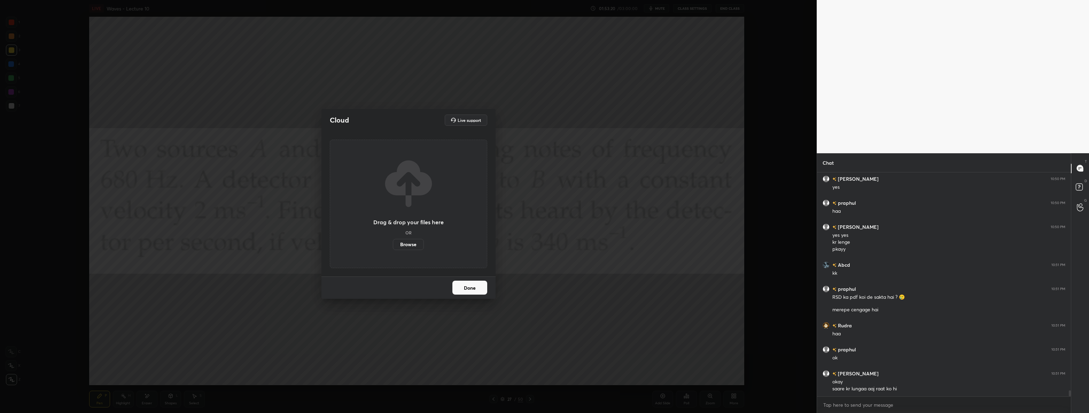
click at [405, 240] on label "Browse" at bounding box center [408, 244] width 31 height 11
click at [393, 240] on input "Browse" at bounding box center [393, 244] width 0 height 11
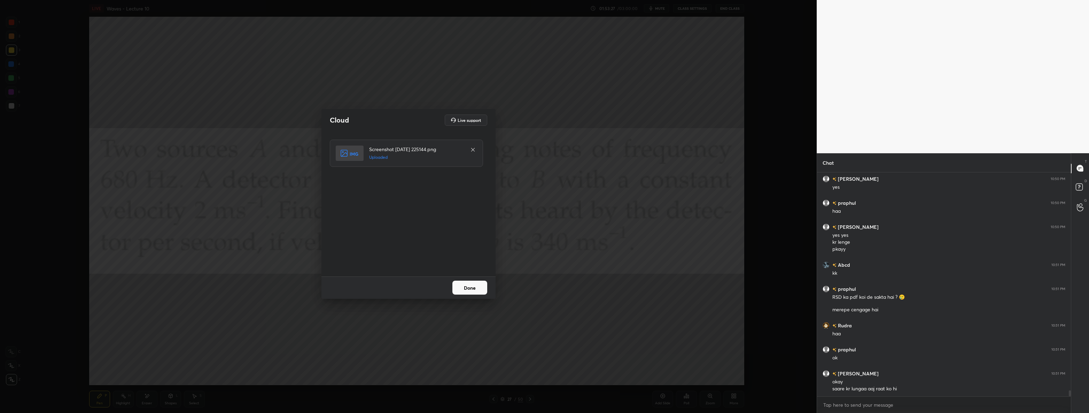
click at [481, 287] on button "Done" at bounding box center [469, 288] width 35 height 14
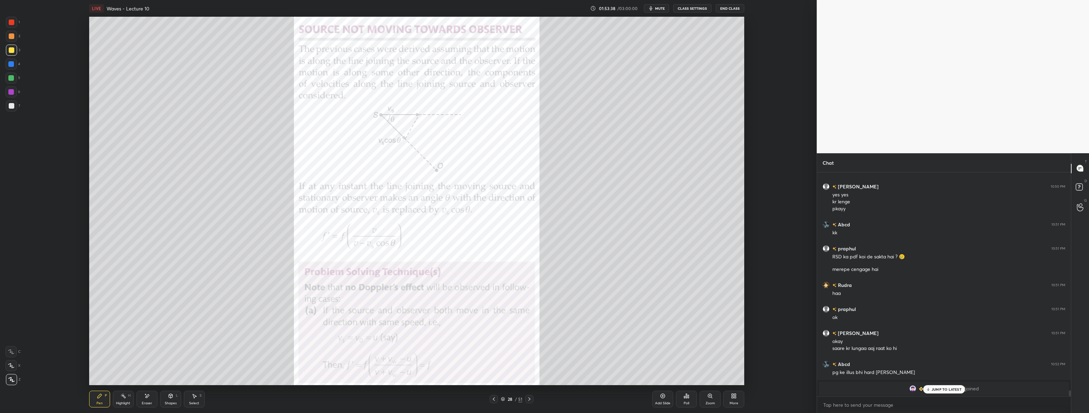
scroll to position [7944, 0]
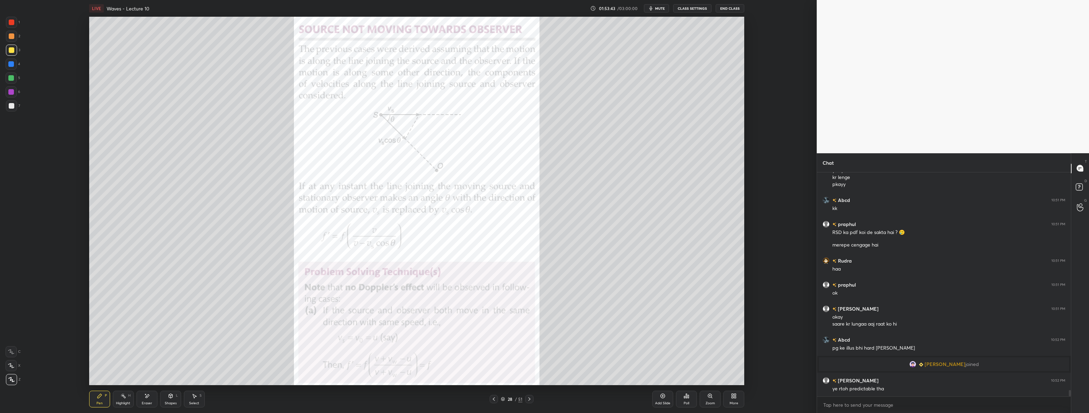
click at [13, 22] on div at bounding box center [12, 22] width 6 height 6
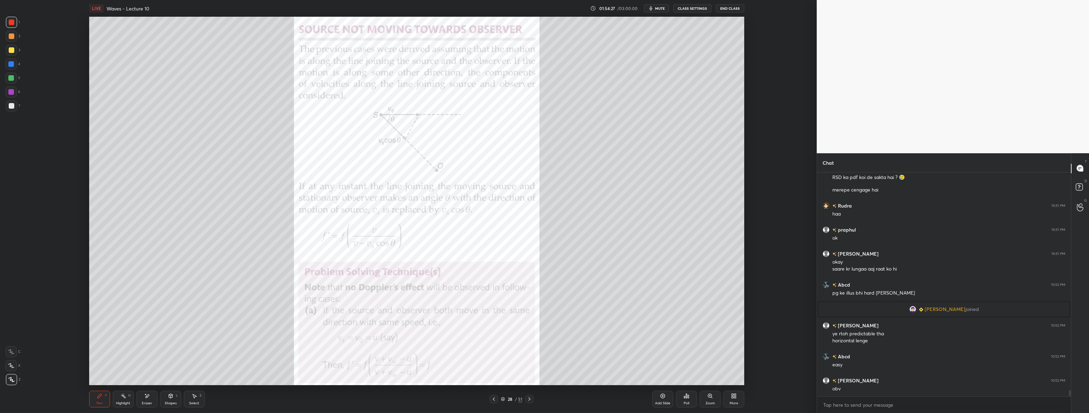
scroll to position [8023, 0]
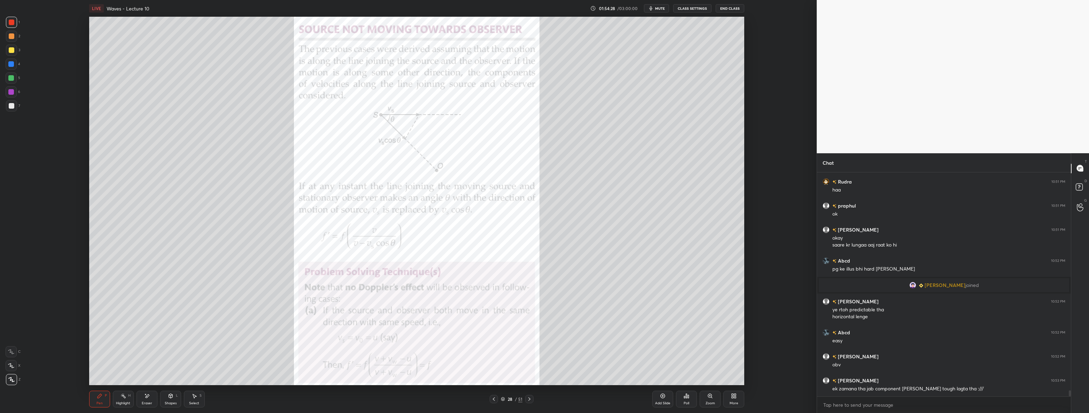
click at [14, 103] on div at bounding box center [11, 105] width 11 height 11
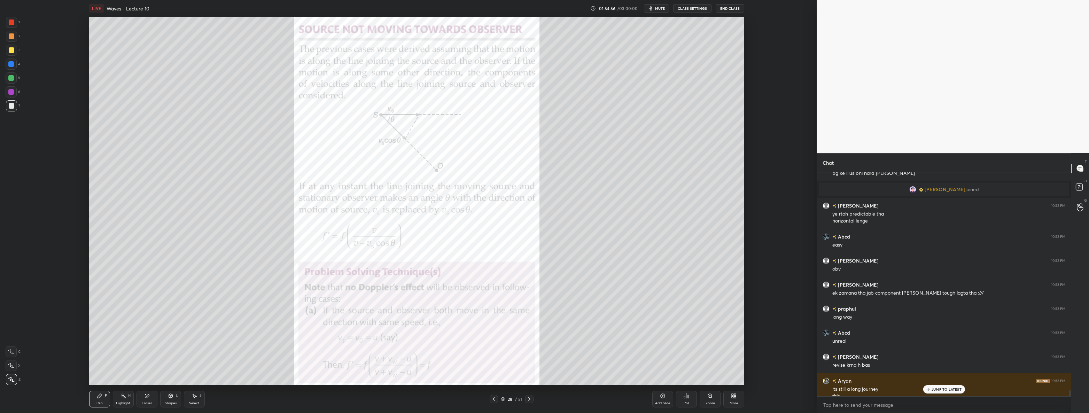
scroll to position [8126, 0]
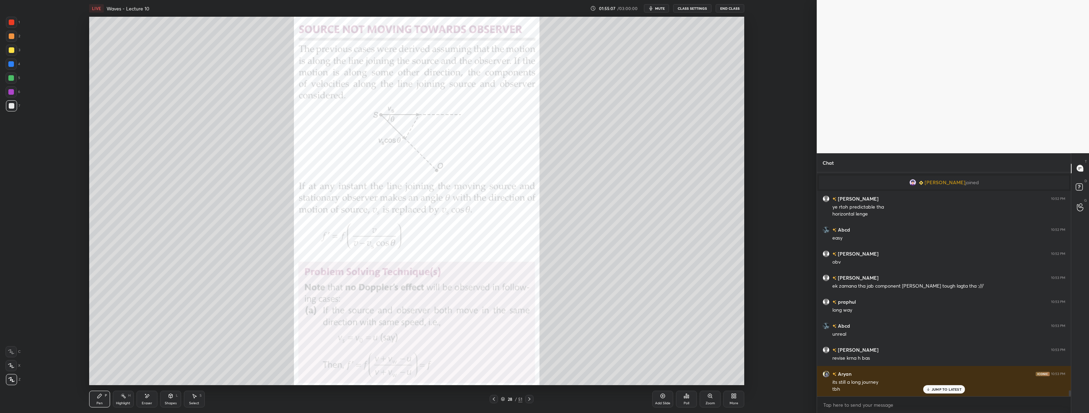
click at [10, 65] on div at bounding box center [11, 64] width 6 height 6
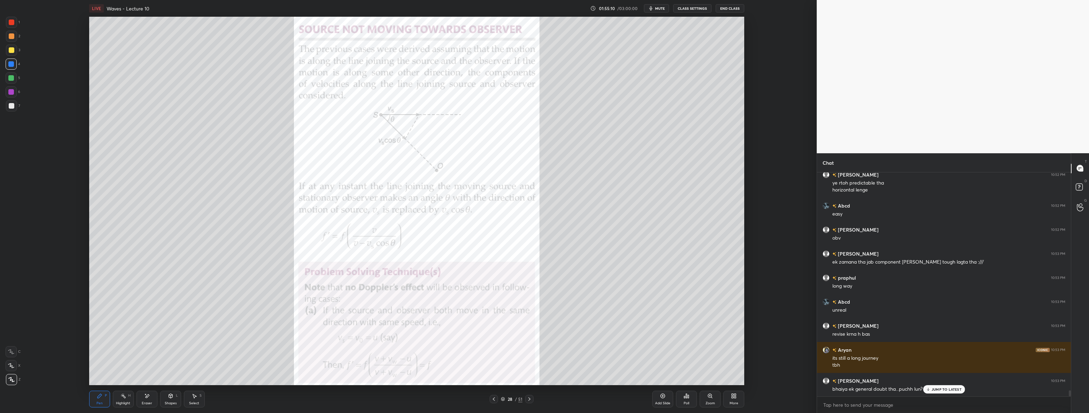
click at [10, 105] on div at bounding box center [12, 106] width 6 height 6
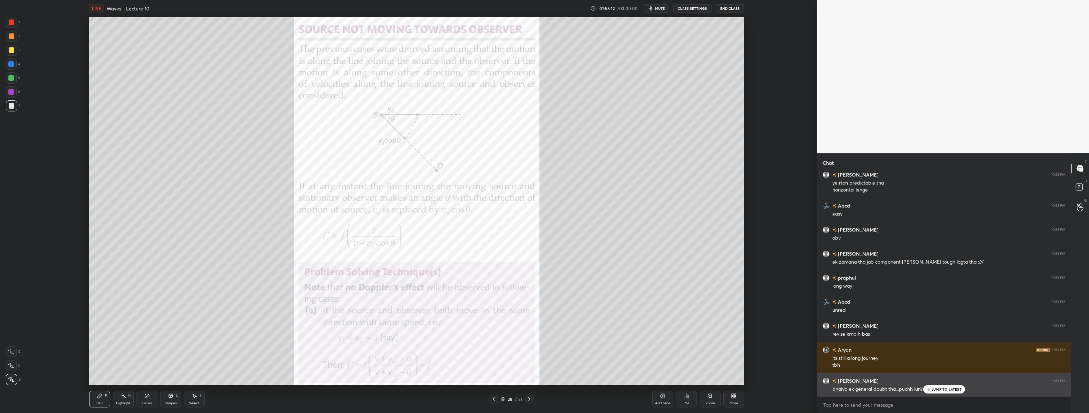
click at [543, 389] on p "JUMP TO LATEST" at bounding box center [946, 389] width 30 height 4
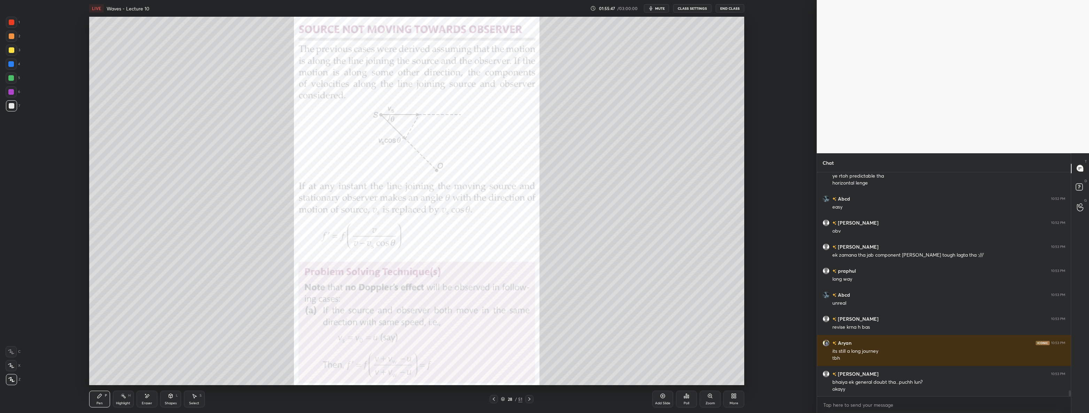
scroll to position [8181, 0]
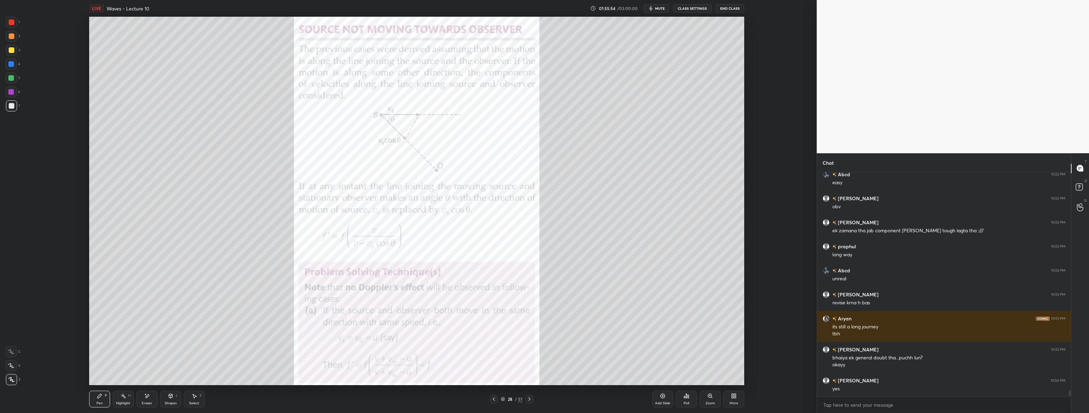
click at [15, 65] on div at bounding box center [11, 63] width 11 height 11
click at [188, 405] on div "Select S" at bounding box center [194, 399] width 21 height 17
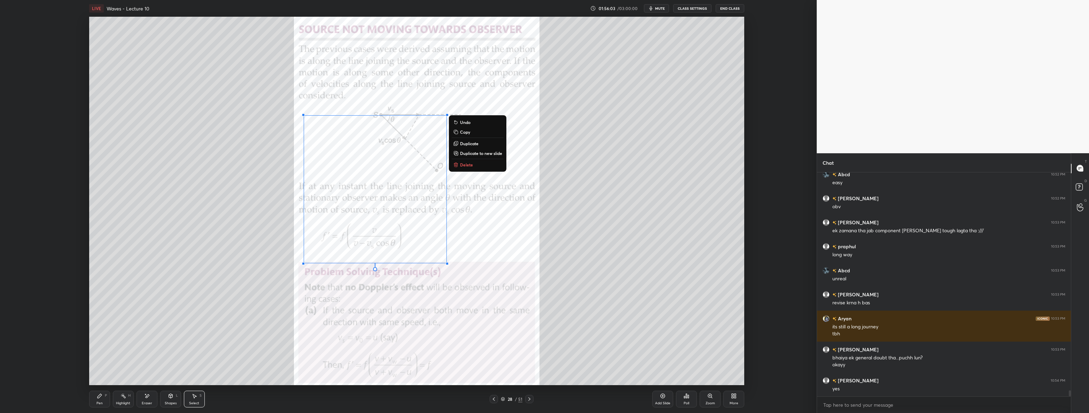
click at [474, 163] on button "Delete" at bounding box center [478, 164] width 52 height 8
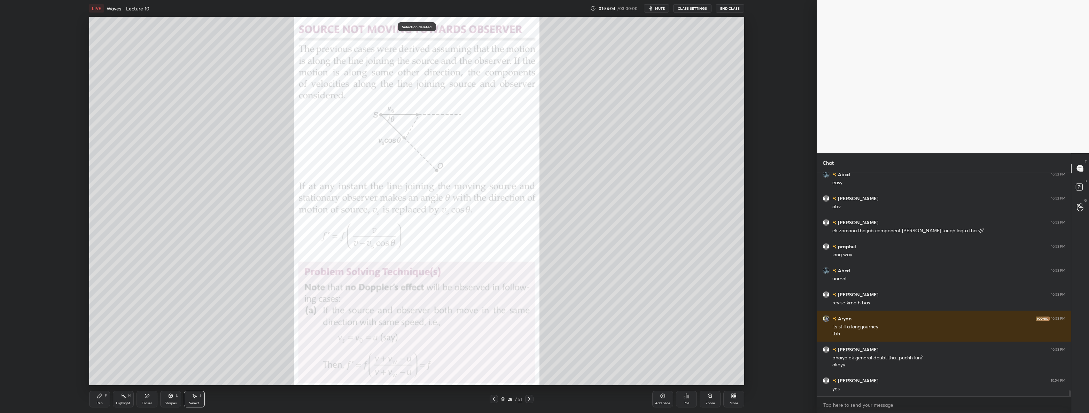
click at [97, 396] on icon at bounding box center [99, 396] width 4 height 4
click at [13, 106] on div at bounding box center [12, 106] width 6 height 6
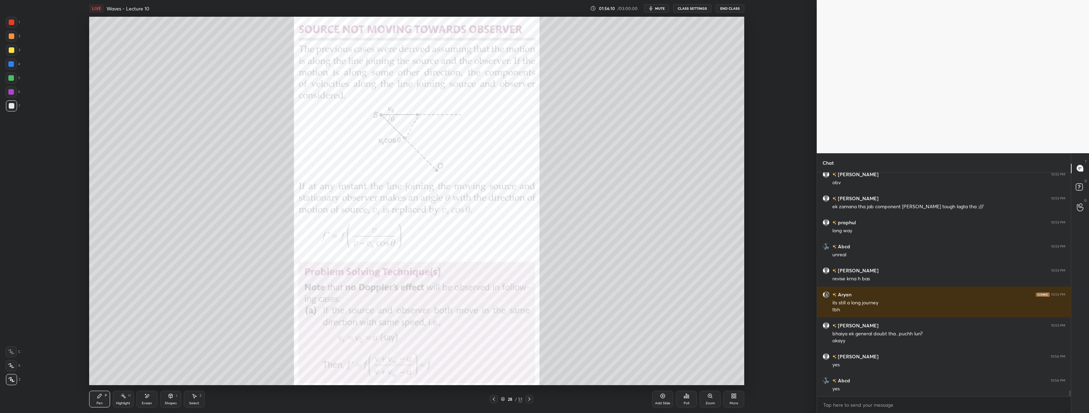
scroll to position [8230, 0]
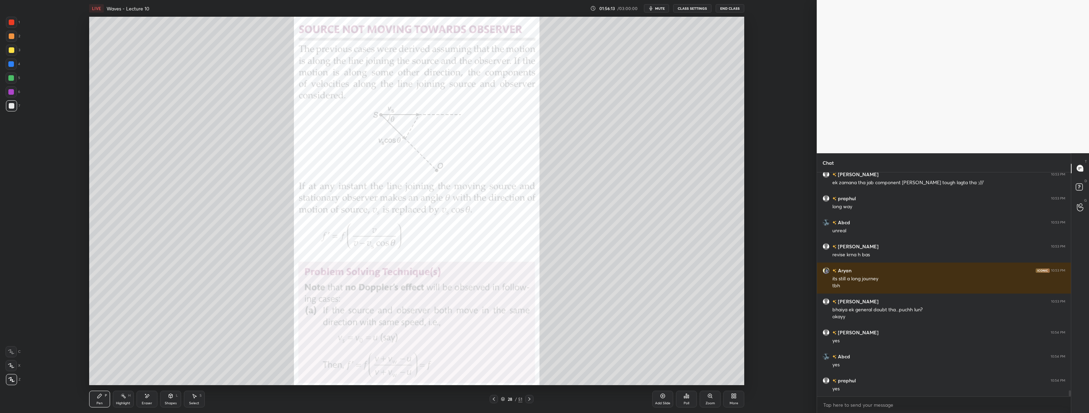
click at [9, 23] on div at bounding box center [12, 22] width 6 height 6
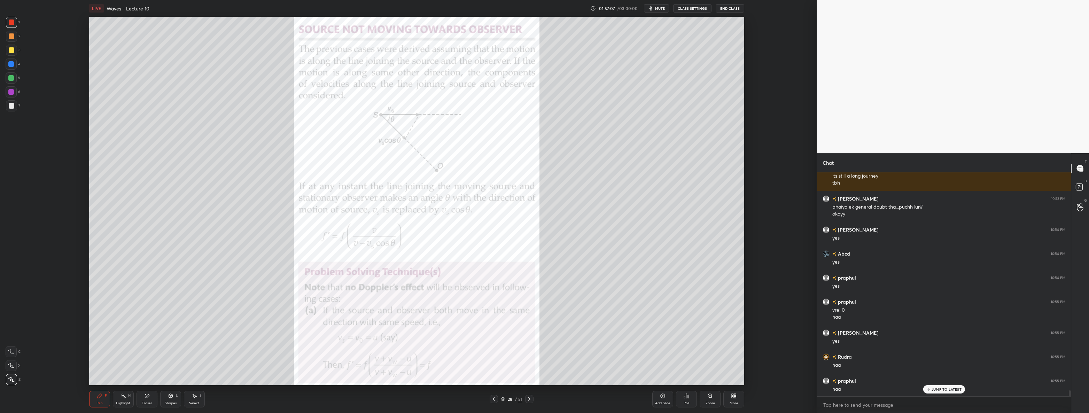
scroll to position [8356, 0]
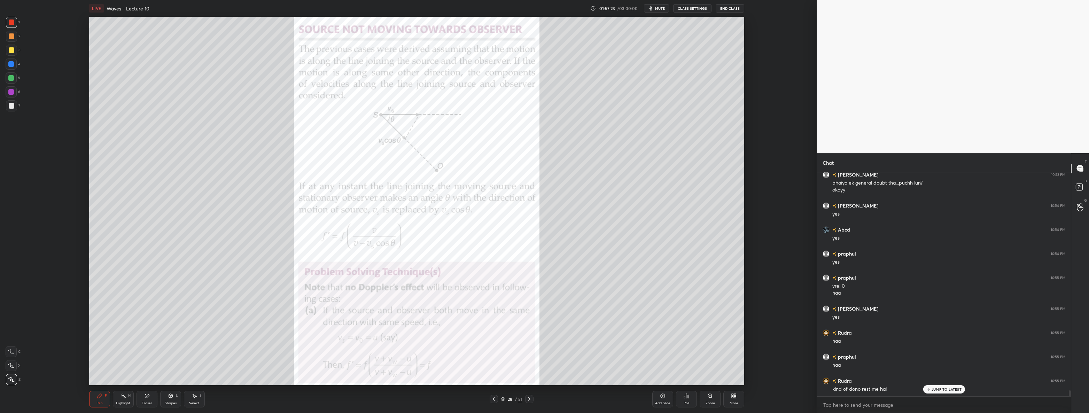
click at [543, 396] on icon at bounding box center [734, 396] width 6 height 6
click at [543, 327] on div "Upload File" at bounding box center [694, 326] width 28 height 17
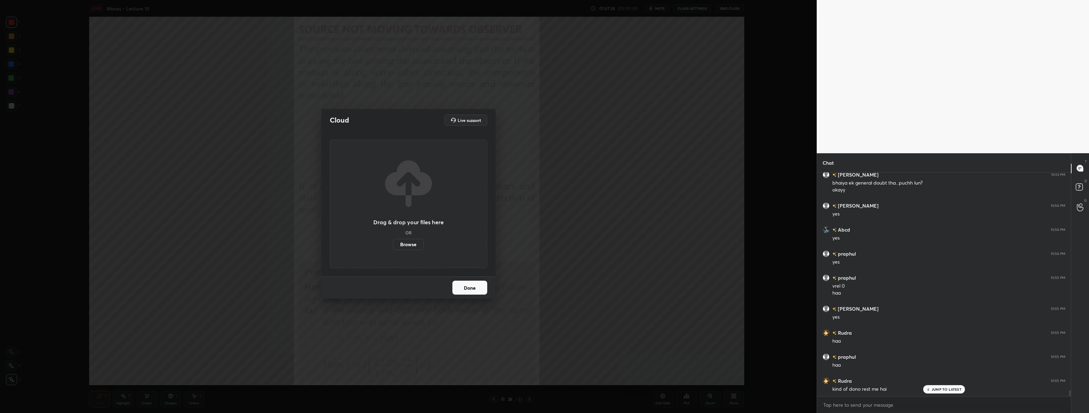
click at [407, 245] on label "Browse" at bounding box center [408, 244] width 31 height 11
click at [393, 245] on input "Browse" at bounding box center [393, 244] width 0 height 11
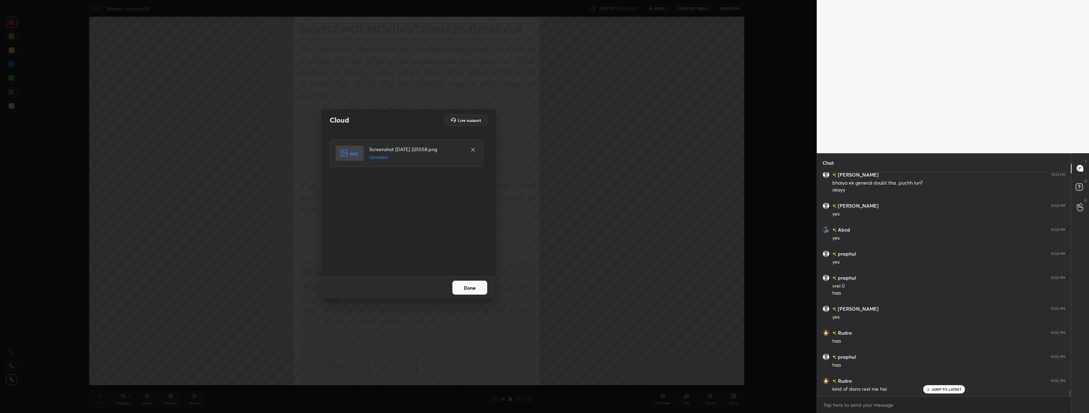
click at [473, 284] on button "Done" at bounding box center [469, 288] width 35 height 14
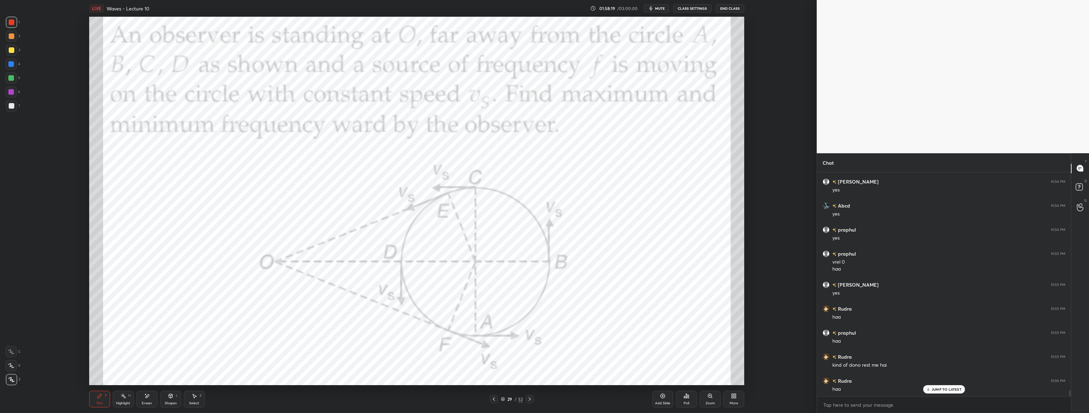
scroll to position [8404, 0]
click at [169, 397] on icon at bounding box center [171, 396] width 4 height 4
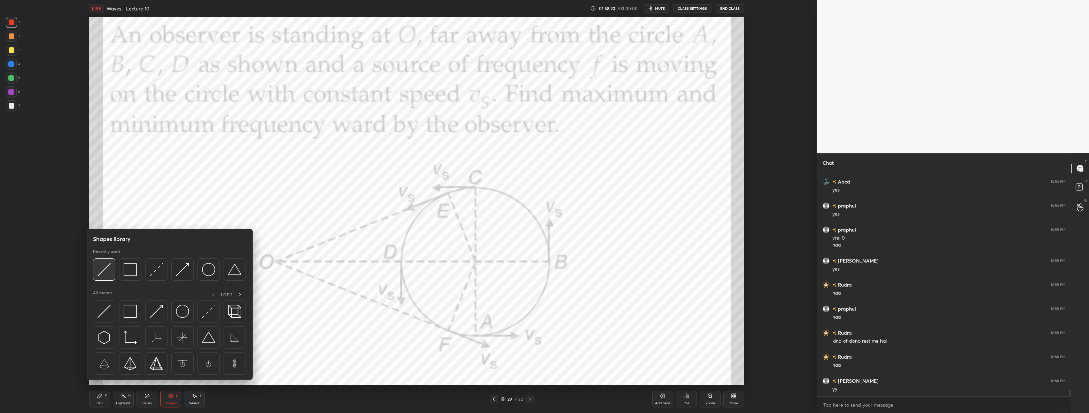
scroll to position [8429, 0]
click at [101, 272] on img at bounding box center [103, 269] width 13 height 13
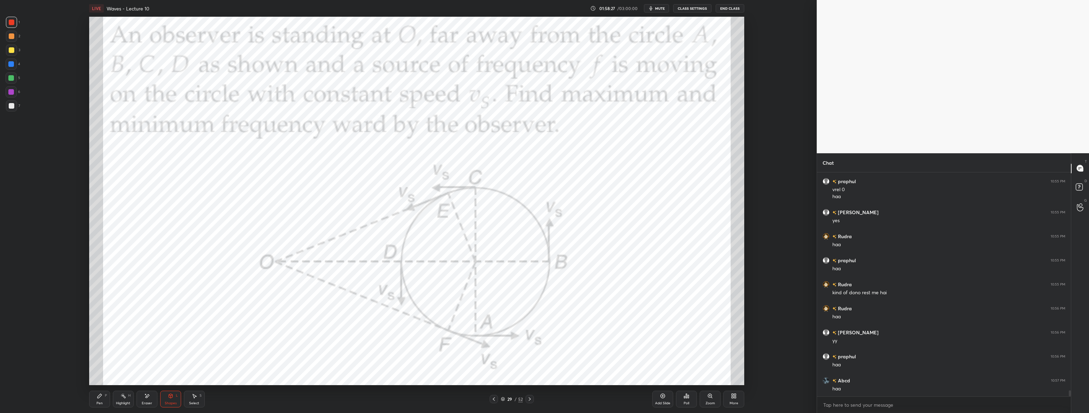
scroll to position [2, 2]
click at [114, 397] on div "Highlight H" at bounding box center [123, 399] width 21 height 17
click at [96, 396] on div "Pen P" at bounding box center [99, 399] width 21 height 17
click at [171, 398] on icon at bounding box center [171, 396] width 6 height 6
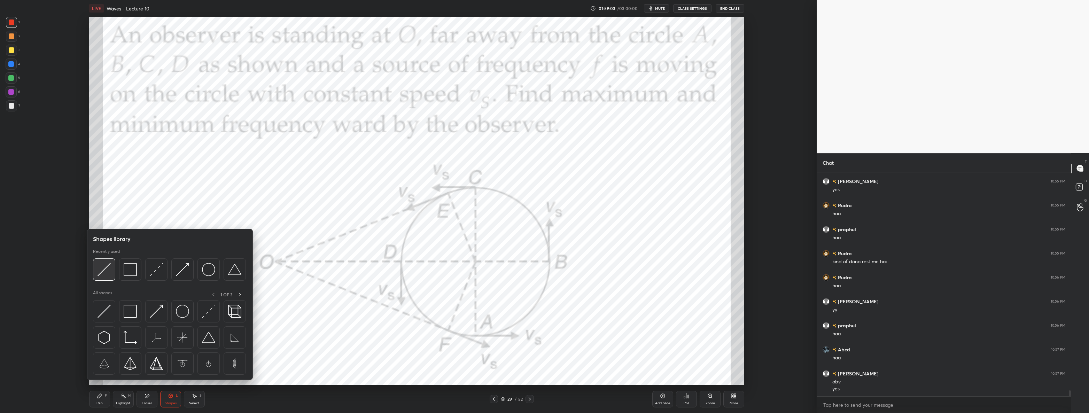
click at [107, 271] on img at bounding box center [103, 269] width 13 height 13
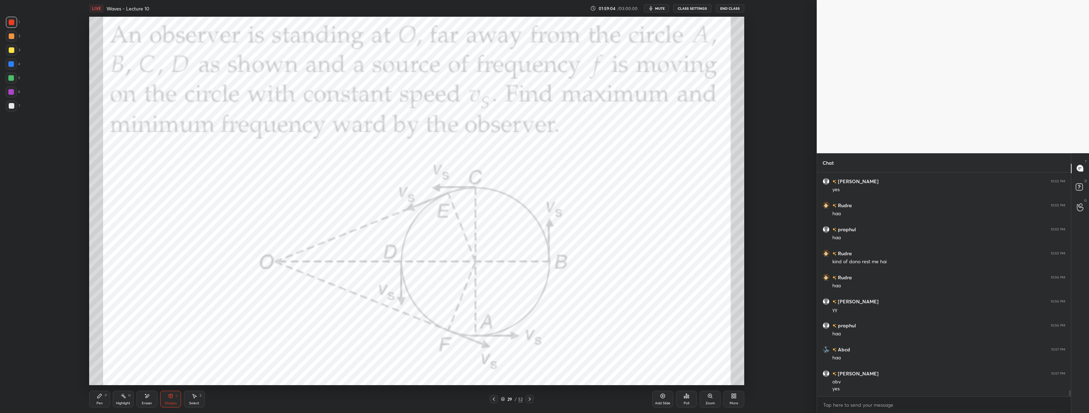
scroll to position [8491, 0]
click at [11, 65] on div at bounding box center [11, 64] width 6 height 6
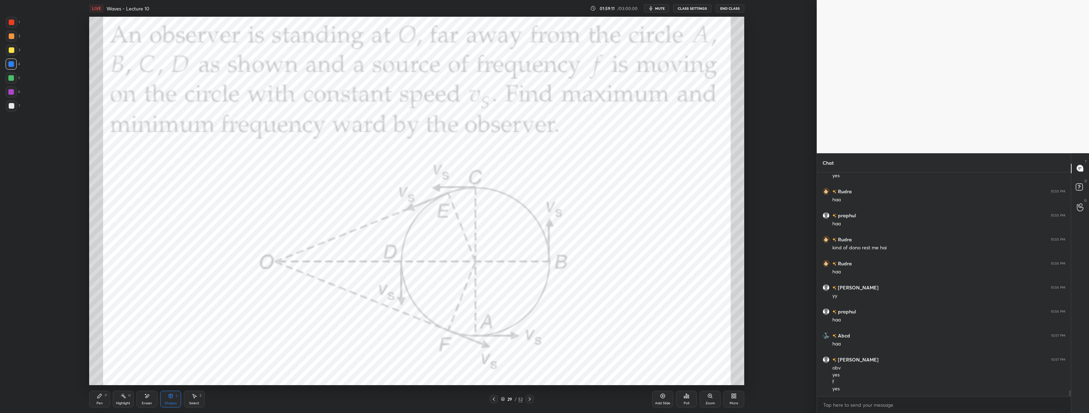
click at [105, 398] on div "Pen P" at bounding box center [99, 399] width 21 height 17
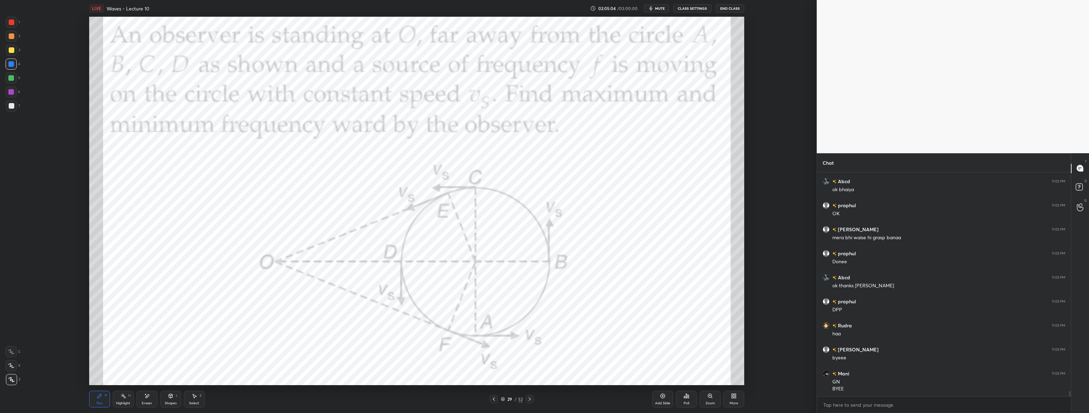
click at [543, 11] on button "End Class" at bounding box center [729, 8] width 29 height 8
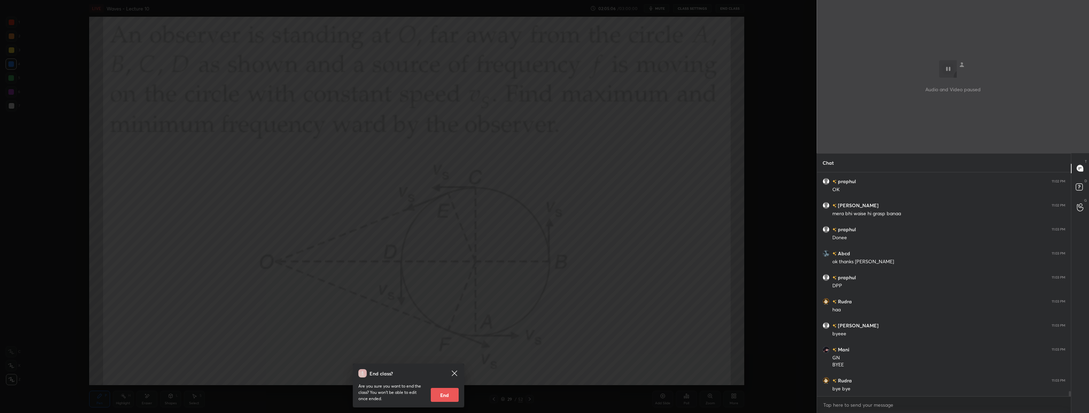
click at [445, 397] on button "End" at bounding box center [445, 395] width 28 height 14
type textarea "x"
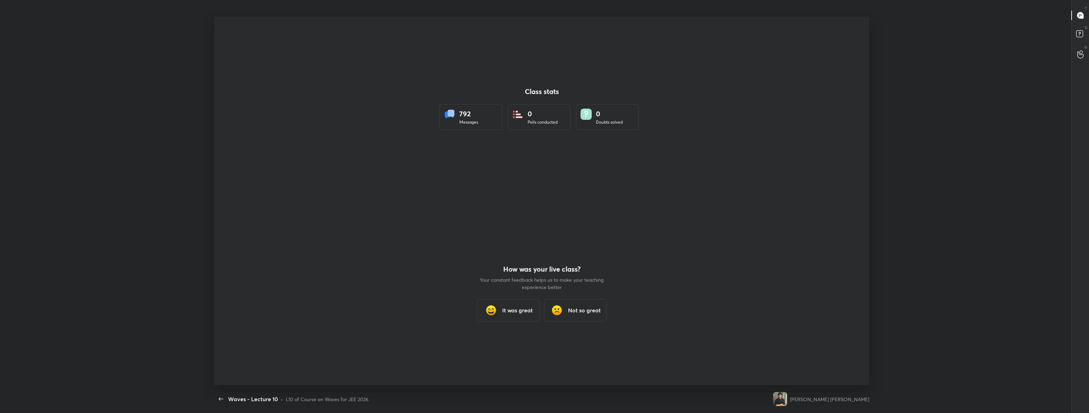
scroll to position [0, 0]
click at [477, 242] on div at bounding box center [541, 201] width 655 height 368
